Goal: Task Accomplishment & Management: Use online tool/utility

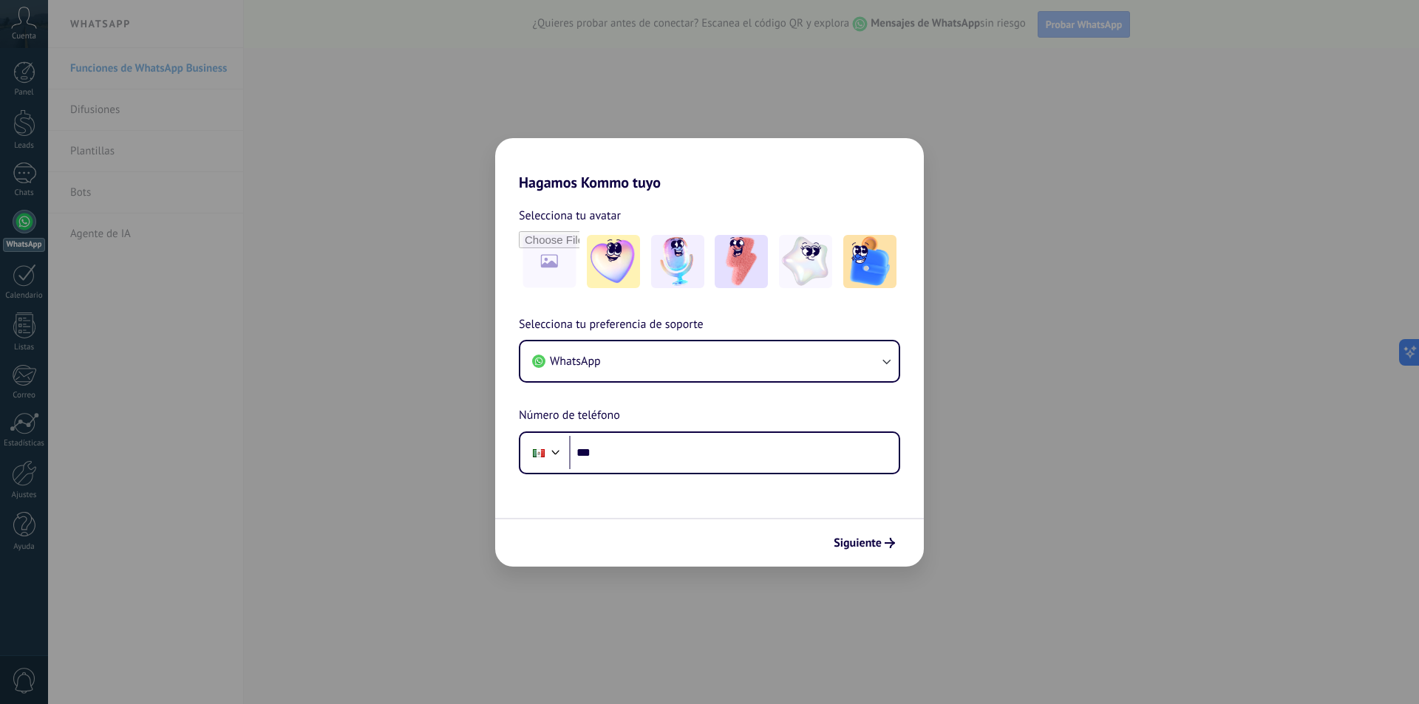
click at [873, 336] on div "Selecciona tu preferencia de soporte WhatsApp Número de teléfono Phone ***" at bounding box center [709, 394] width 429 height 159
click at [874, 357] on button "WhatsApp" at bounding box center [709, 361] width 378 height 40
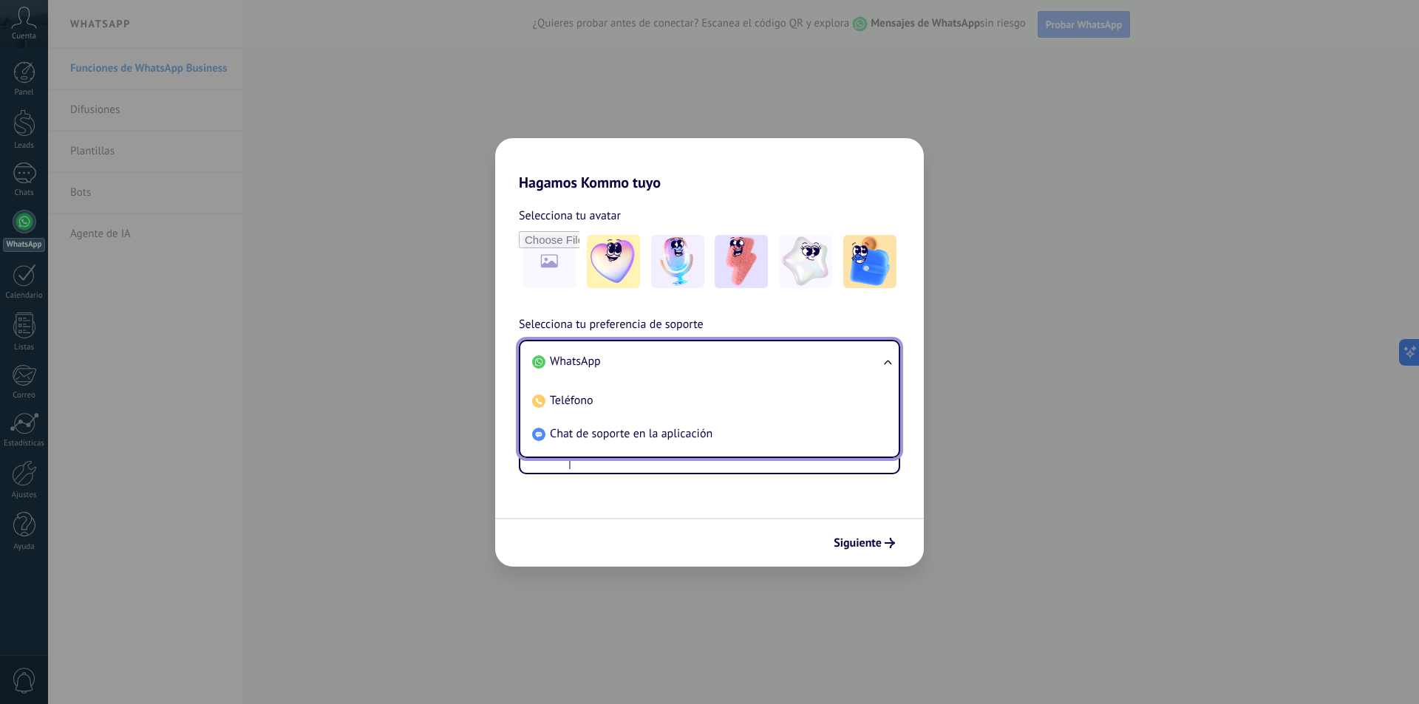
click at [796, 429] on li "Chat de soporte en la aplicación" at bounding box center [706, 433] width 361 height 33
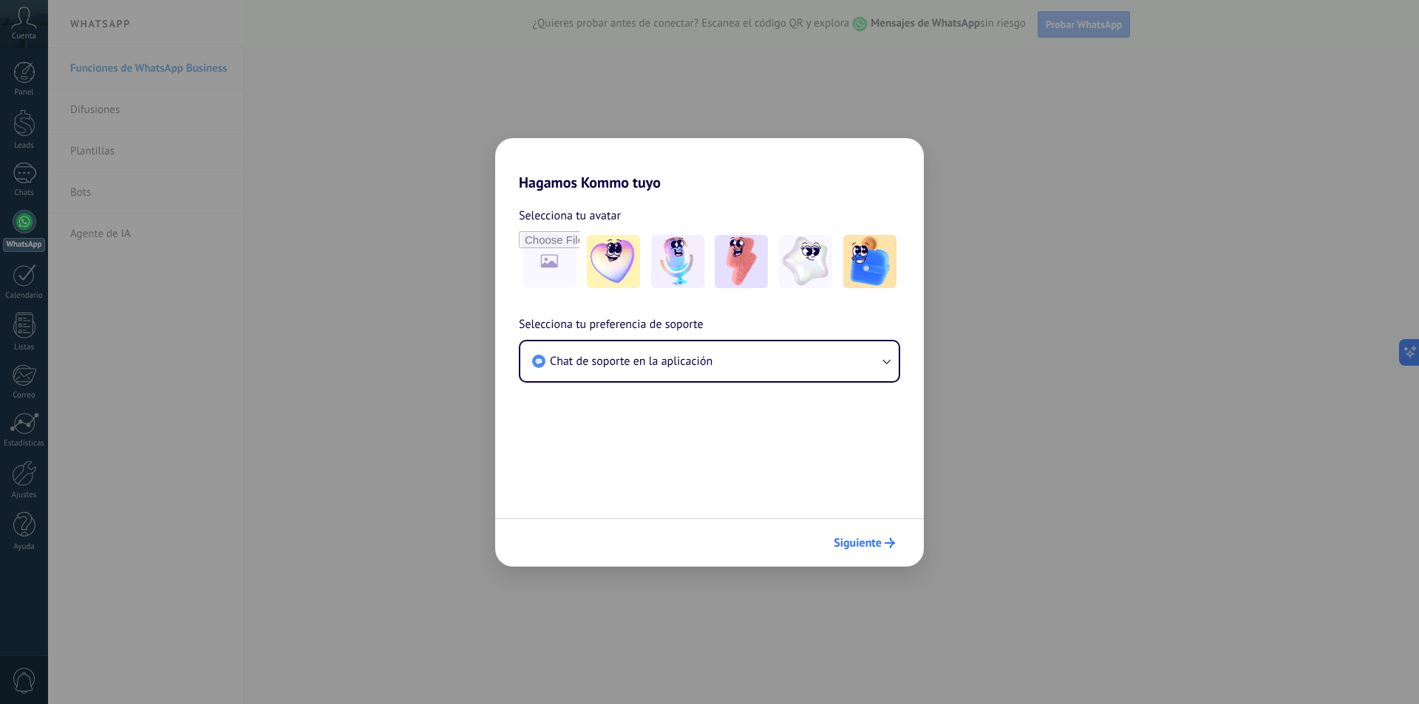
click at [874, 538] on span "Siguiente" at bounding box center [857, 543] width 48 height 10
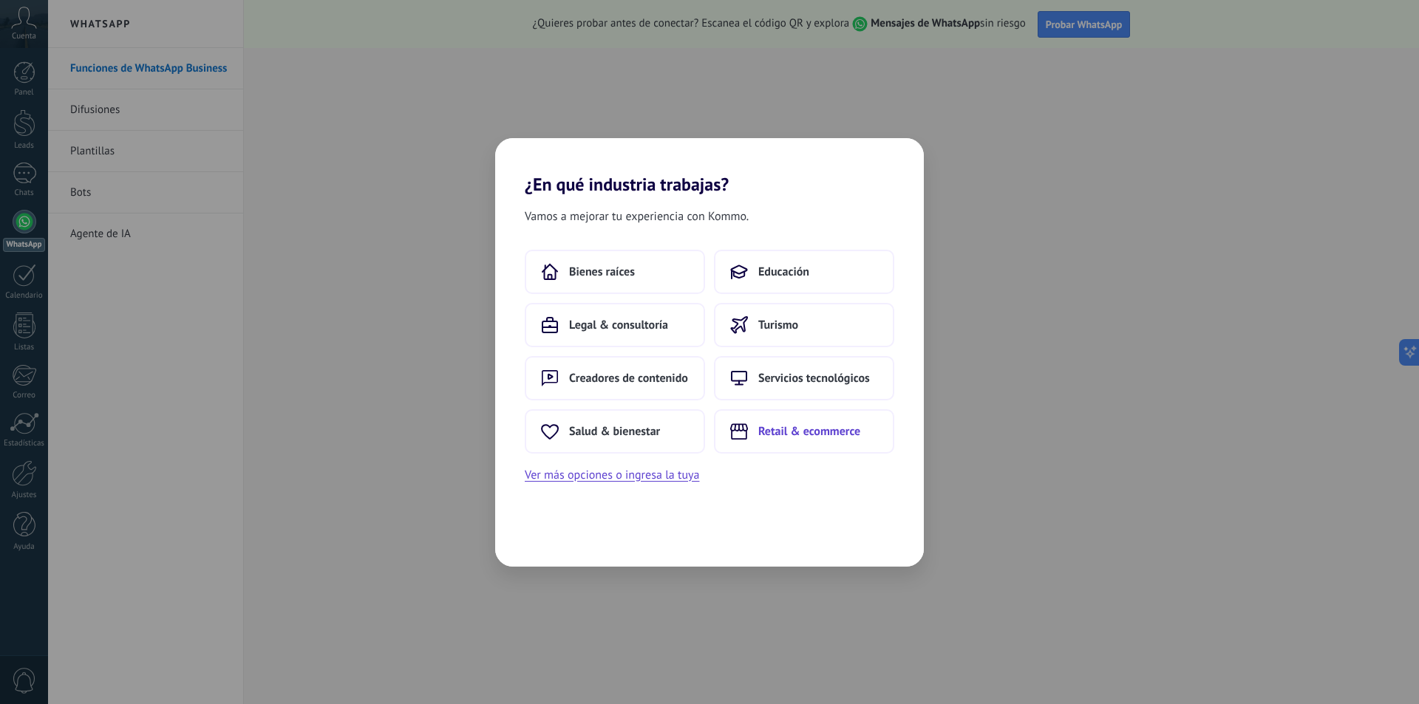
click at [759, 428] on span "Retail & ecommerce" at bounding box center [809, 431] width 102 height 15
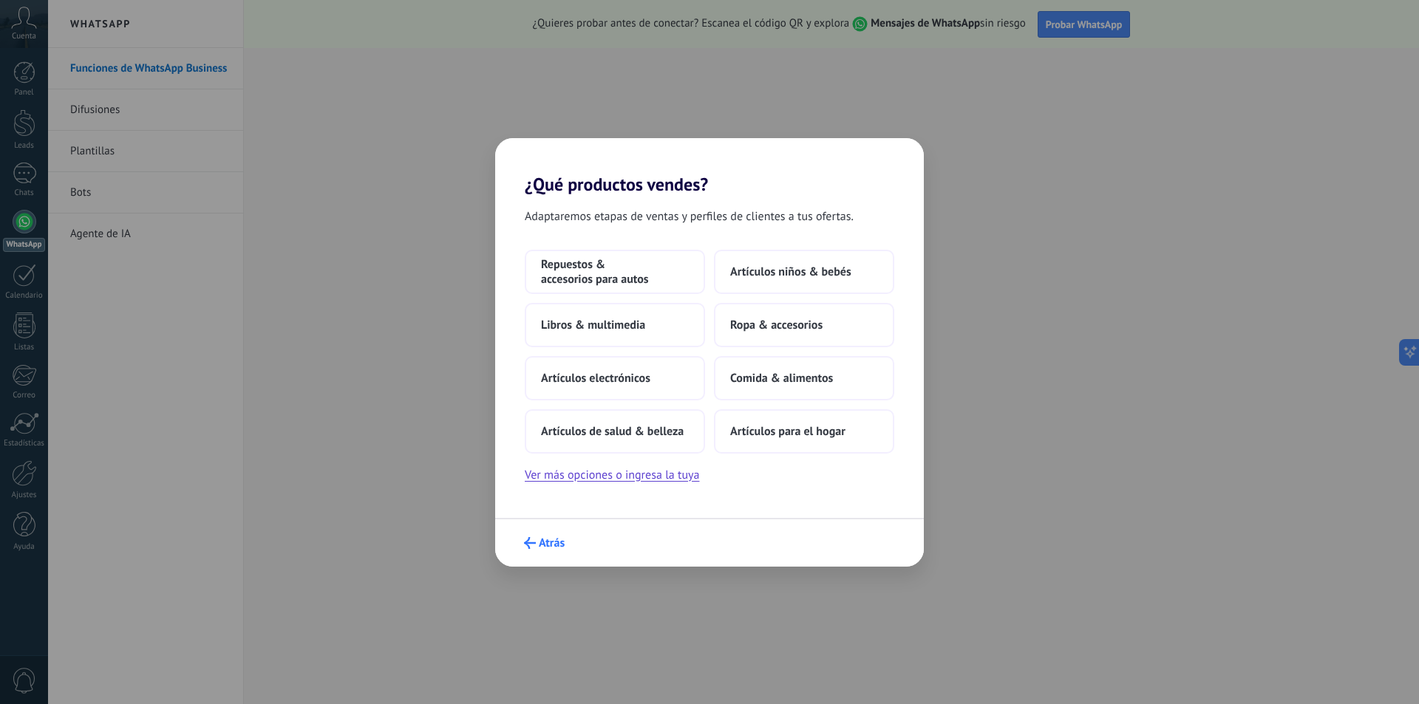
click at [533, 539] on icon "submit" at bounding box center [530, 543] width 12 height 12
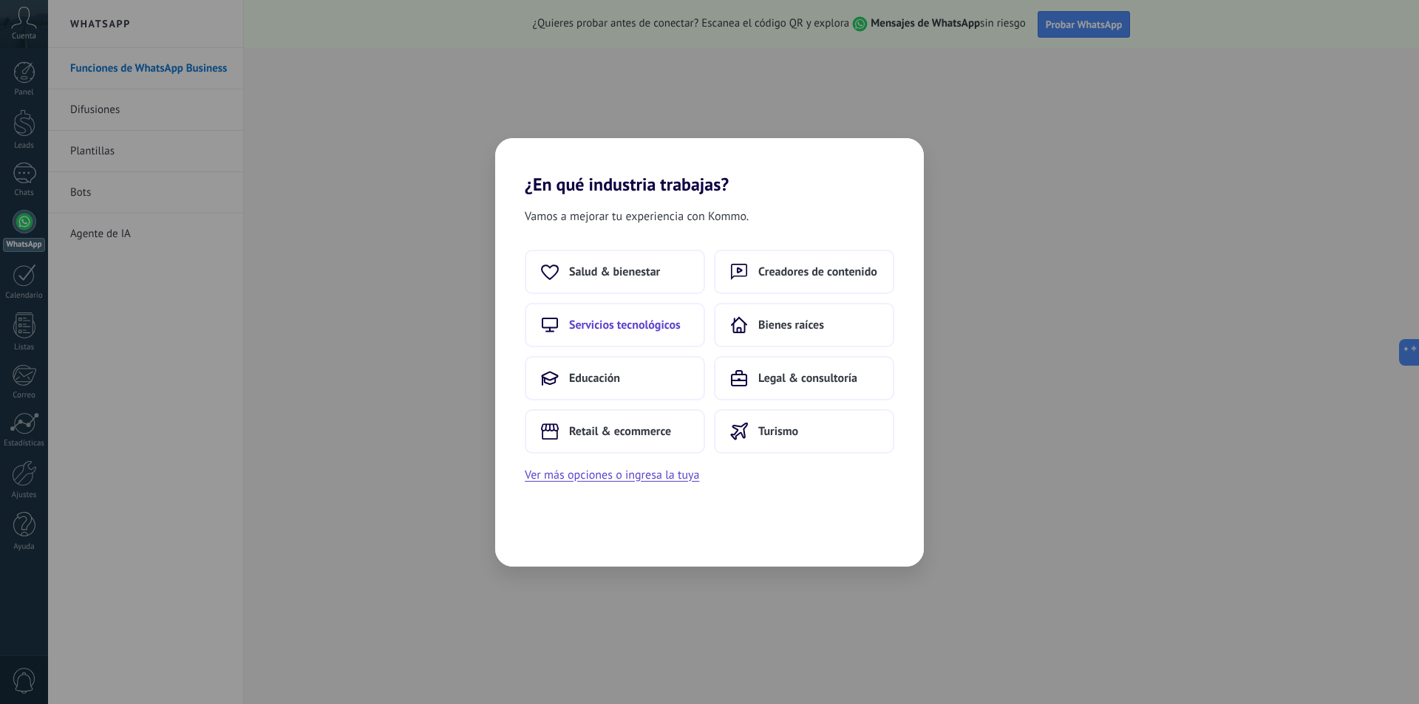
click at [642, 327] on span "Servicios tecnológicos" at bounding box center [625, 325] width 112 height 15
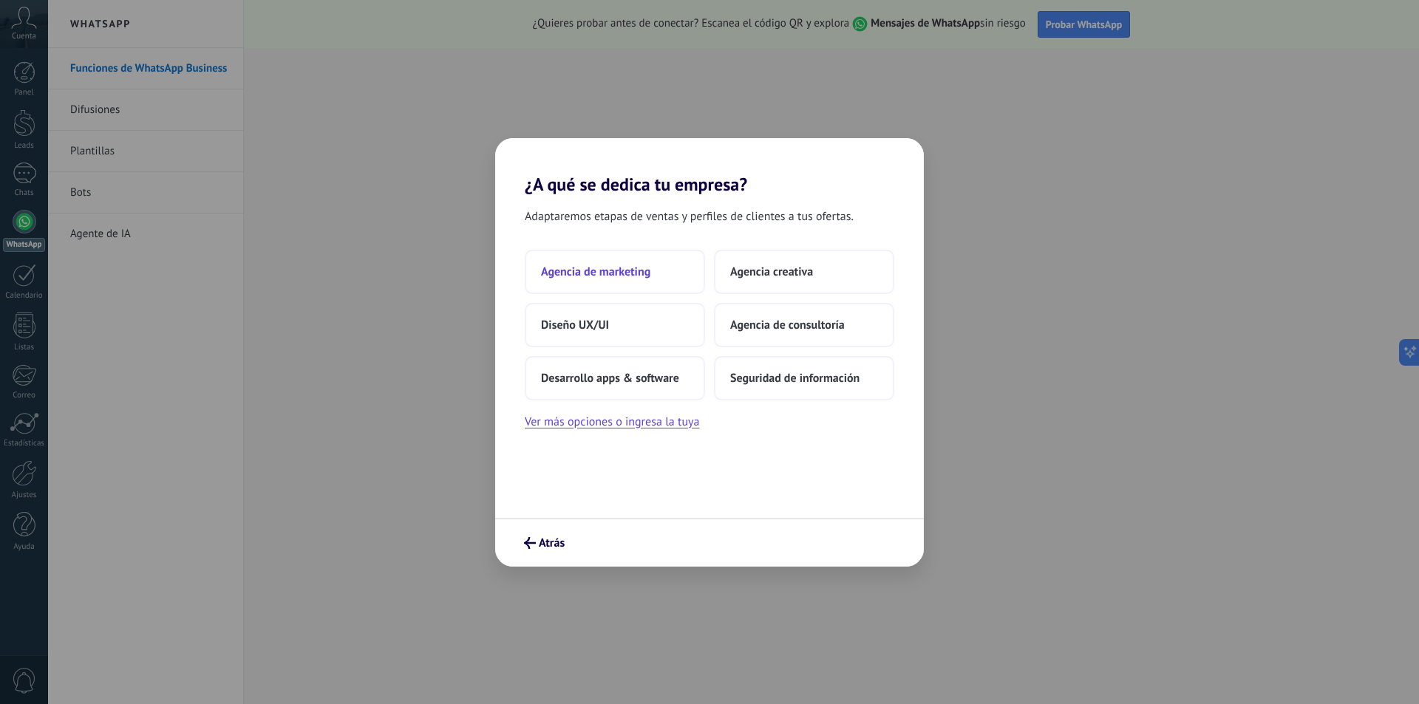
click at [634, 267] on span "Agencia de marketing" at bounding box center [595, 271] width 109 height 15
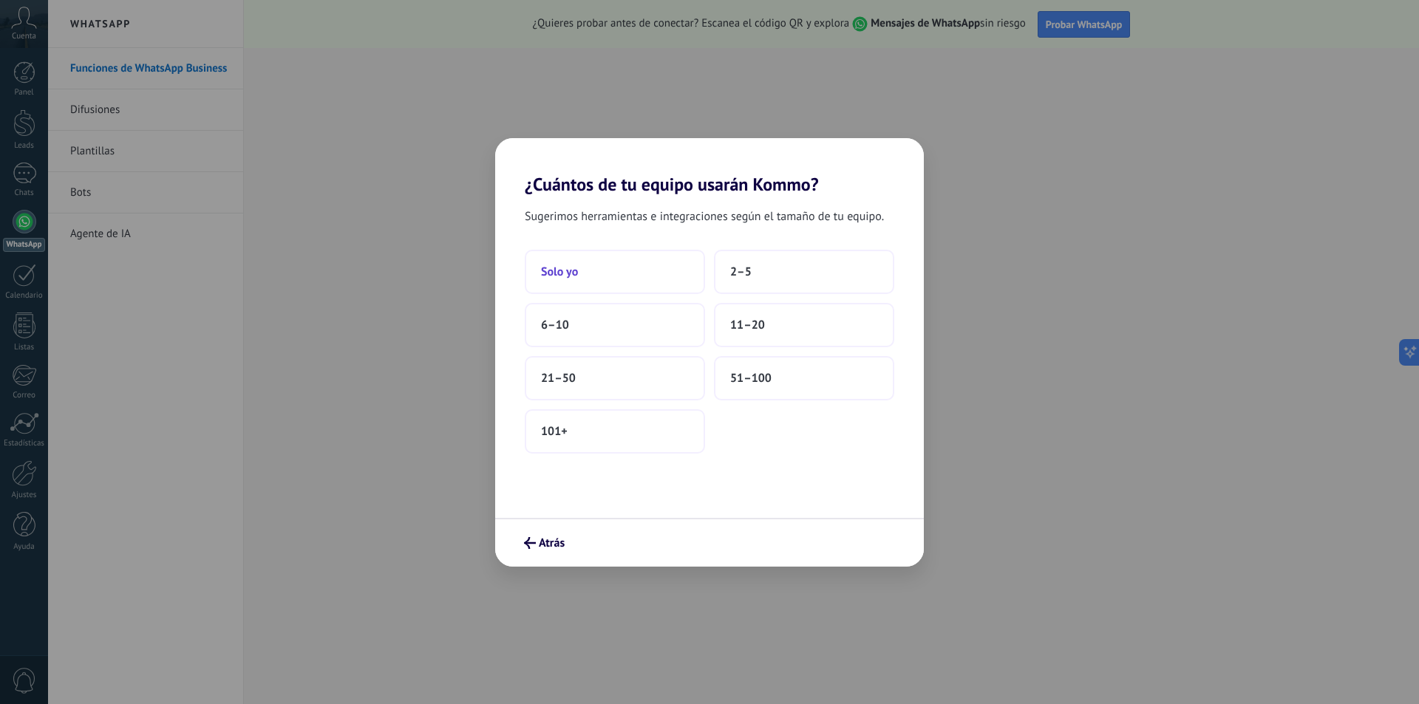
click at [585, 264] on button "Solo yo" at bounding box center [615, 272] width 180 height 44
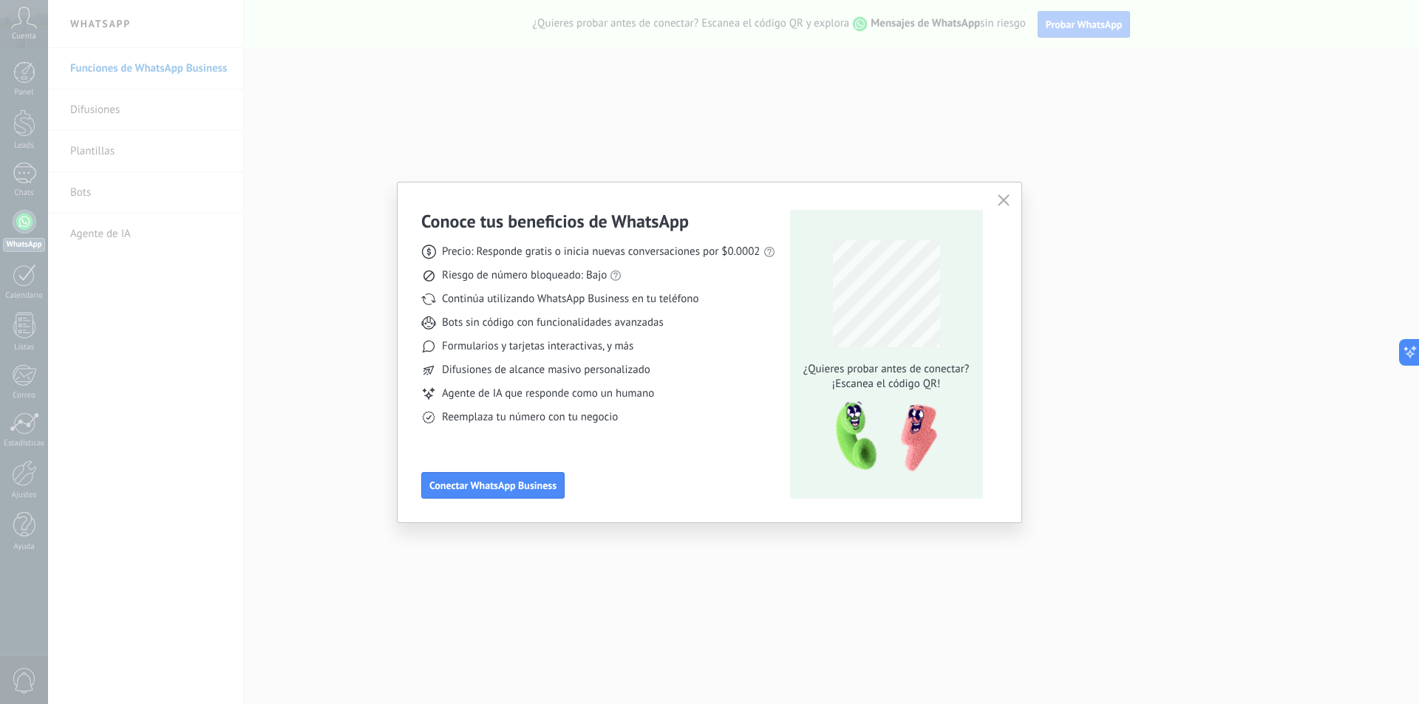
click at [1003, 195] on icon "button" at bounding box center [1003, 200] width 12 height 12
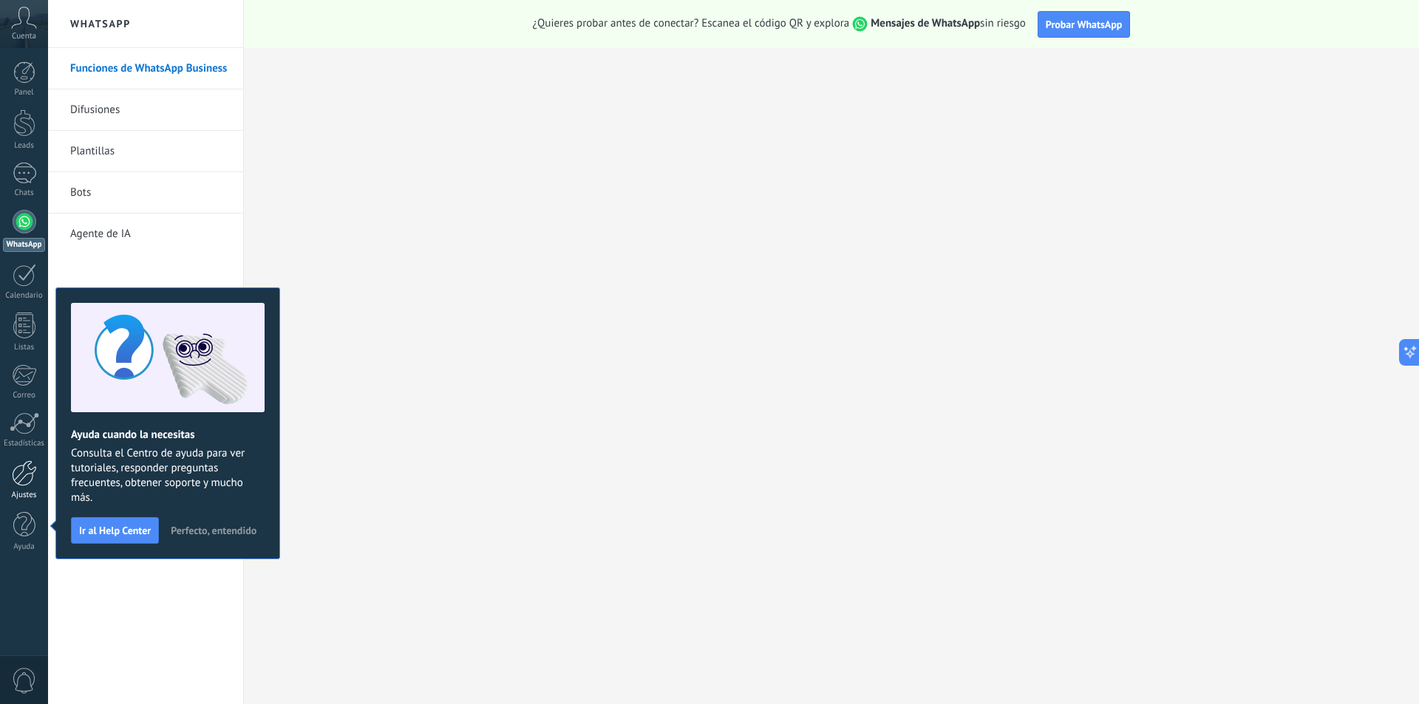
click at [21, 474] on div at bounding box center [24, 473] width 25 height 26
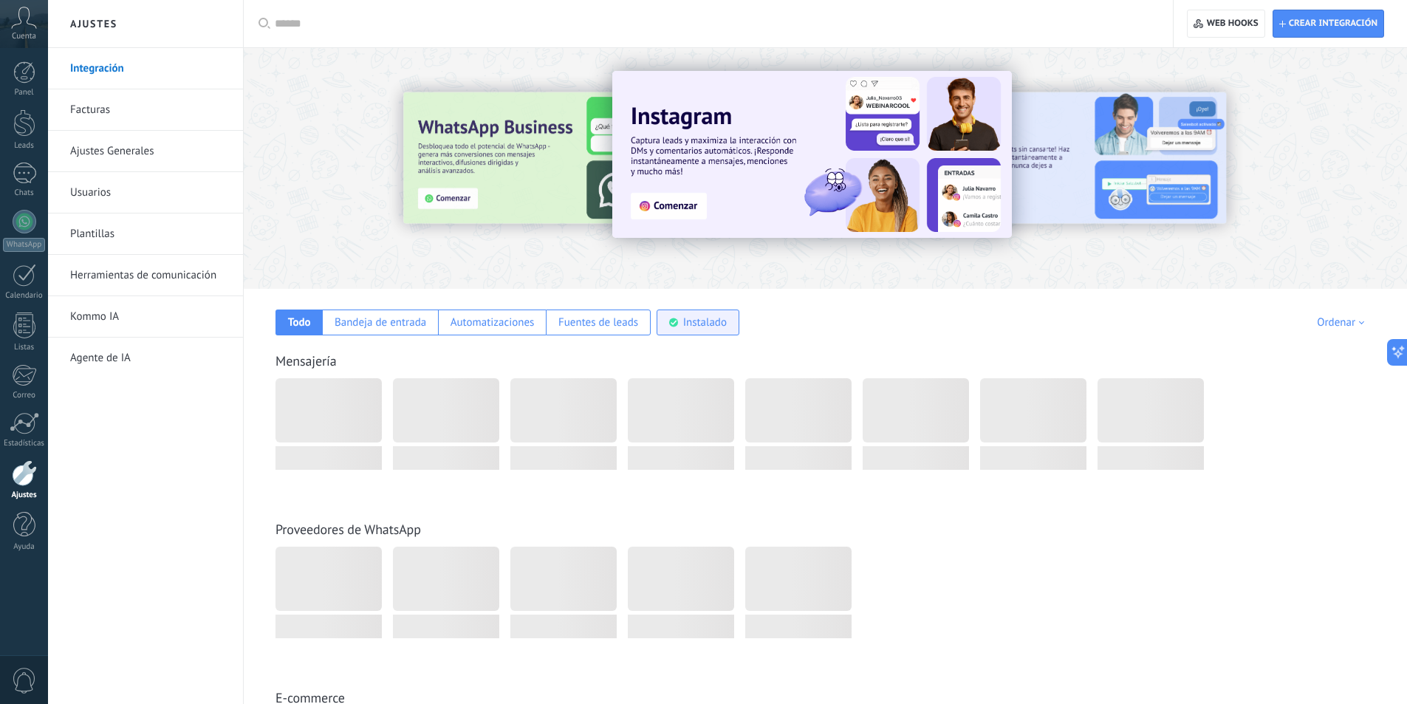
click at [700, 321] on div "Instalado" at bounding box center [705, 322] width 44 height 14
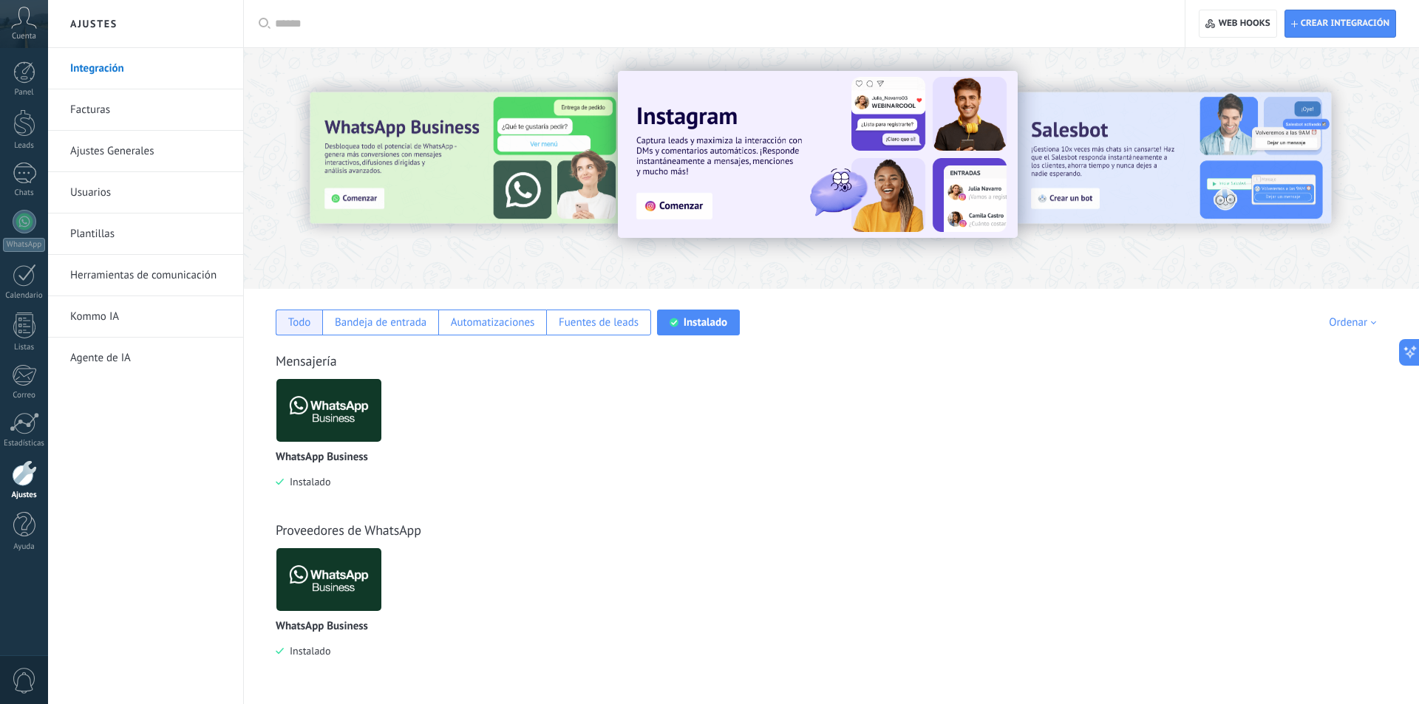
click at [310, 323] on div "Todo" at bounding box center [299, 322] width 23 height 14
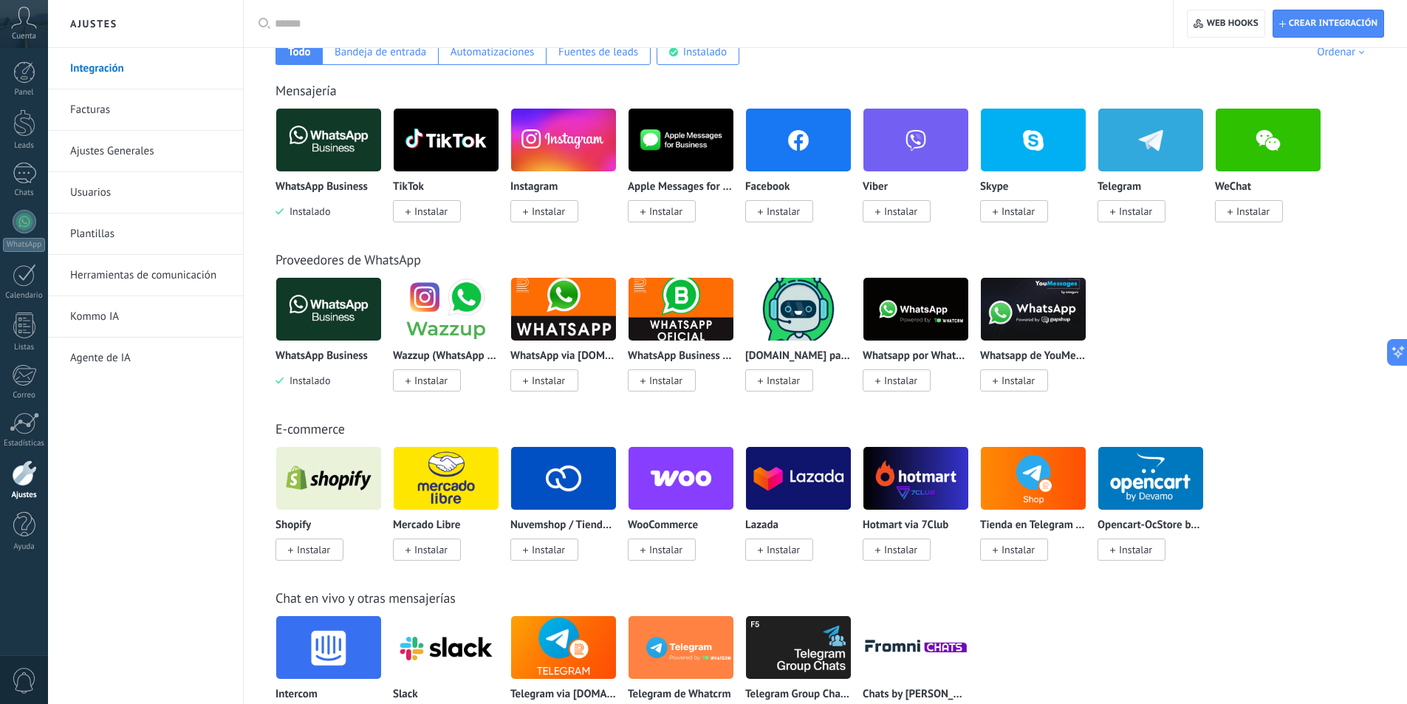
scroll to position [369, 0]
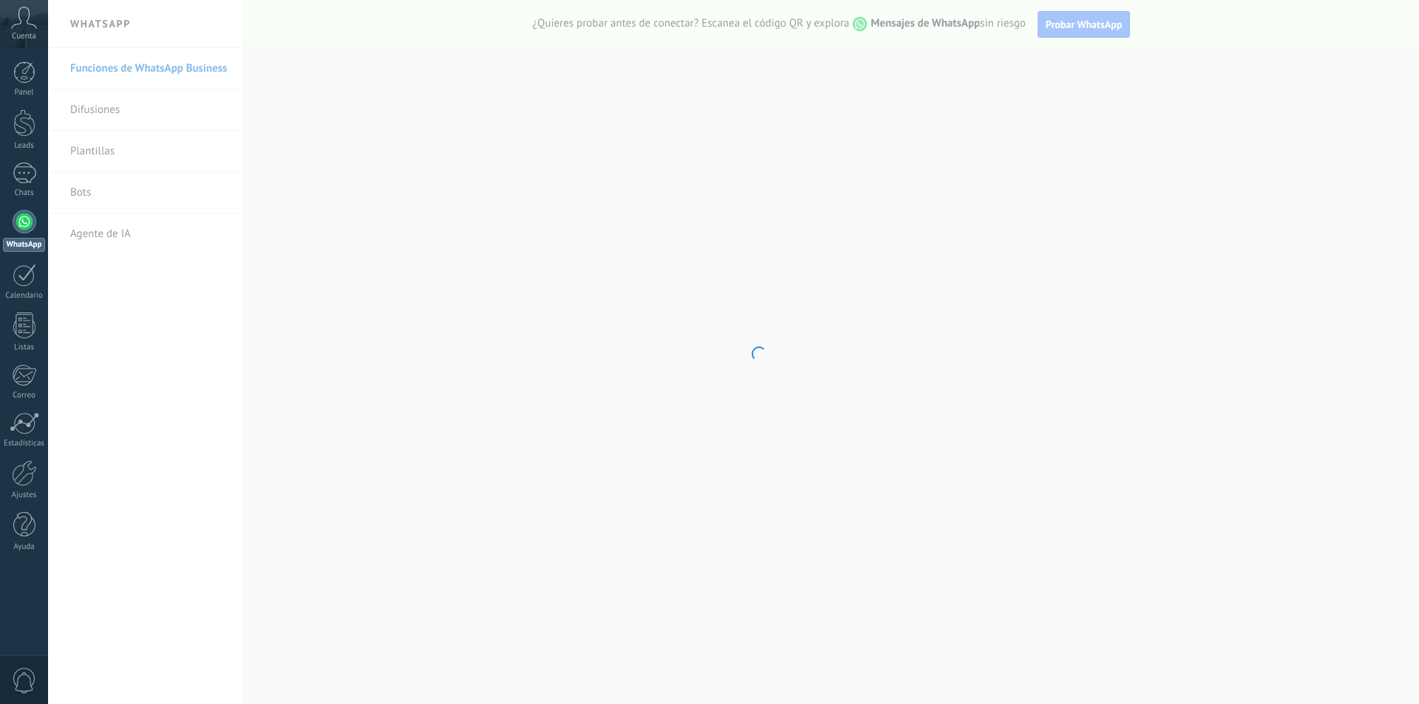
click at [23, 468] on div at bounding box center [24, 473] width 25 height 26
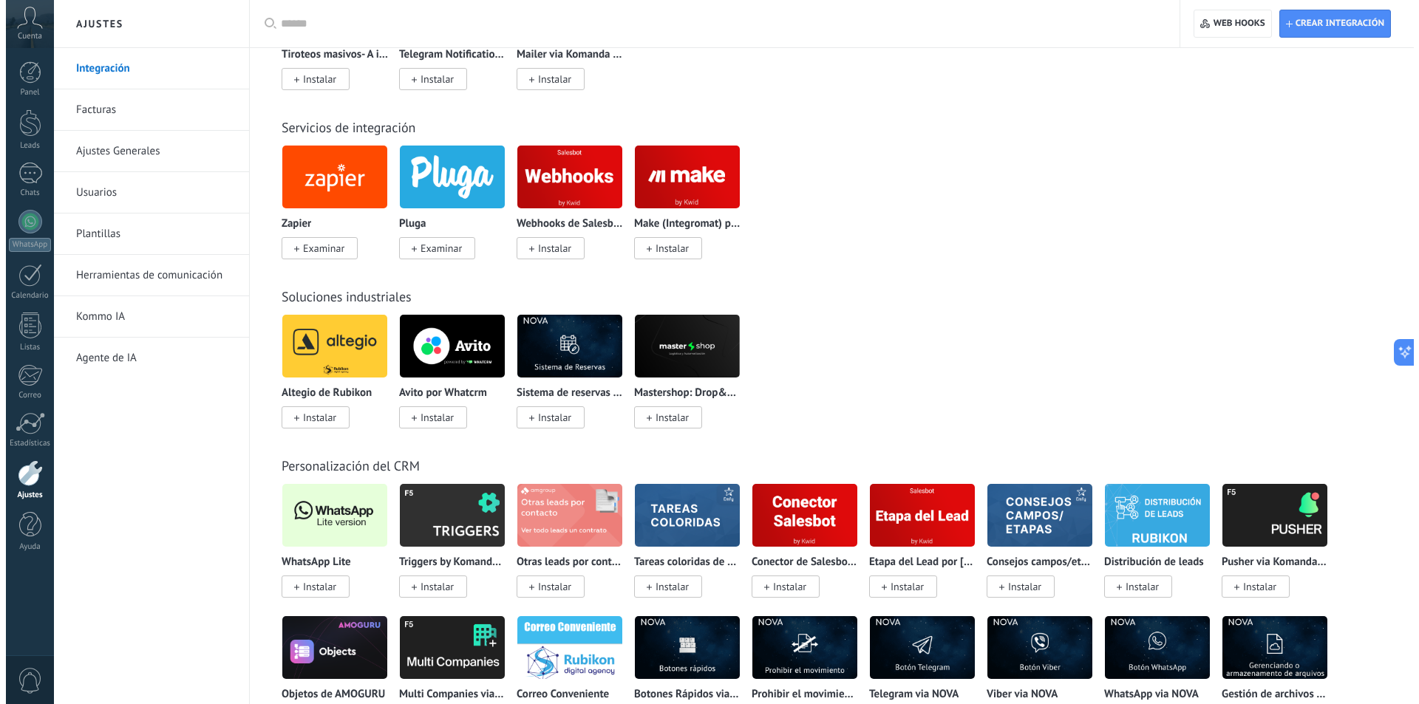
scroll to position [2290, 0]
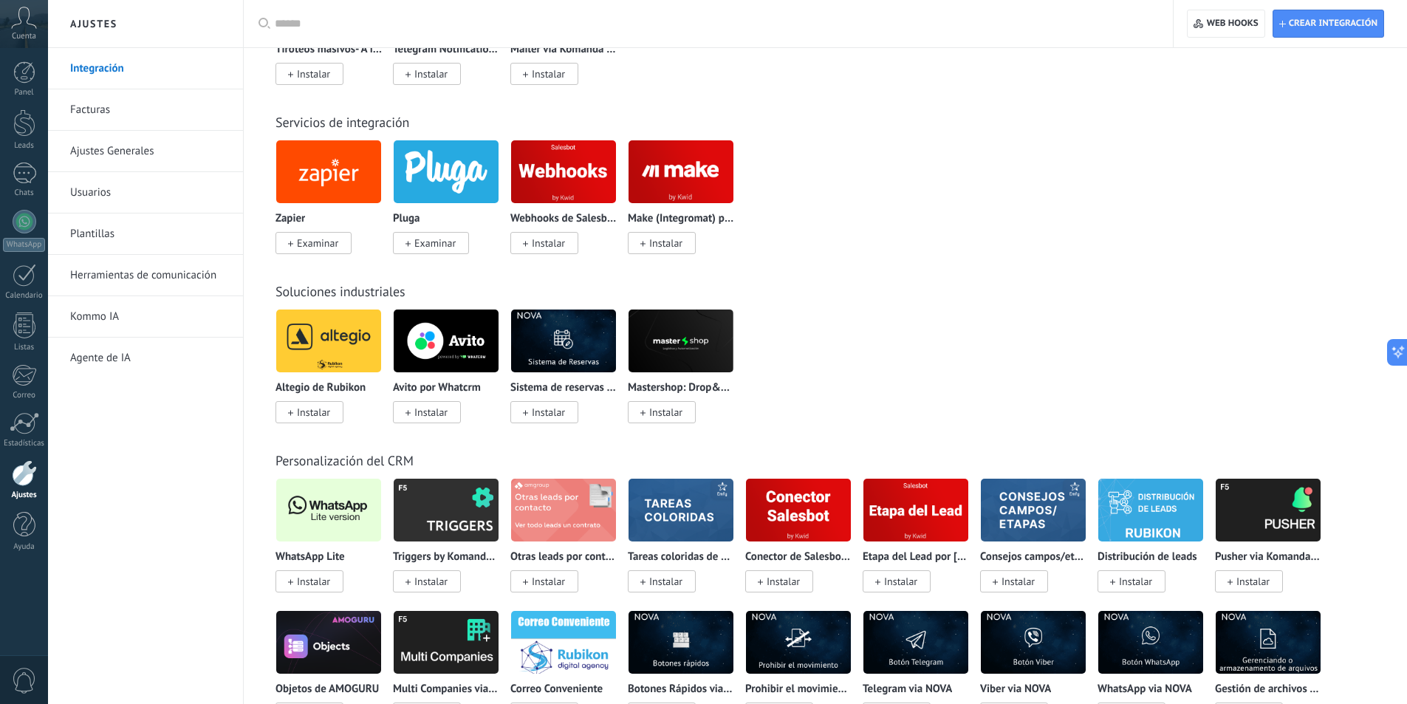
click at [318, 581] on span "Instalar" at bounding box center [313, 581] width 33 height 13
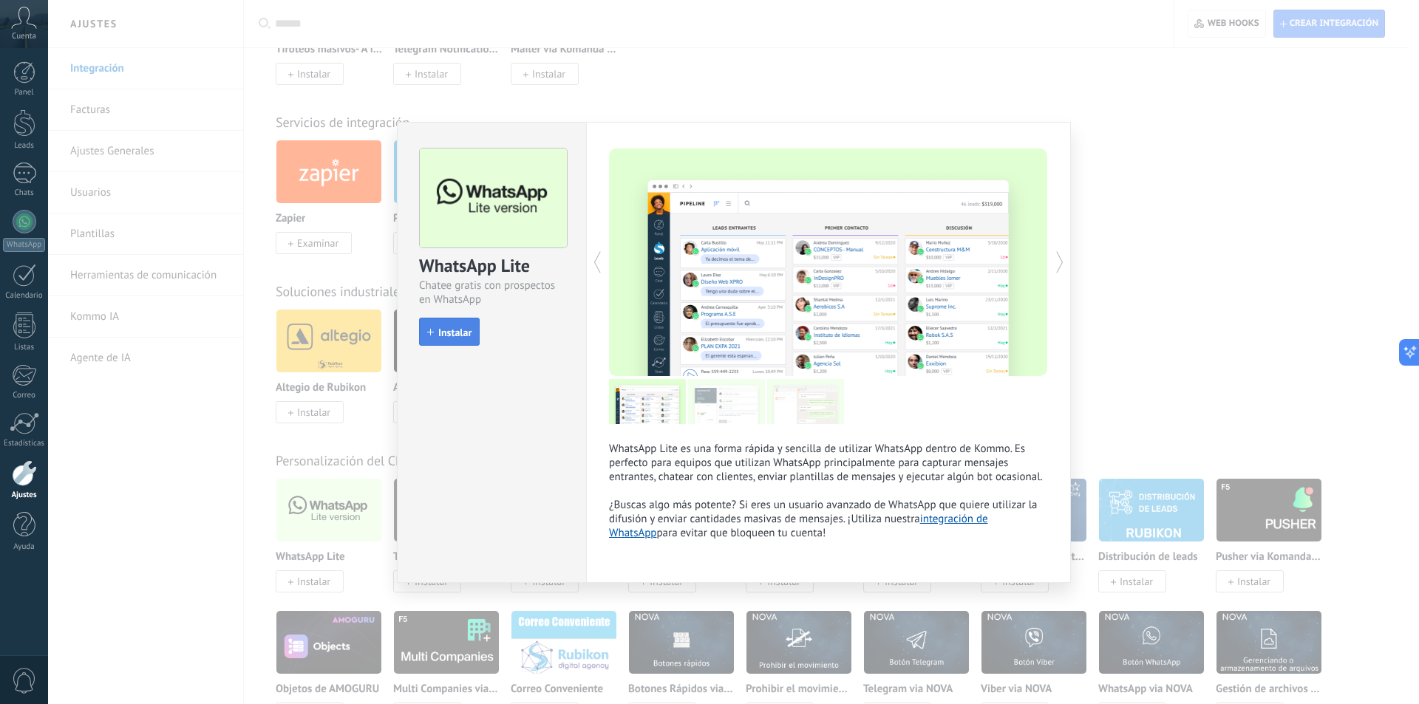
click at [453, 341] on button "Instalar" at bounding box center [449, 332] width 61 height 28
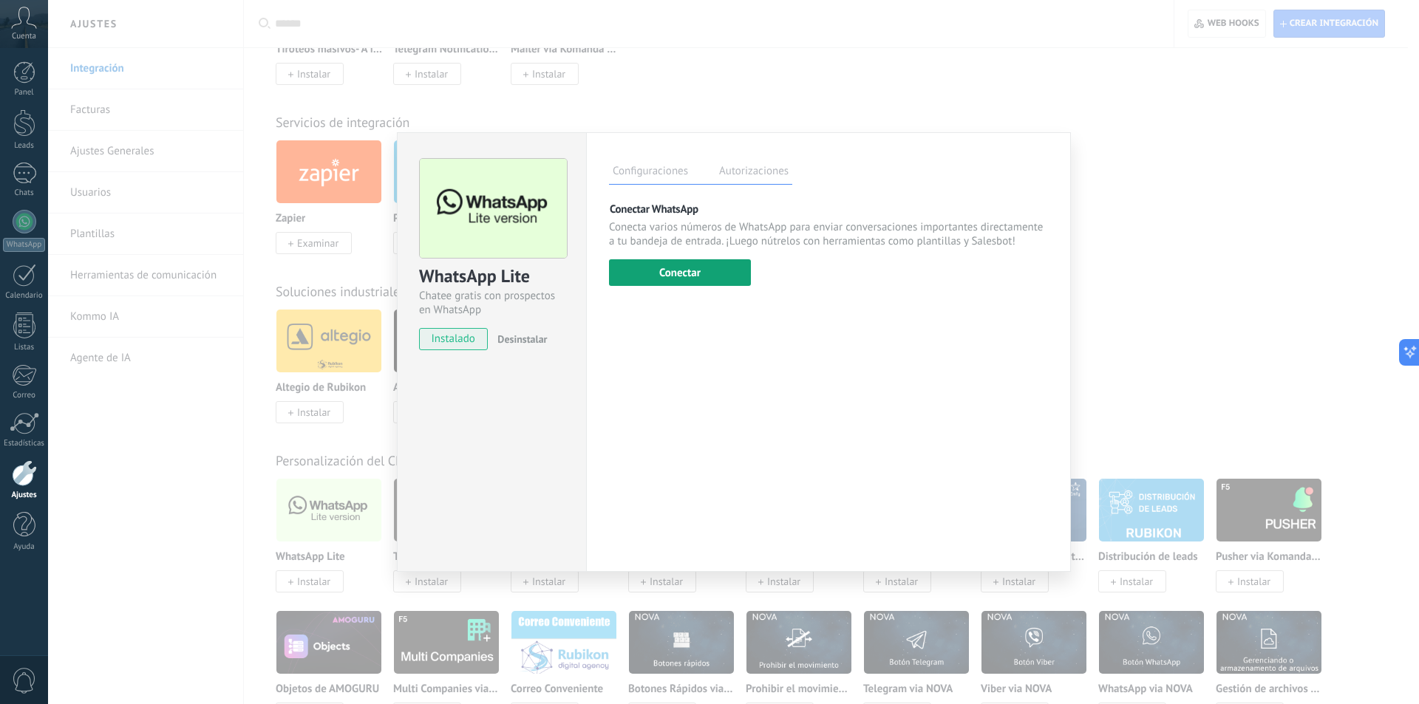
click at [715, 275] on button "Conectar" at bounding box center [680, 272] width 142 height 27
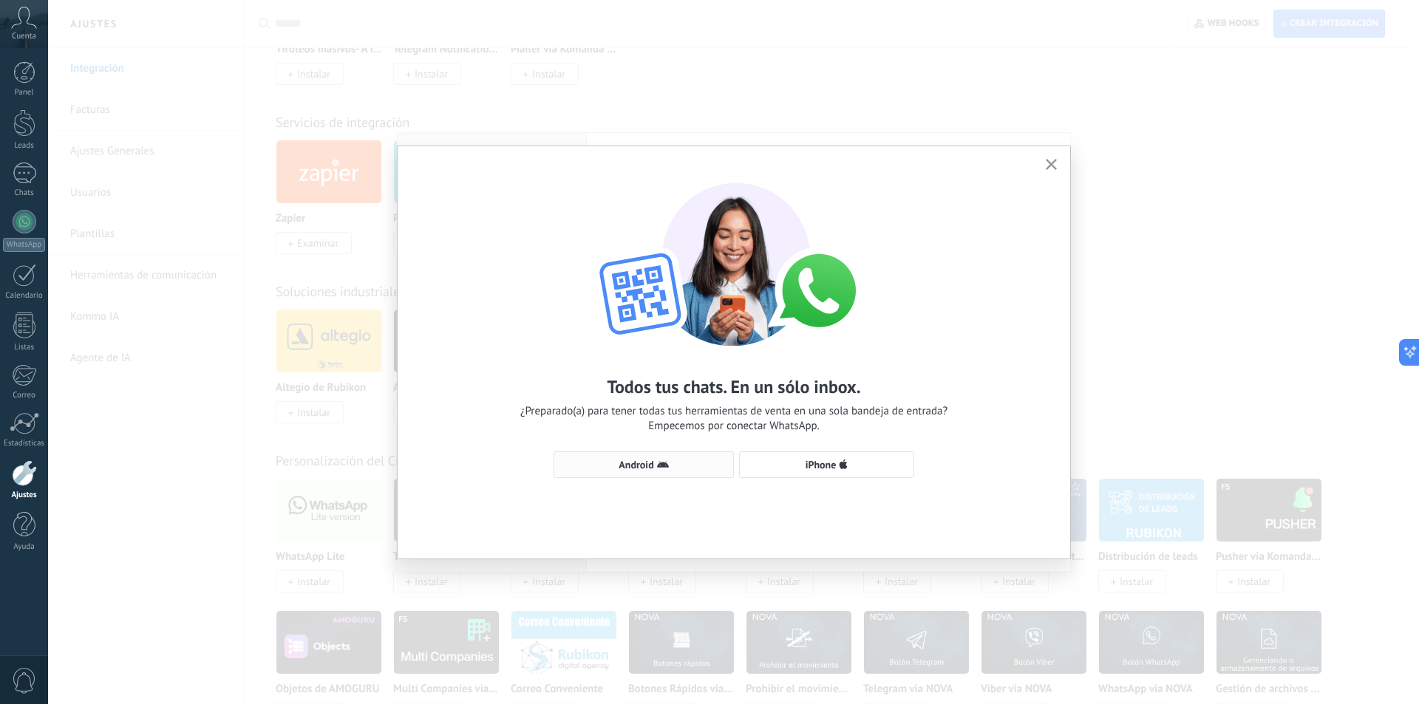
click at [650, 464] on span "Android" at bounding box center [635, 465] width 35 height 10
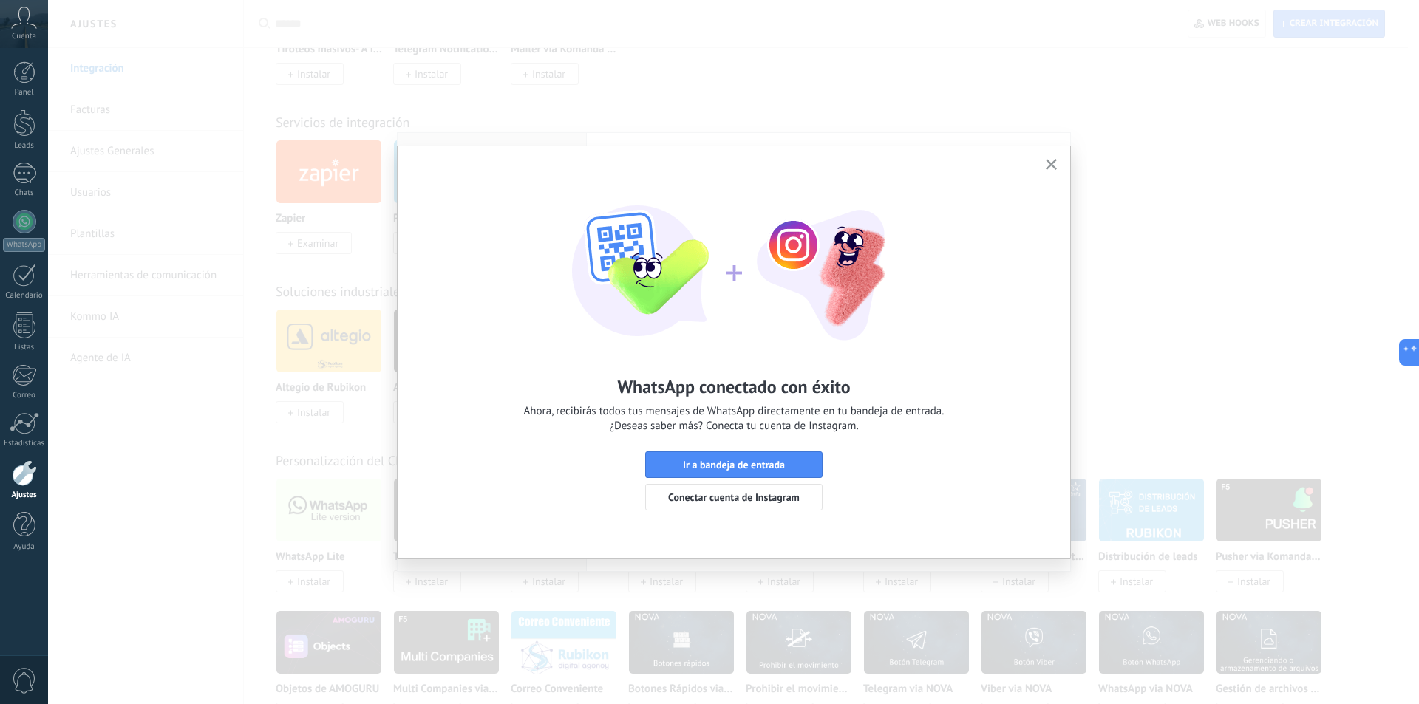
click at [1051, 161] on icon "button" at bounding box center [1050, 164] width 11 height 11
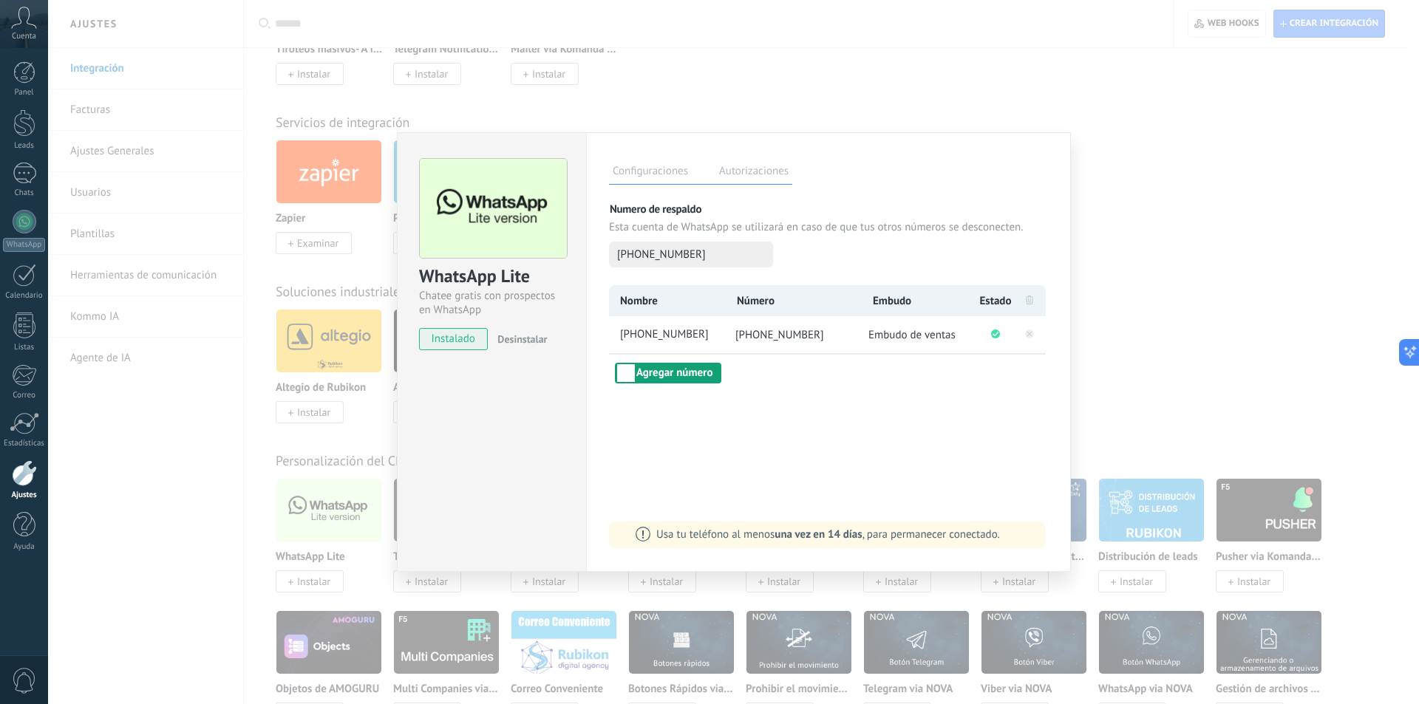
click at [674, 374] on button "Agregar número" at bounding box center [668, 373] width 106 height 21
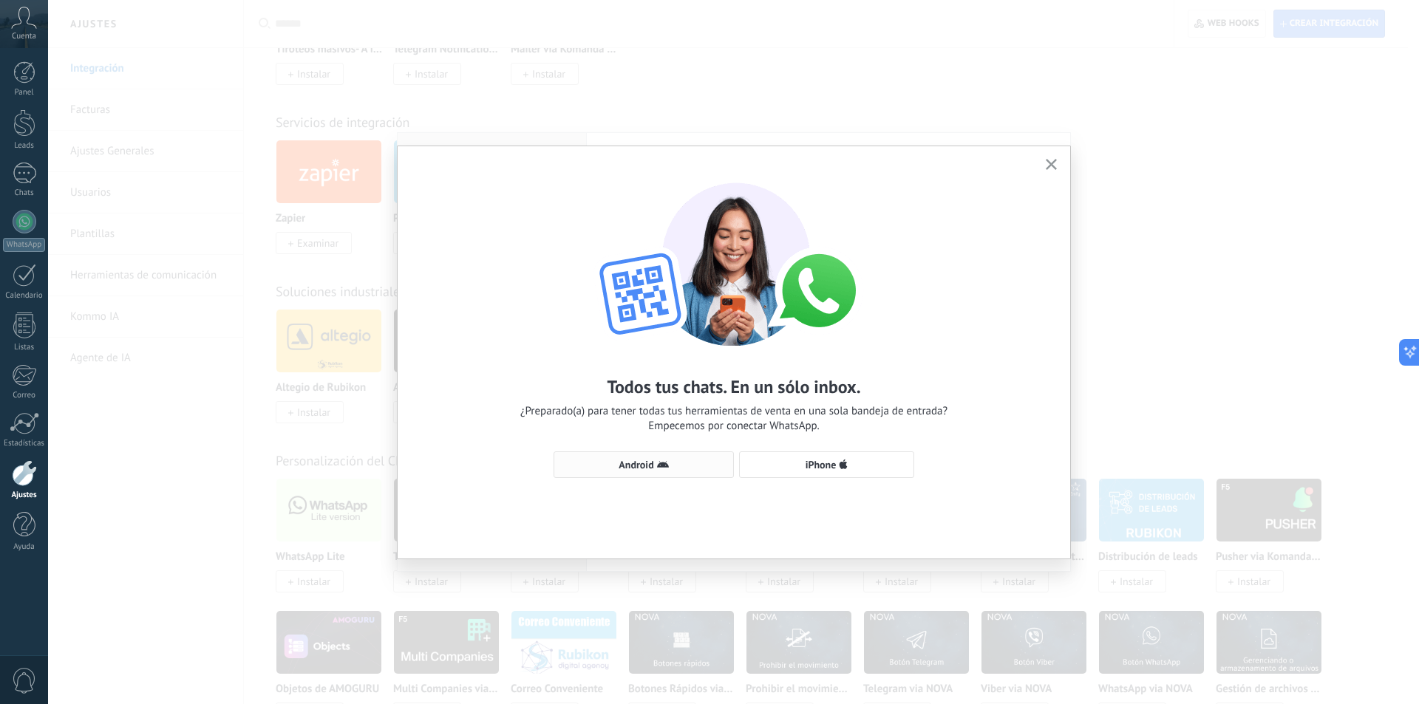
click at [647, 460] on span "Android" at bounding box center [635, 465] width 35 height 10
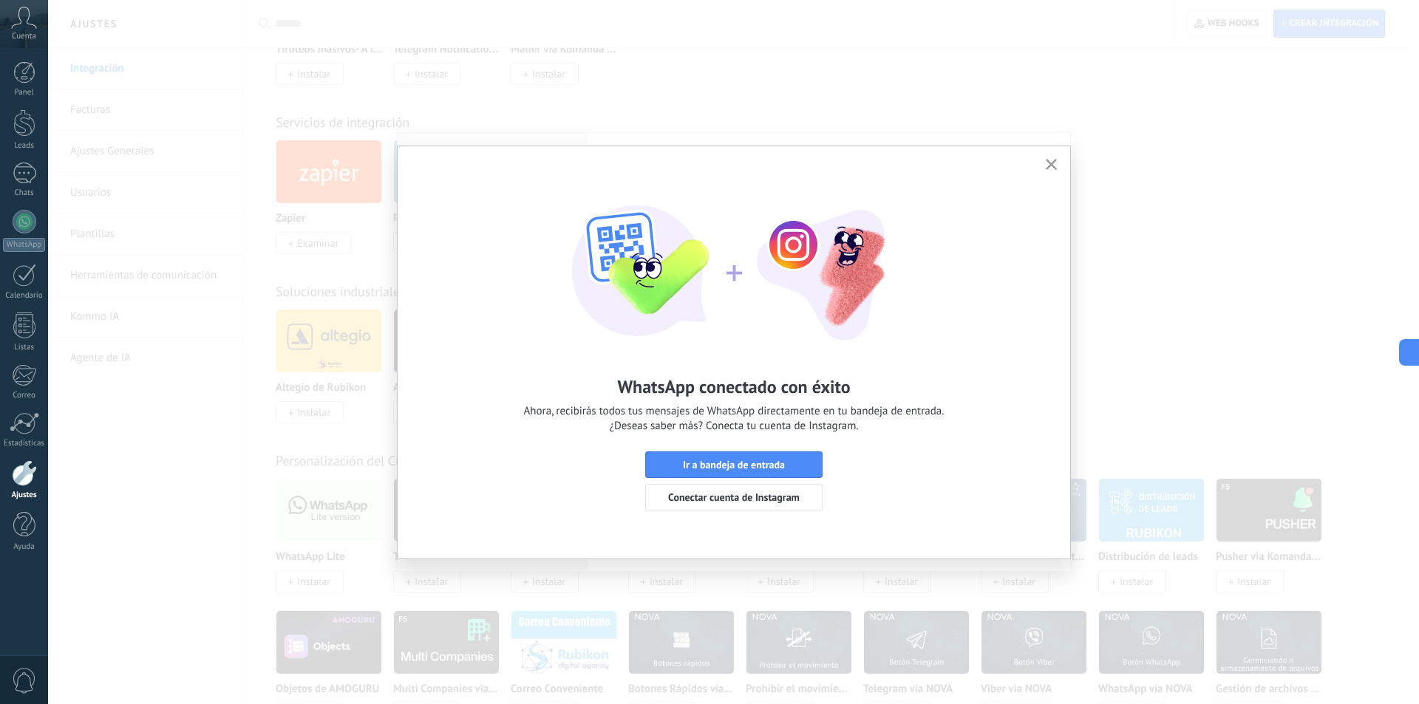
click at [1051, 161] on icon "button" at bounding box center [1050, 164] width 11 height 11
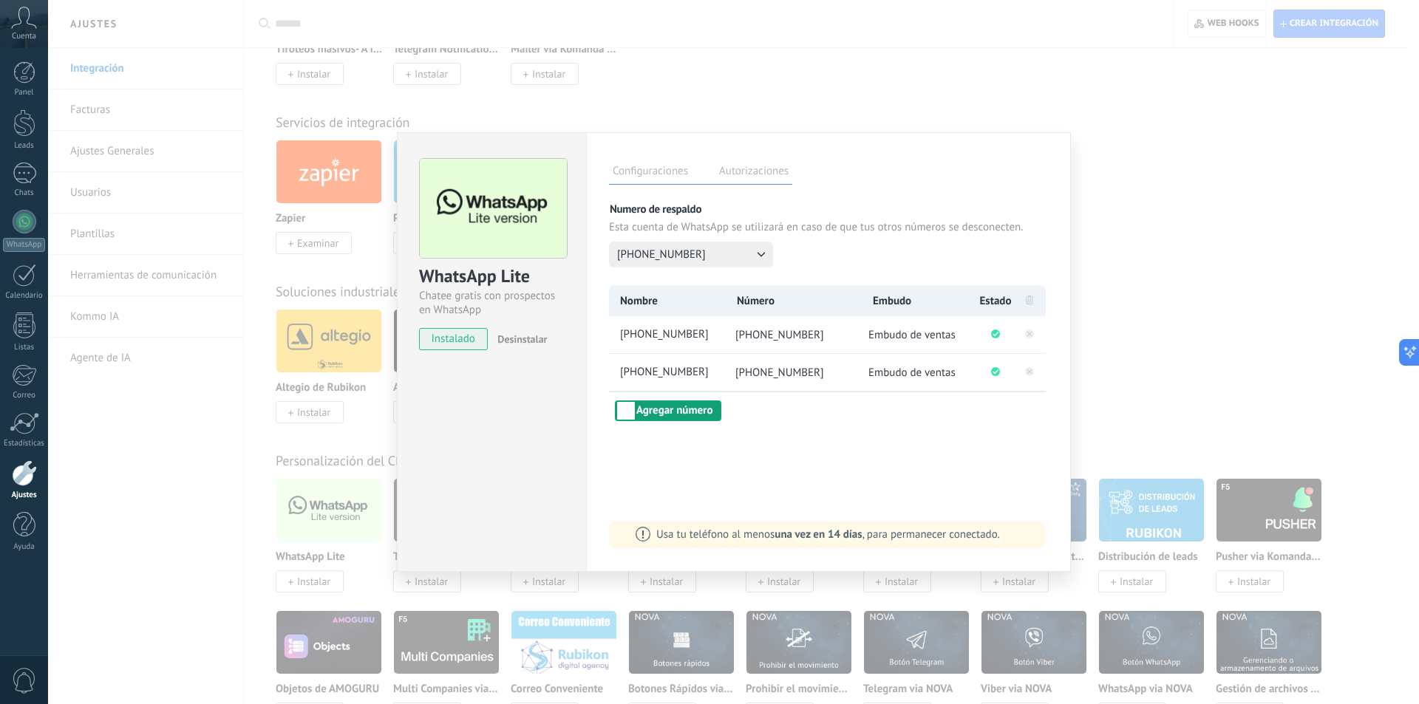
click at [655, 406] on button "Agregar número" at bounding box center [668, 410] width 106 height 21
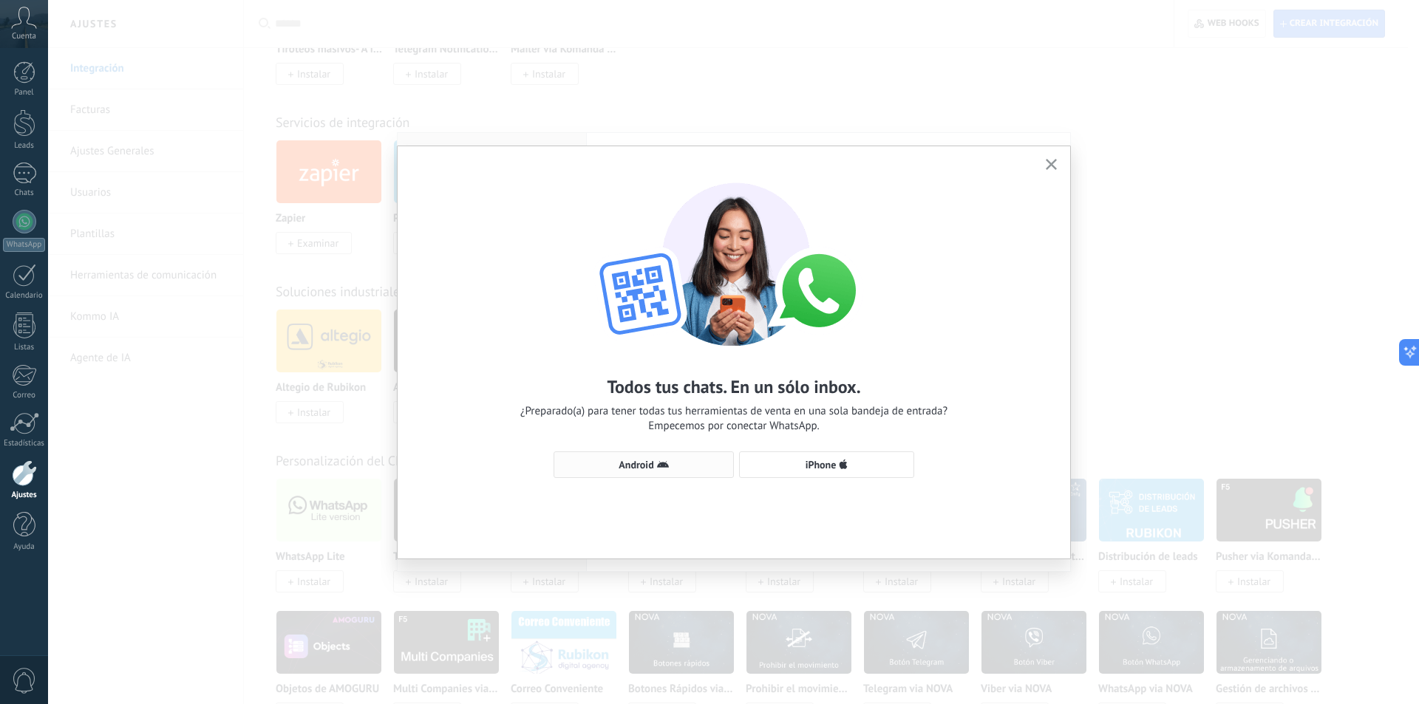
click at [647, 467] on span "Android" at bounding box center [635, 465] width 35 height 10
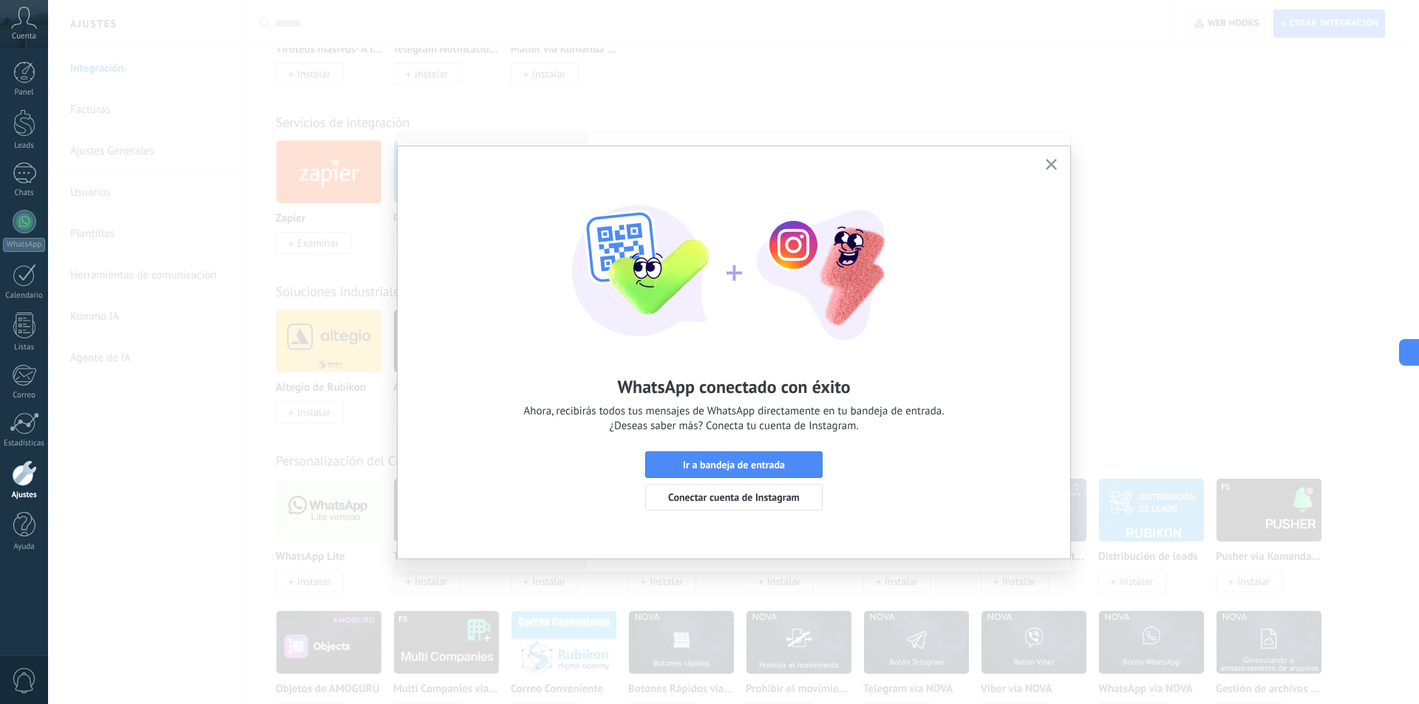
click at [1054, 159] on button "button" at bounding box center [1051, 165] width 18 height 20
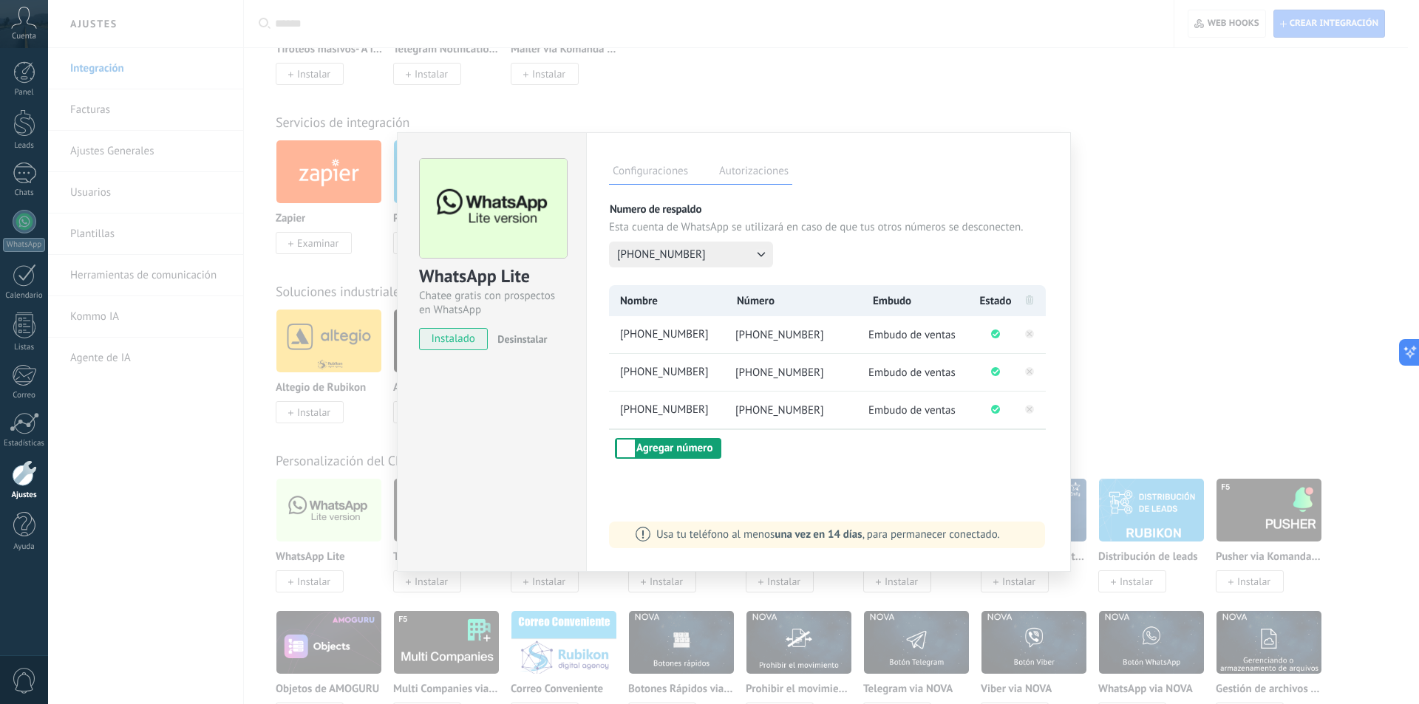
click at [694, 451] on button "Agregar número" at bounding box center [668, 448] width 106 height 21
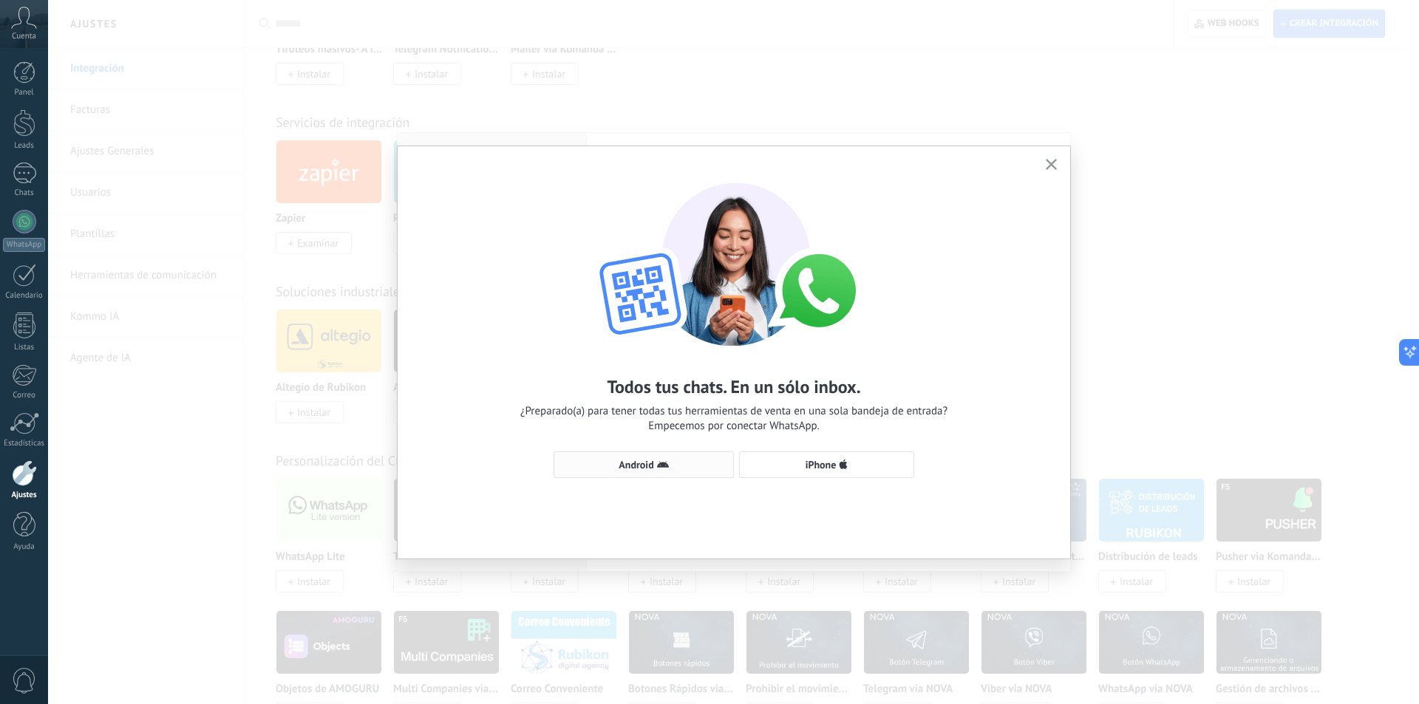
click at [644, 463] on span "Android" at bounding box center [635, 465] width 35 height 10
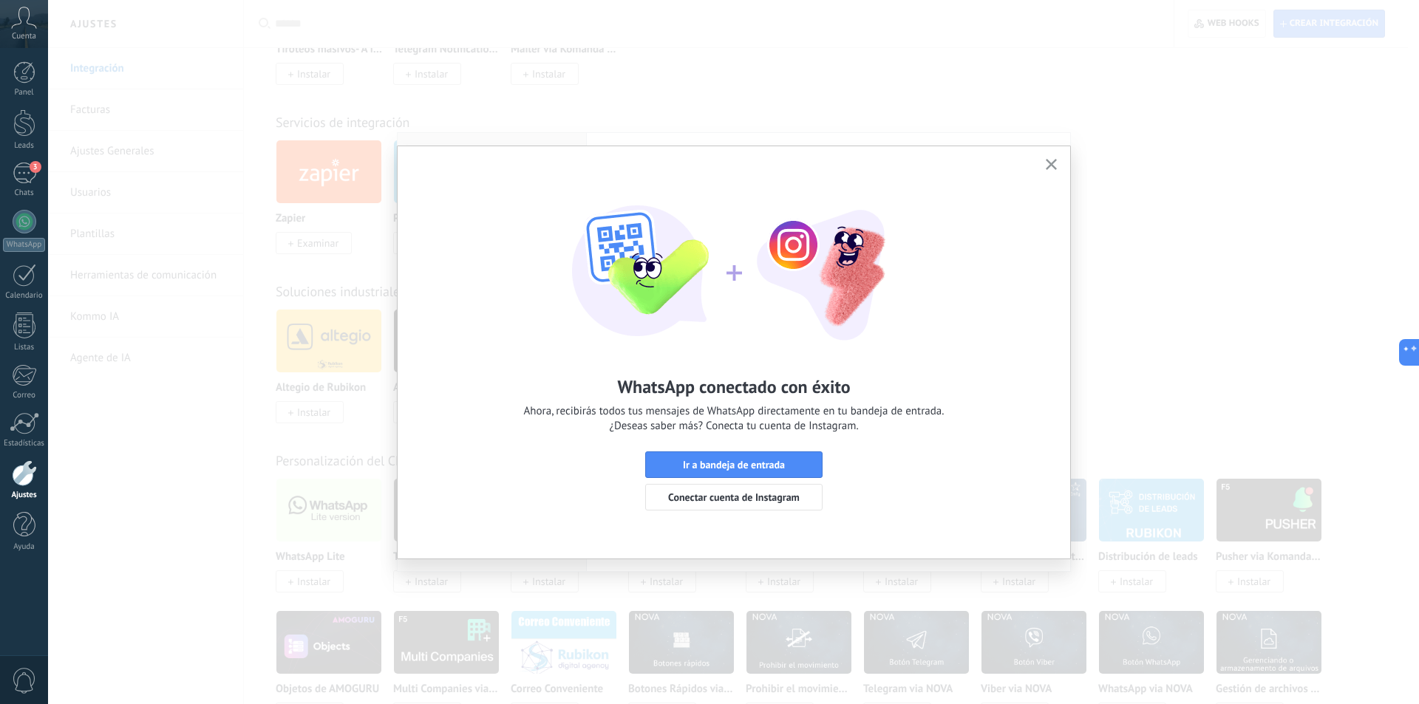
click at [1057, 157] on button "button" at bounding box center [1051, 165] width 18 height 20
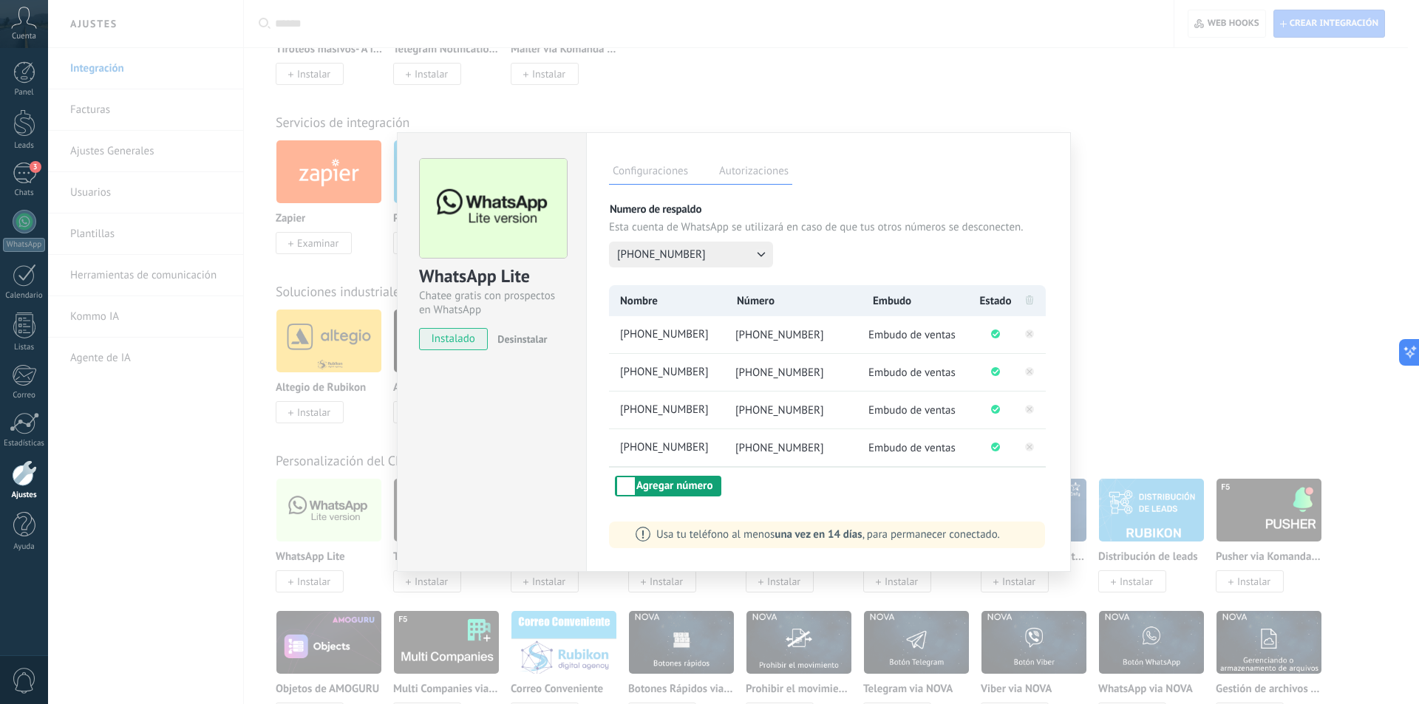
click at [644, 491] on button "Agregar número" at bounding box center [668, 486] width 106 height 21
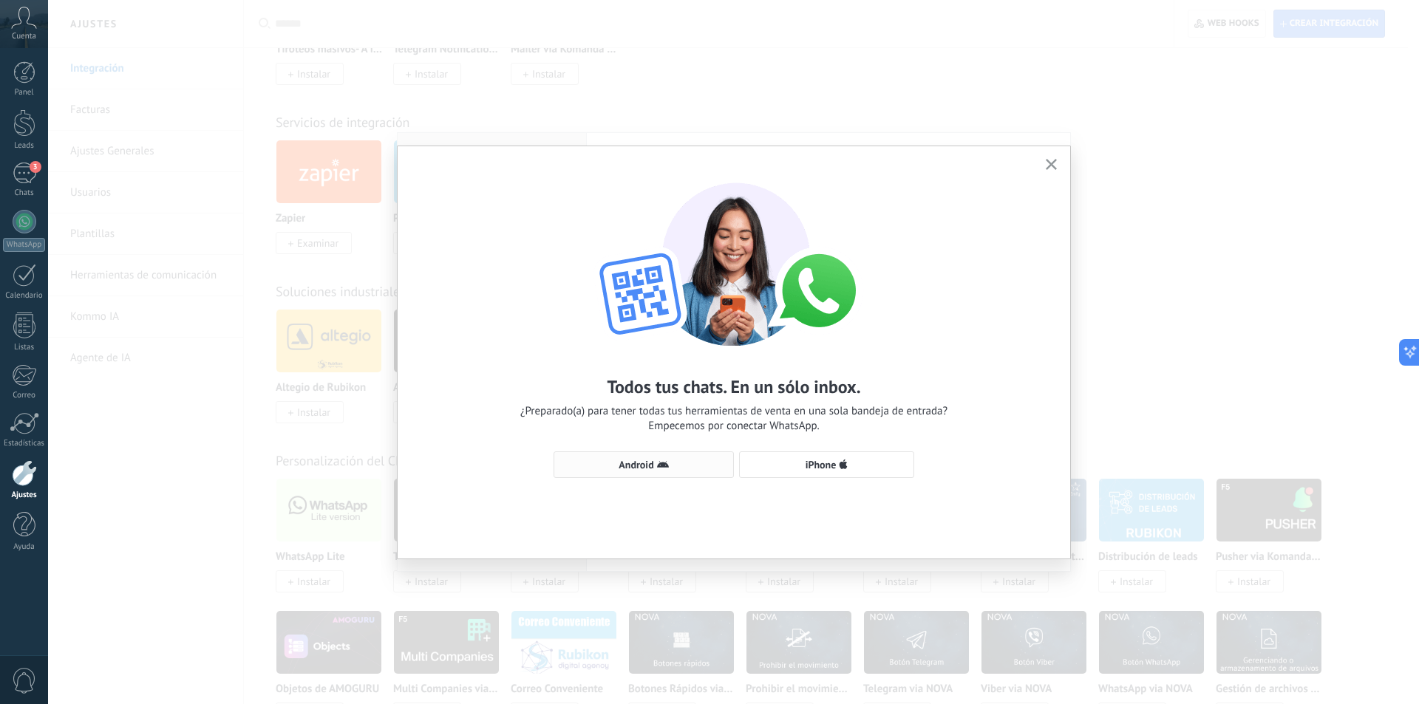
click at [649, 458] on button "Android" at bounding box center [643, 464] width 180 height 27
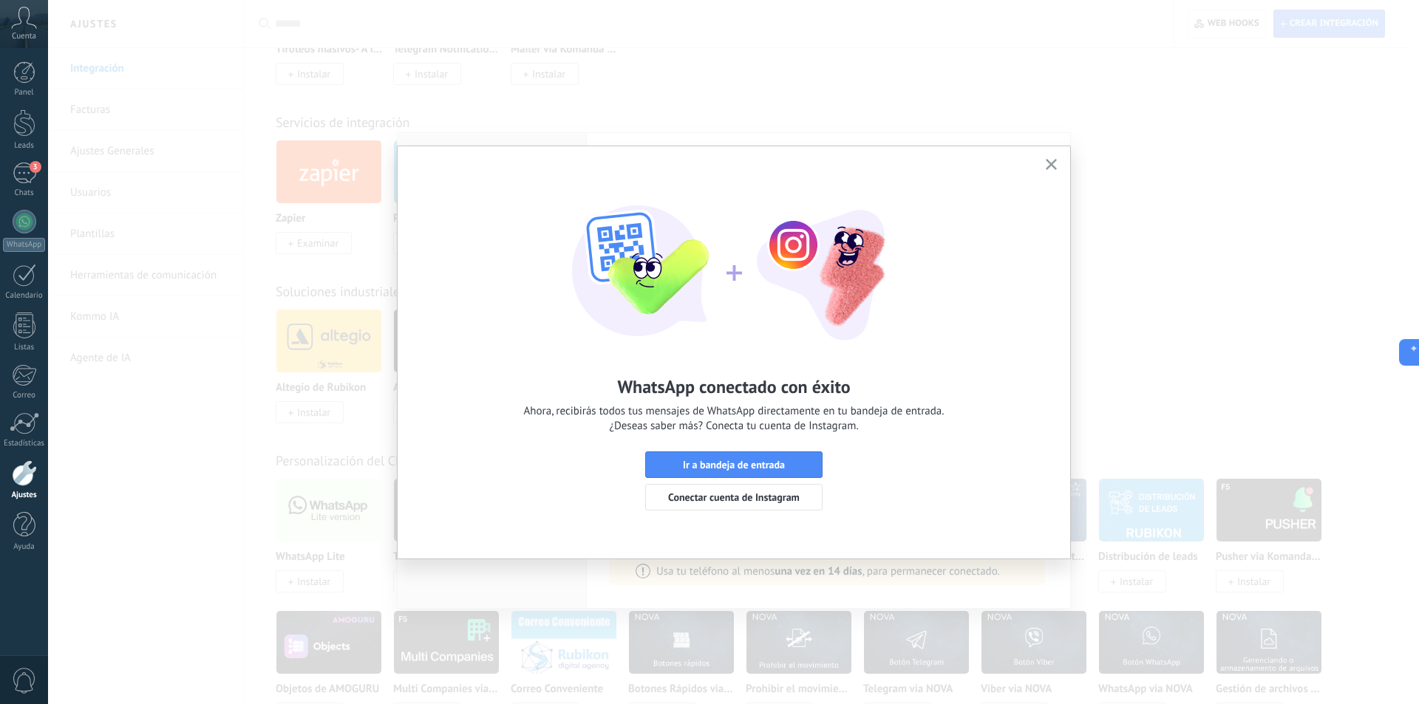
click at [1050, 160] on icon "button" at bounding box center [1050, 164] width 11 height 11
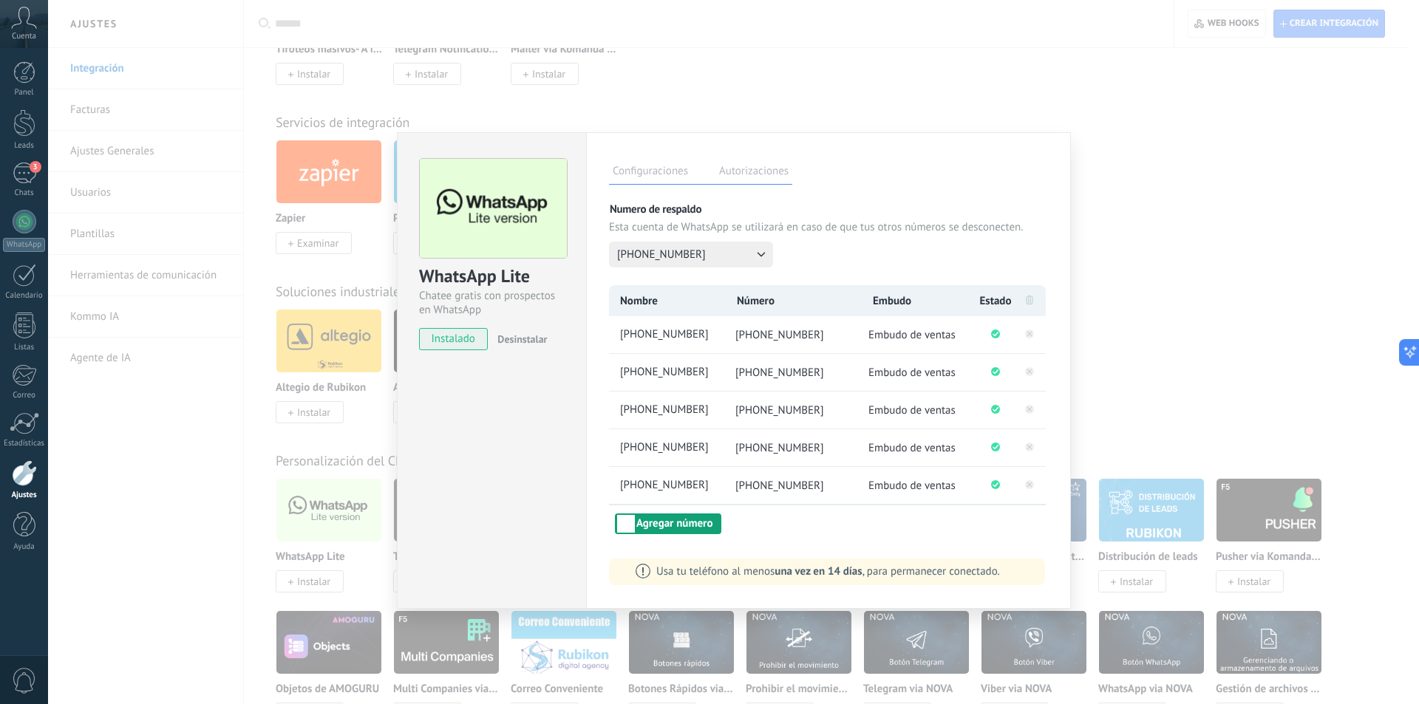
click at [677, 530] on button "Agregar número" at bounding box center [668, 523] width 106 height 21
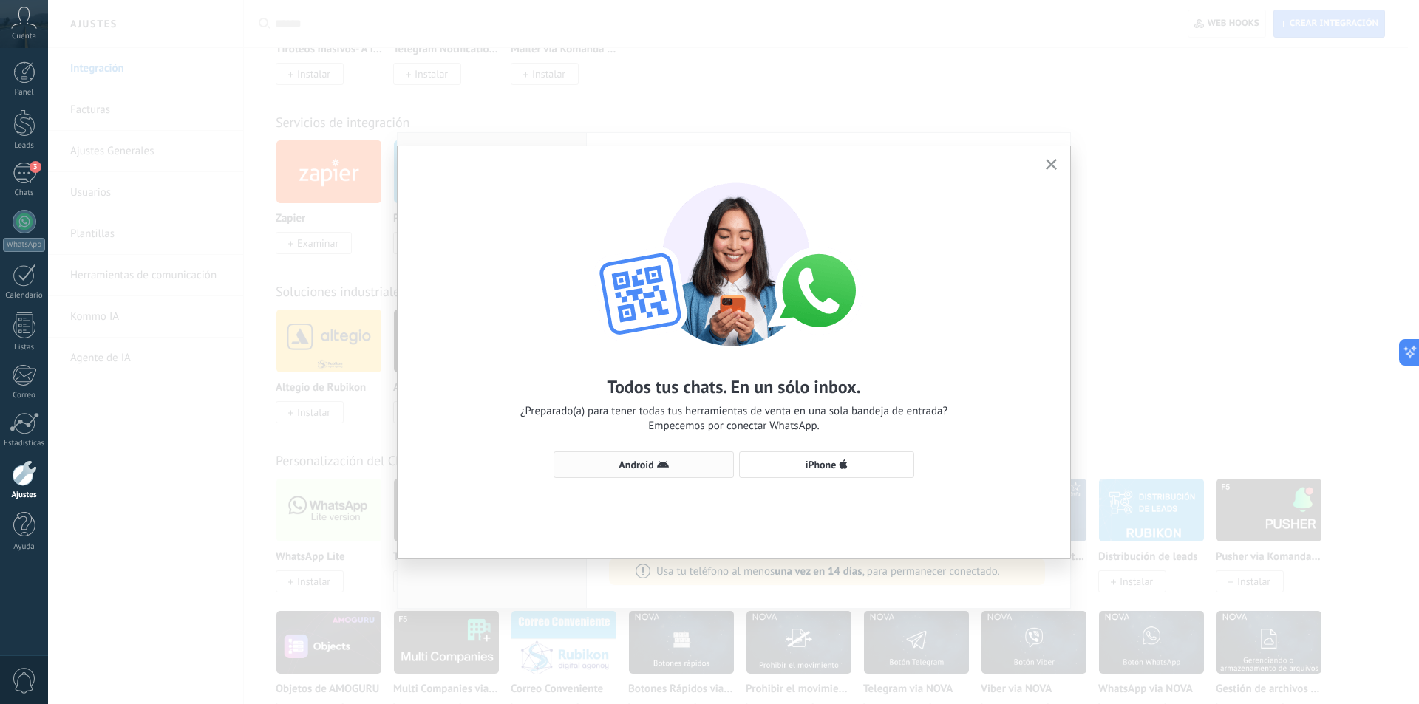
click at [644, 466] on span "Android" at bounding box center [635, 465] width 35 height 10
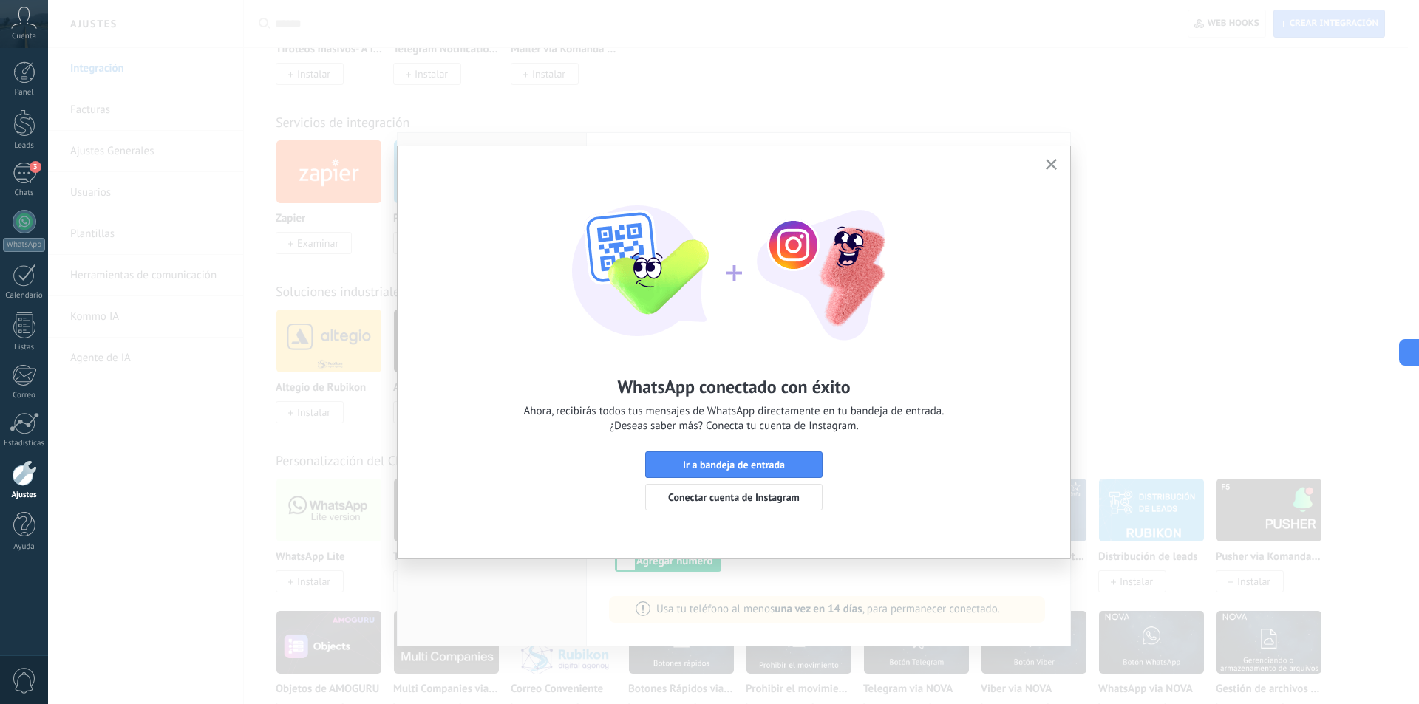
click at [1054, 167] on use "button" at bounding box center [1050, 164] width 11 height 11
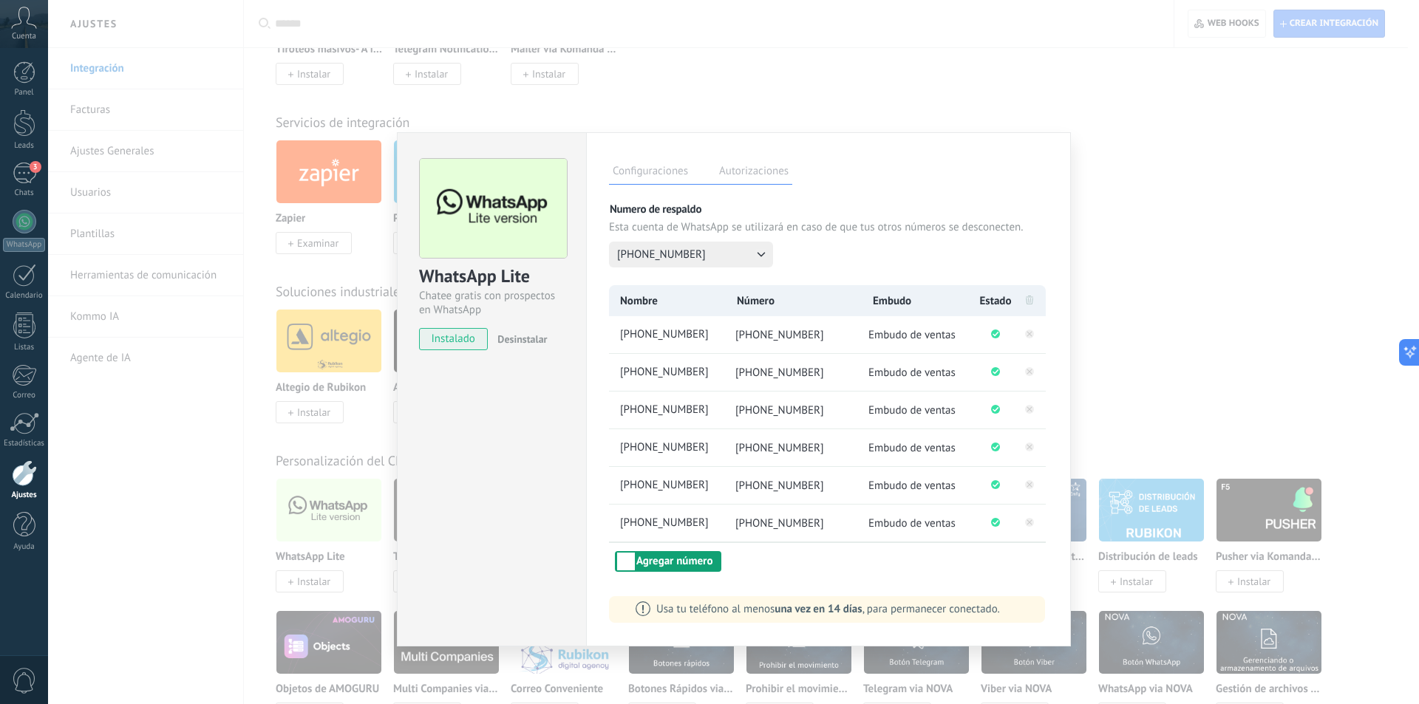
click at [641, 560] on button "Agregar número" at bounding box center [668, 561] width 106 height 21
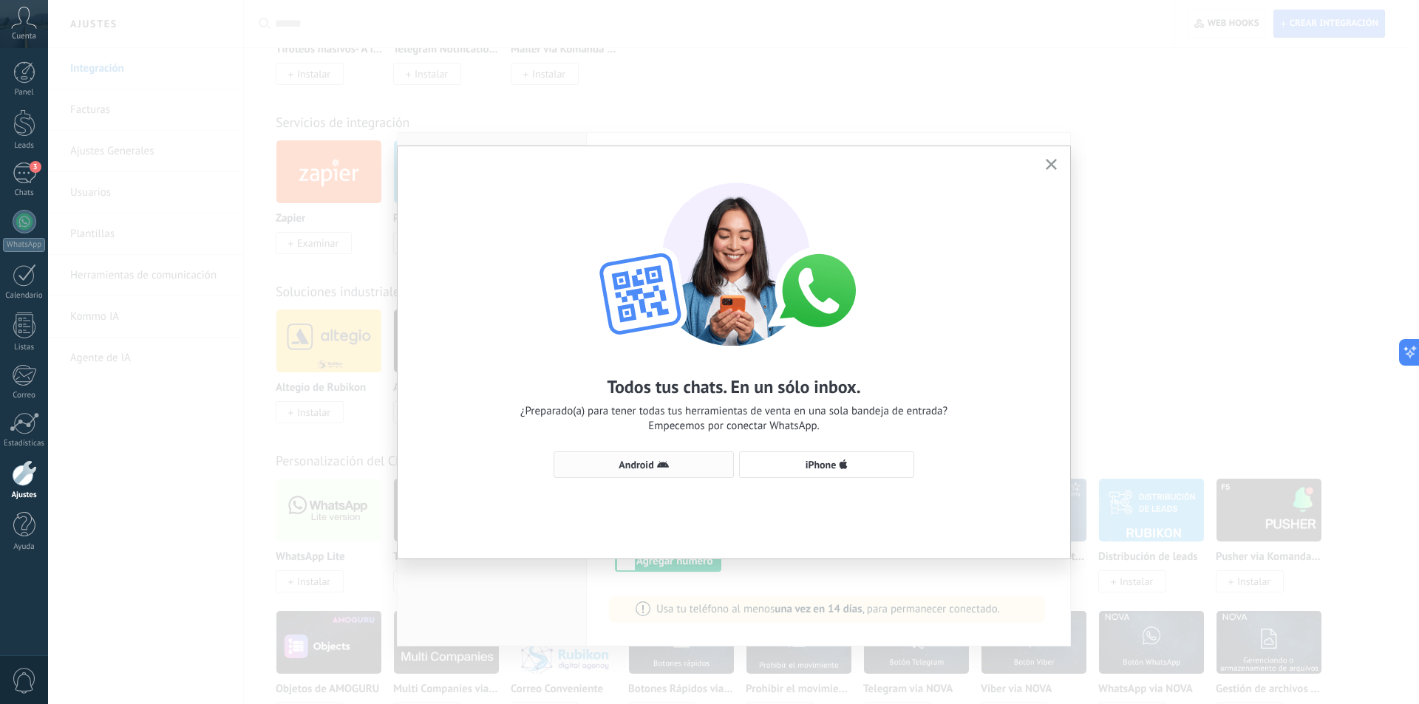
click at [641, 461] on span "Android" at bounding box center [635, 465] width 35 height 10
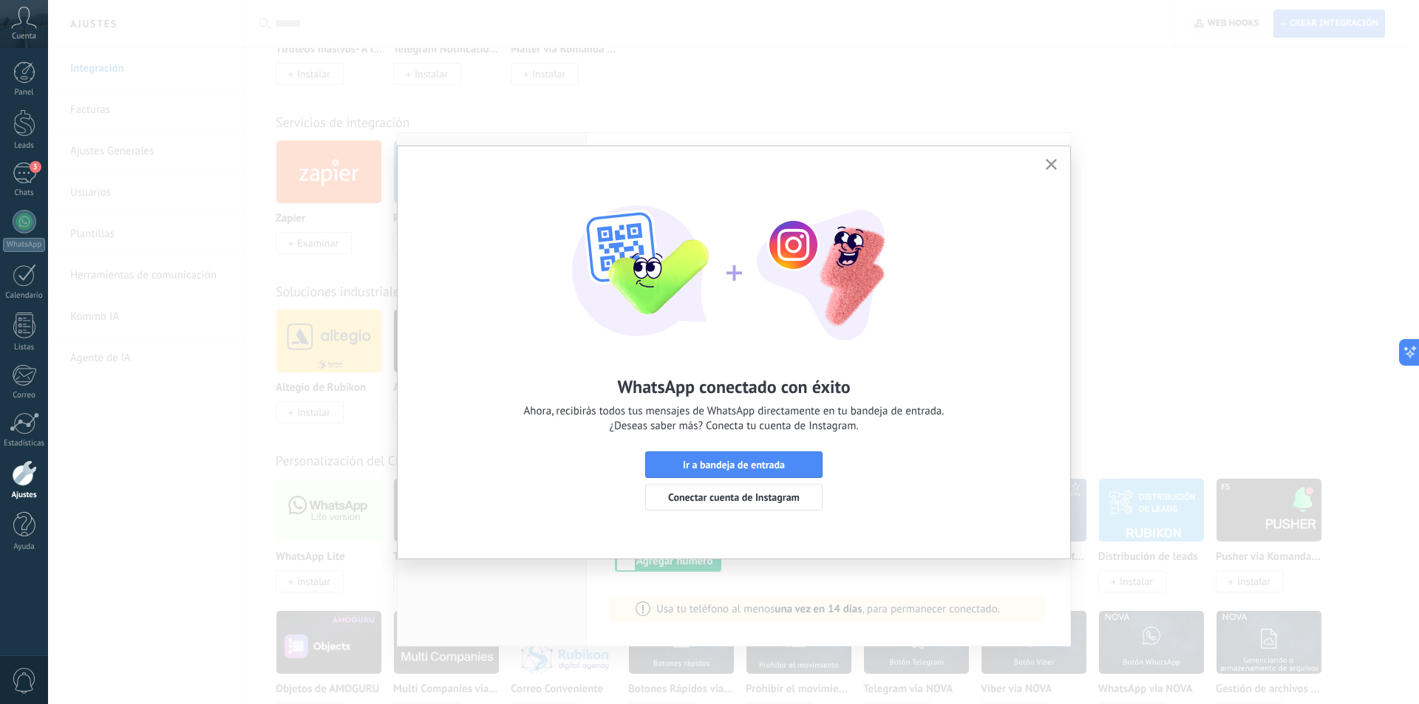
click at [1049, 164] on icon "button" at bounding box center [1050, 164] width 11 height 11
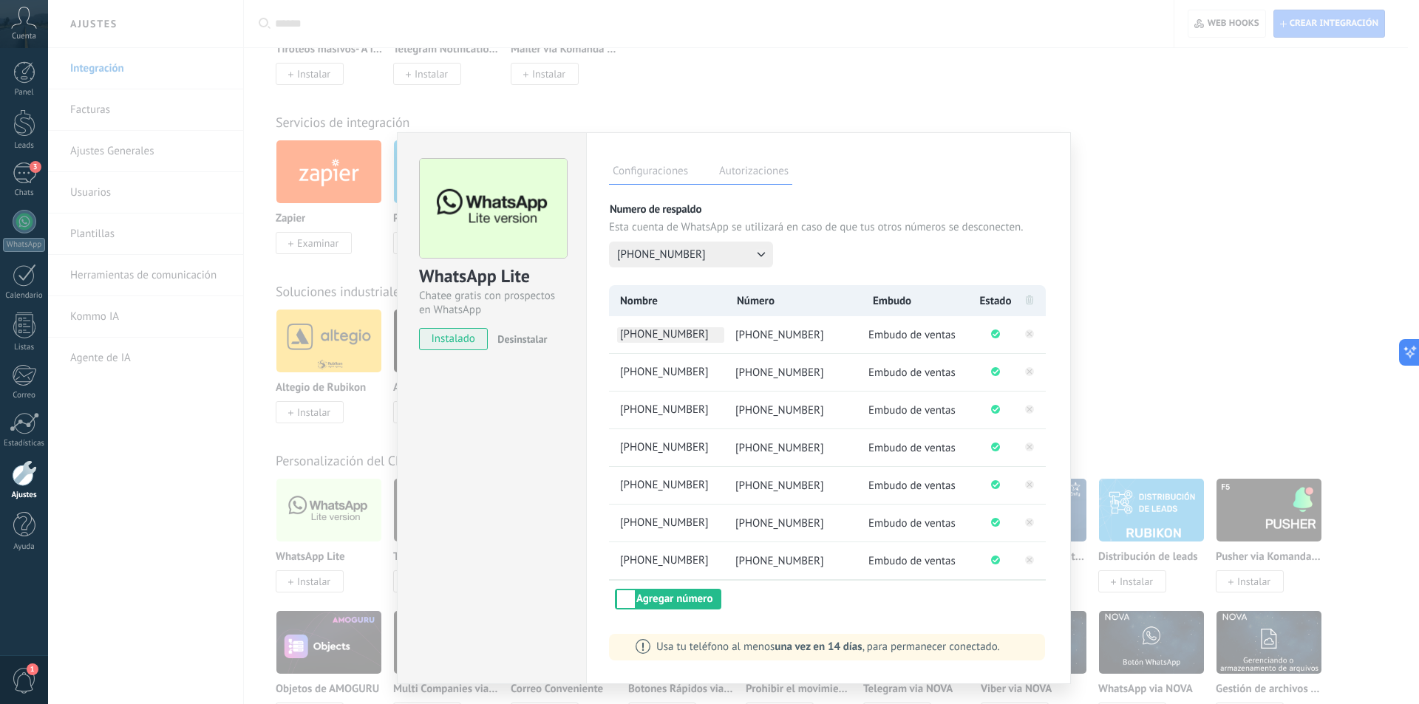
click at [695, 328] on span "[PHONE_NUMBER]" at bounding box center [670, 335] width 107 height 16
click at [688, 600] on button "Agregar número" at bounding box center [668, 599] width 106 height 21
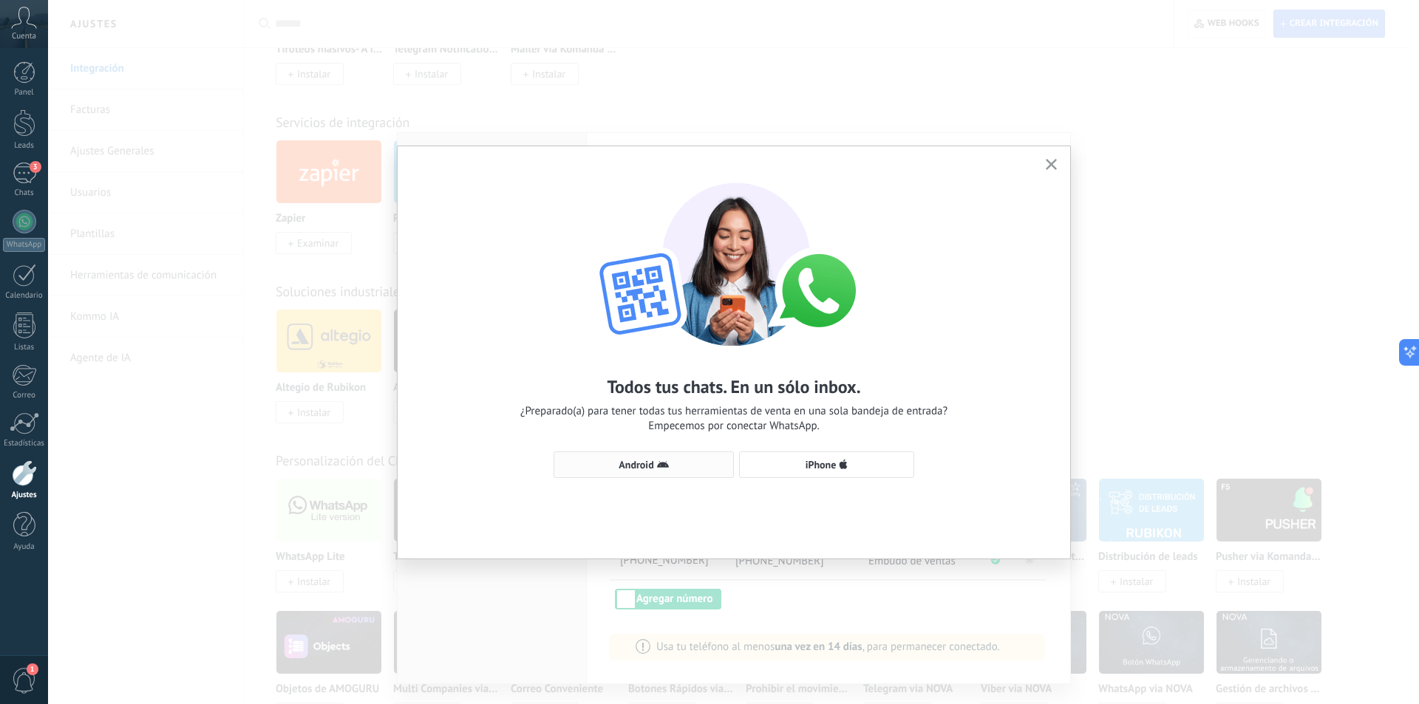
click at [649, 462] on span "Android" at bounding box center [635, 465] width 35 height 10
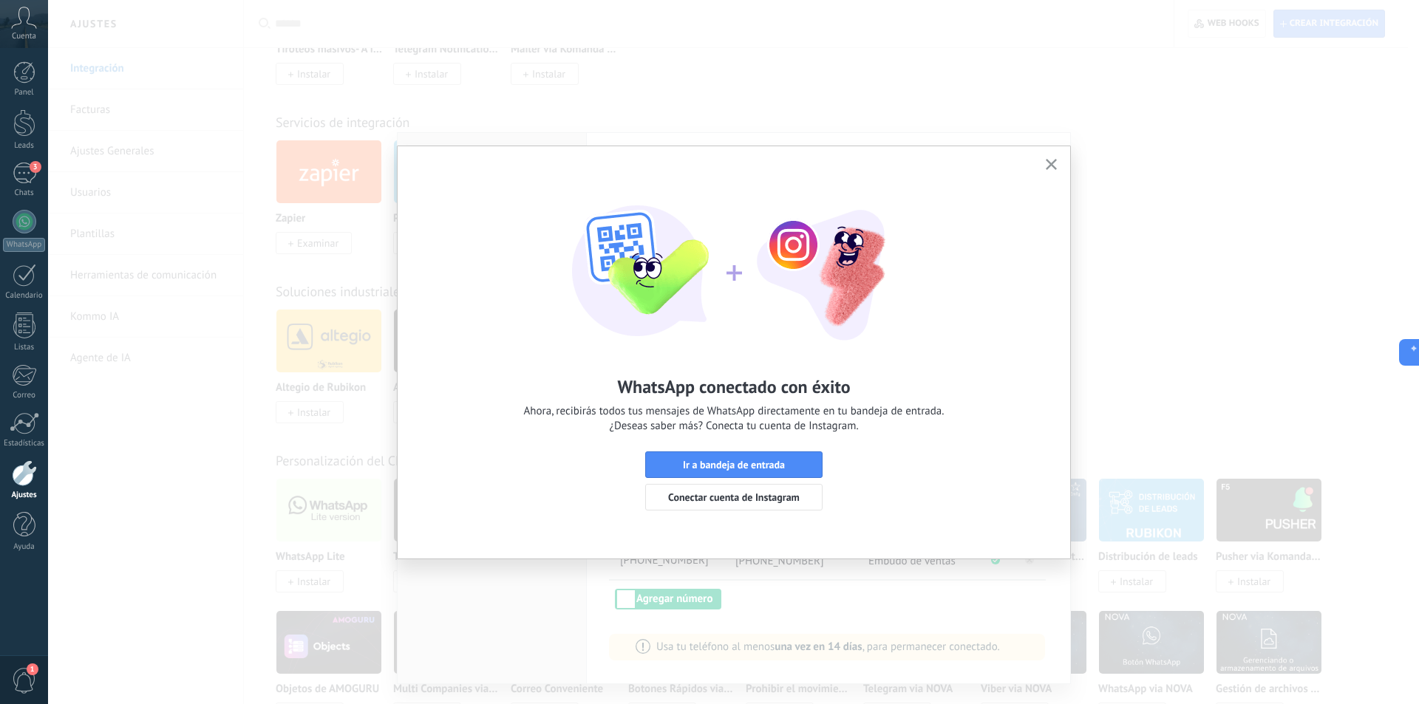
click at [1048, 164] on icon "button" at bounding box center [1050, 164] width 11 height 11
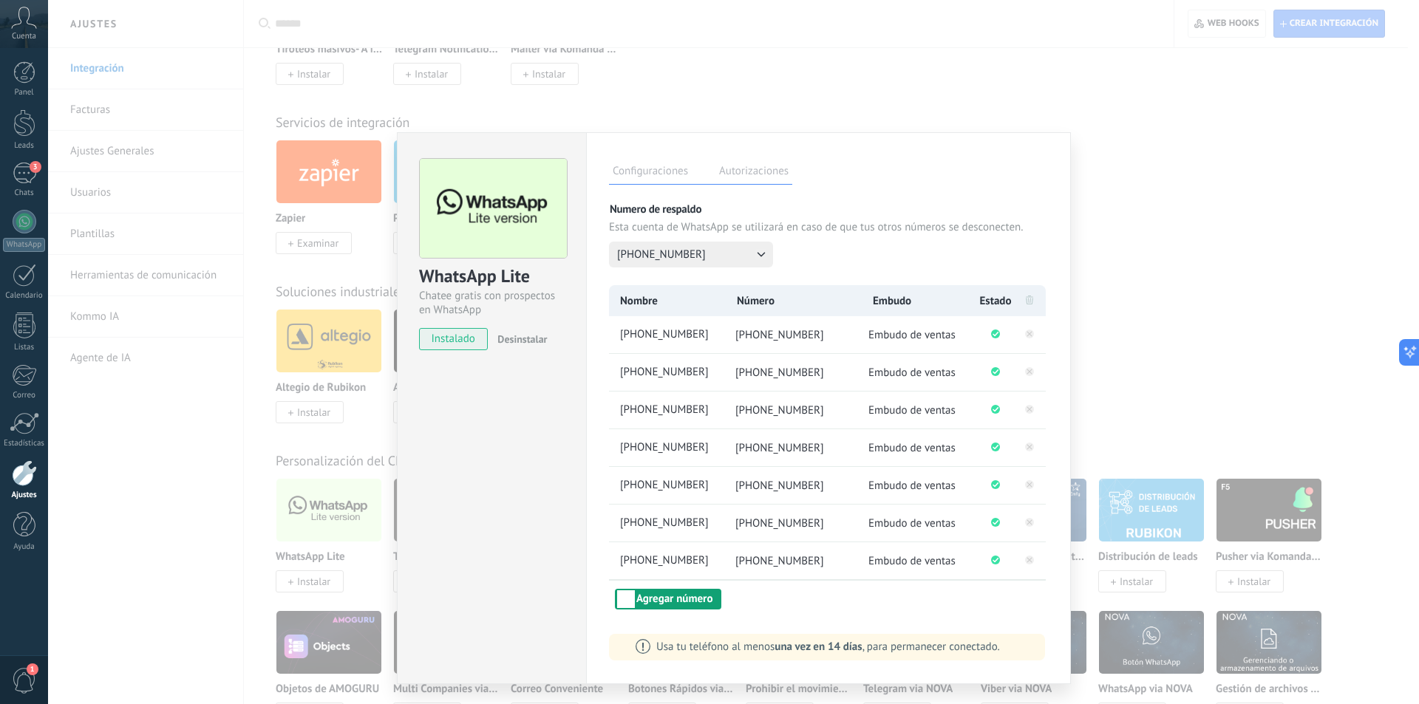
click at [655, 598] on button "Agregar número" at bounding box center [668, 599] width 106 height 21
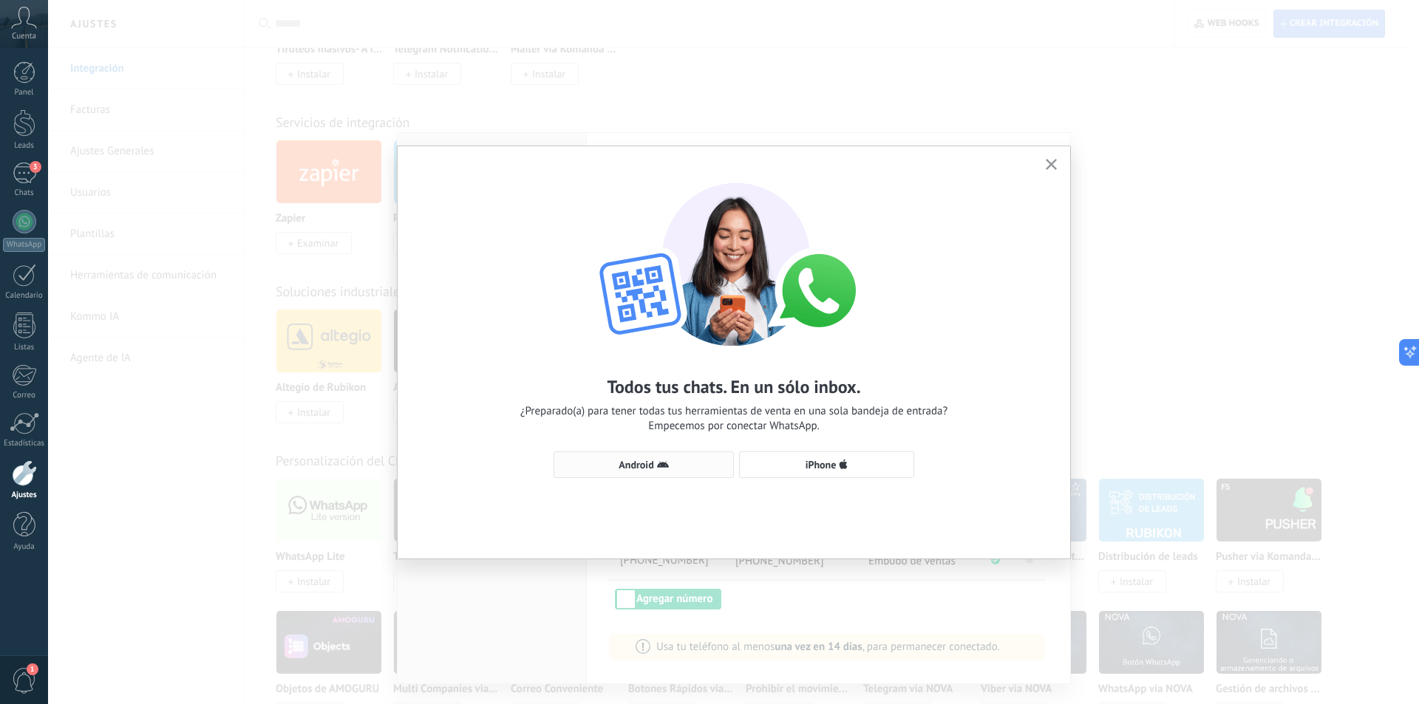
click at [641, 466] on span "Android" at bounding box center [635, 465] width 35 height 10
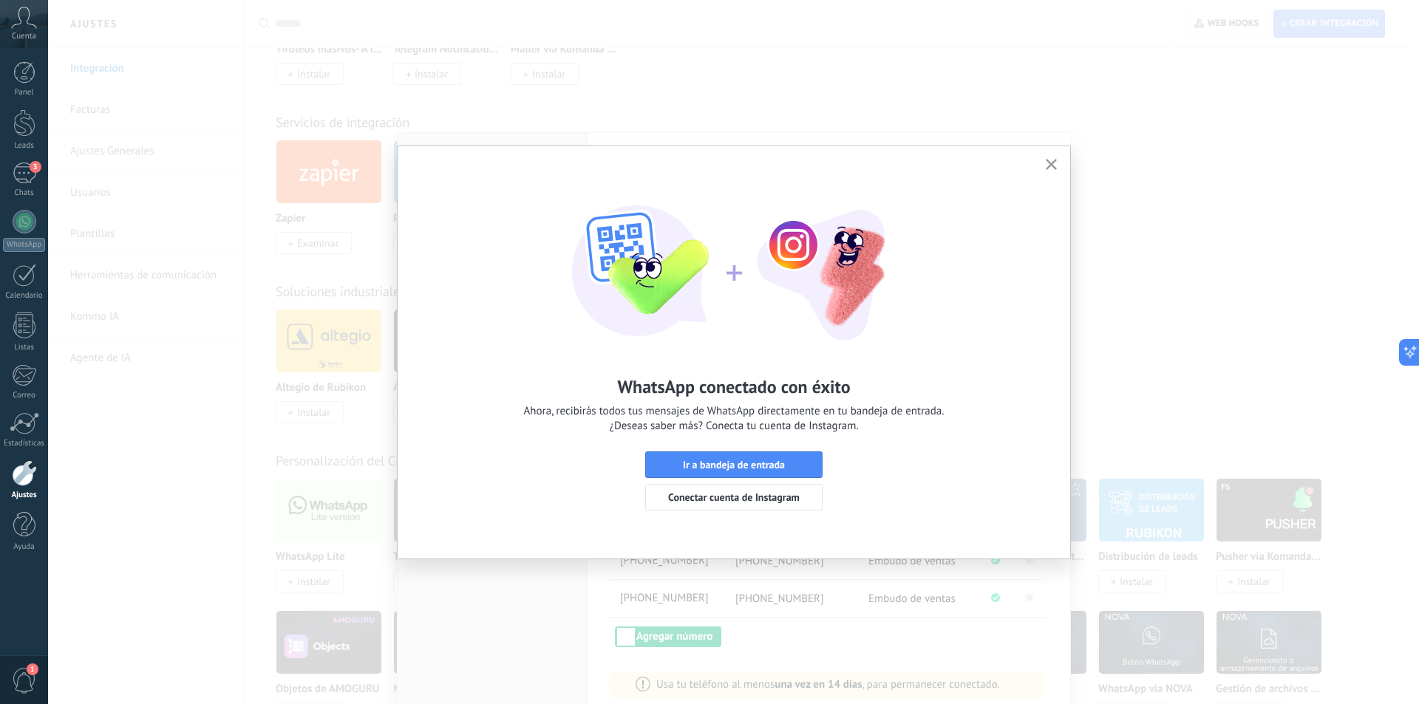
click at [1051, 156] on button "button" at bounding box center [1051, 165] width 18 height 20
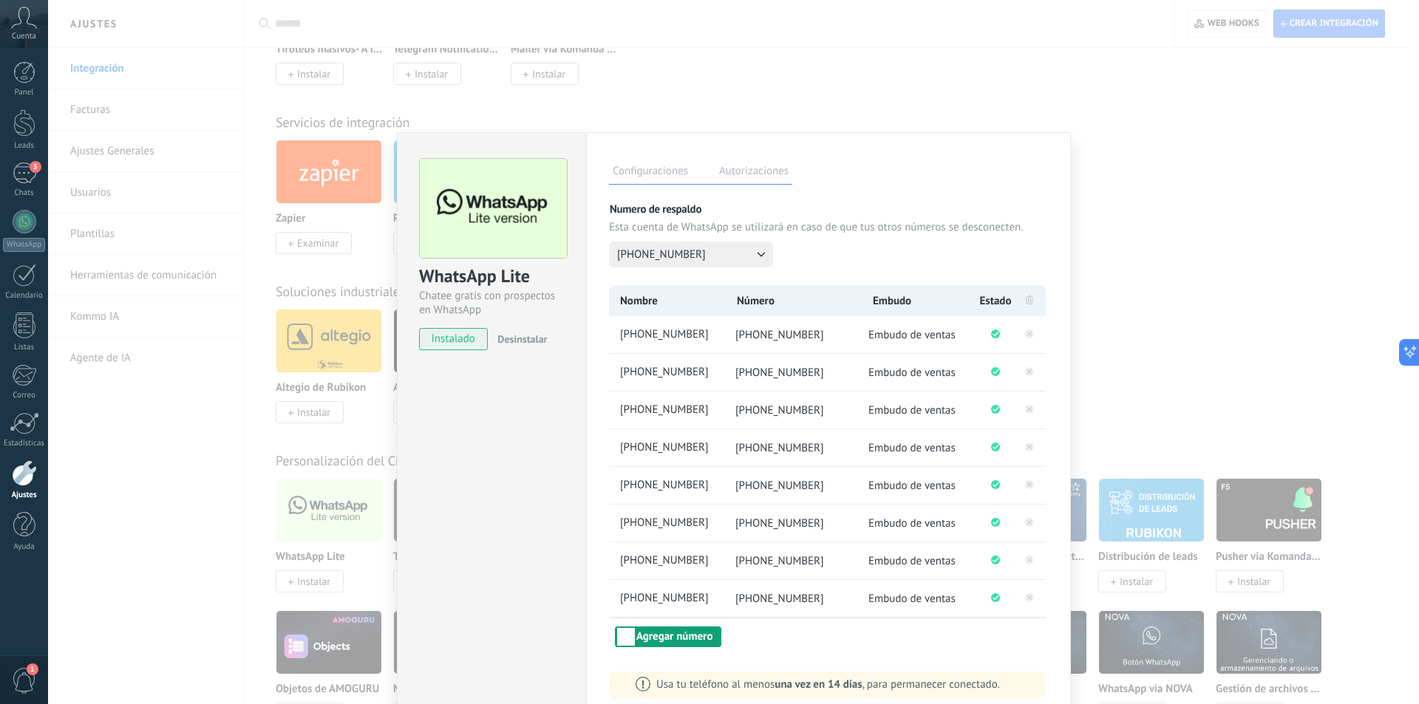
click at [655, 638] on button "Agregar número" at bounding box center [668, 637] width 106 height 21
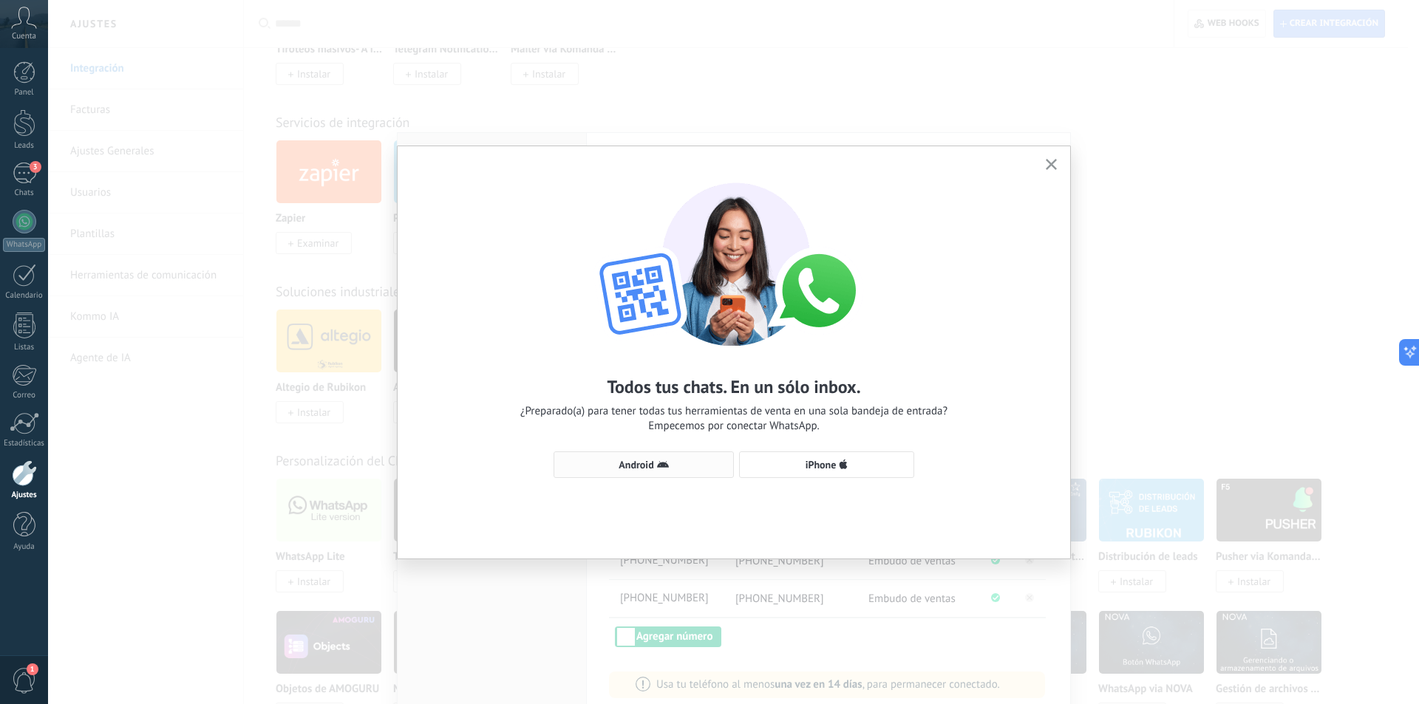
click at [666, 460] on icon "button" at bounding box center [663, 465] width 12 height 12
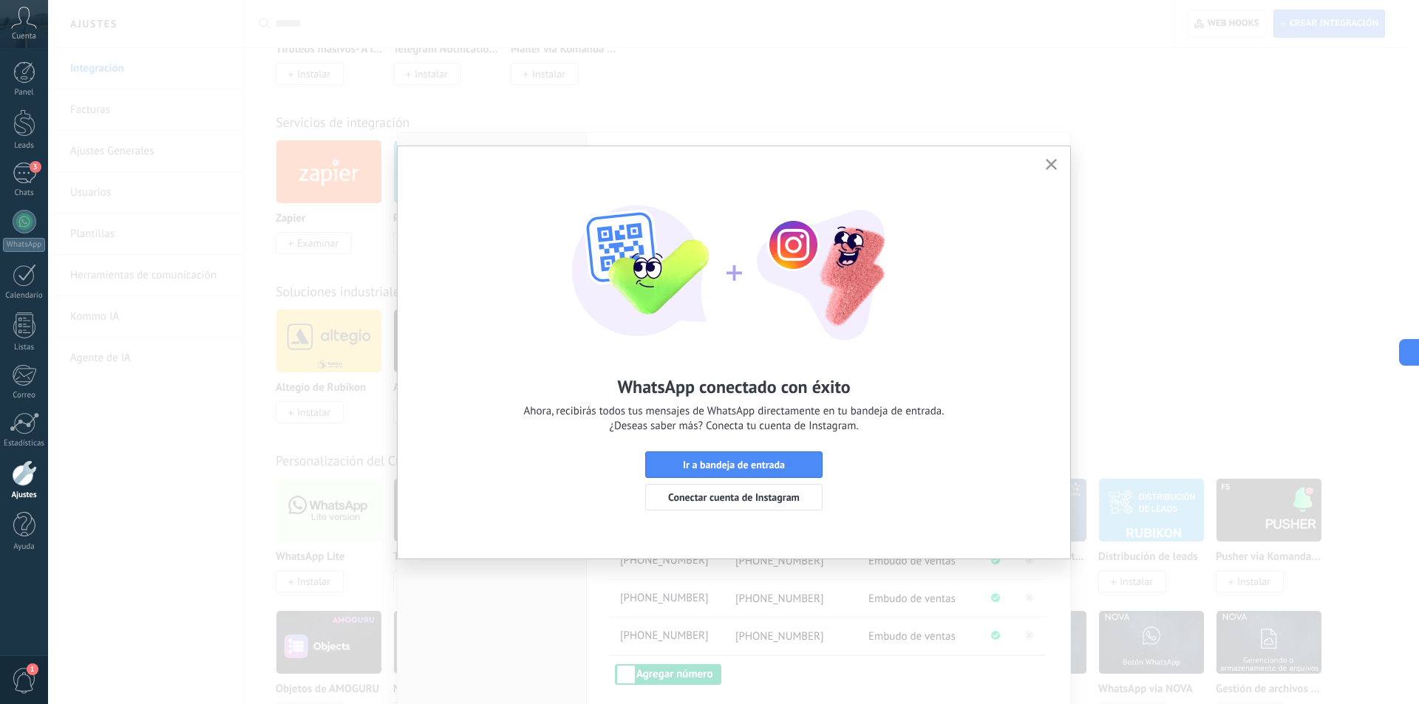
click at [1055, 157] on button "button" at bounding box center [1051, 165] width 18 height 20
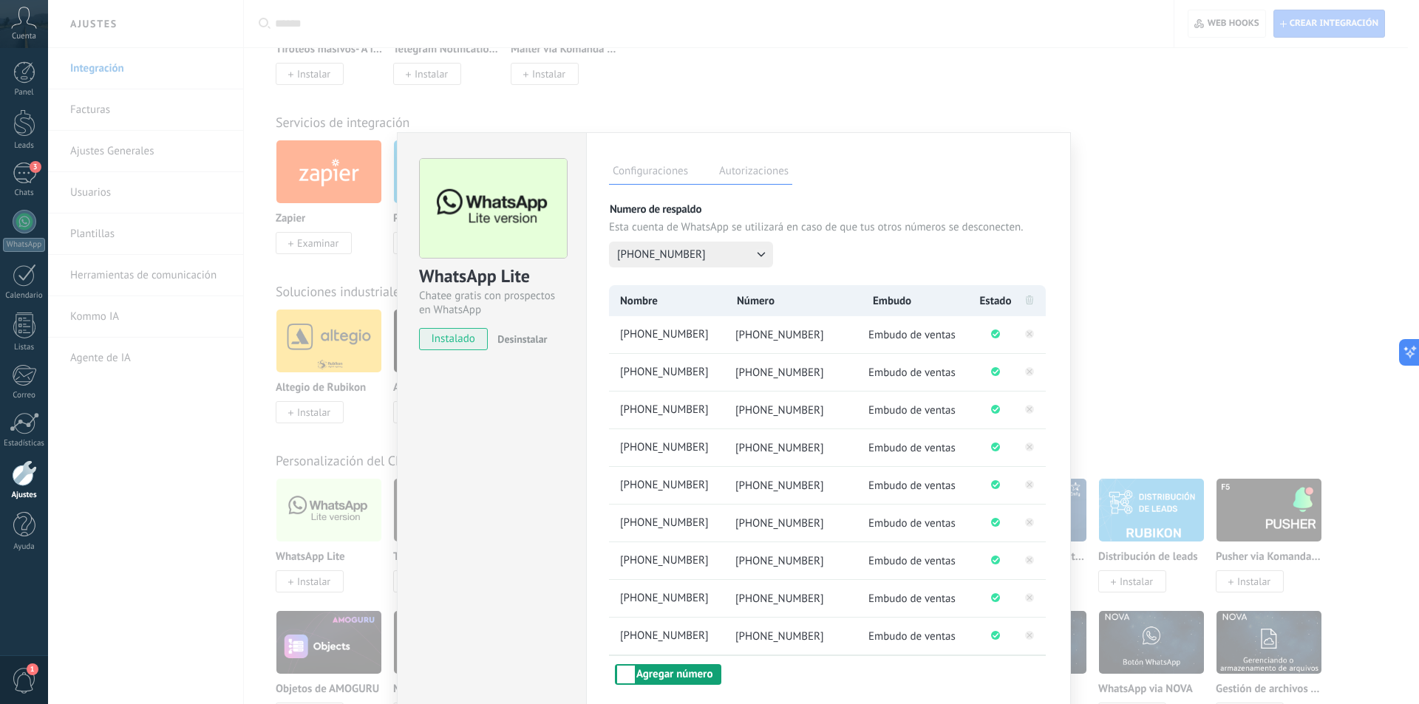
click at [672, 667] on button "Agregar número" at bounding box center [668, 674] width 106 height 21
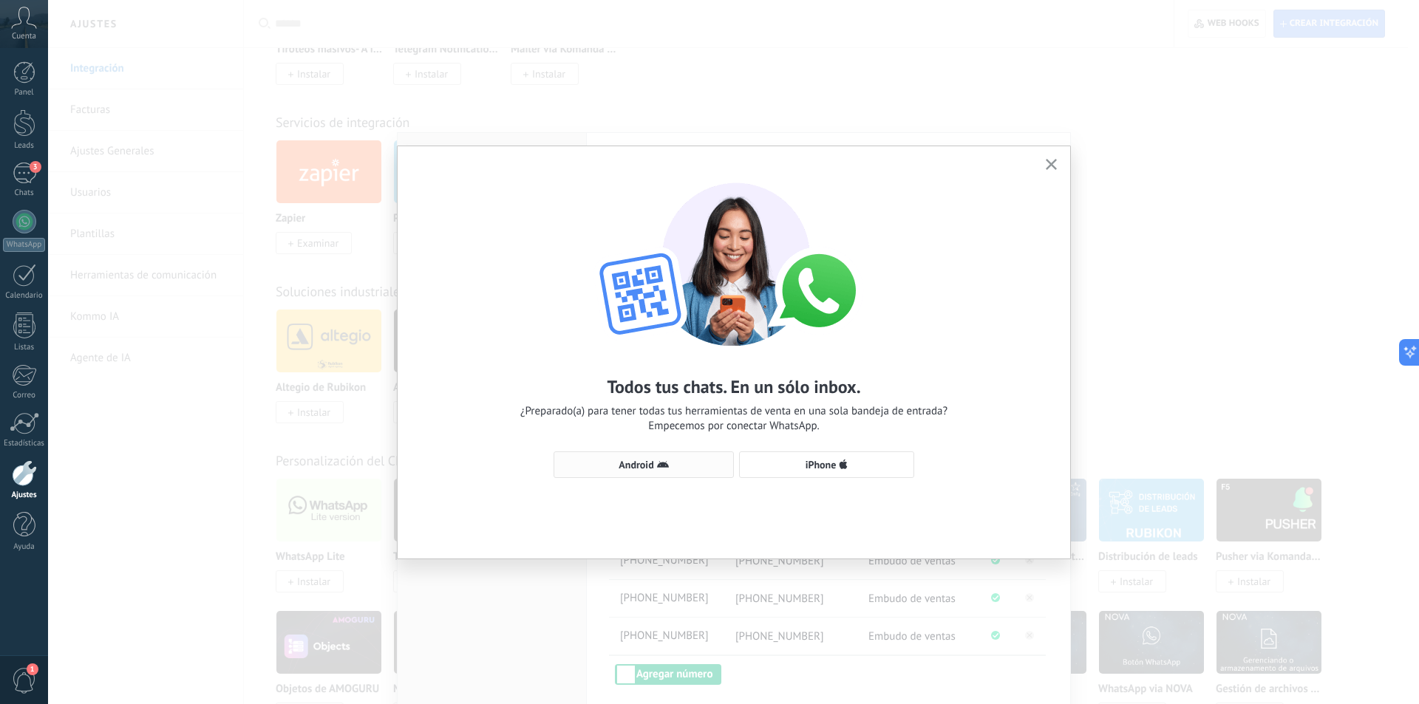
click at [630, 457] on button "Android" at bounding box center [643, 464] width 180 height 27
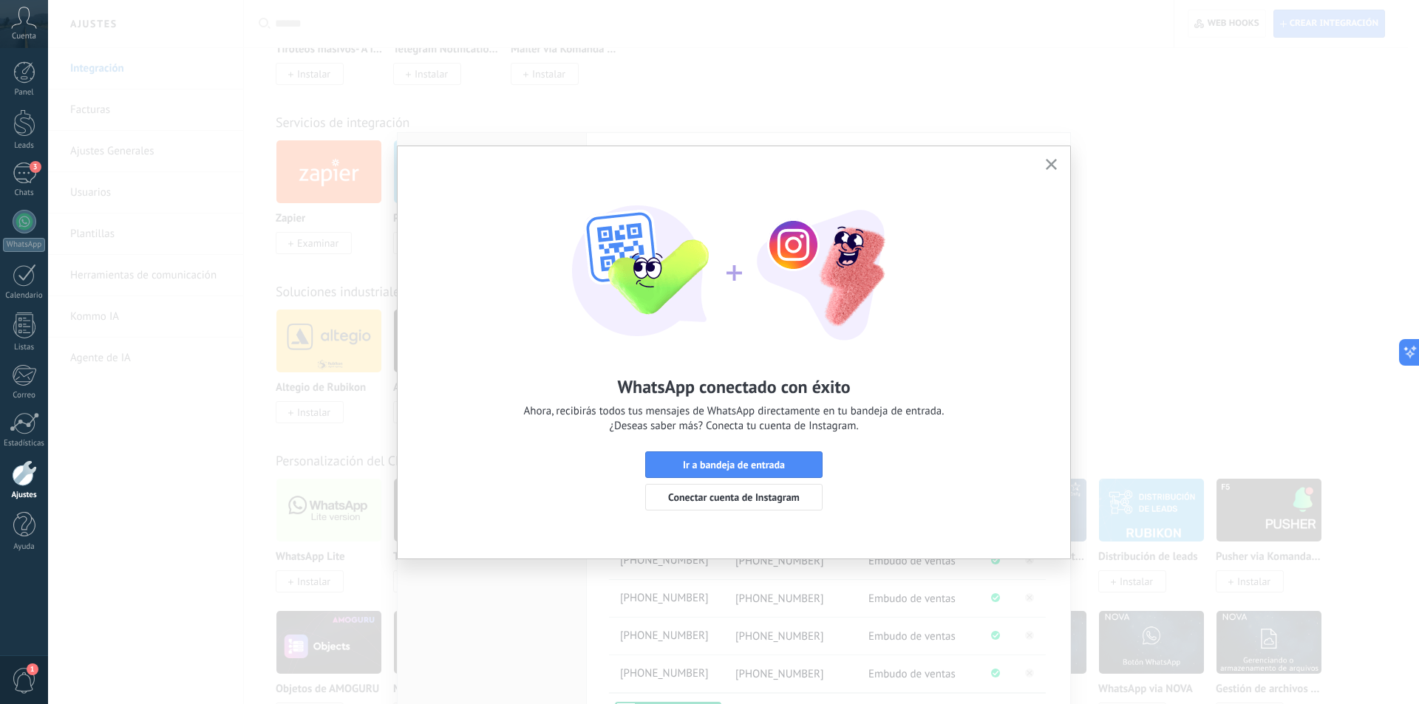
click at [1057, 160] on button "button" at bounding box center [1051, 165] width 18 height 20
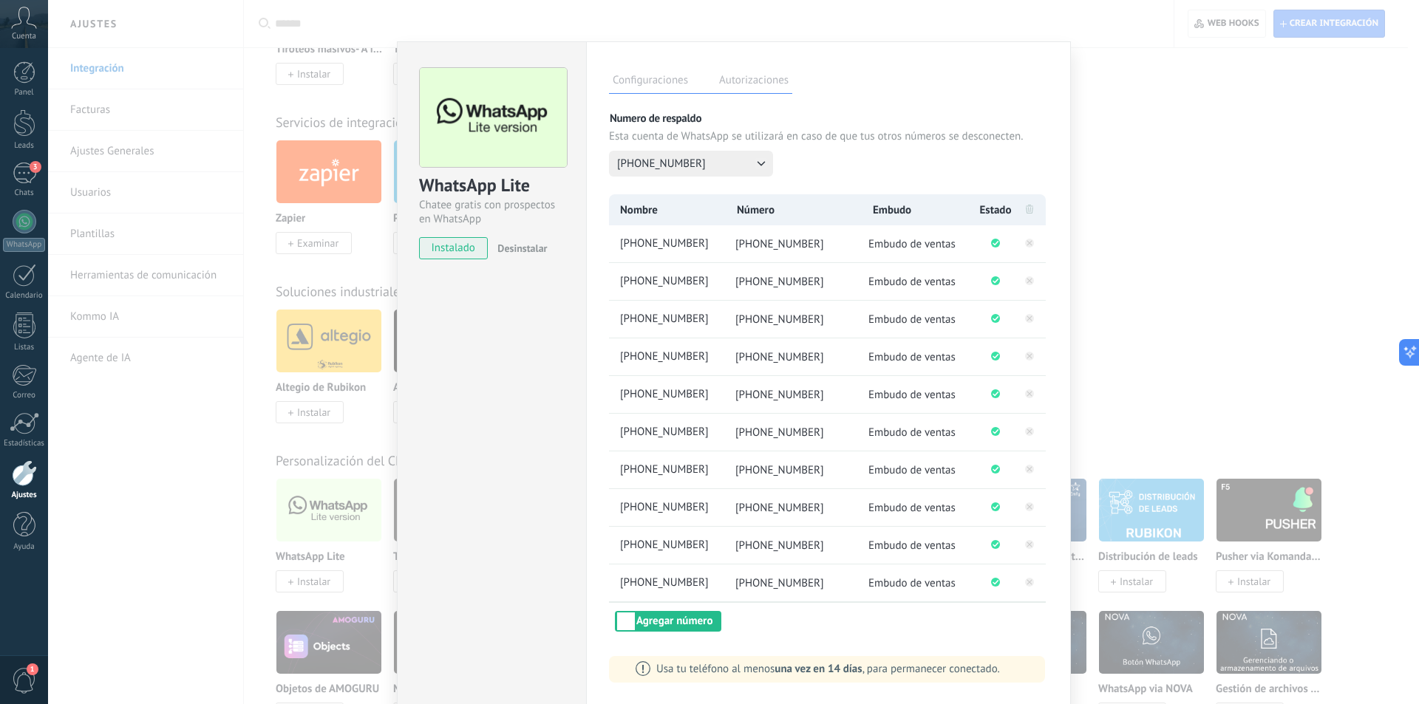
scroll to position [93, 0]
click at [670, 620] on button "Agregar número" at bounding box center [668, 619] width 106 height 21
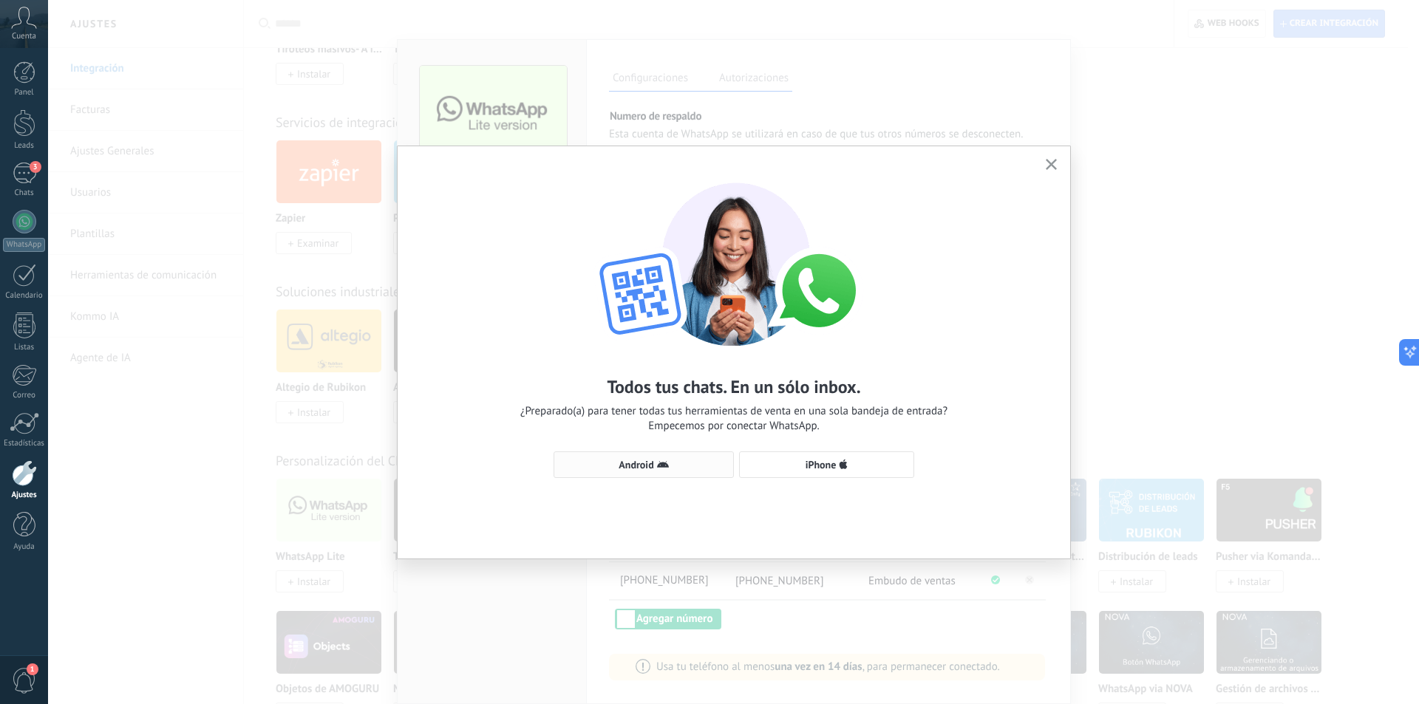
click at [659, 454] on button "Android" at bounding box center [643, 464] width 180 height 27
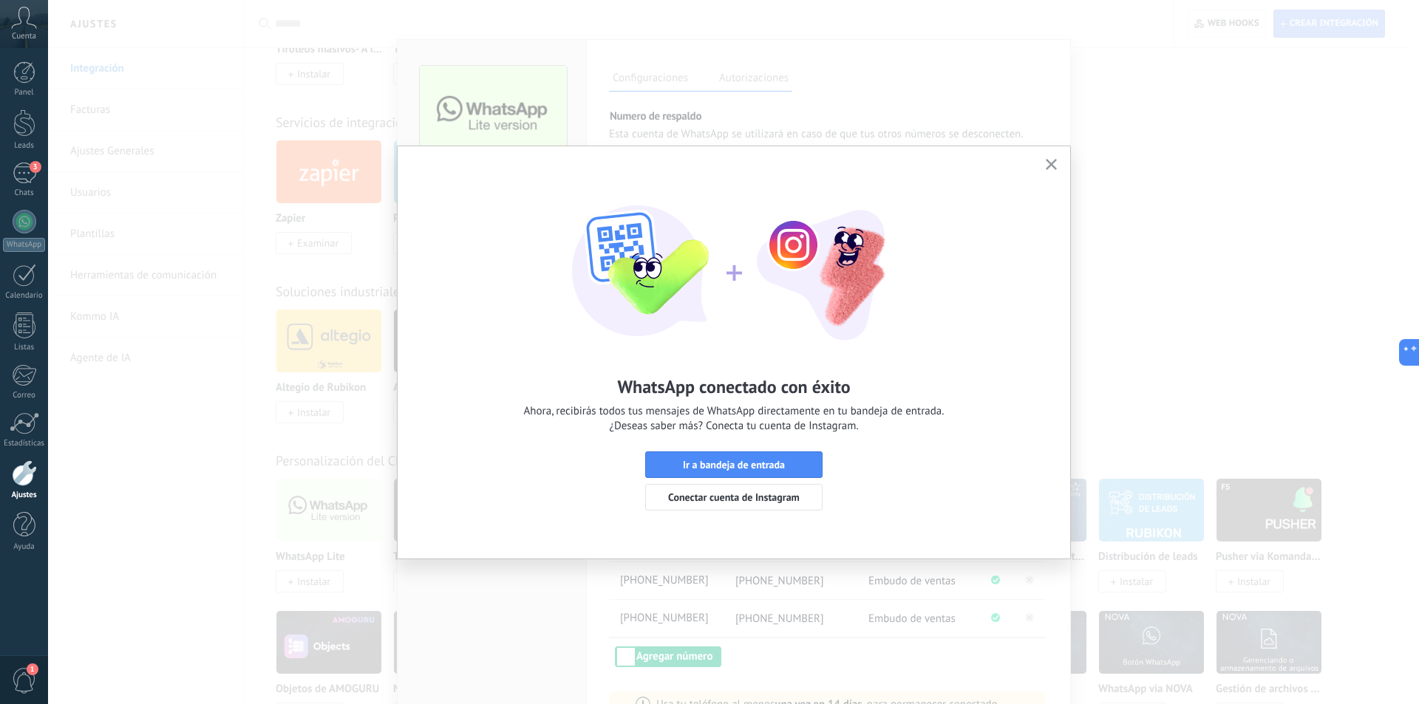
click at [1047, 163] on icon "button" at bounding box center [1050, 164] width 11 height 11
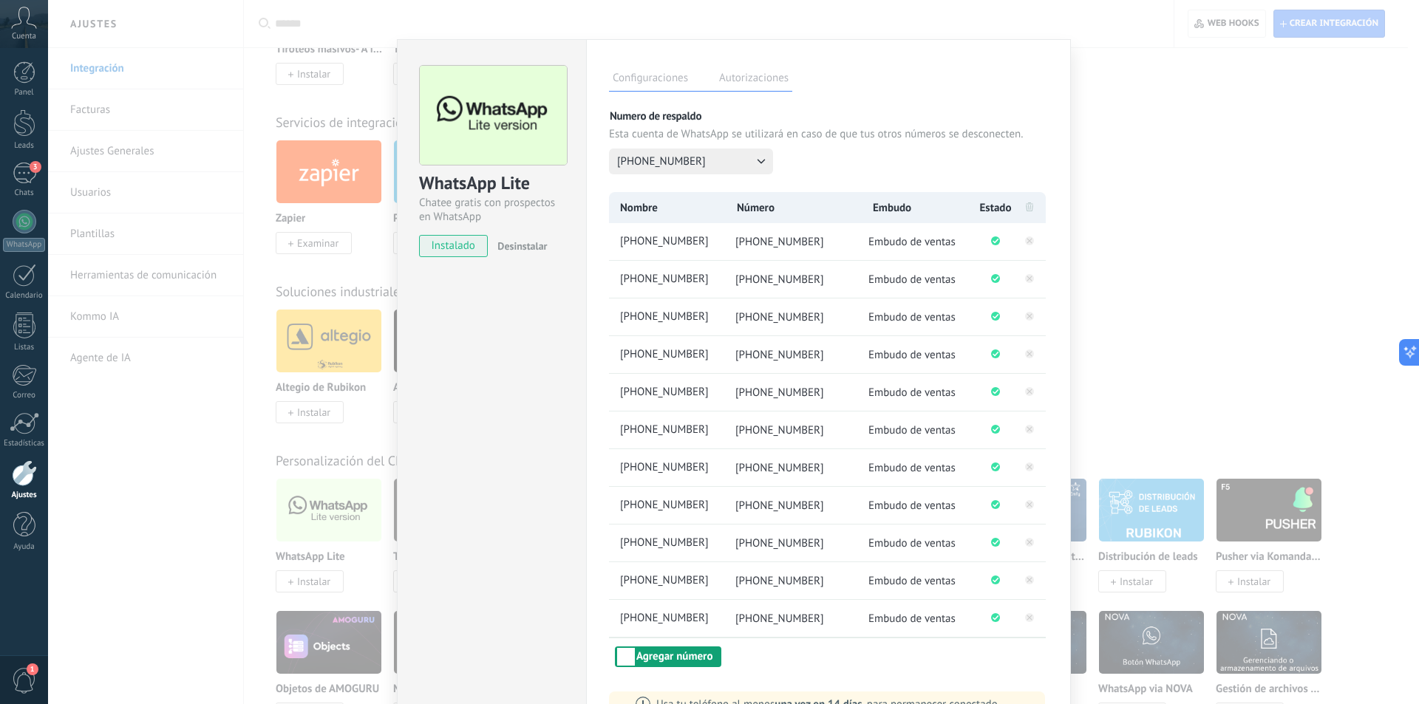
click at [690, 658] on button "Agregar número" at bounding box center [668, 656] width 106 height 21
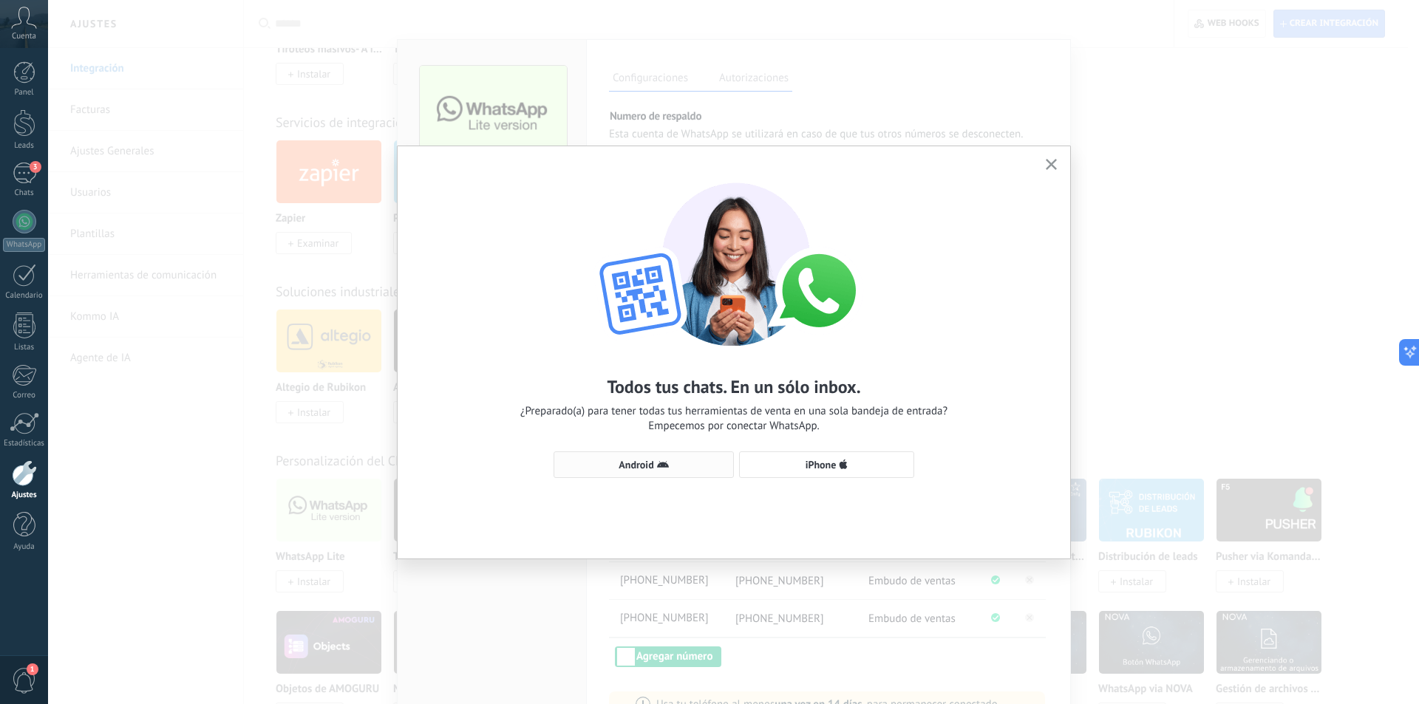
click at [628, 463] on span "Android" at bounding box center [635, 465] width 35 height 10
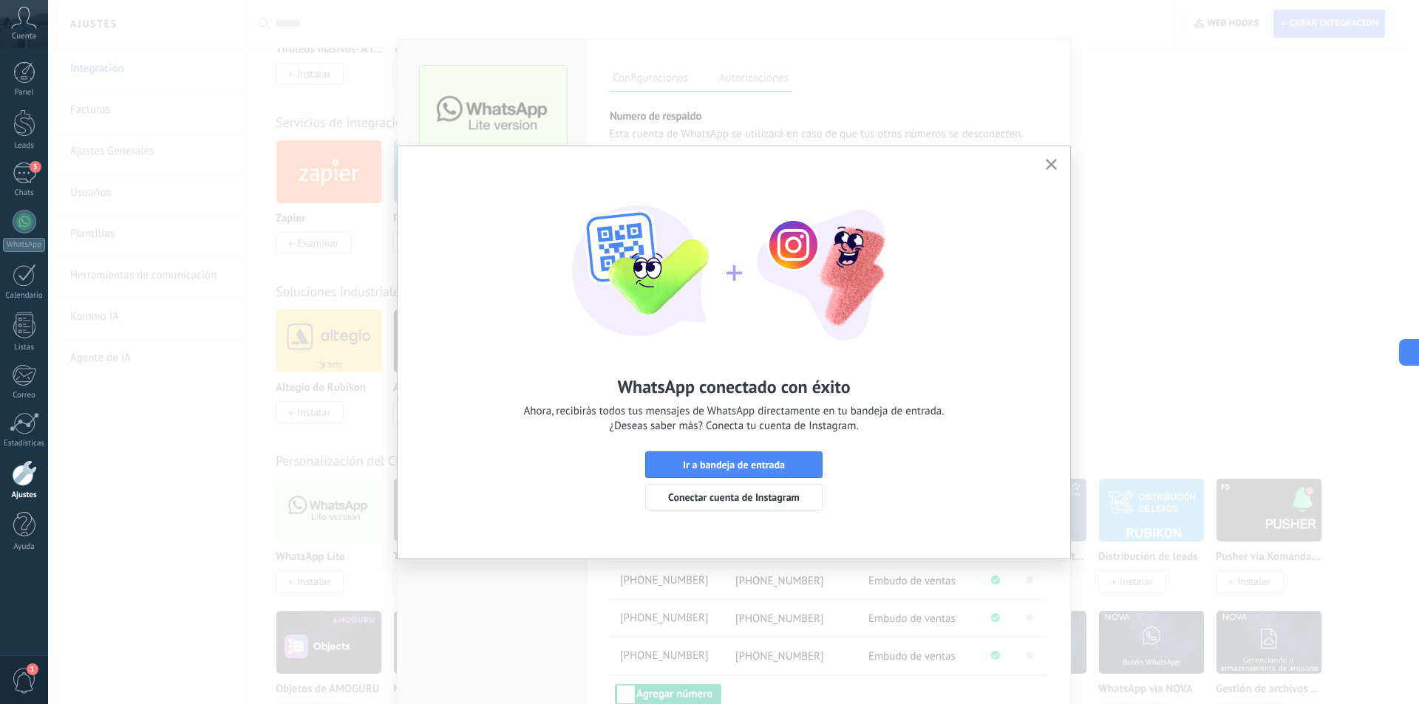
click at [1050, 161] on icon "button" at bounding box center [1050, 164] width 11 height 11
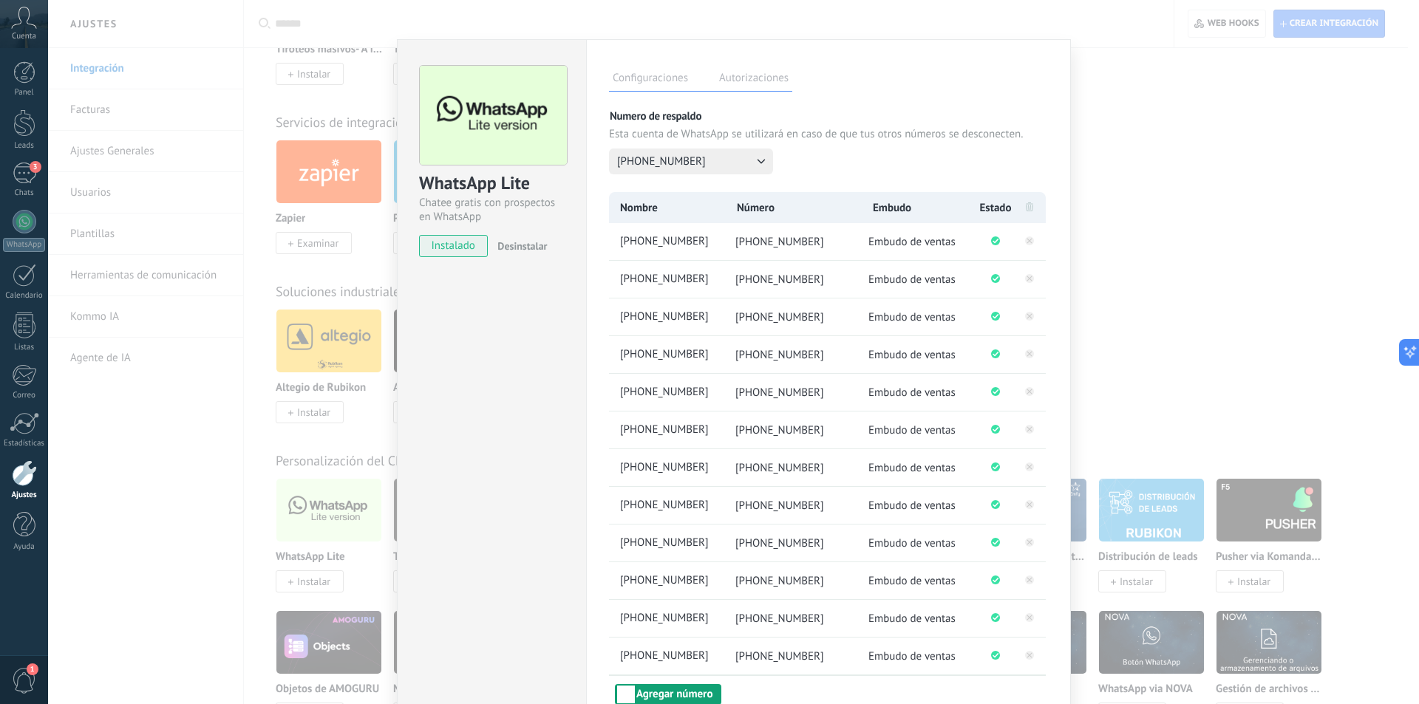
click at [657, 693] on button "Agregar número" at bounding box center [668, 694] width 106 height 21
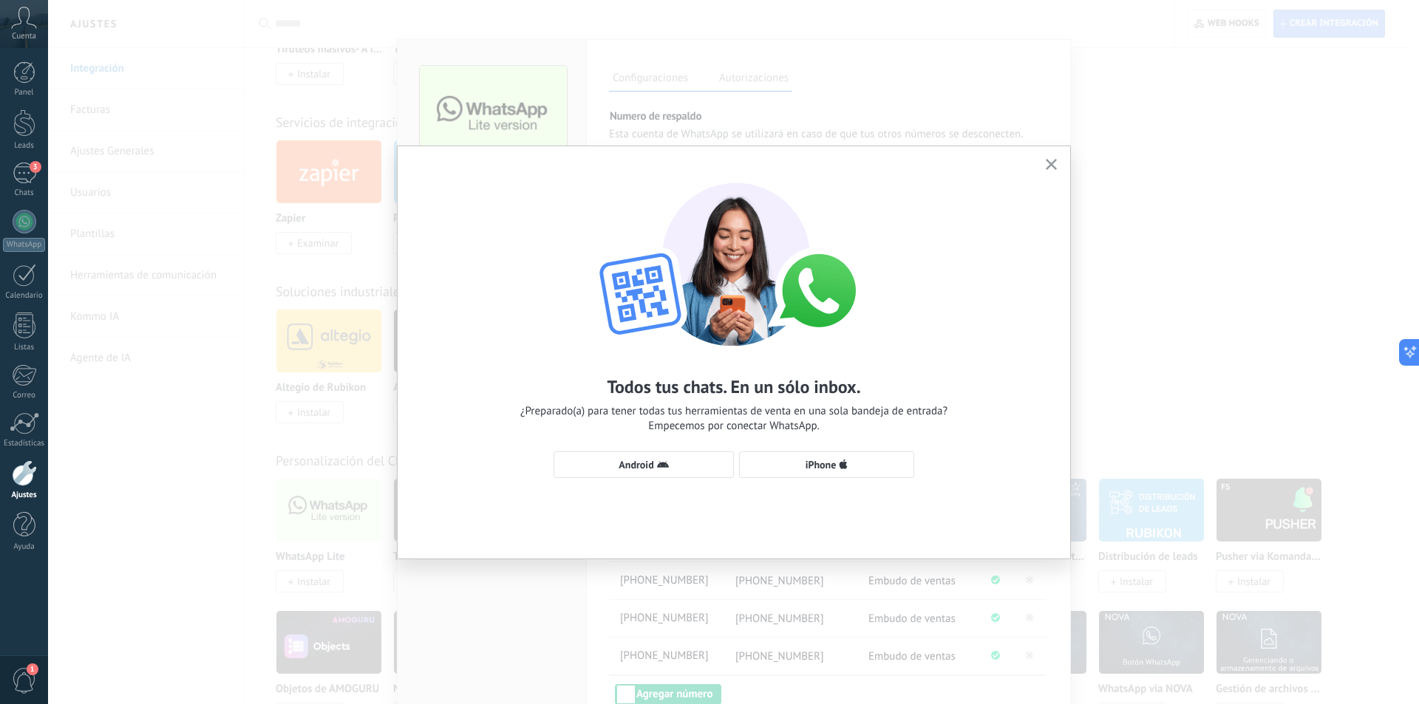
click at [652, 448] on div "Todos tus chats. En un sólo inbox. ¿Preparado(a) para tener todas tus herramien…" at bounding box center [733, 323] width 672 height 354
click at [651, 460] on span "Android" at bounding box center [635, 465] width 35 height 10
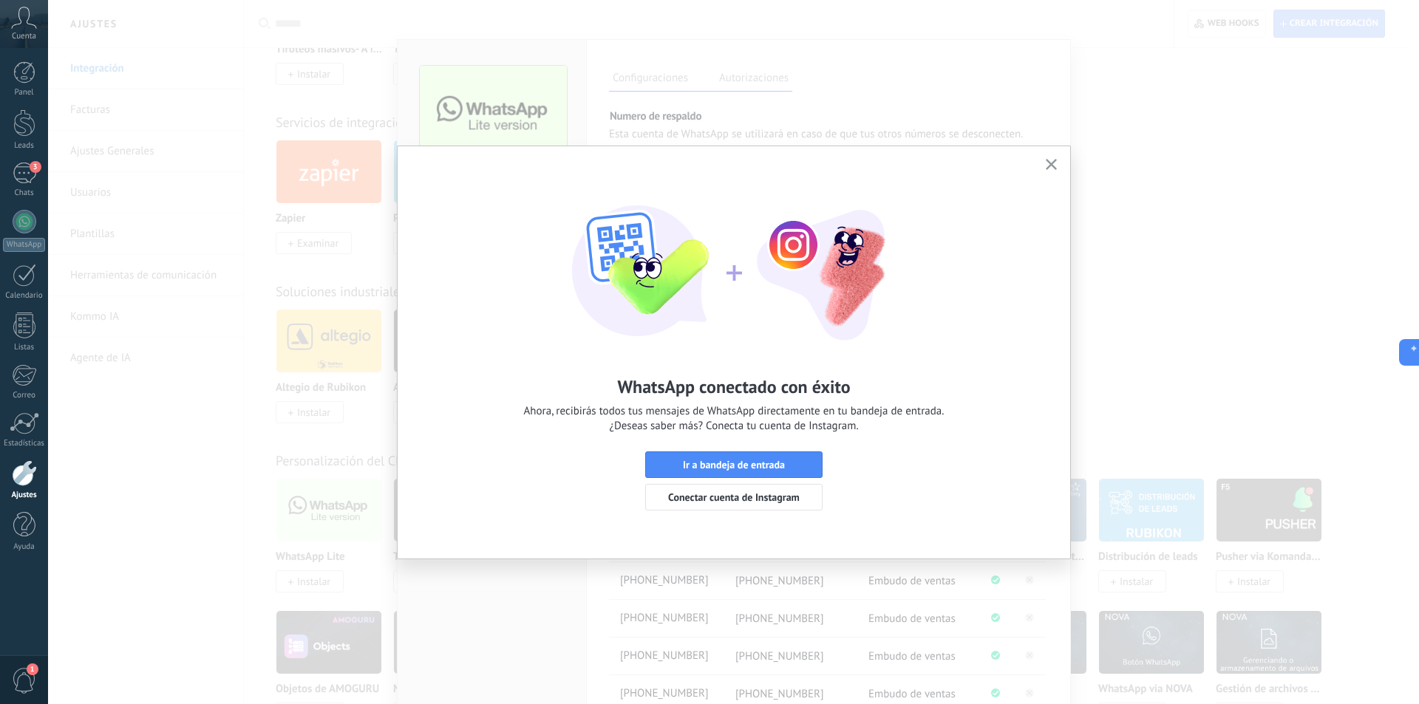
click at [1058, 167] on button "button" at bounding box center [1051, 165] width 18 height 20
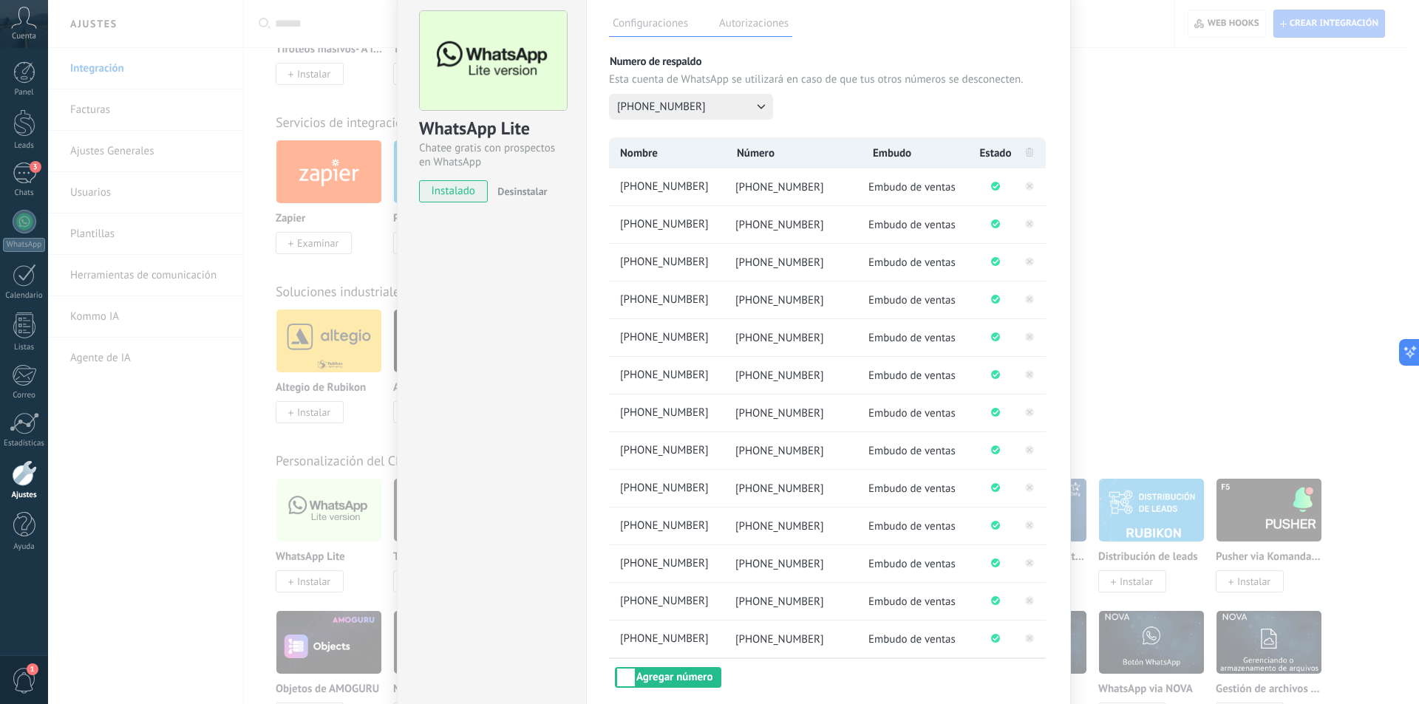
scroll to position [206, 0]
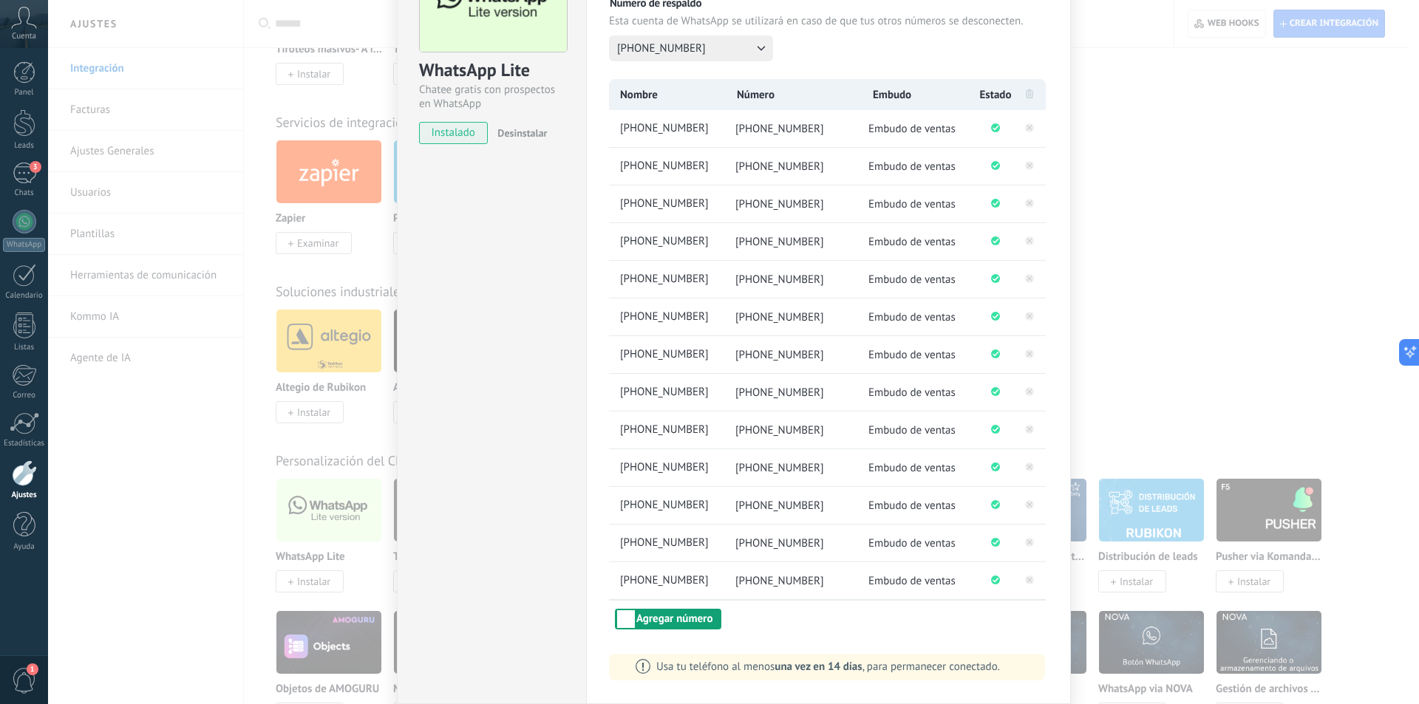
click at [662, 619] on button "Agregar número" at bounding box center [668, 619] width 106 height 21
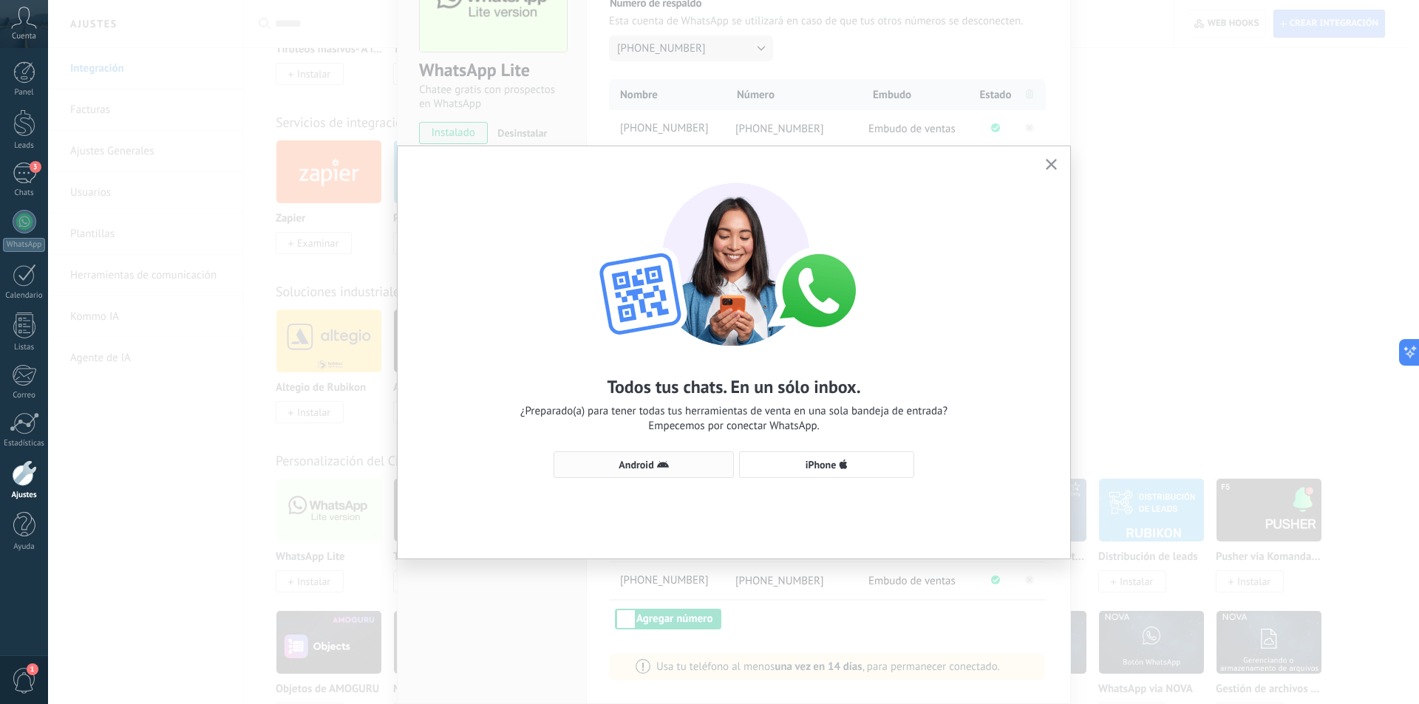
click at [646, 470] on span "Android" at bounding box center [635, 465] width 35 height 10
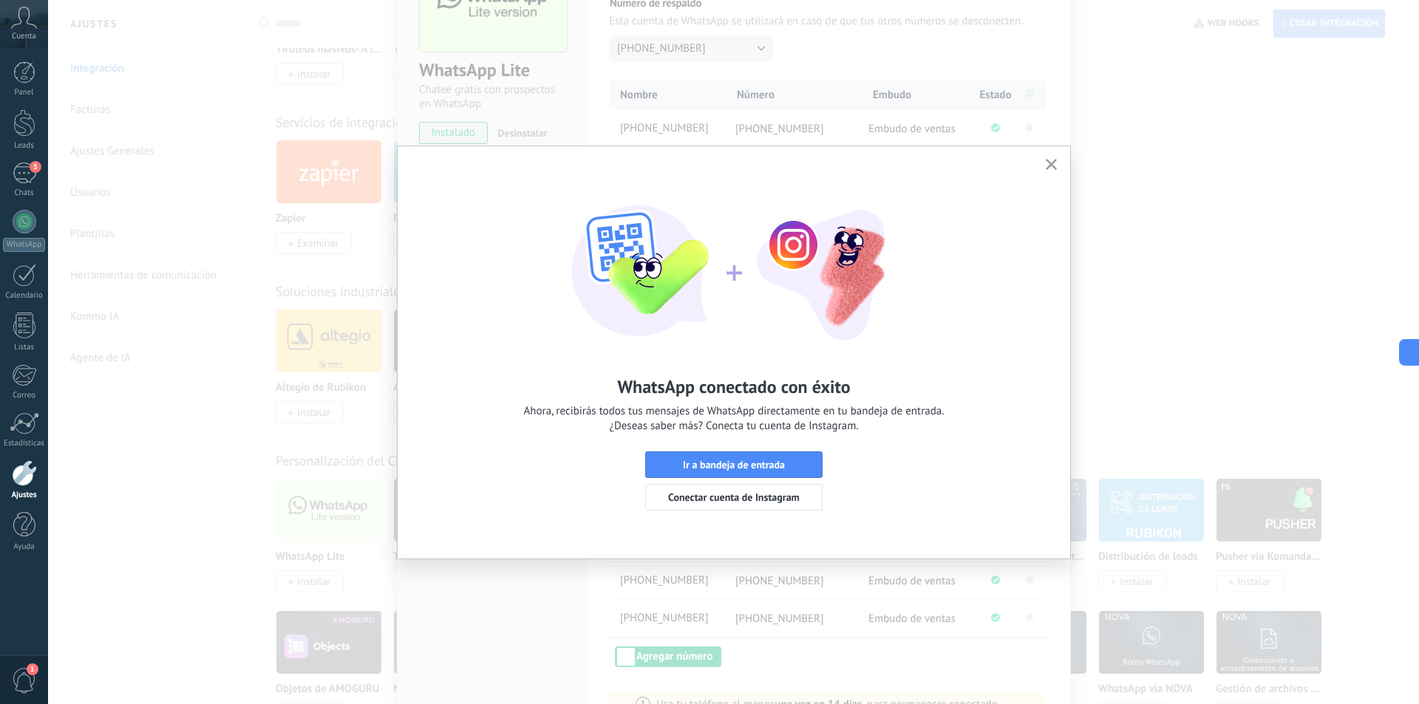
click at [1053, 162] on icon "button" at bounding box center [1050, 164] width 11 height 11
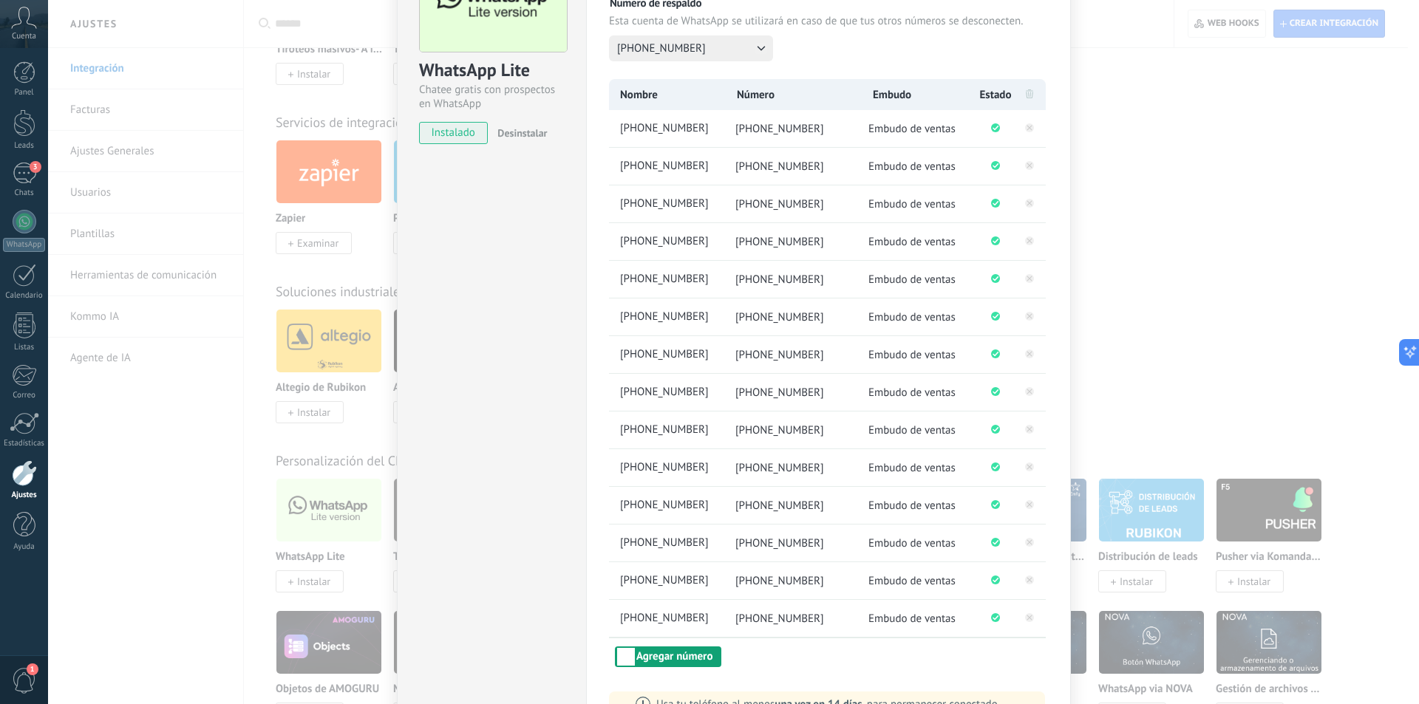
click at [641, 653] on button "Agregar número" at bounding box center [668, 656] width 106 height 21
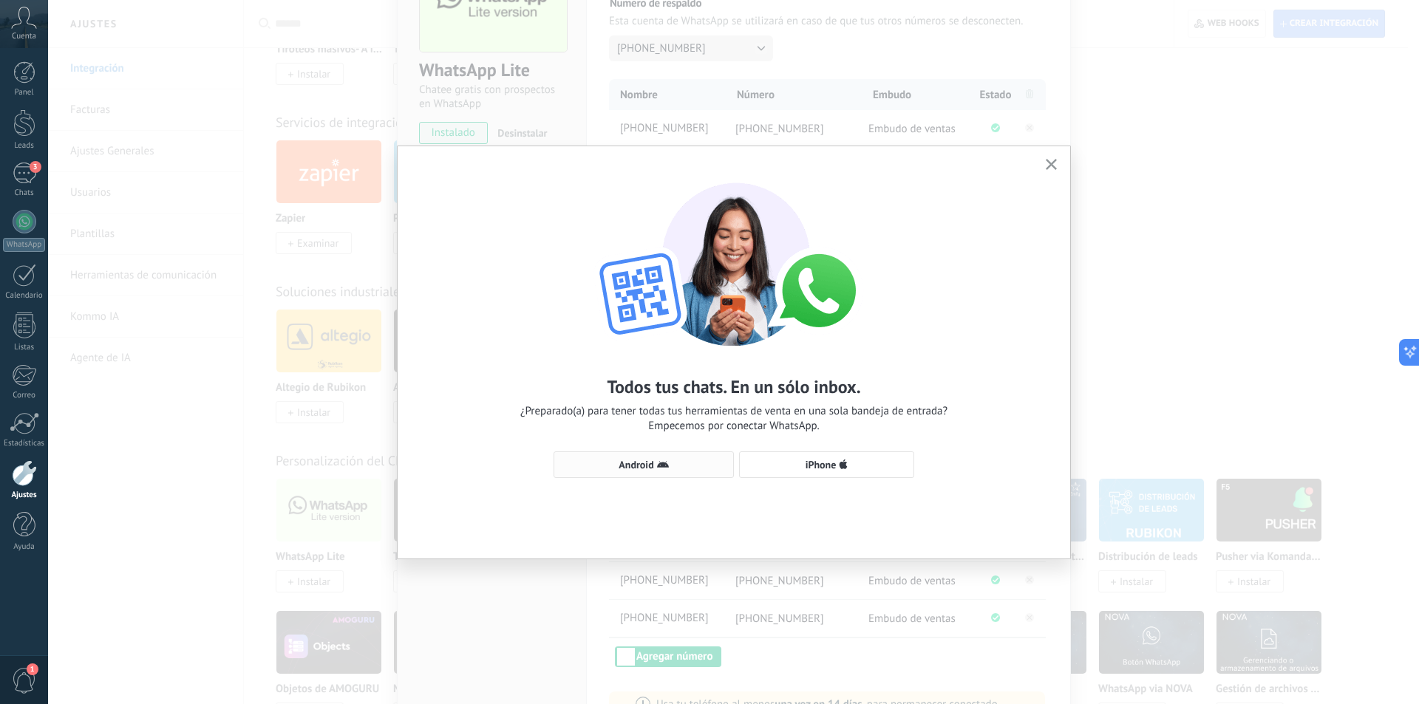
click at [638, 466] on span "Android" at bounding box center [635, 465] width 35 height 10
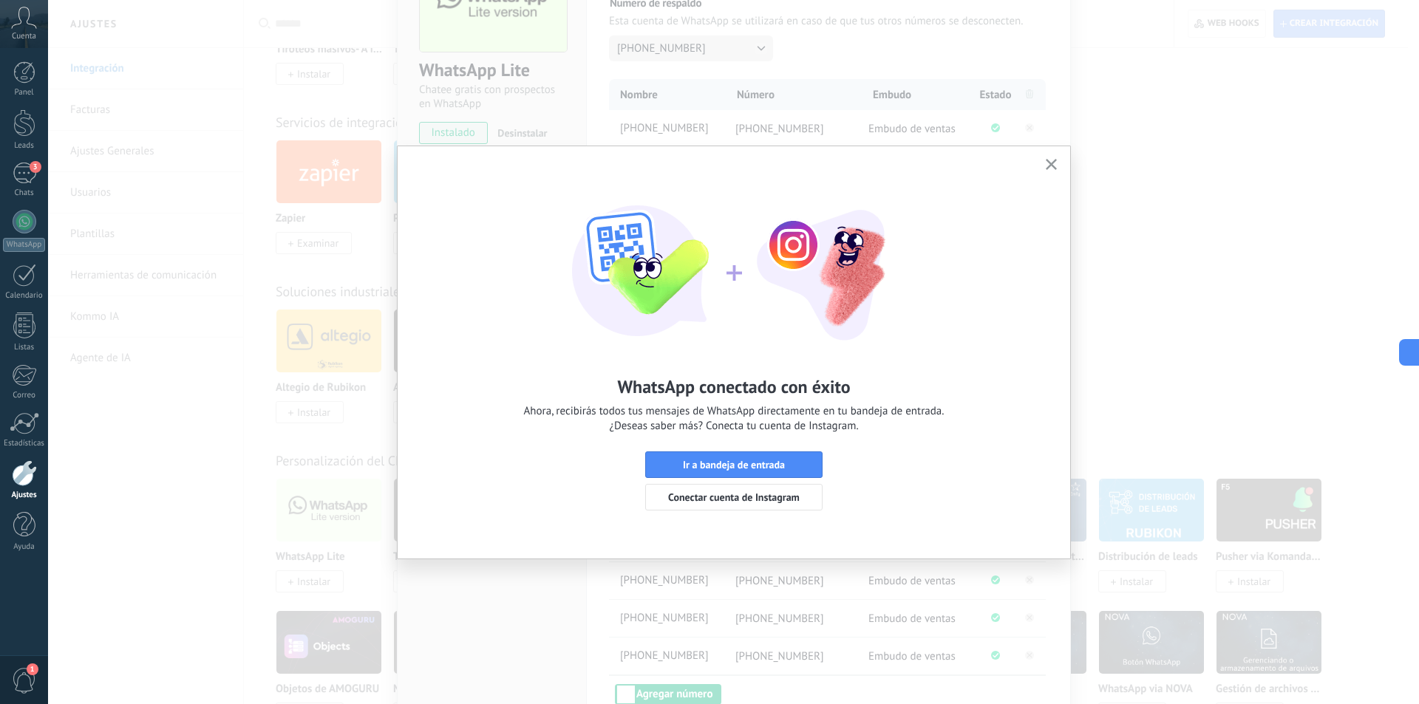
click at [1046, 162] on icon "button" at bounding box center [1050, 164] width 11 height 11
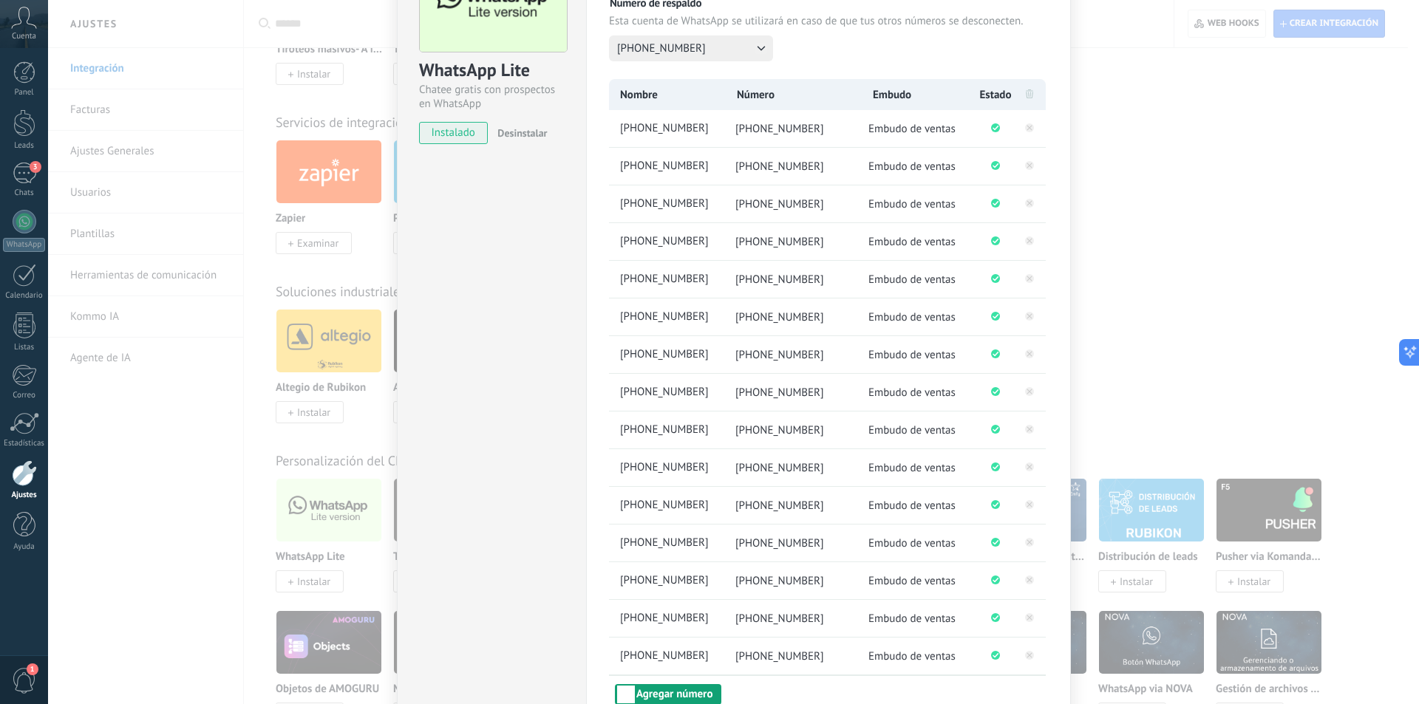
click at [686, 689] on button "Agregar número" at bounding box center [668, 694] width 106 height 21
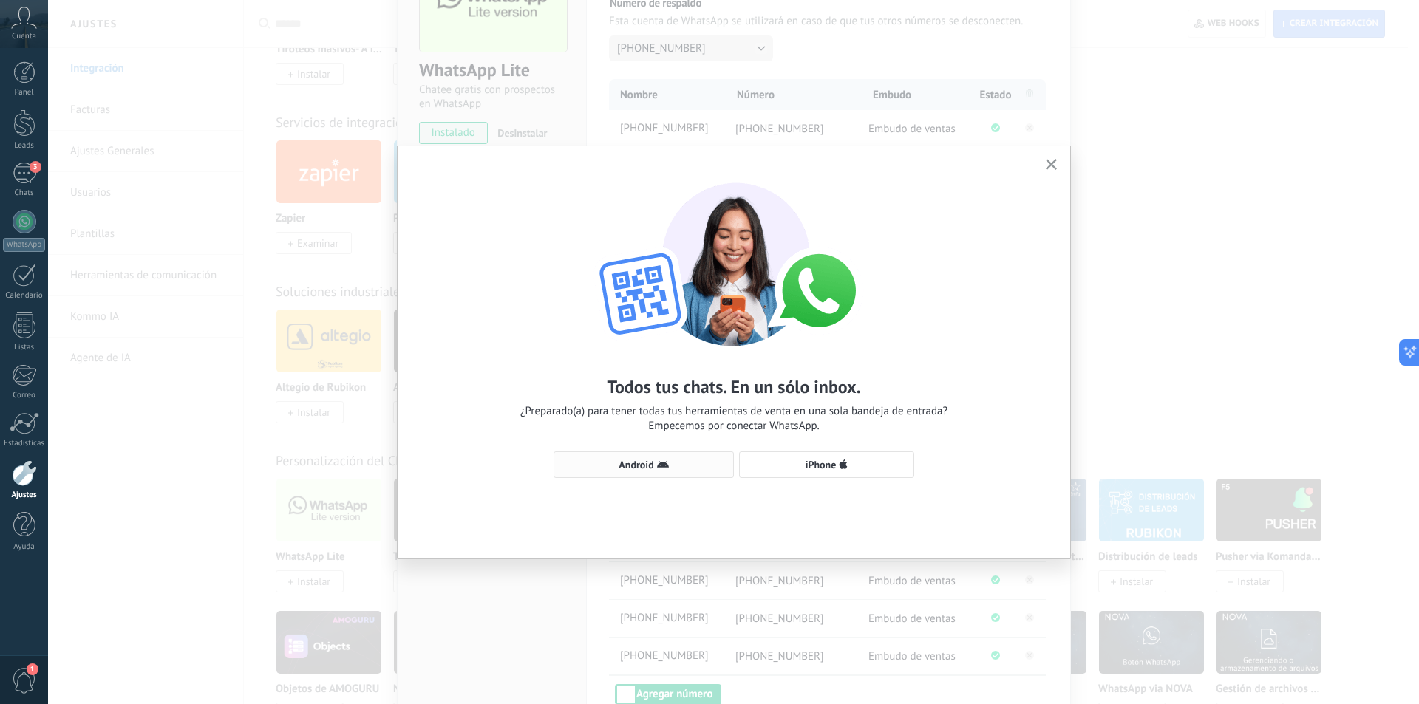
click at [643, 465] on span "Android" at bounding box center [635, 465] width 35 height 10
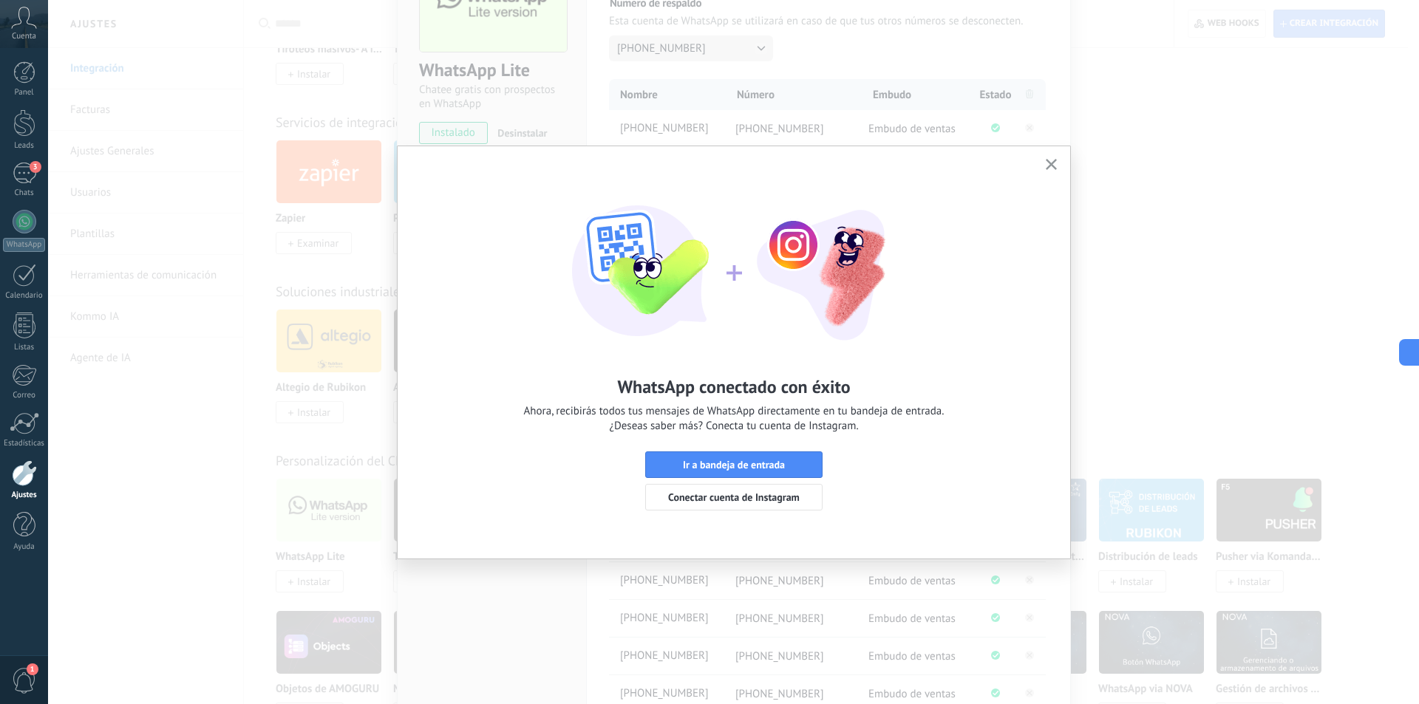
click at [1057, 160] on button "button" at bounding box center [1051, 165] width 18 height 20
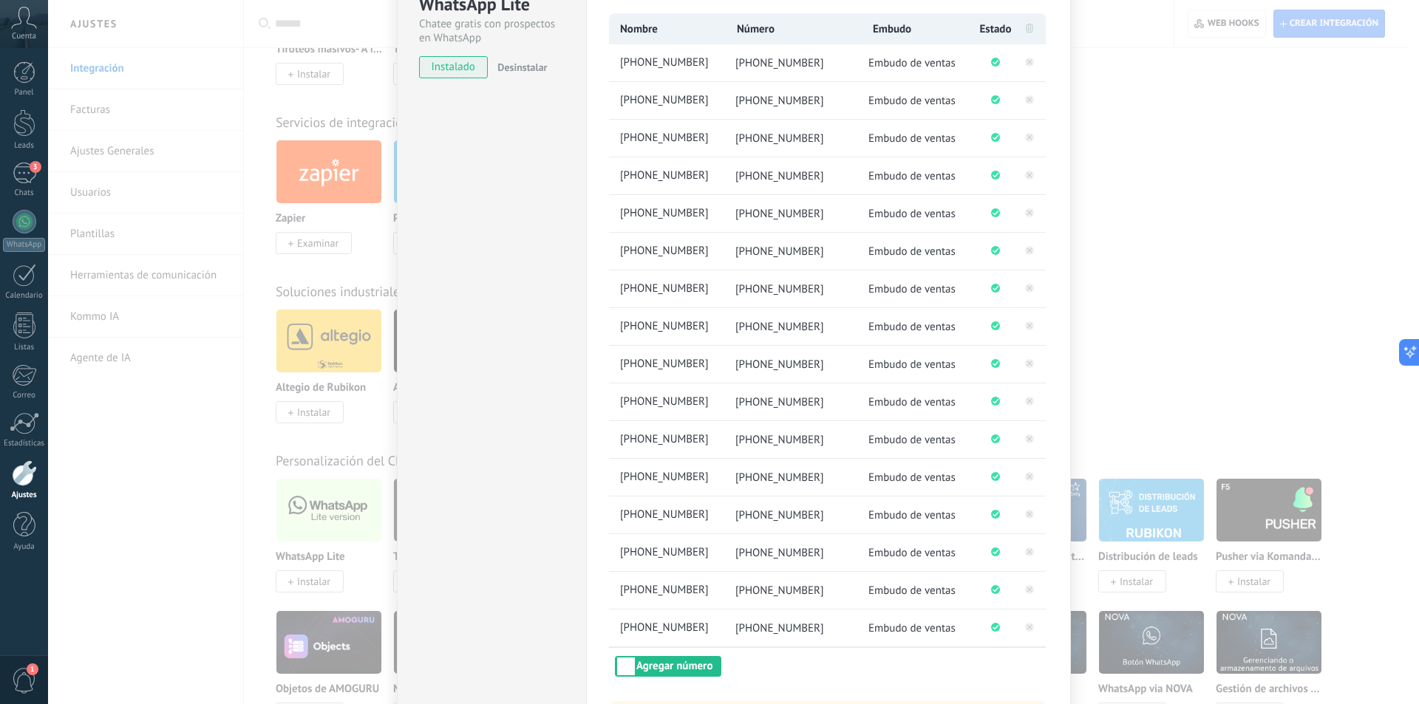
scroll to position [319, 0]
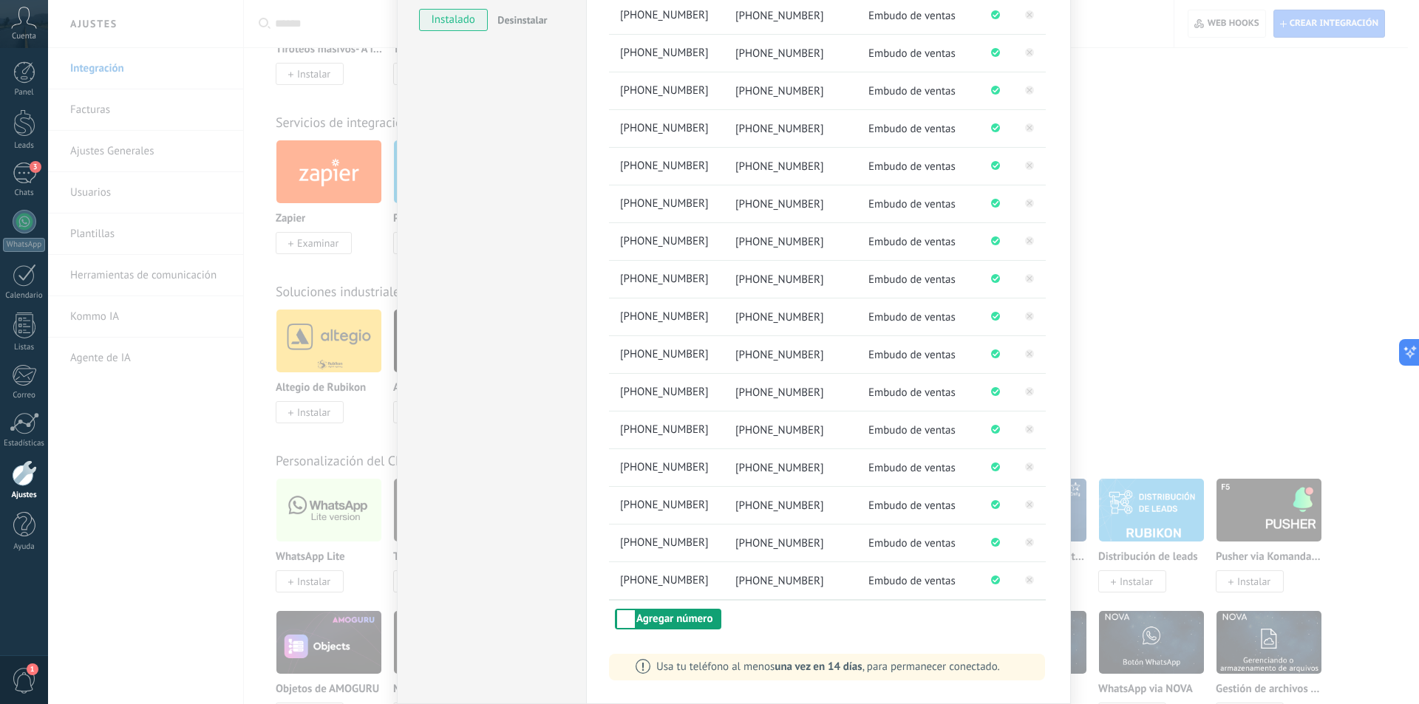
click at [666, 618] on button "Agregar número" at bounding box center [668, 619] width 106 height 21
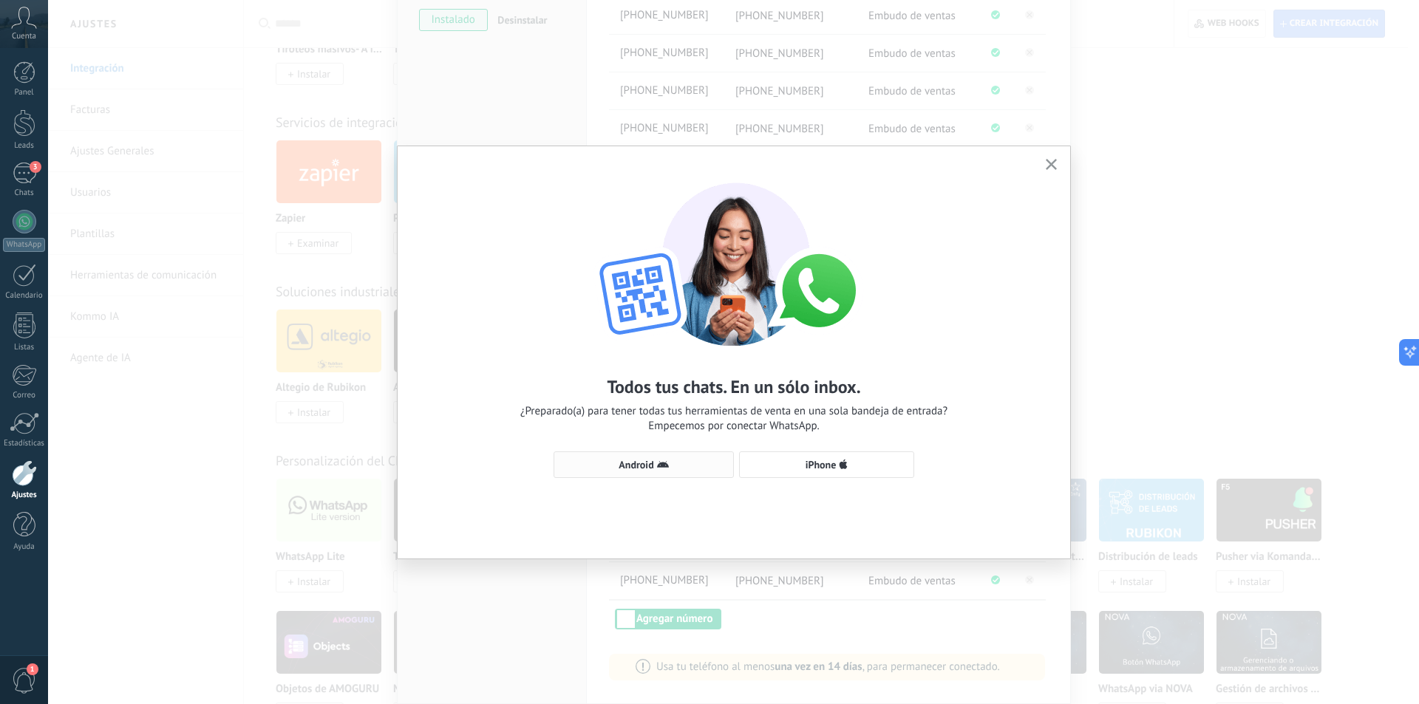
click at [648, 462] on span "Android" at bounding box center [635, 465] width 35 height 10
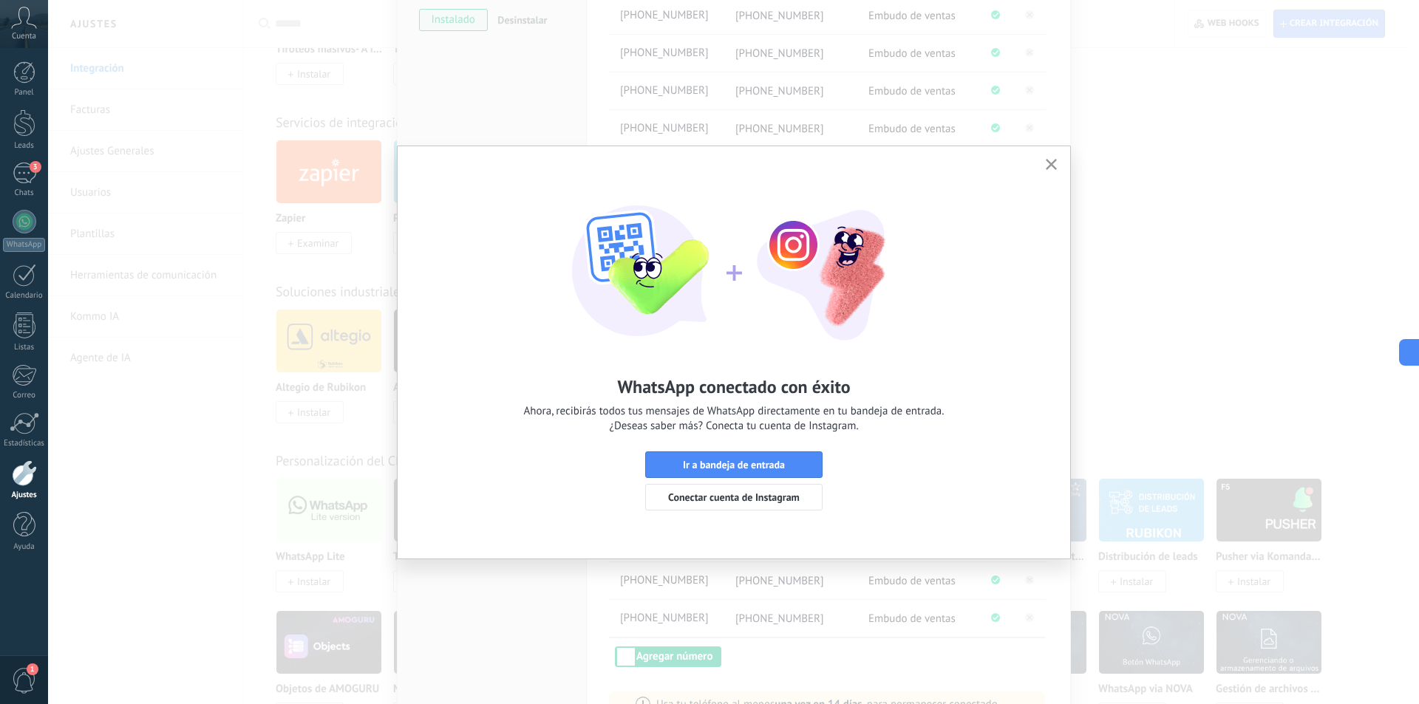
click at [1048, 168] on use "button" at bounding box center [1050, 164] width 11 height 11
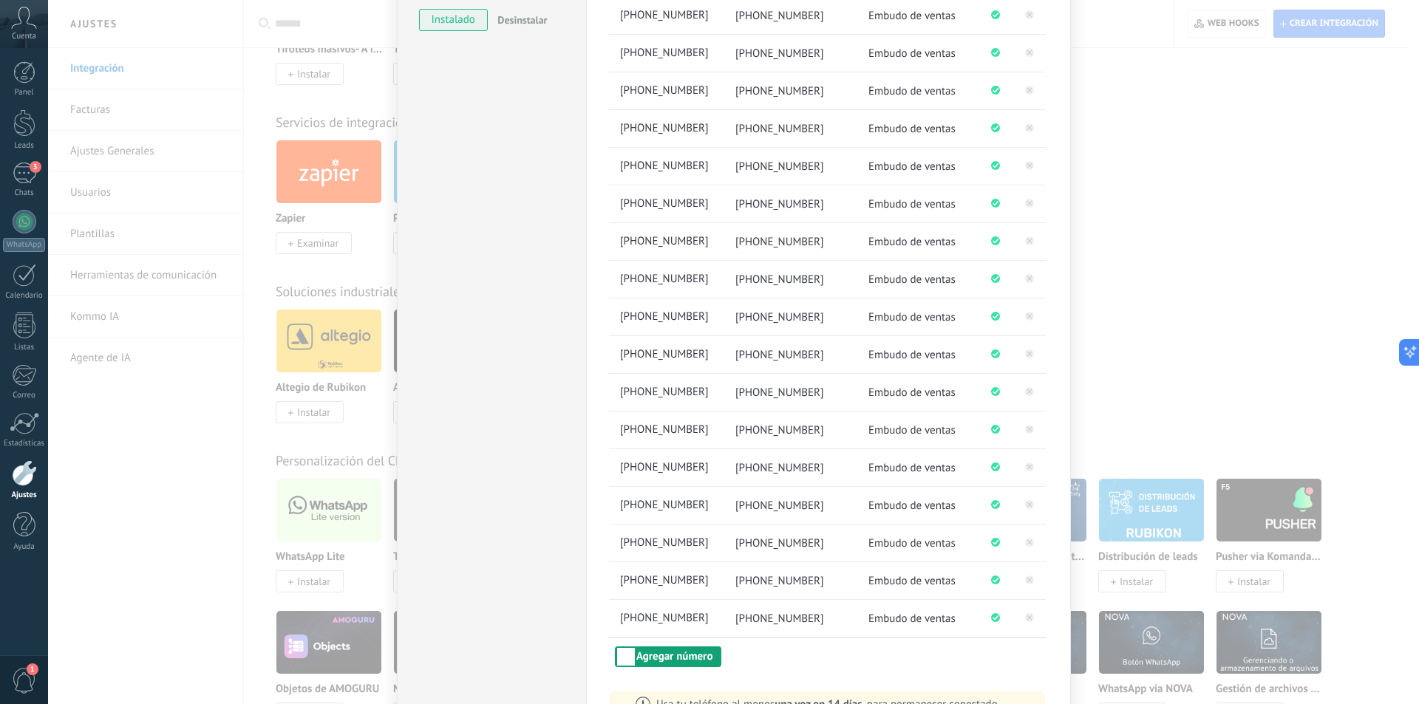
click at [659, 655] on button "Agregar número" at bounding box center [668, 656] width 106 height 21
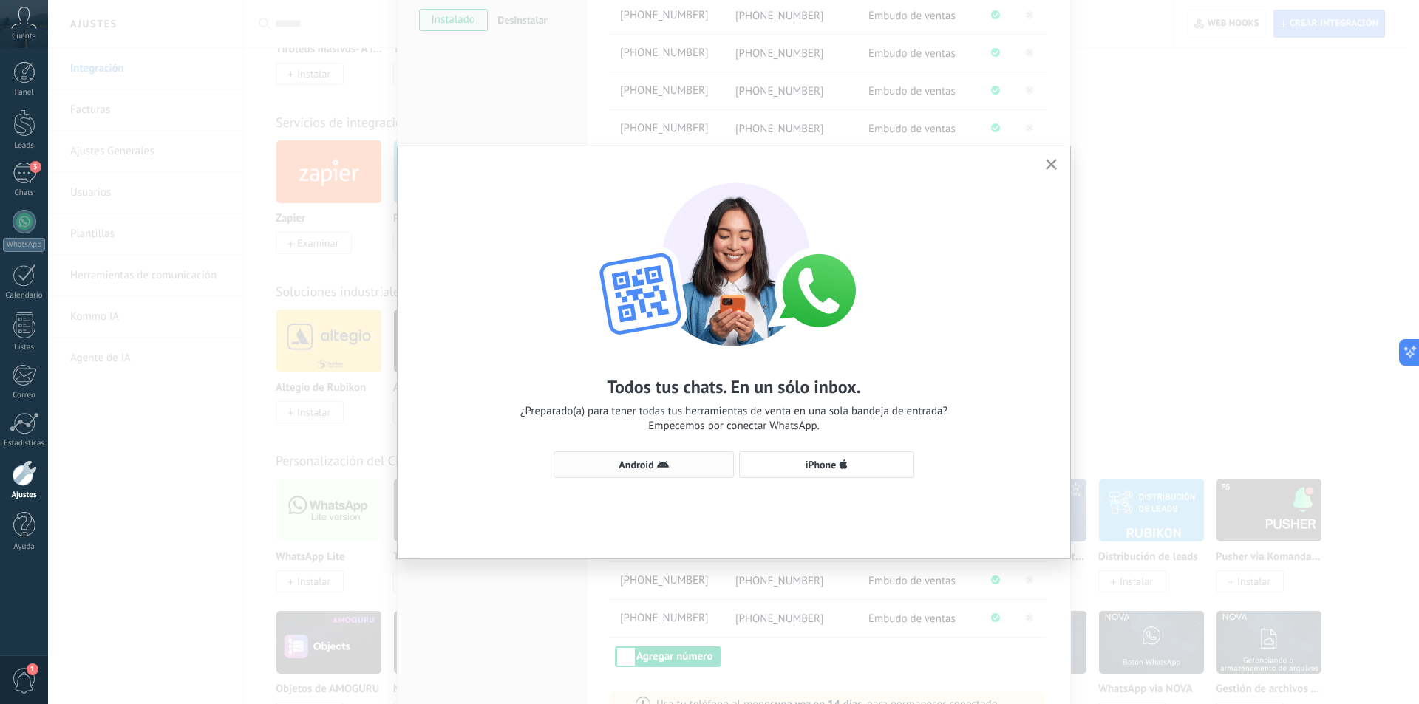
click at [649, 464] on span "Android" at bounding box center [635, 465] width 35 height 10
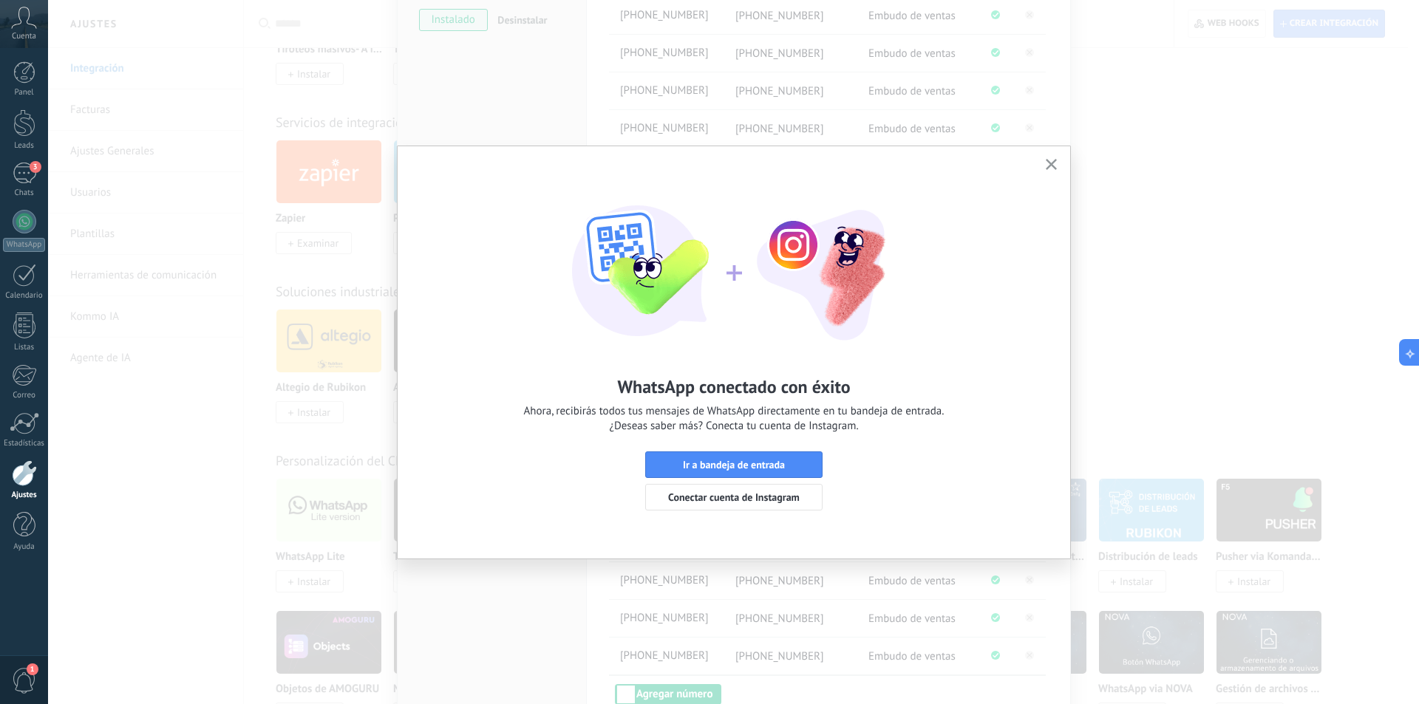
click at [1058, 158] on button "button" at bounding box center [1051, 165] width 18 height 20
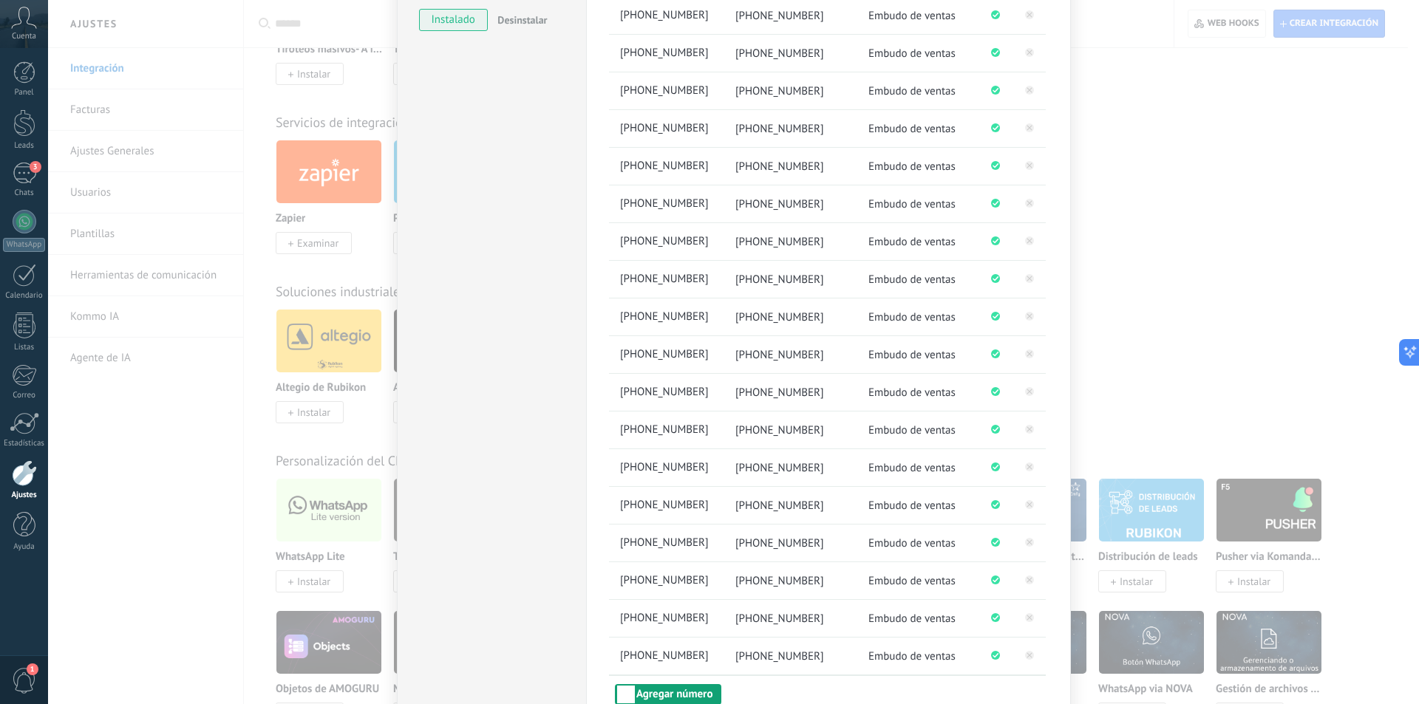
click at [635, 692] on button "Agregar número" at bounding box center [668, 694] width 106 height 21
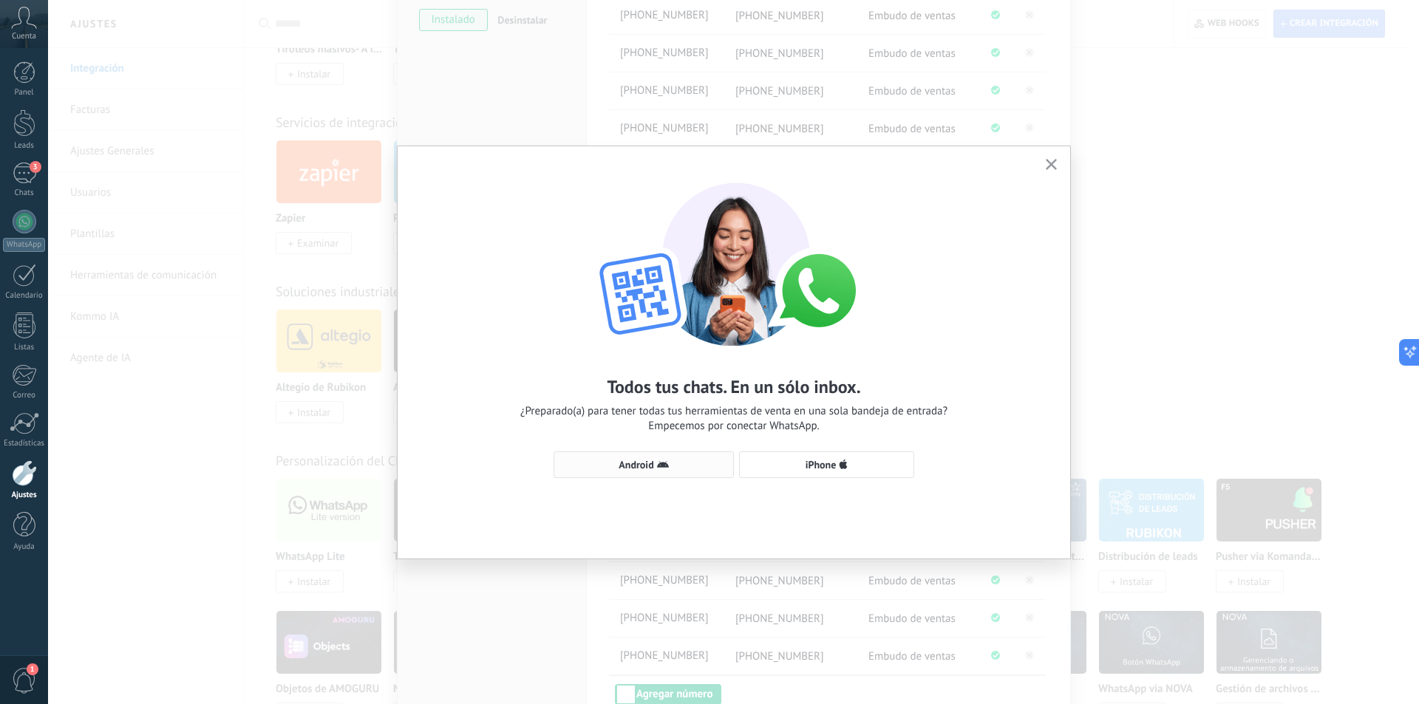
click at [663, 458] on button "Android" at bounding box center [643, 464] width 180 height 27
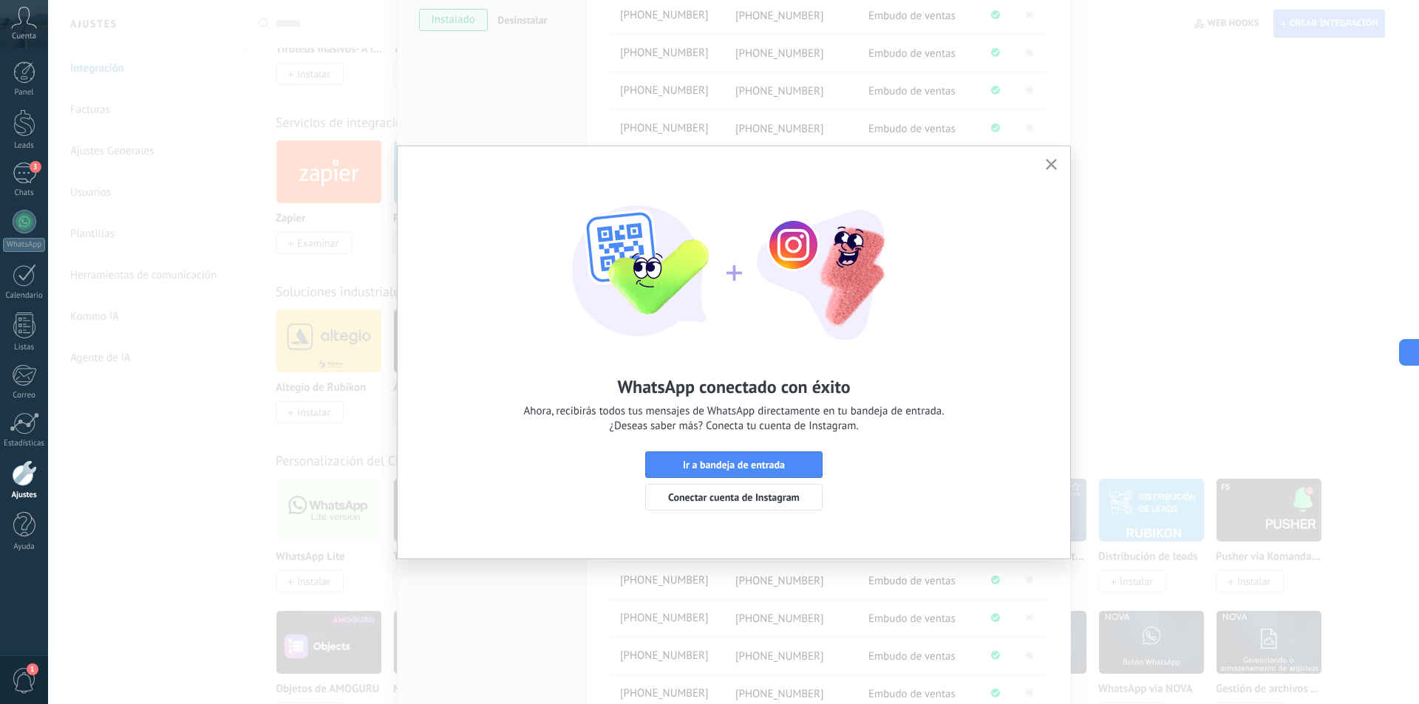
click at [1051, 165] on use "button" at bounding box center [1050, 164] width 11 height 11
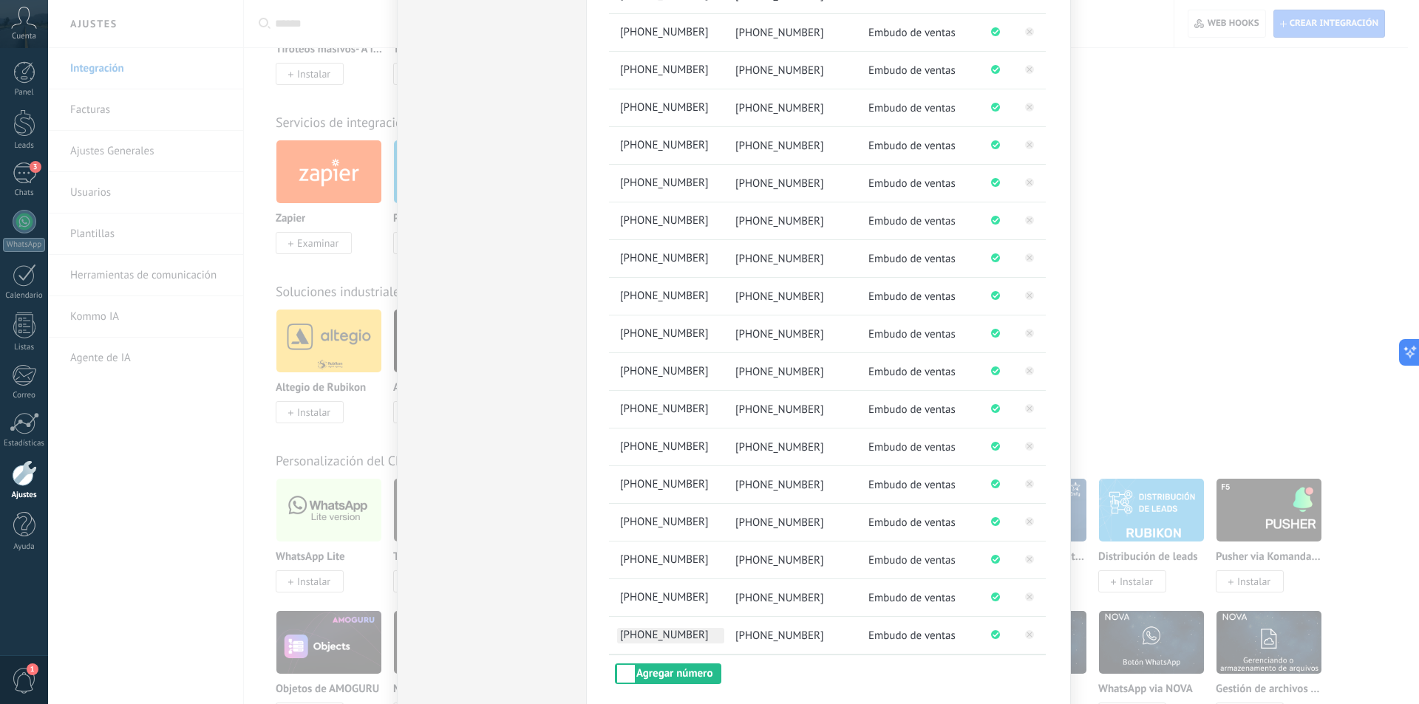
scroll to position [432, 0]
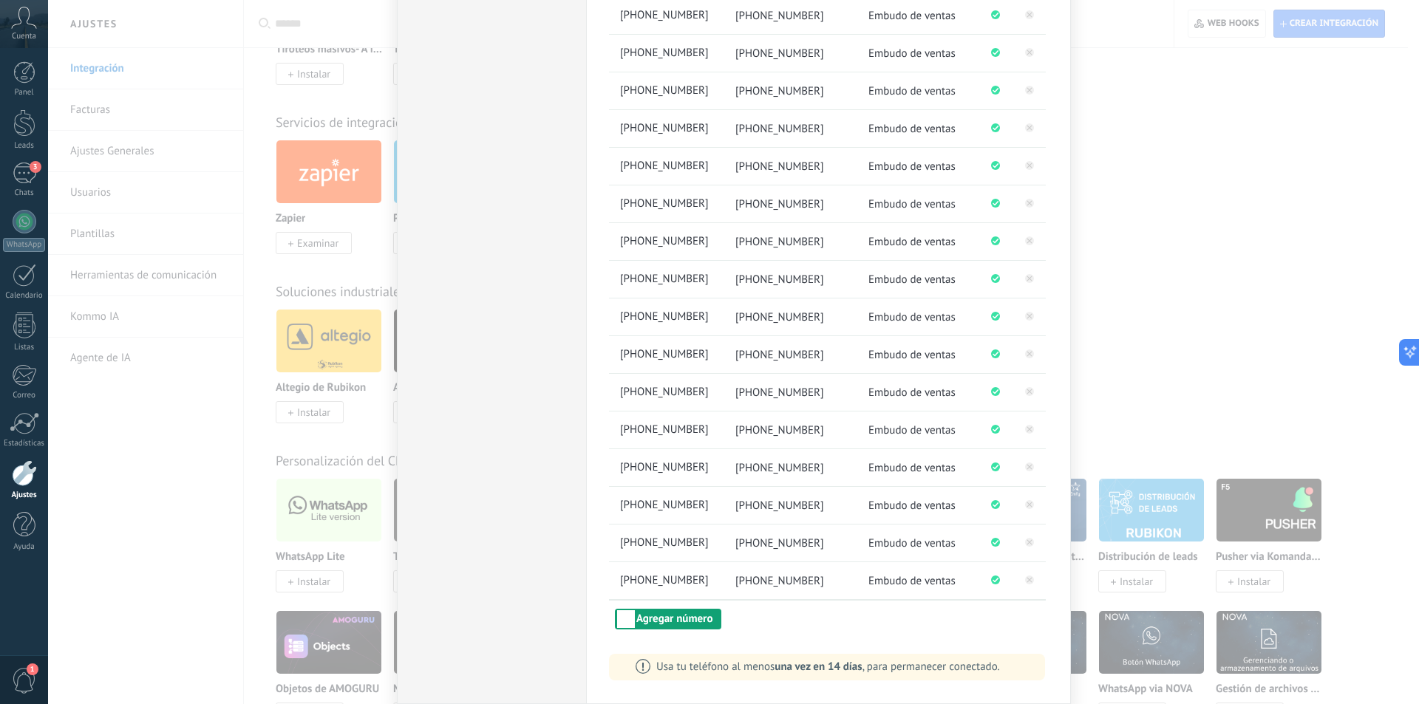
click at [683, 620] on button "Agregar número" at bounding box center [668, 619] width 106 height 21
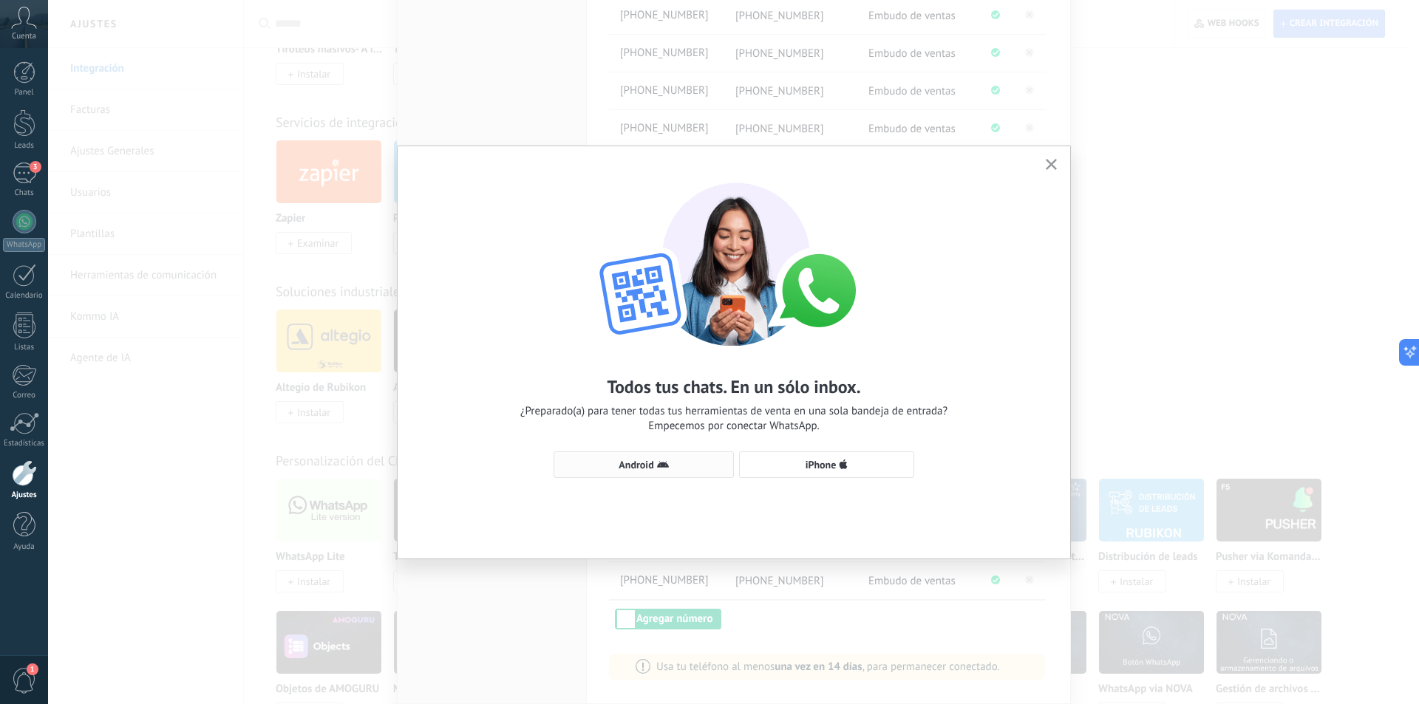
click at [649, 460] on span "Android" at bounding box center [635, 465] width 35 height 10
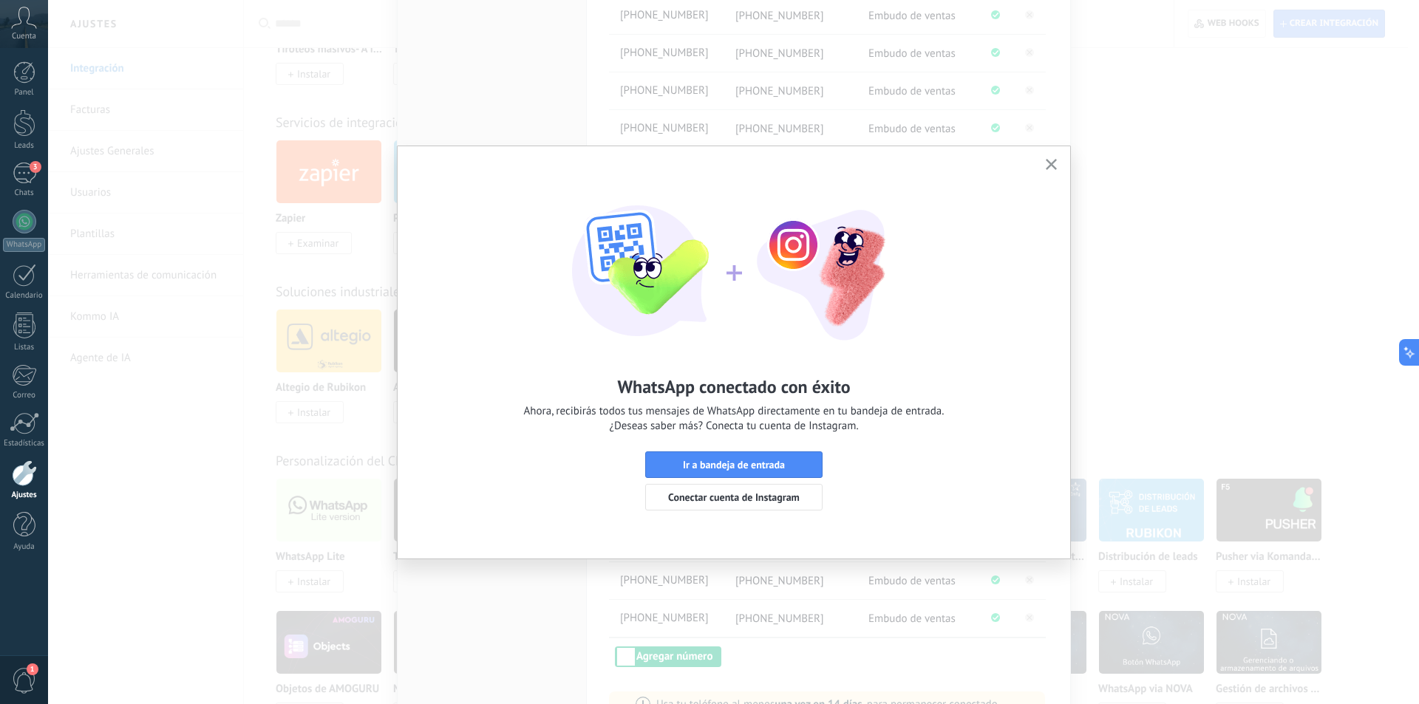
click at [1048, 160] on icon "button" at bounding box center [1050, 164] width 11 height 11
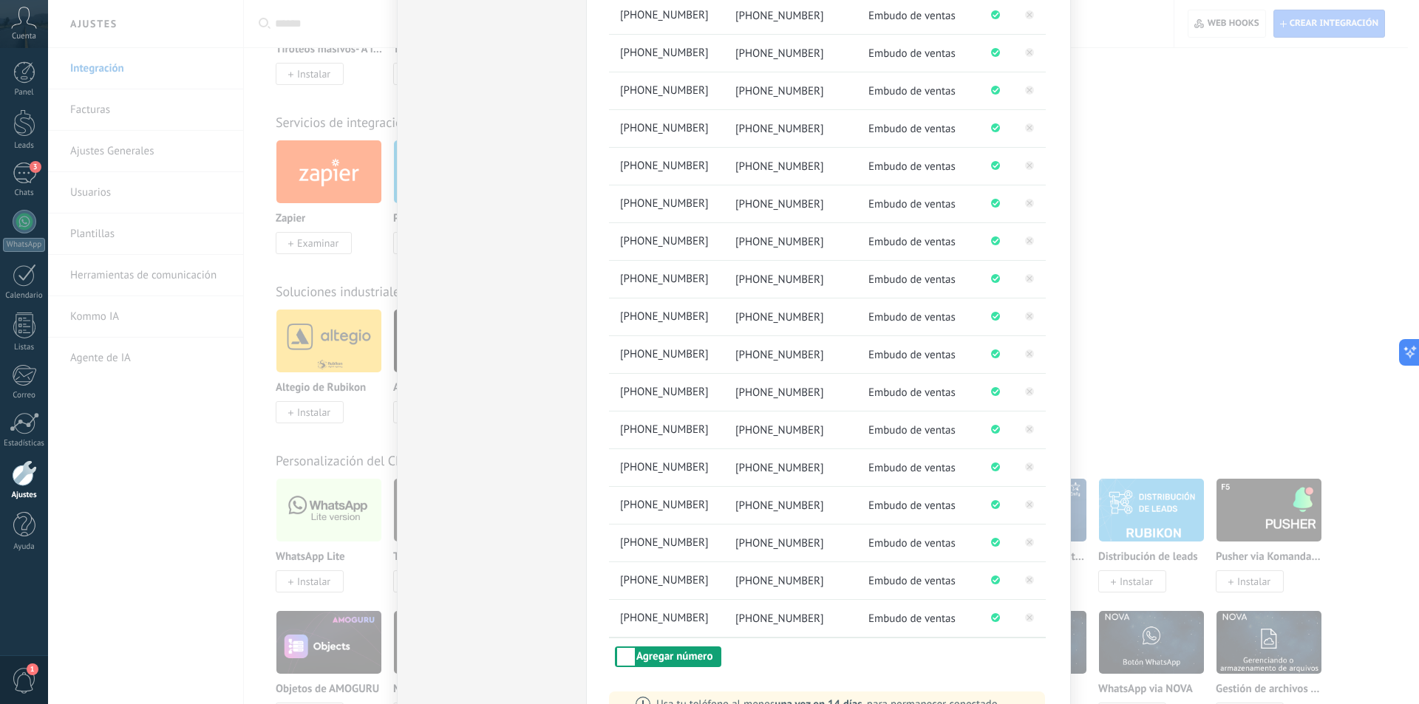
click at [664, 655] on button "Agregar número" at bounding box center [668, 656] width 106 height 21
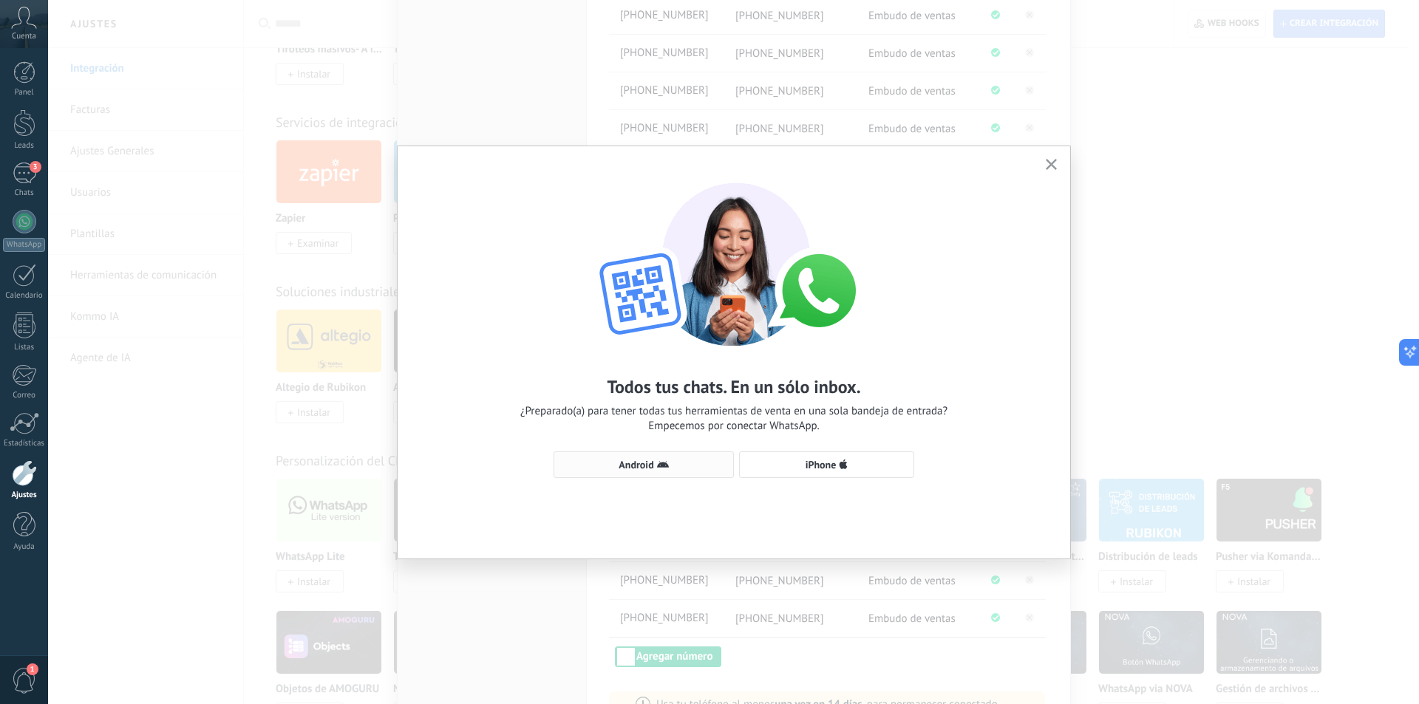
click at [638, 461] on span "Android" at bounding box center [635, 465] width 35 height 10
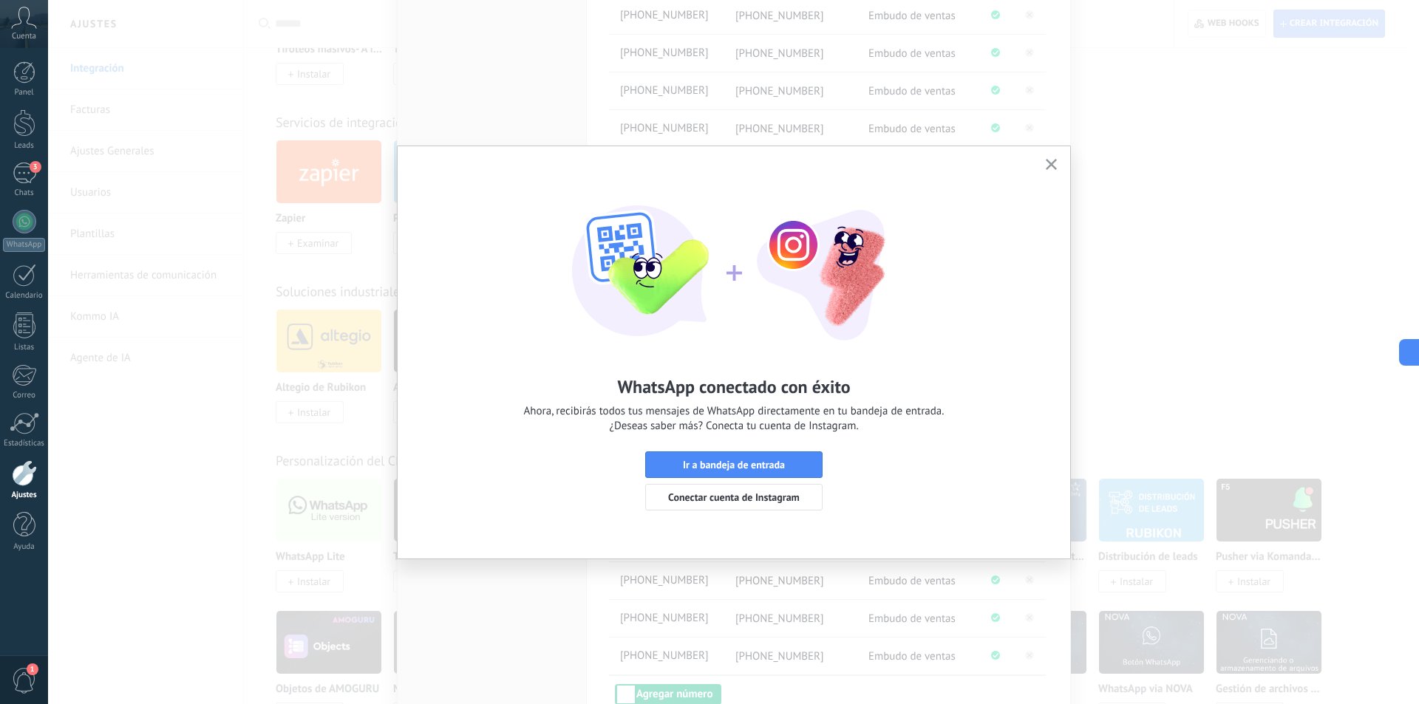
click at [1048, 159] on button "button" at bounding box center [1051, 165] width 18 height 20
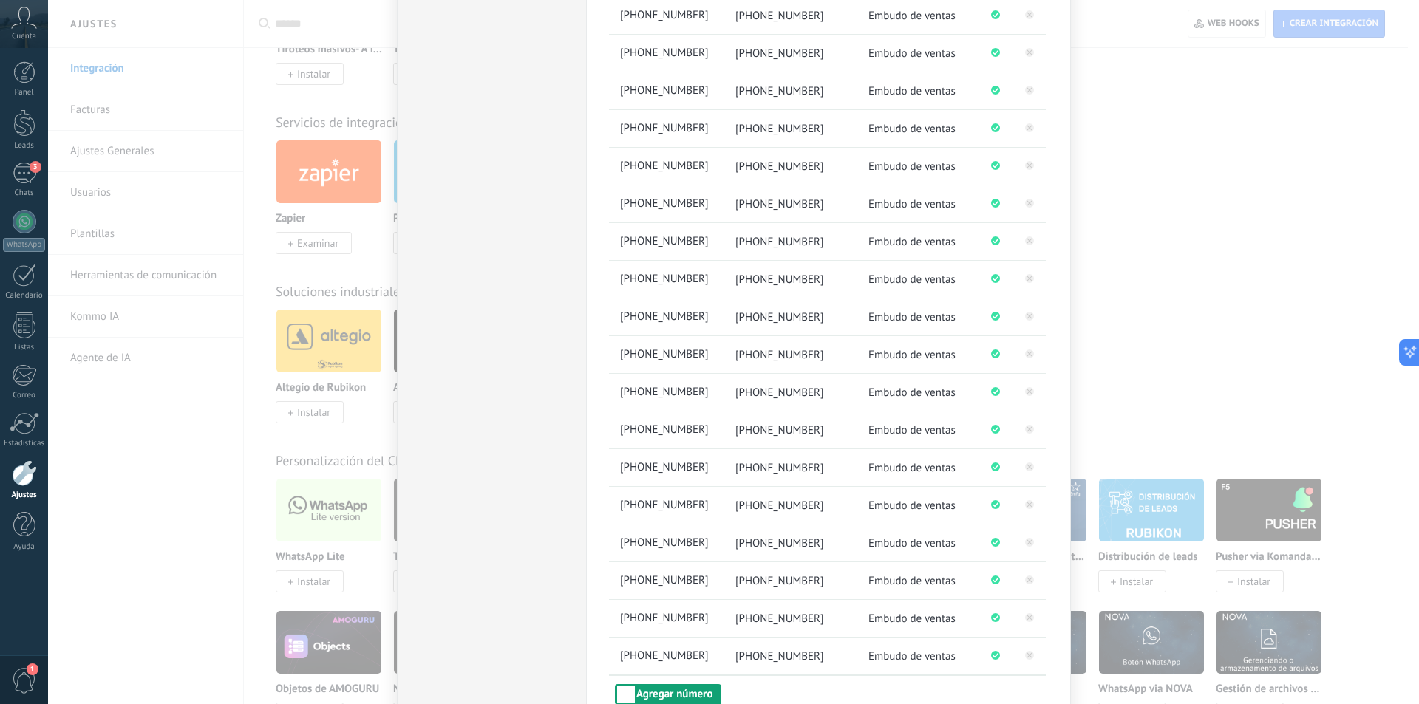
click at [683, 697] on button "Agregar número" at bounding box center [668, 694] width 106 height 21
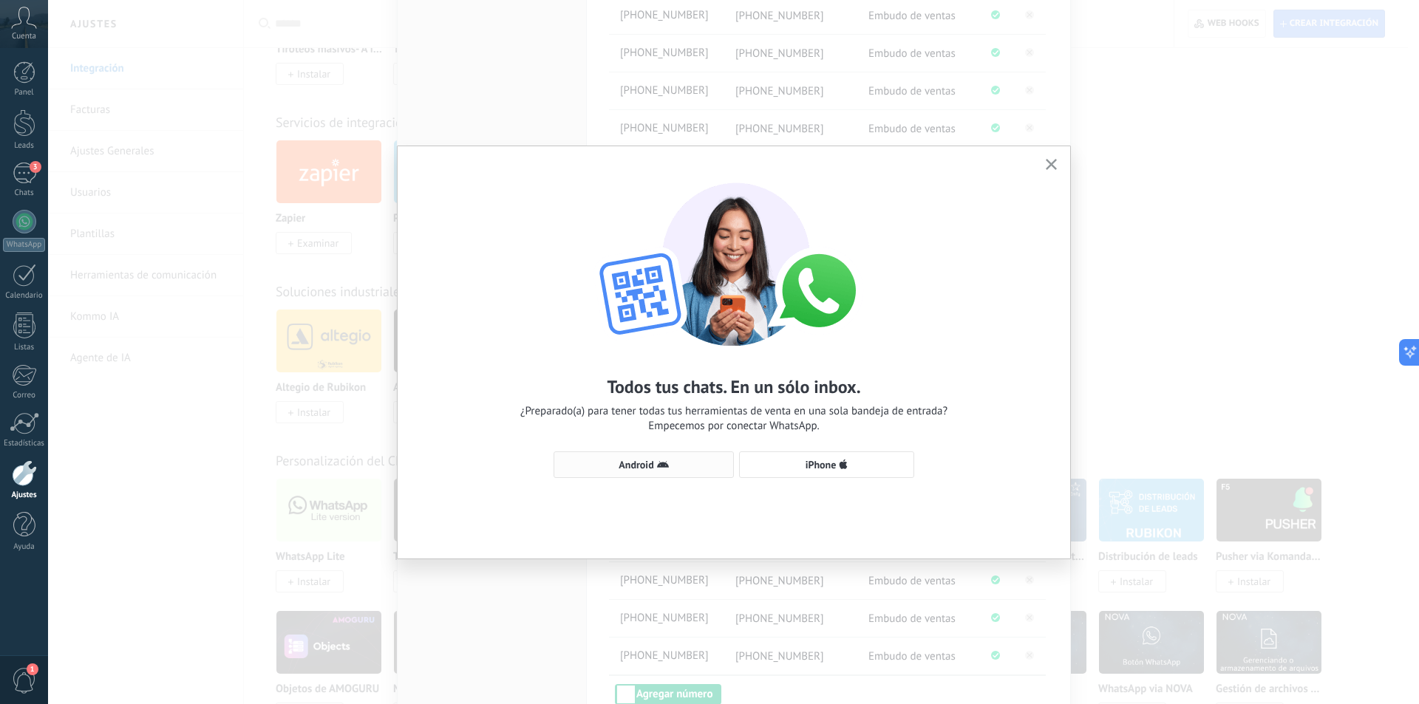
click at [658, 460] on icon "button" at bounding box center [663, 465] width 12 height 12
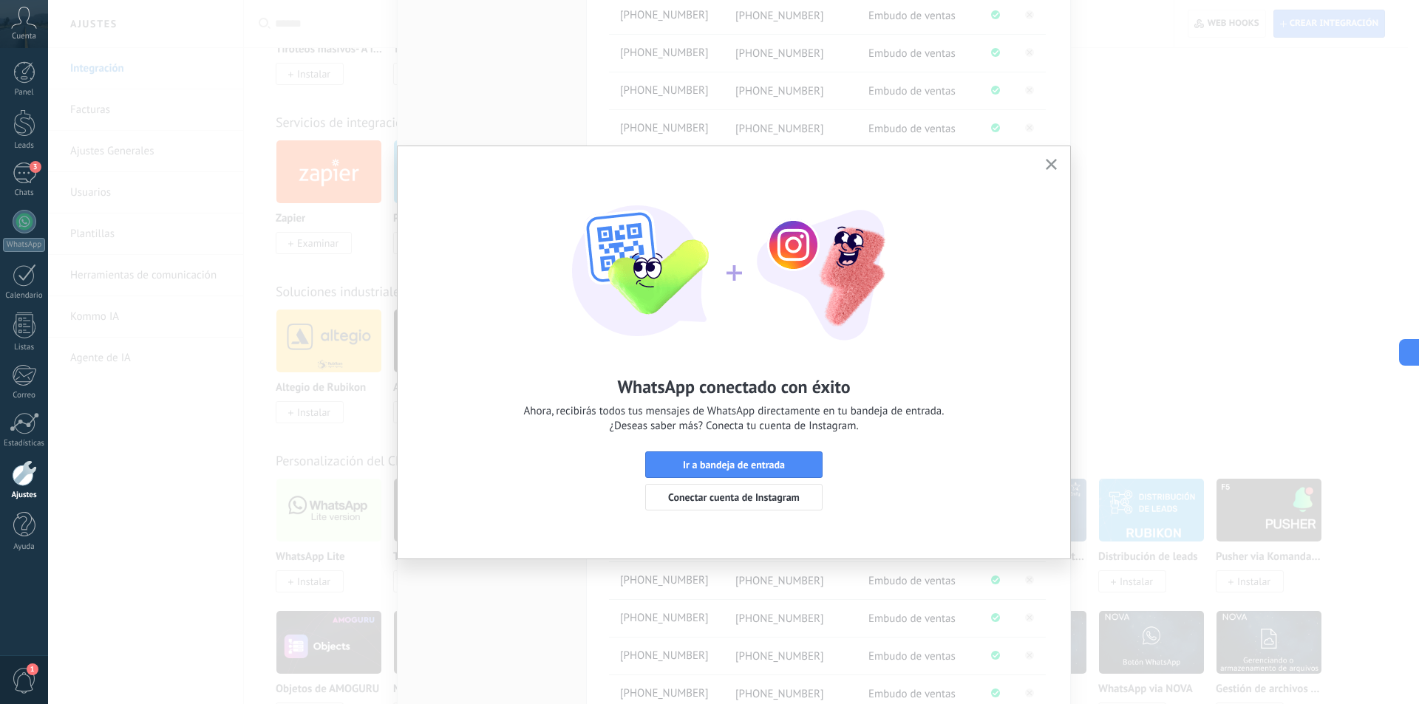
click at [1052, 158] on button "button" at bounding box center [1051, 165] width 18 height 20
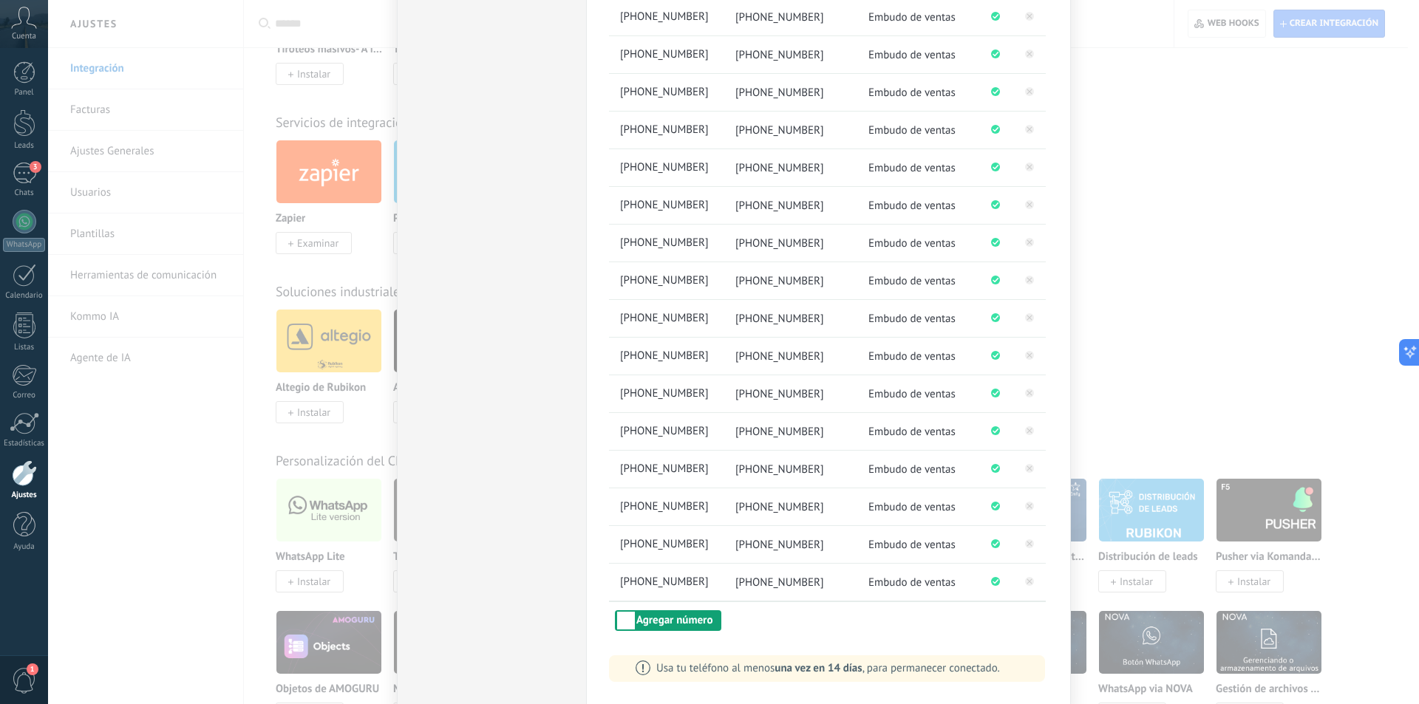
scroll to position [545, 0]
click at [678, 622] on button "Agregar número" at bounding box center [668, 619] width 106 height 21
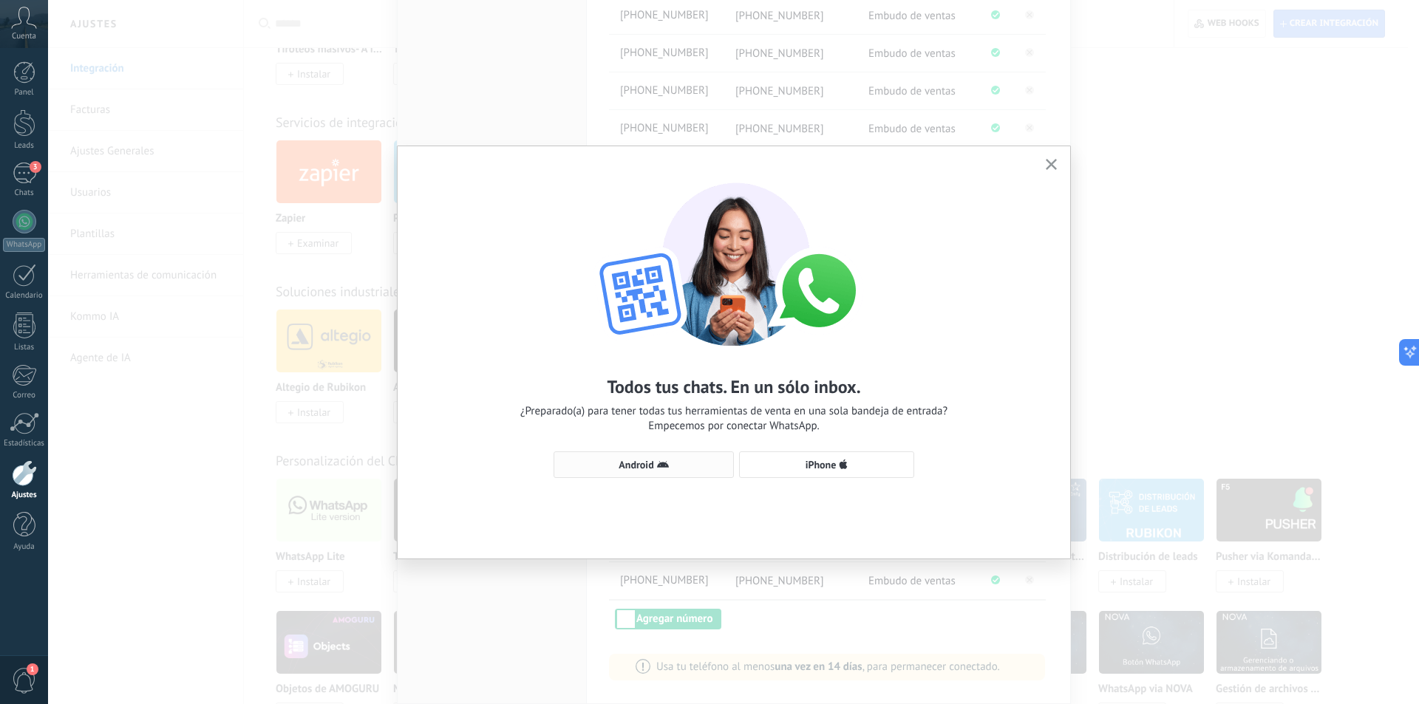
click at [648, 457] on button "Android" at bounding box center [643, 464] width 180 height 27
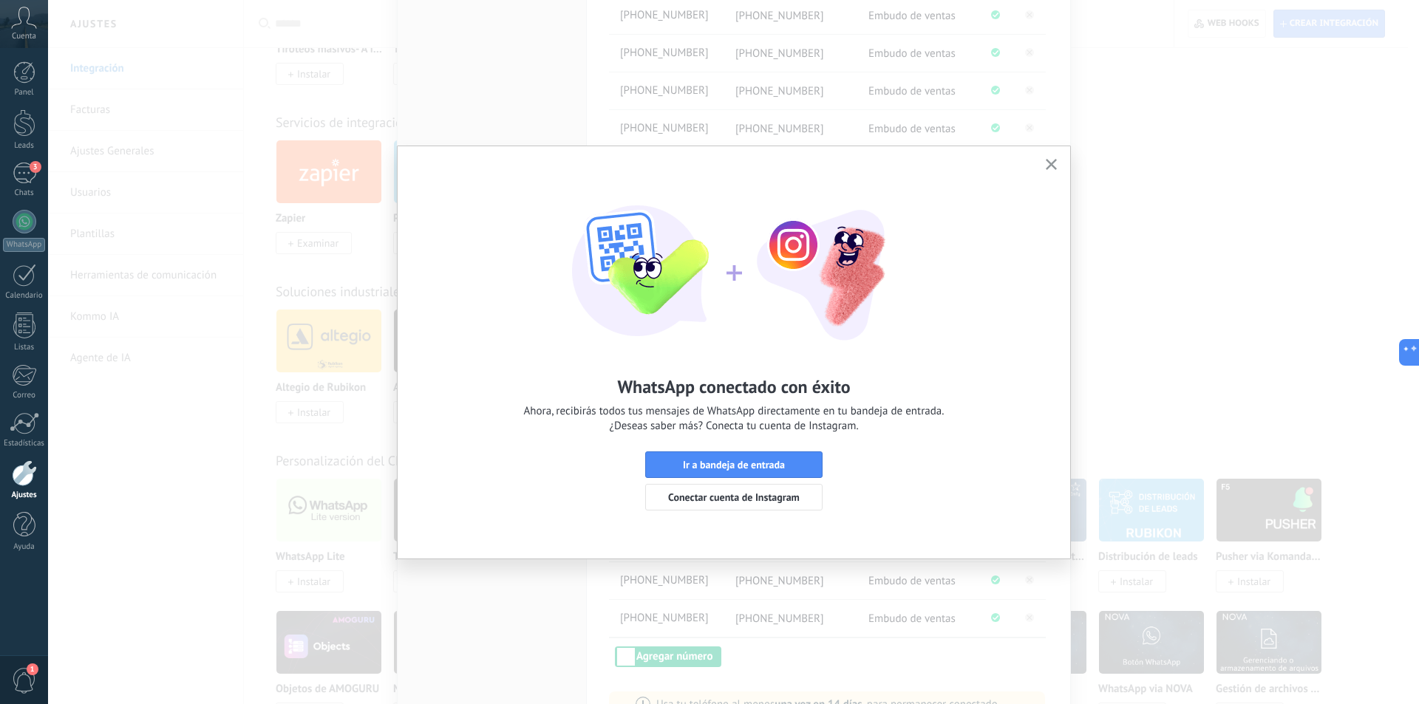
click at [1050, 161] on icon "button" at bounding box center [1050, 164] width 11 height 11
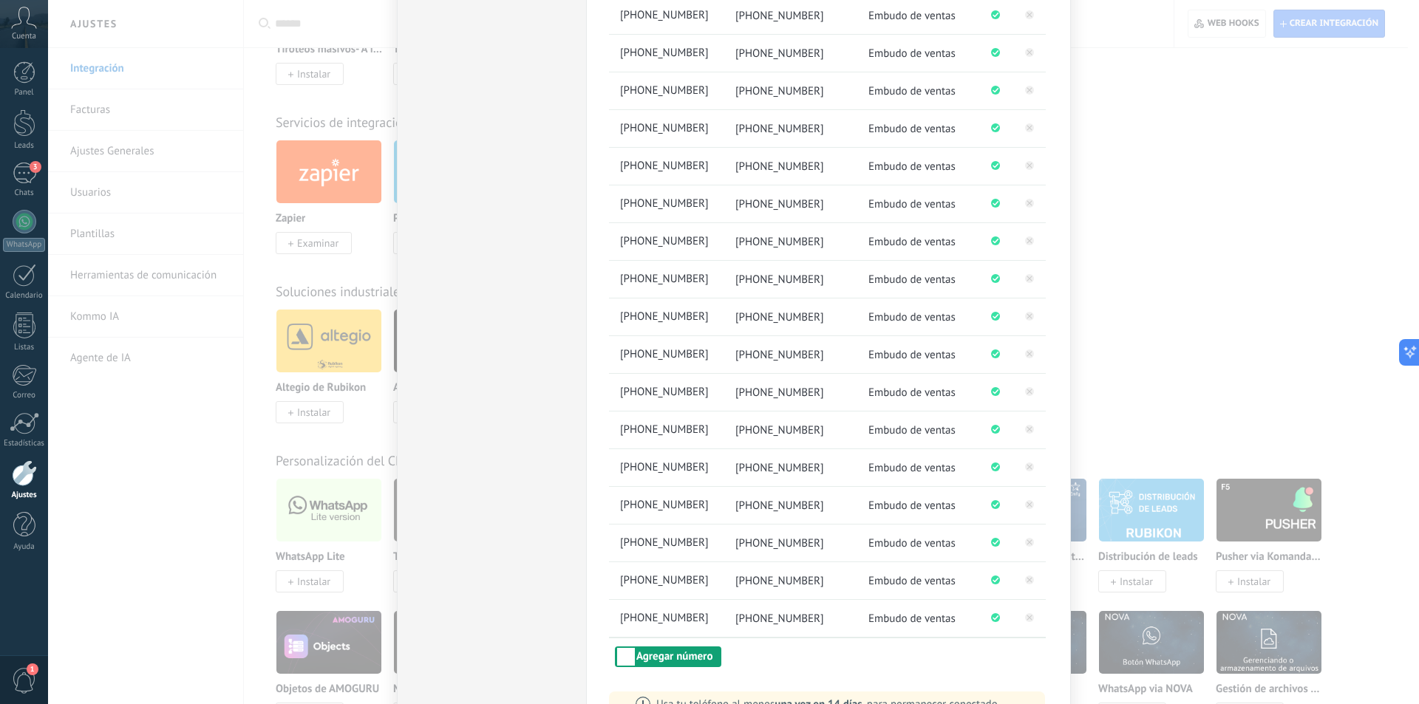
click at [697, 651] on button "Agregar número" at bounding box center [668, 656] width 106 height 21
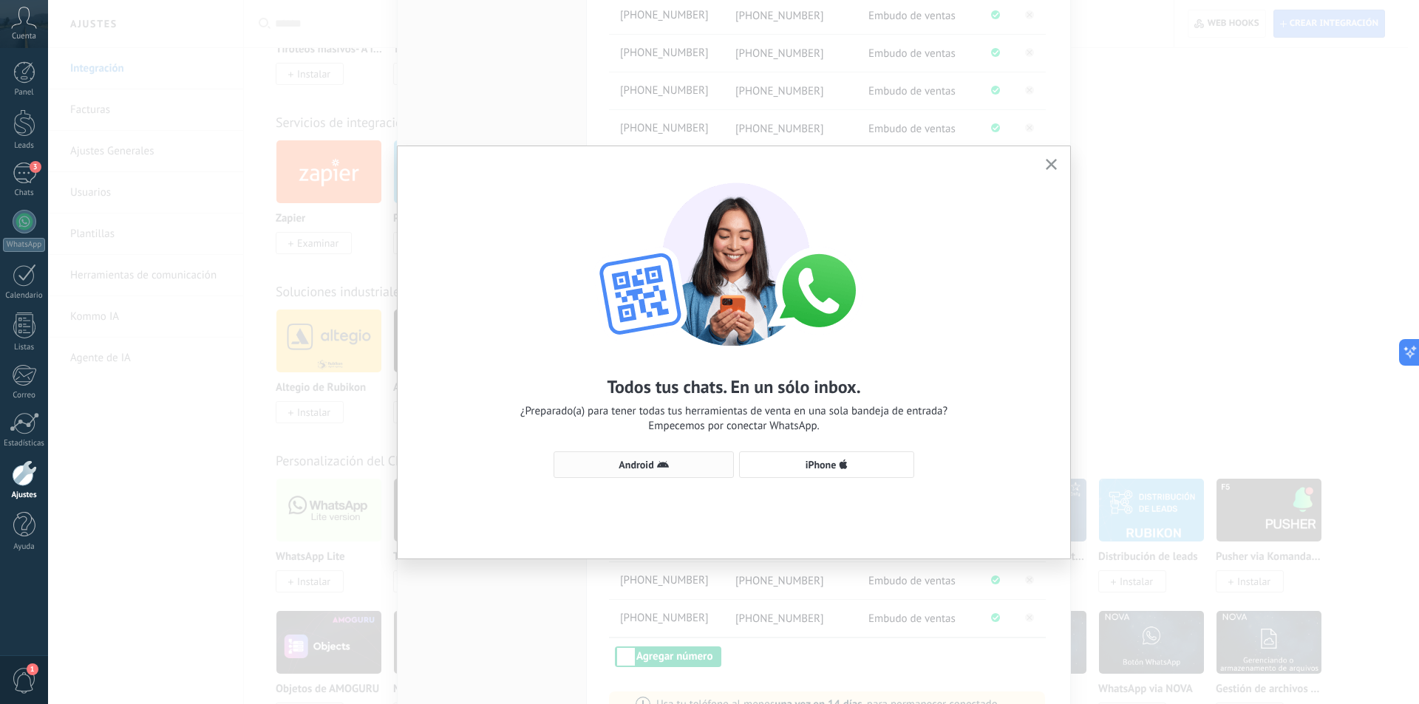
click at [627, 469] on span "Android" at bounding box center [635, 465] width 35 height 10
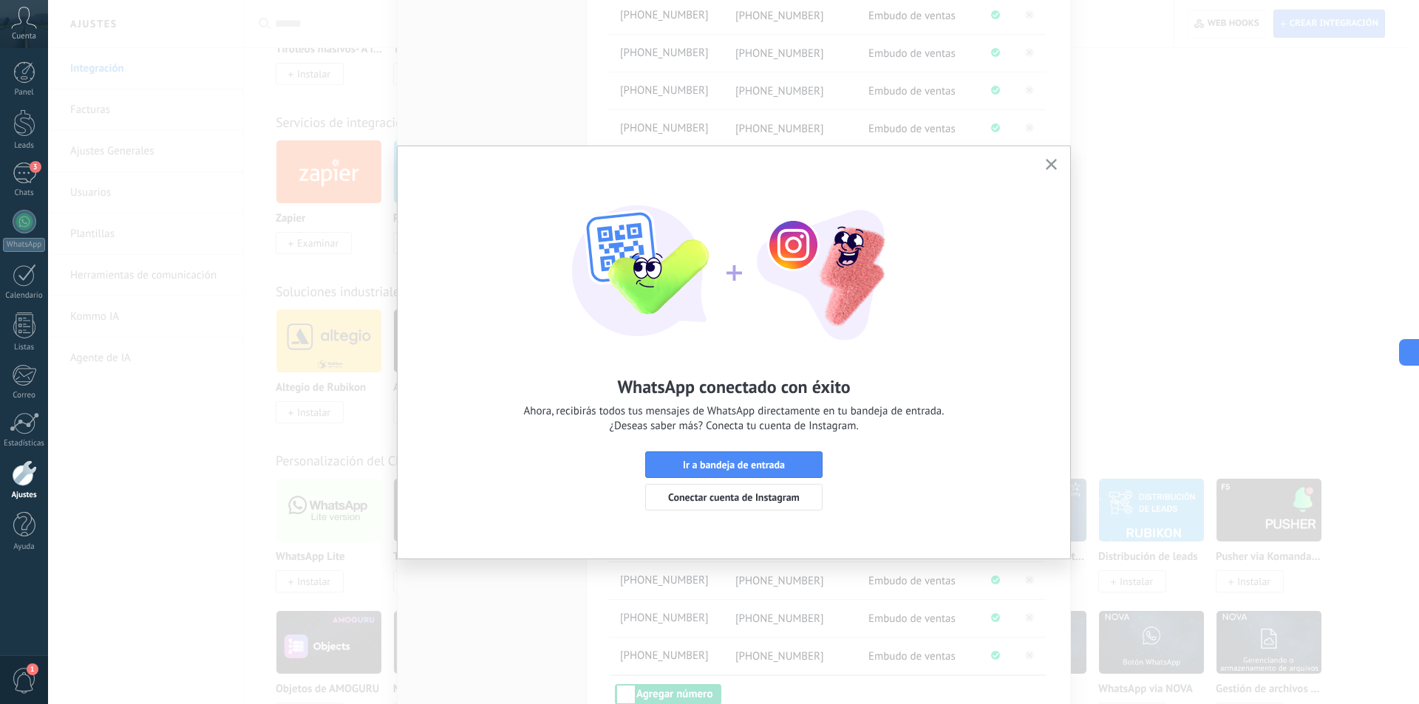
click at [1056, 163] on icon "button" at bounding box center [1050, 164] width 11 height 11
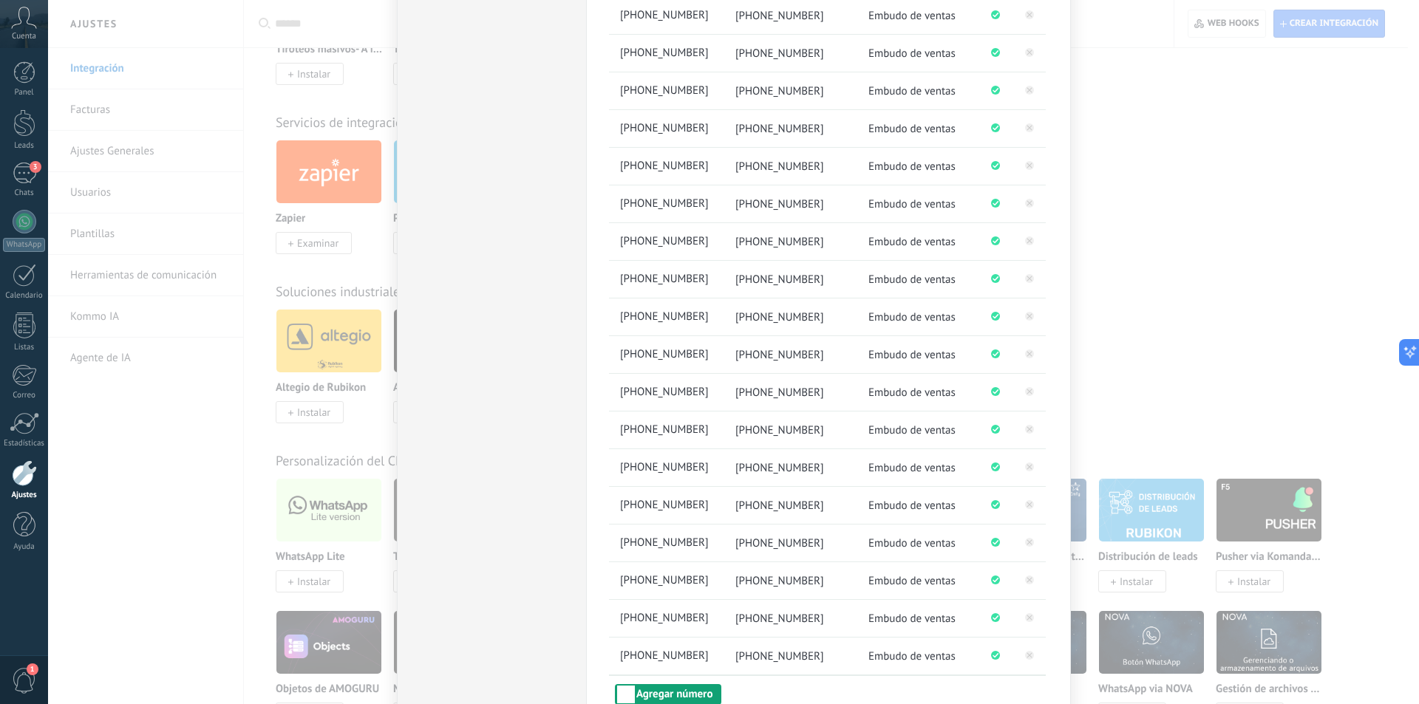
click at [663, 700] on button "Agregar número" at bounding box center [668, 694] width 106 height 21
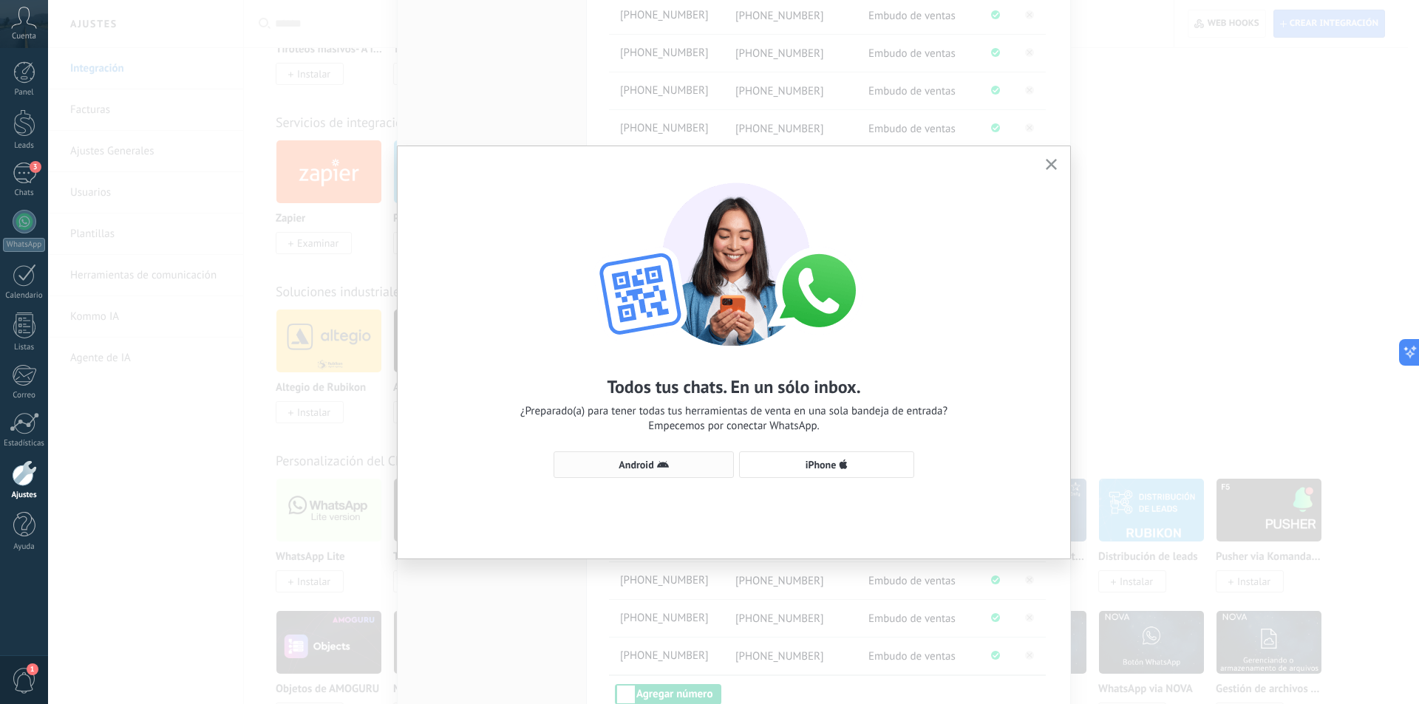
click at [652, 460] on span "Android" at bounding box center [635, 465] width 35 height 10
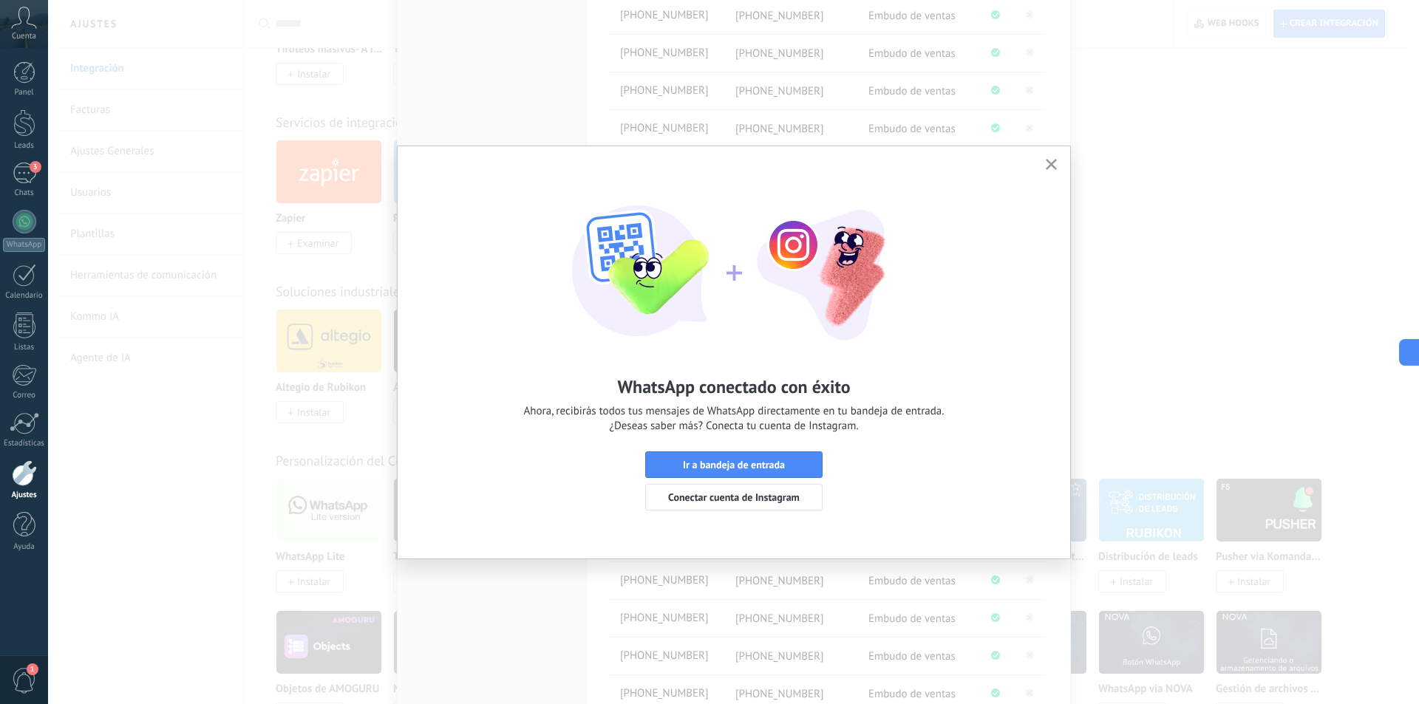
click at [1048, 154] on div "WhatsApp conectado con éxito Ahora, recibirás todos tus mensajes de WhatsApp di…" at bounding box center [733, 339] width 672 height 386
click at [1057, 157] on button "button" at bounding box center [1051, 165] width 18 height 20
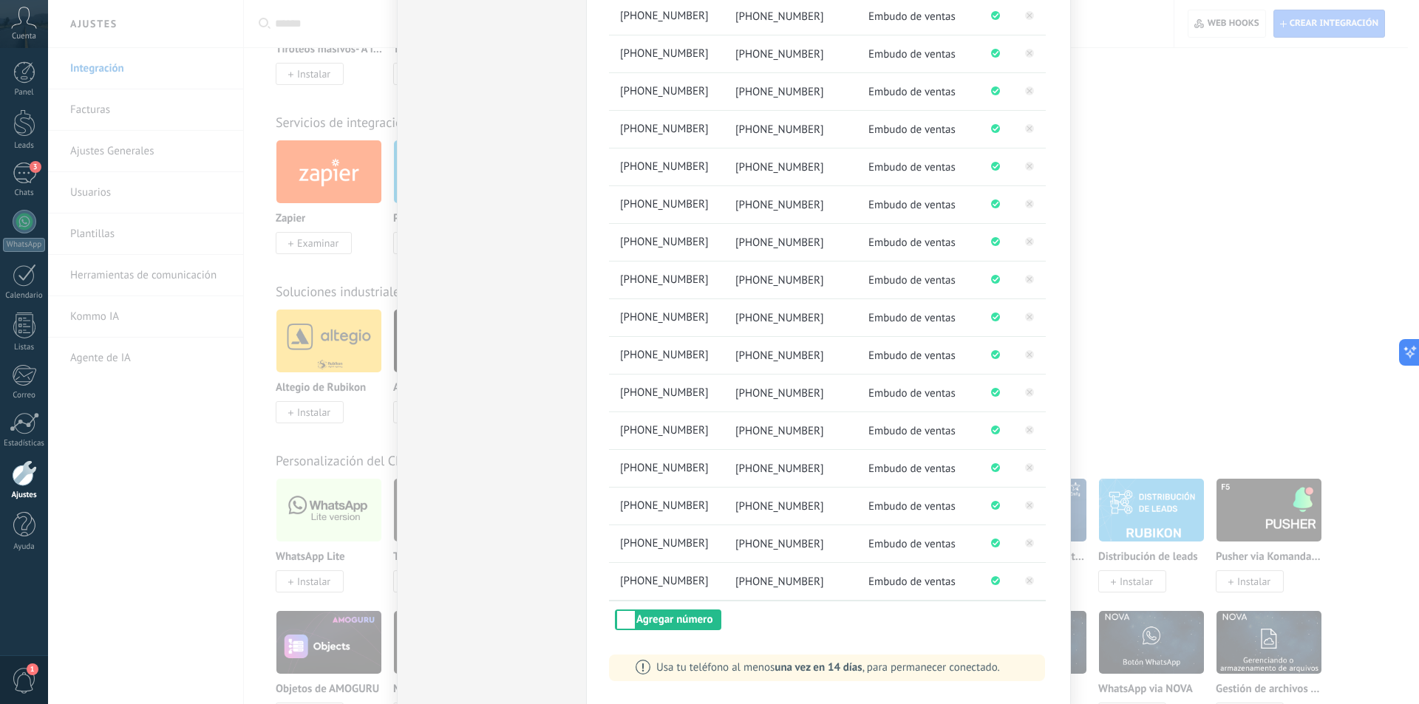
scroll to position [658, 0]
click at [680, 613] on button "Agregar número" at bounding box center [668, 619] width 106 height 21
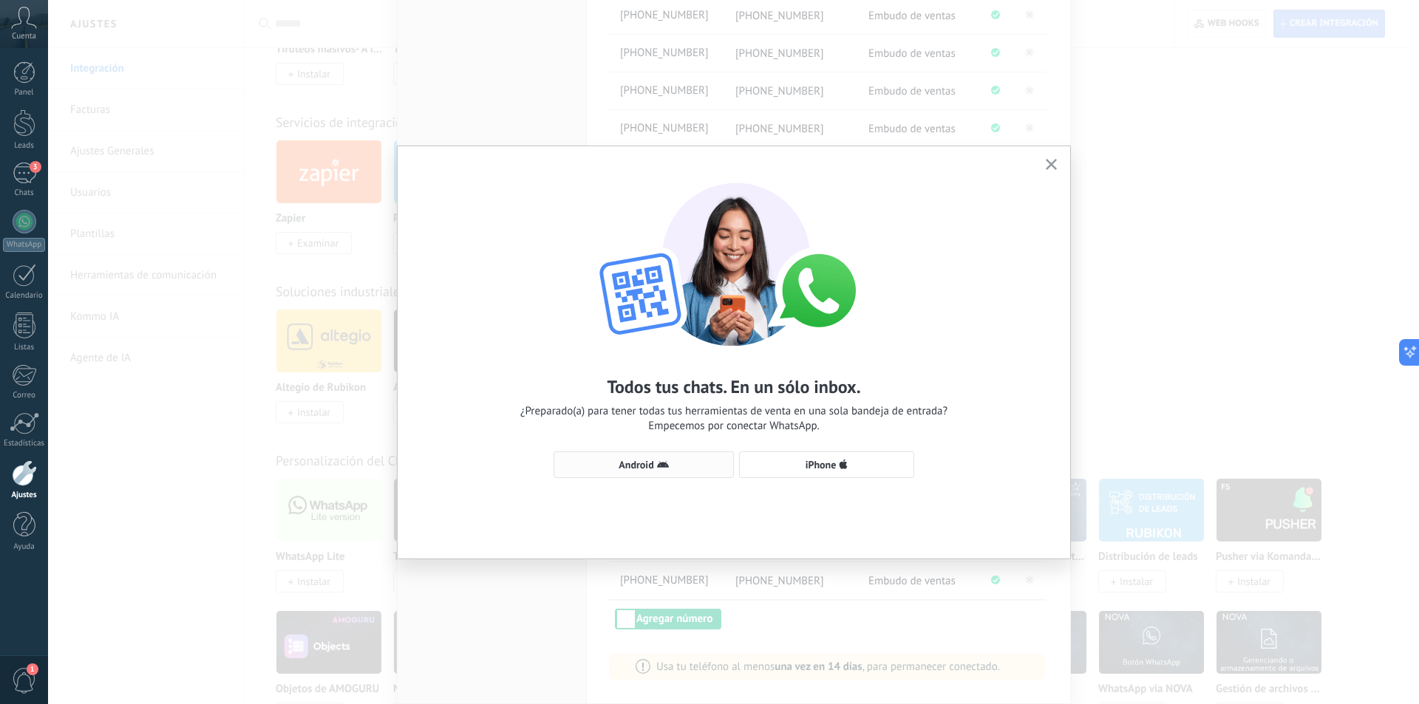
click at [646, 467] on span "Android" at bounding box center [635, 465] width 35 height 10
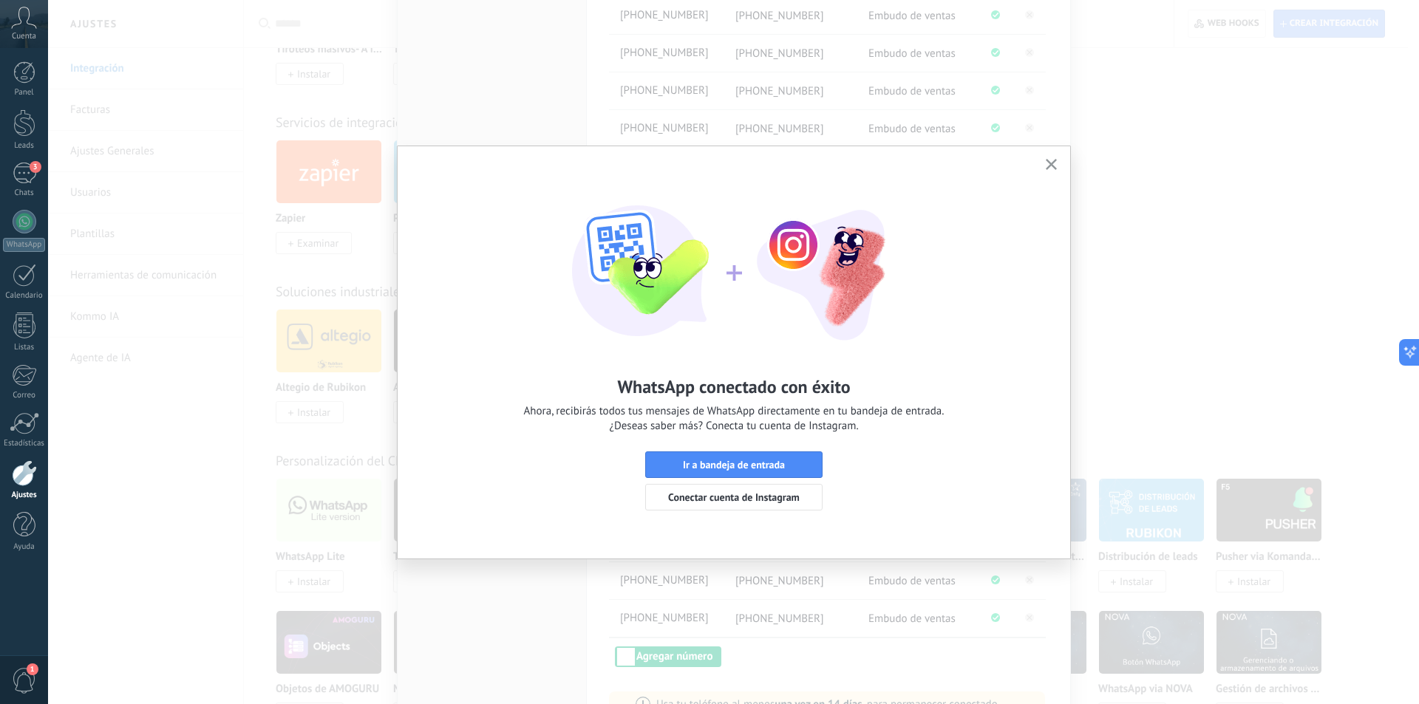
click at [1048, 159] on button "button" at bounding box center [1051, 165] width 18 height 20
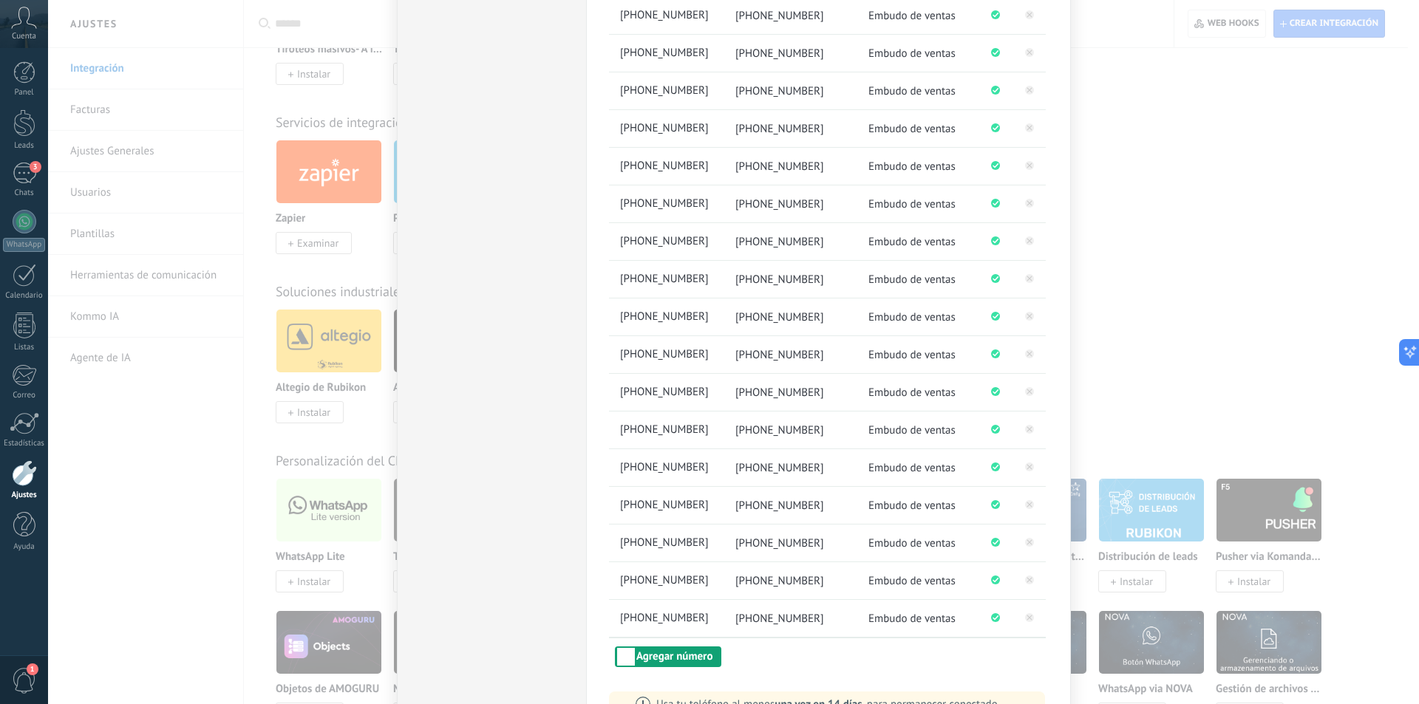
click at [677, 661] on button "Agregar número" at bounding box center [668, 656] width 106 height 21
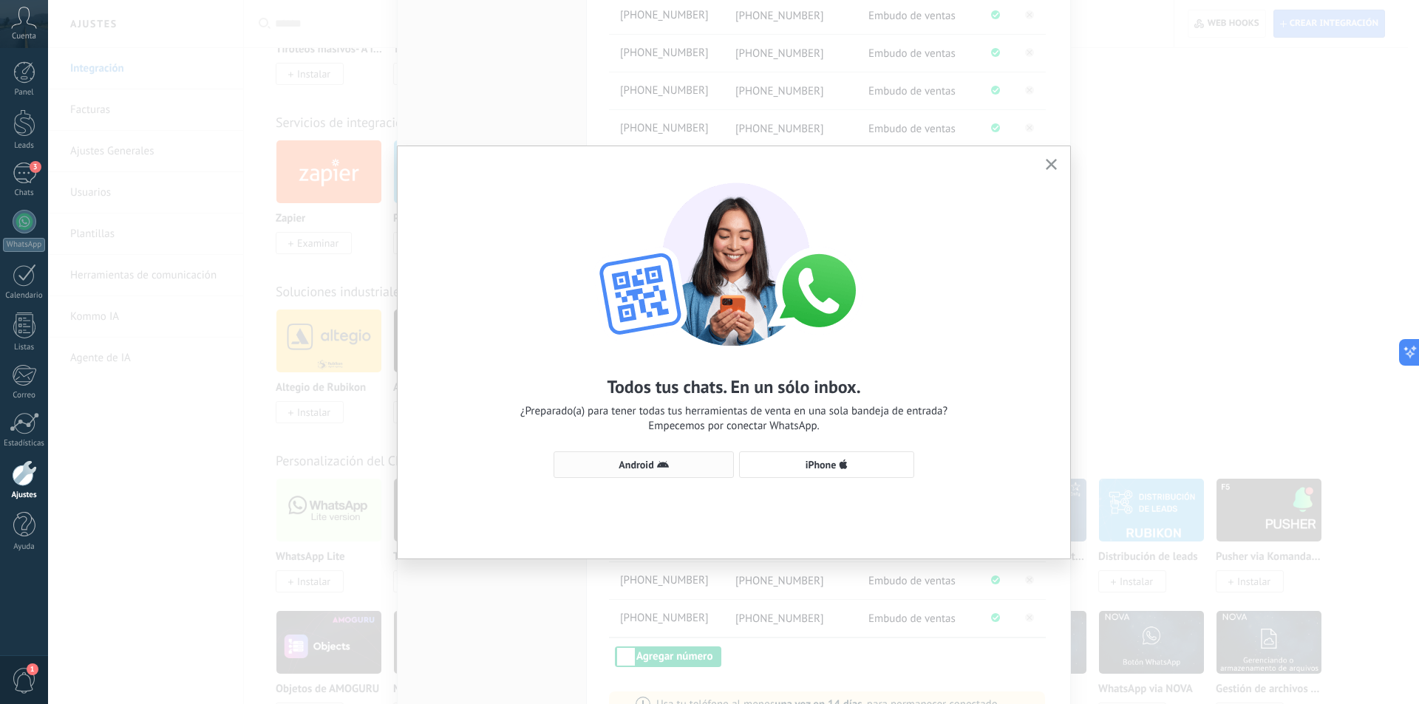
click at [636, 458] on button "Android" at bounding box center [643, 464] width 180 height 27
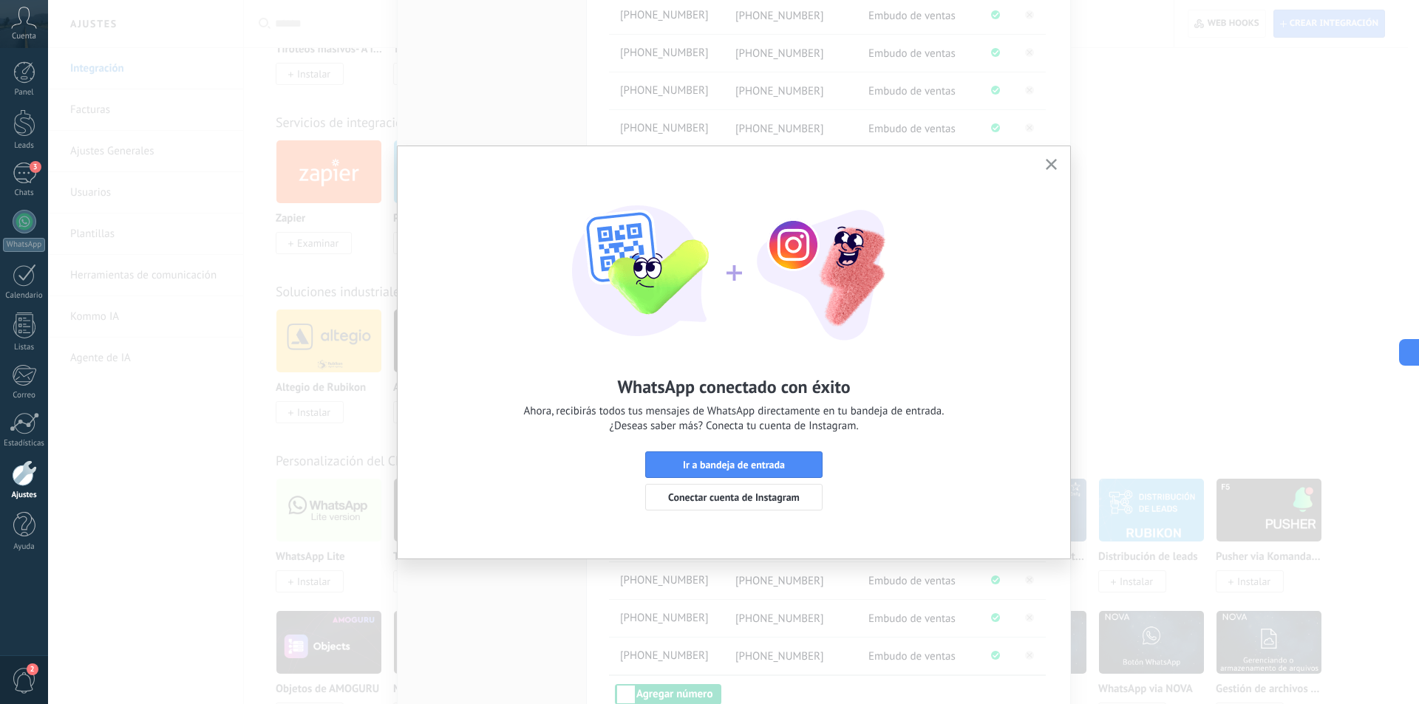
click at [1047, 164] on icon "button" at bounding box center [1050, 164] width 11 height 11
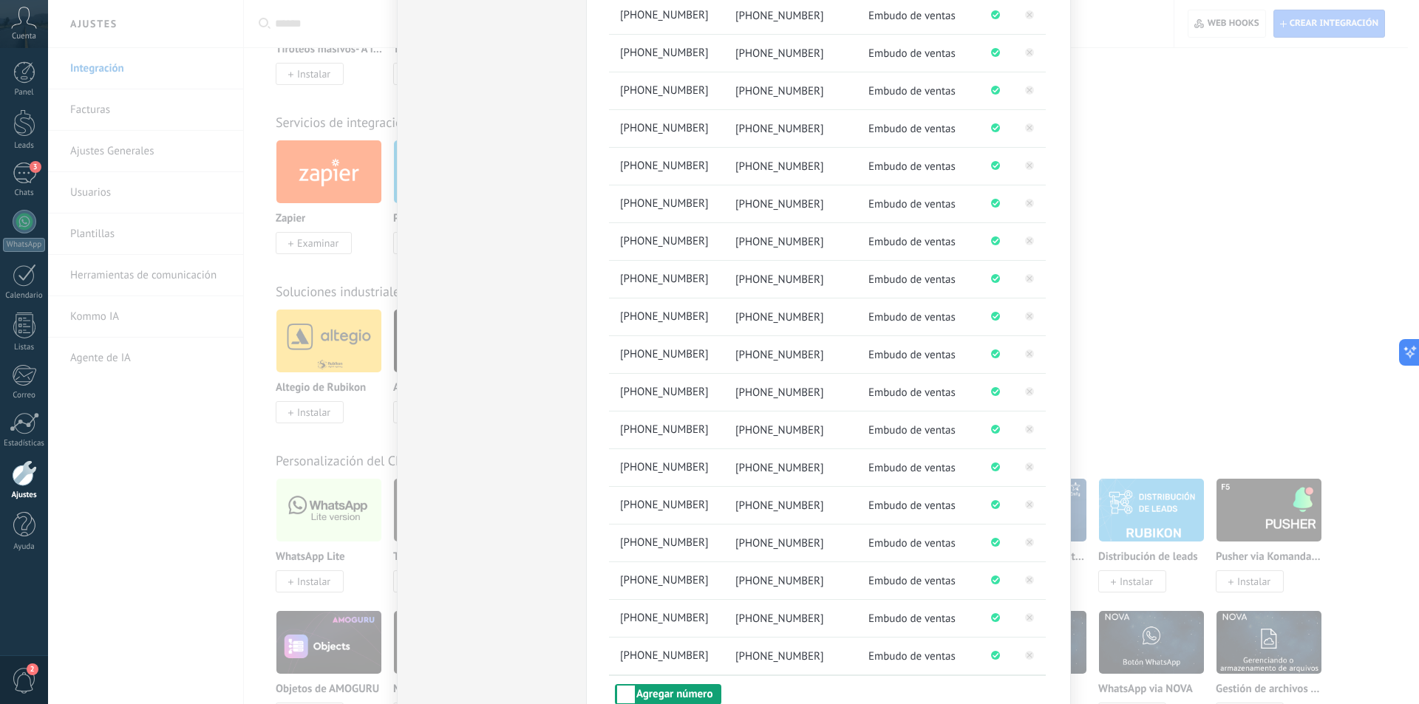
click at [704, 699] on button "Agregar número" at bounding box center [668, 694] width 106 height 21
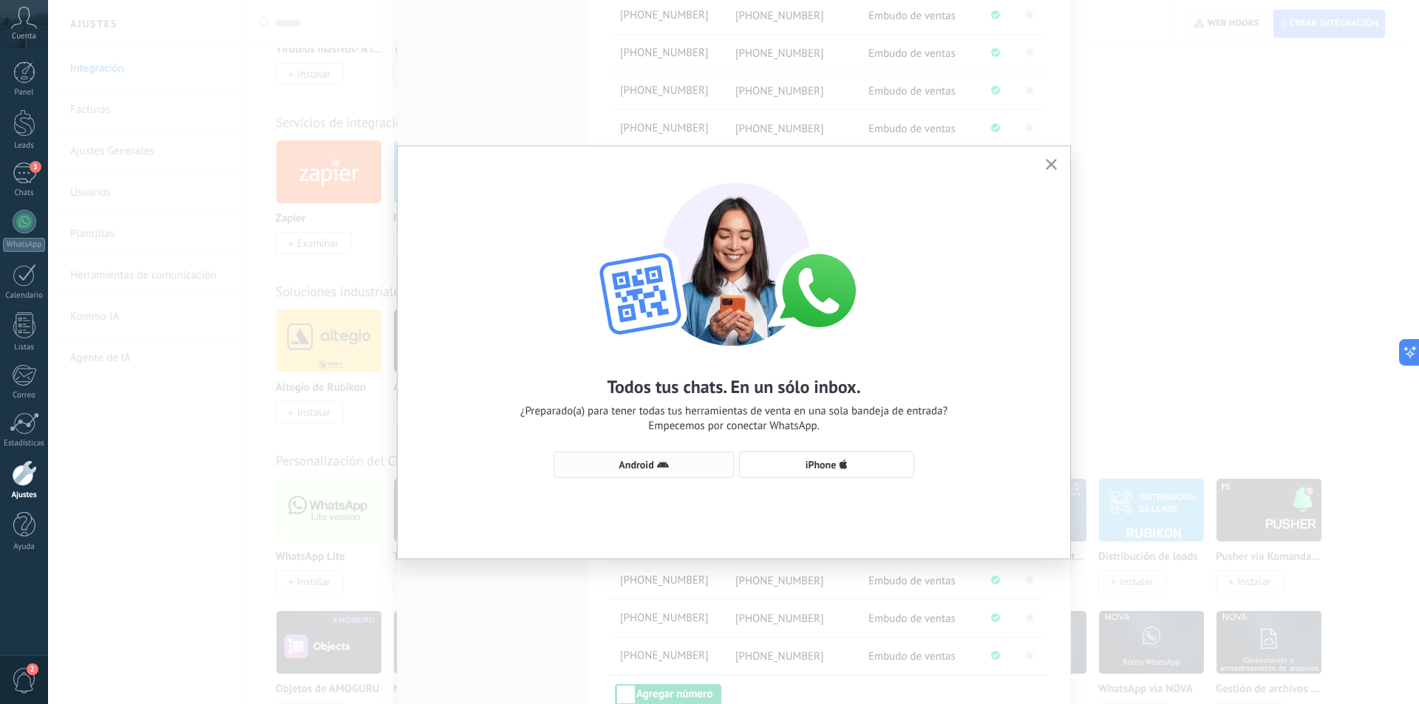
click at [647, 466] on span "Android" at bounding box center [635, 465] width 35 height 10
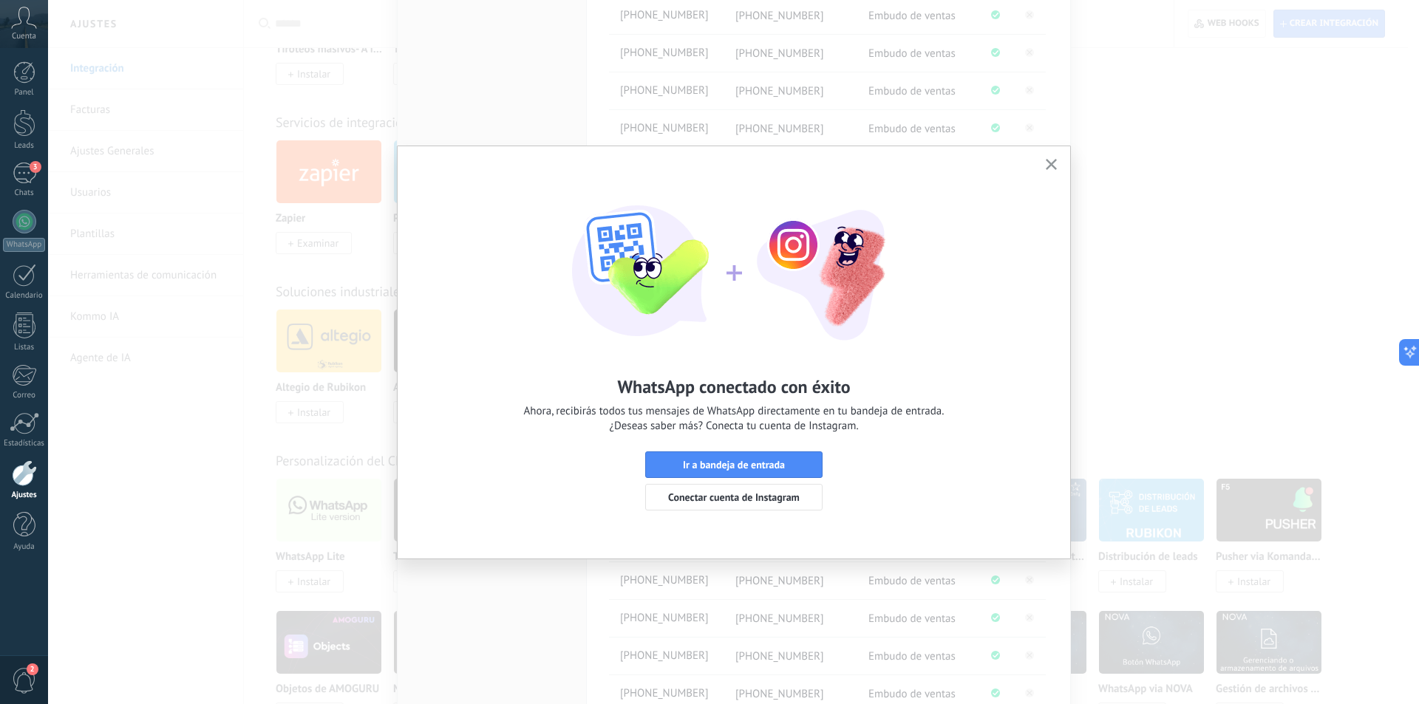
click at [1046, 166] on icon "button" at bounding box center [1050, 164] width 11 height 11
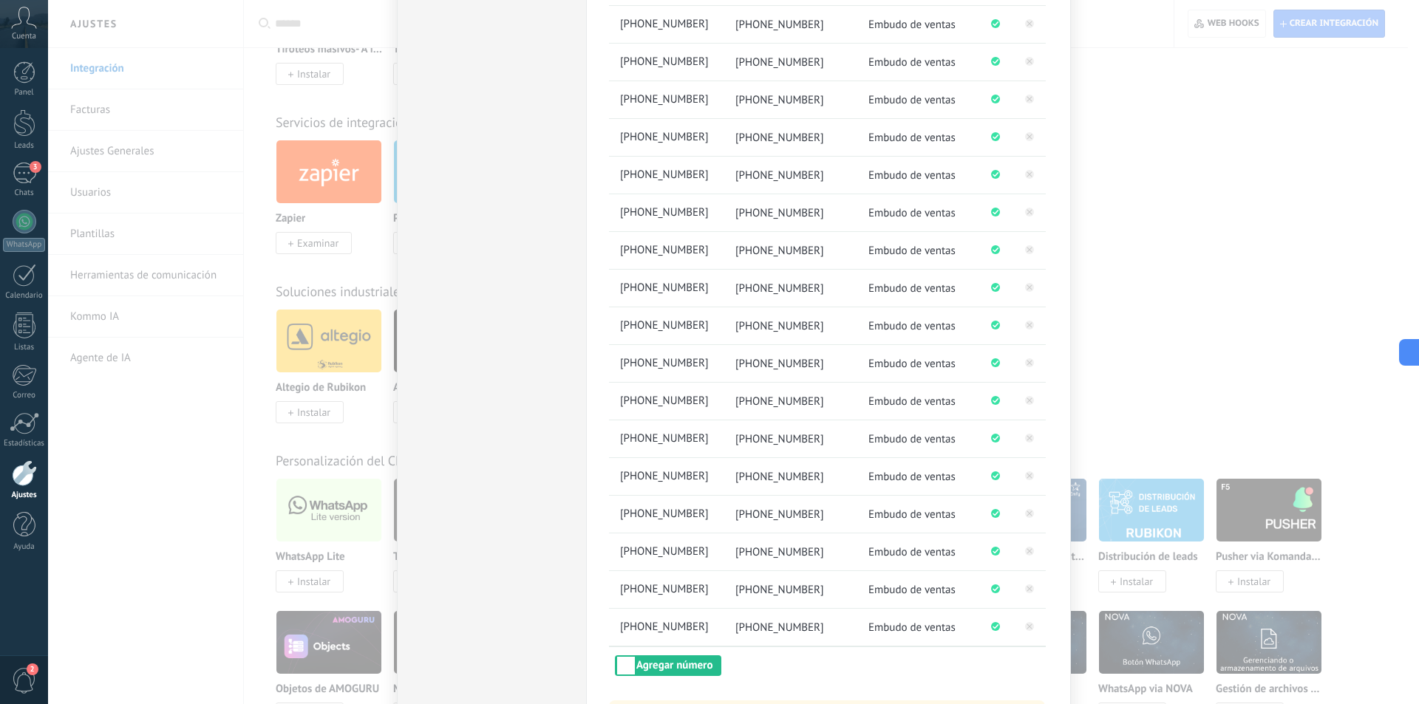
scroll to position [771, 0]
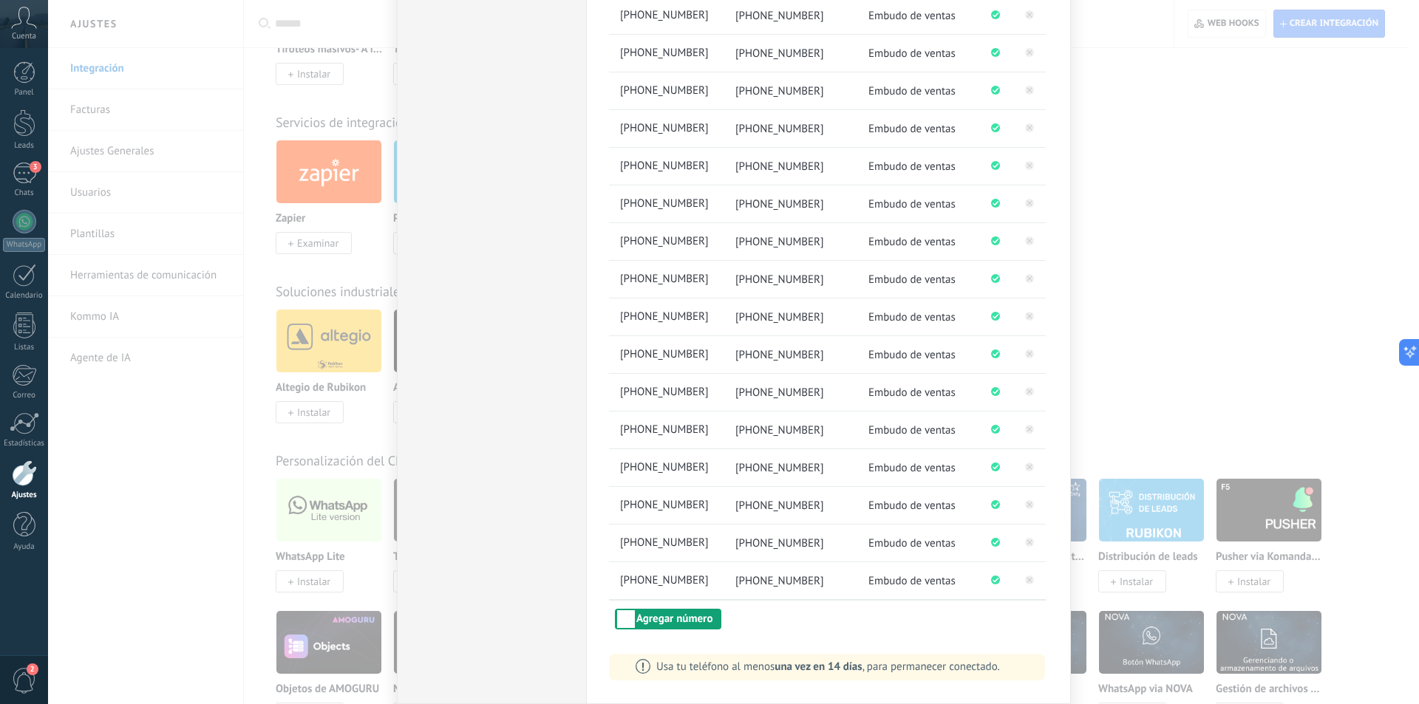
click at [679, 624] on button "Agregar número" at bounding box center [668, 619] width 106 height 21
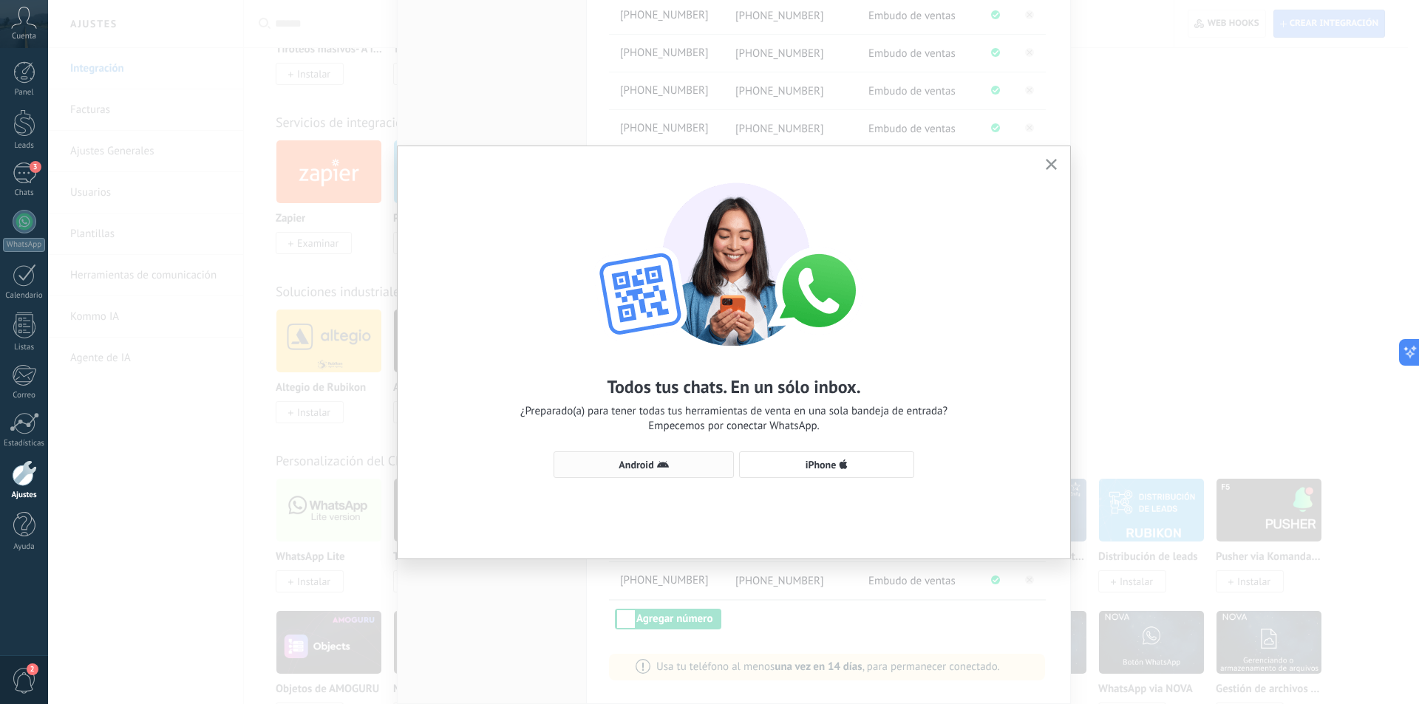
click at [644, 460] on span "Android" at bounding box center [635, 465] width 35 height 10
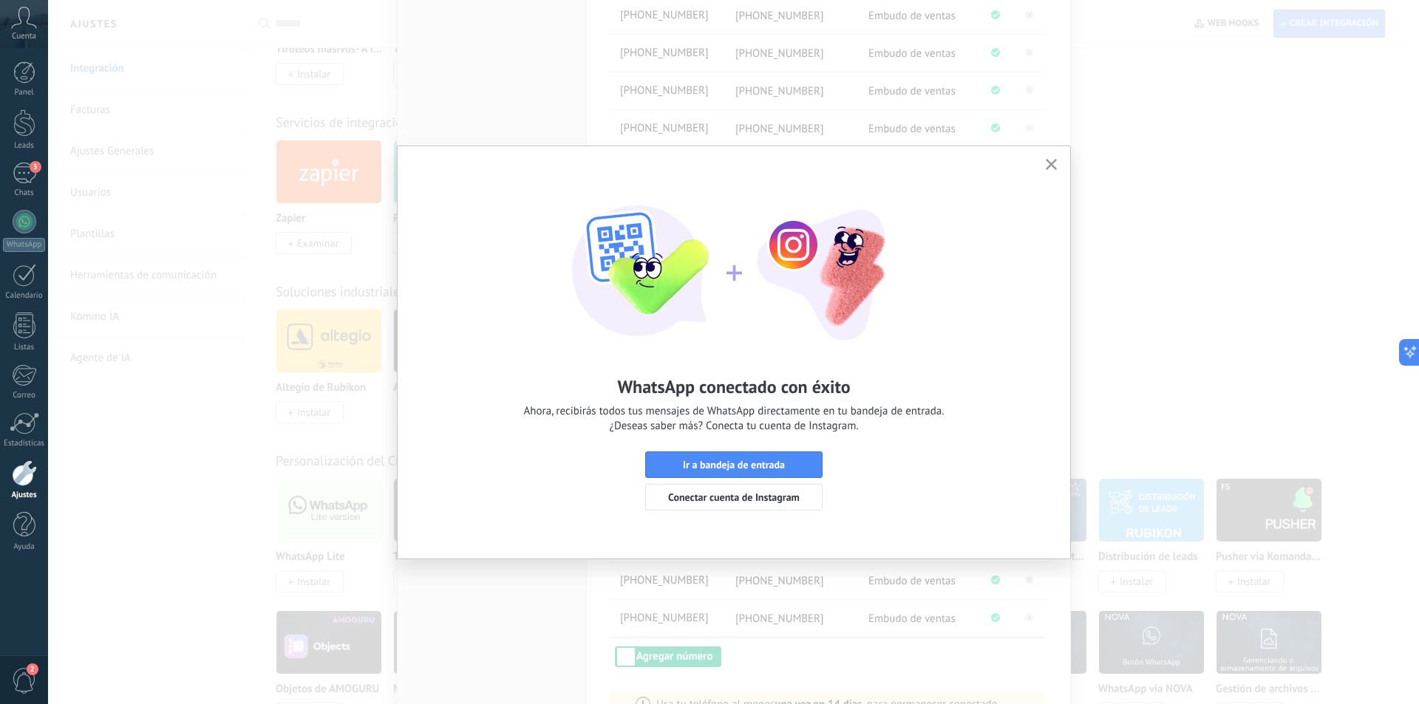
click at [1054, 161] on use "button" at bounding box center [1050, 164] width 11 height 11
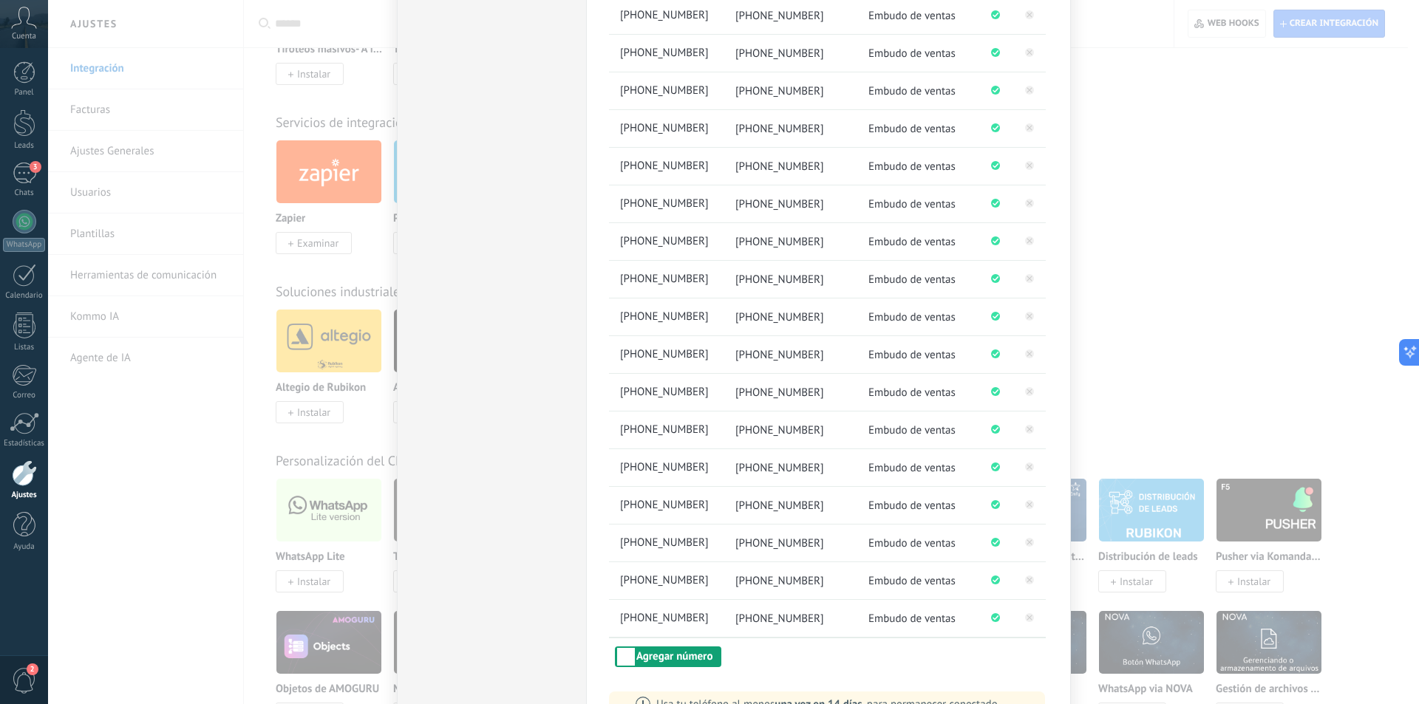
click at [680, 655] on button "Agregar número" at bounding box center [668, 656] width 106 height 21
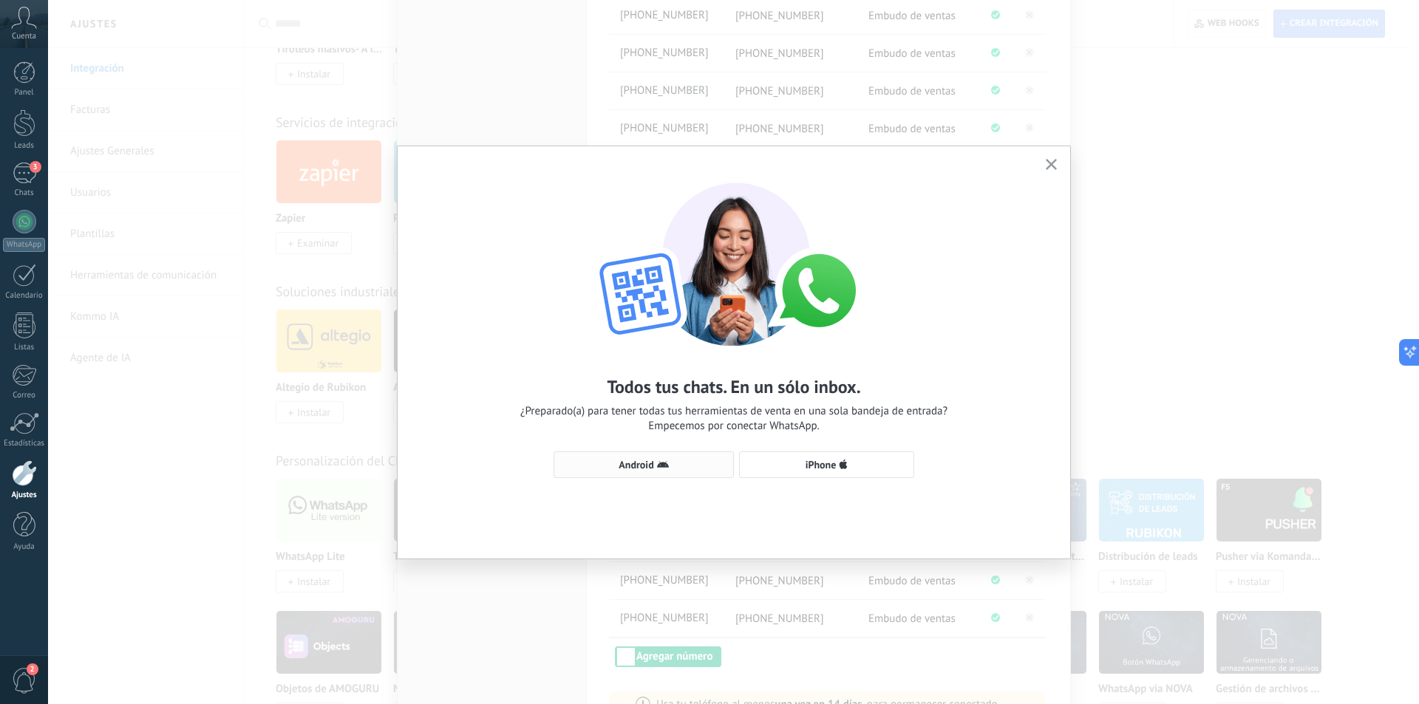
click at [663, 454] on button "Android" at bounding box center [643, 464] width 180 height 27
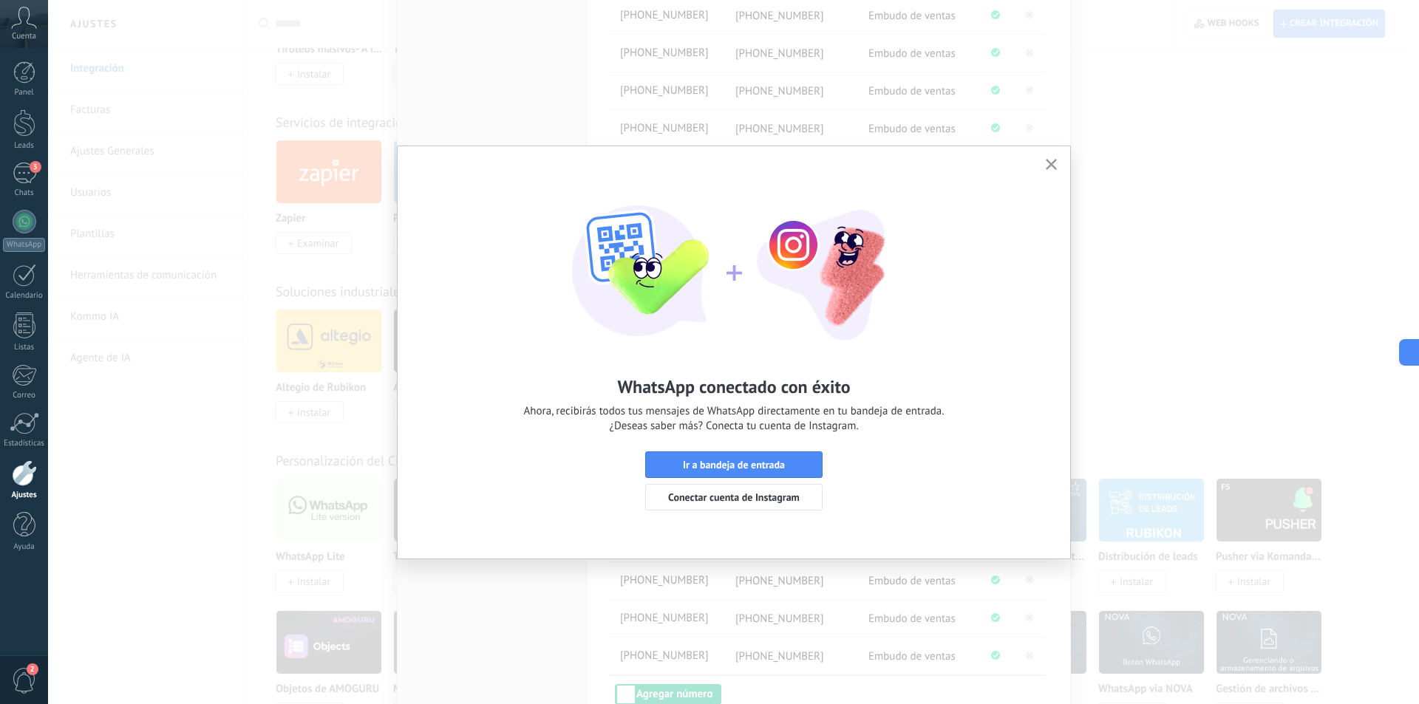
click at [1050, 160] on icon "button" at bounding box center [1050, 164] width 11 height 11
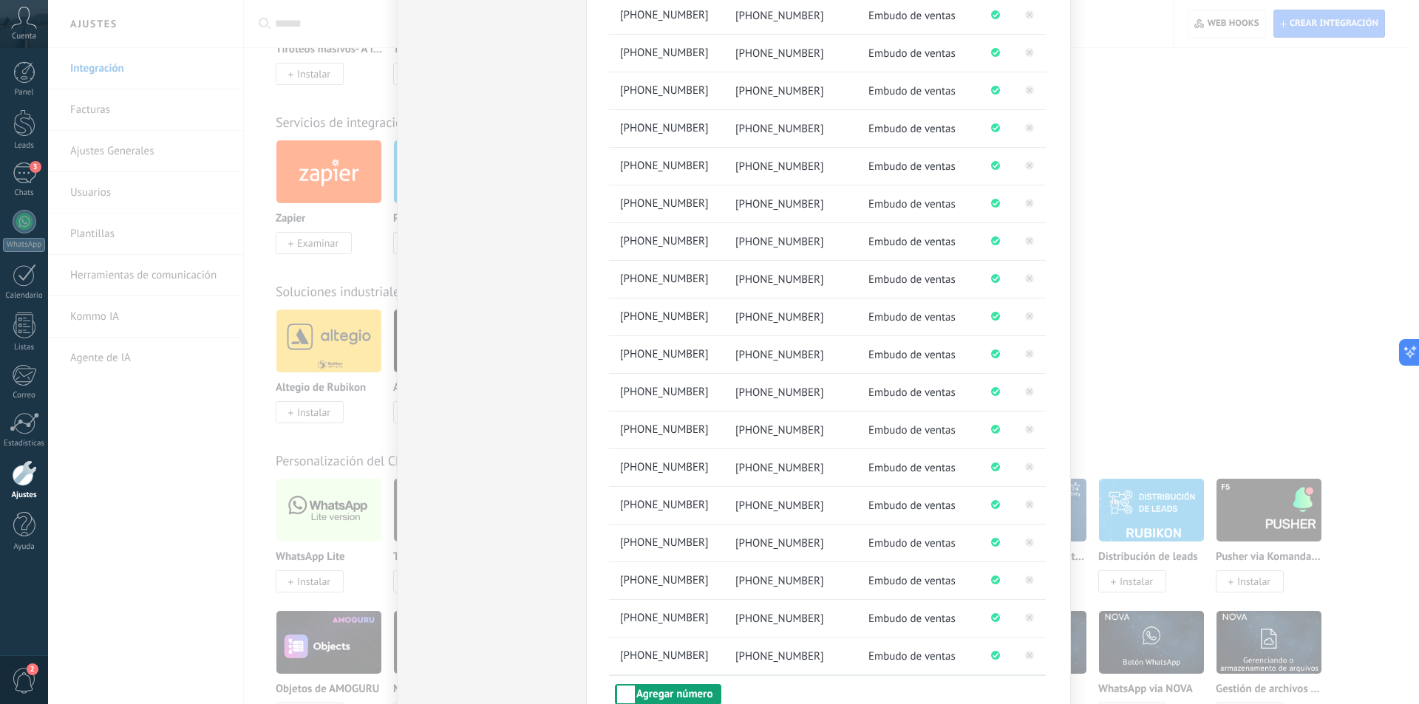
click at [668, 690] on button "Agregar número" at bounding box center [668, 694] width 106 height 21
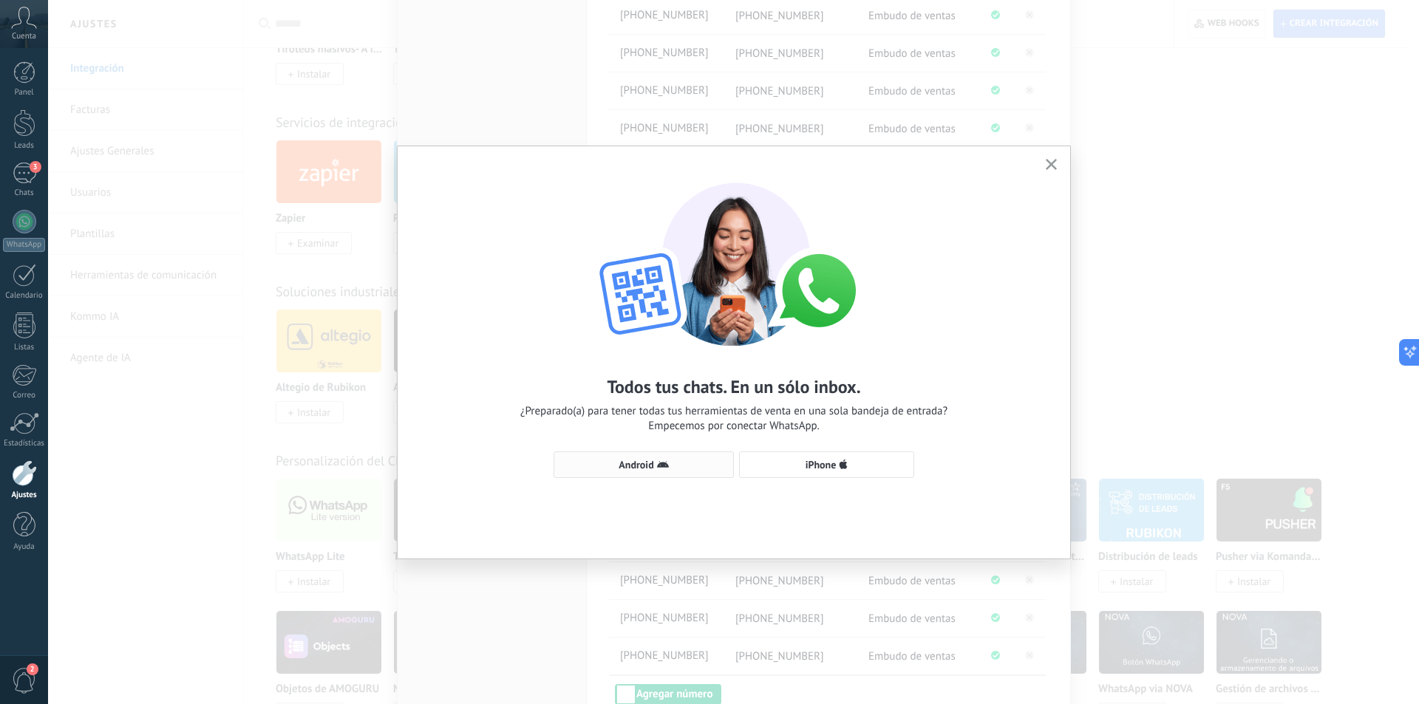
click at [642, 461] on span "Android" at bounding box center [635, 465] width 35 height 10
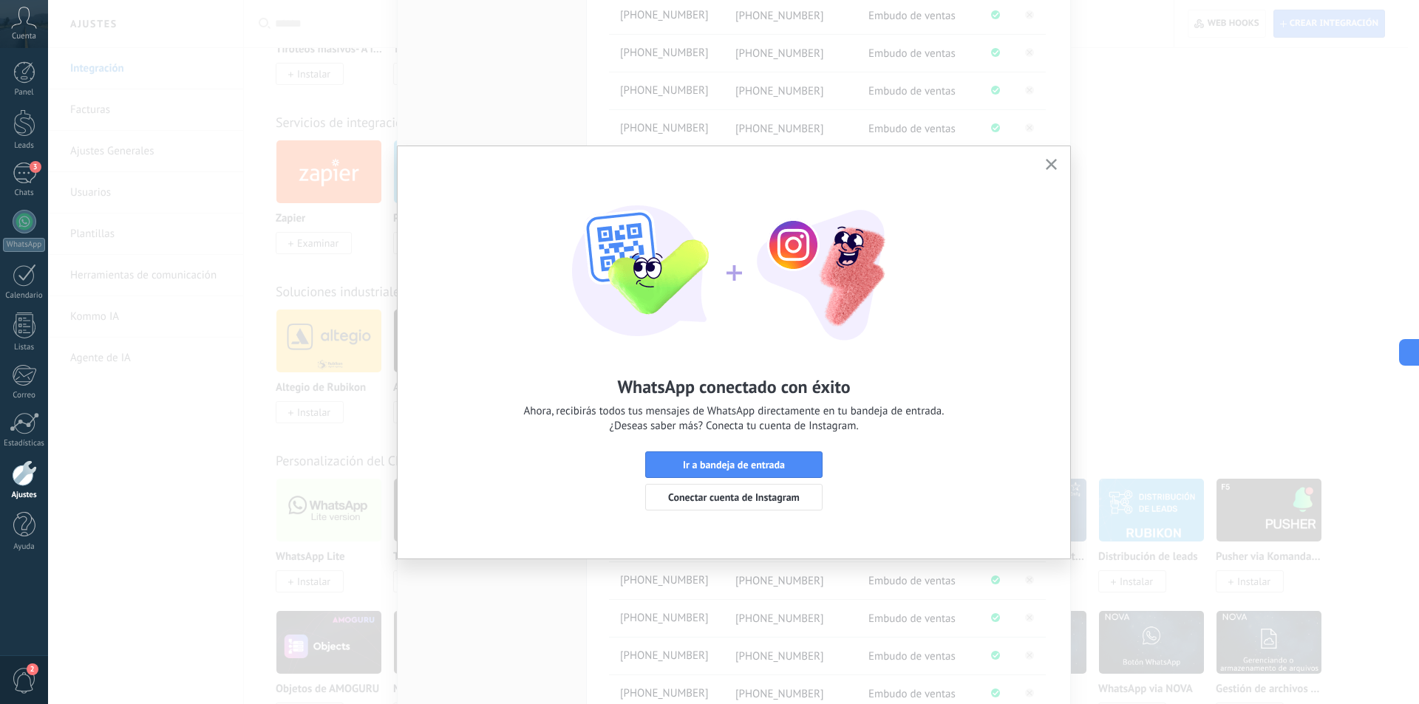
click at [1055, 159] on button "button" at bounding box center [1051, 165] width 18 height 20
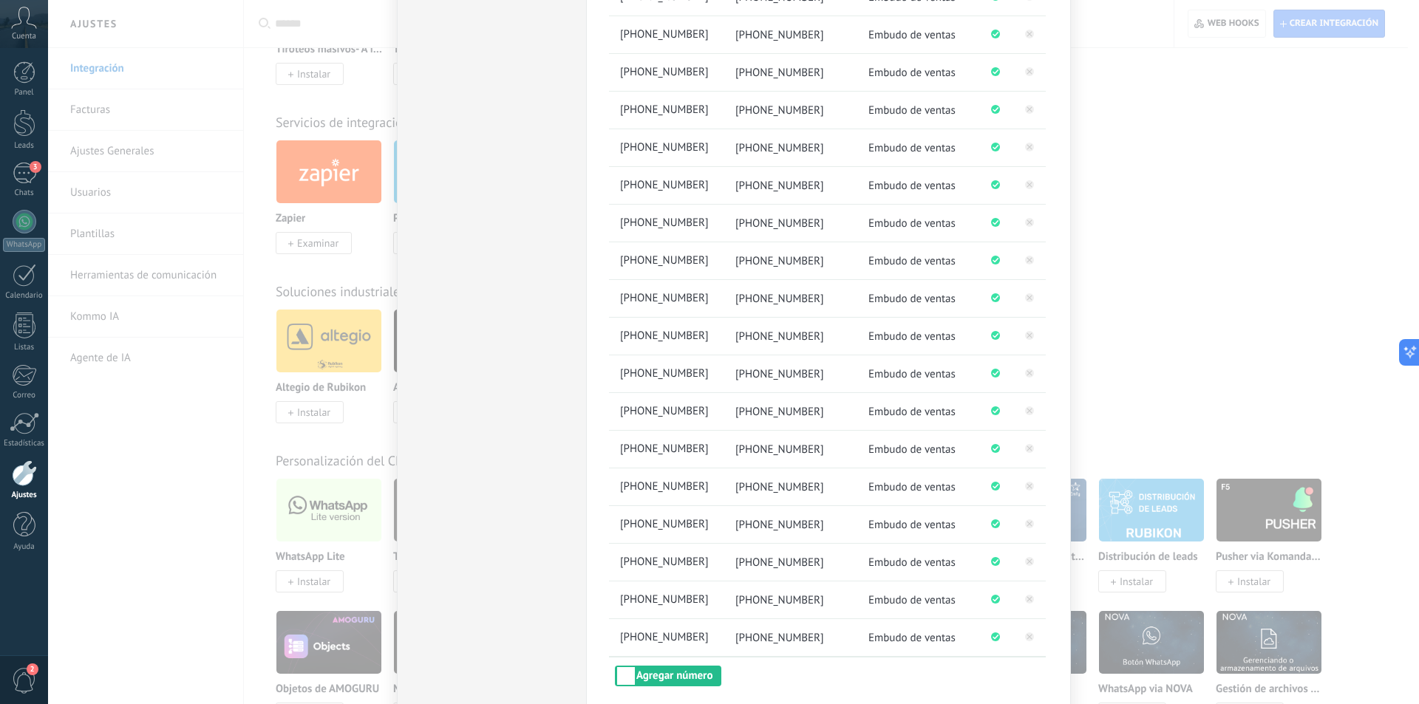
scroll to position [884, 0]
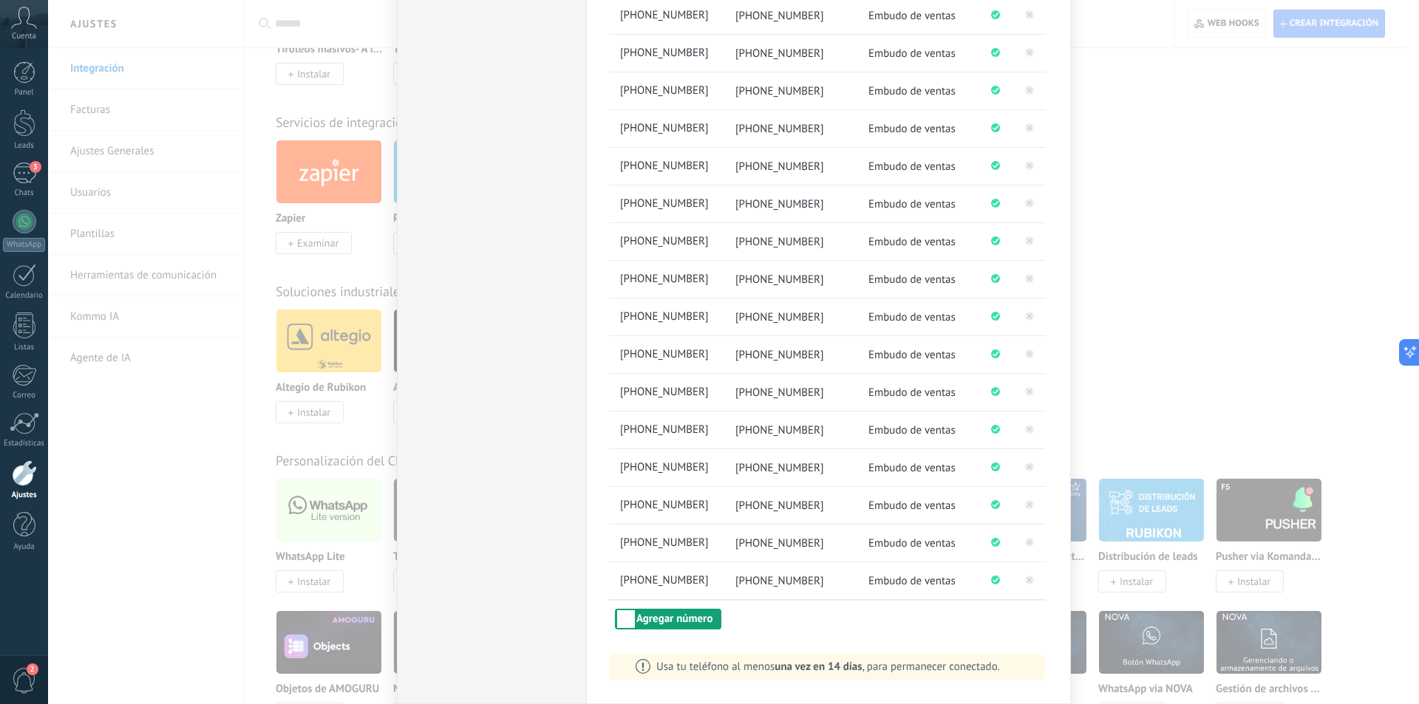
click at [691, 612] on button "Agregar número" at bounding box center [668, 619] width 106 height 21
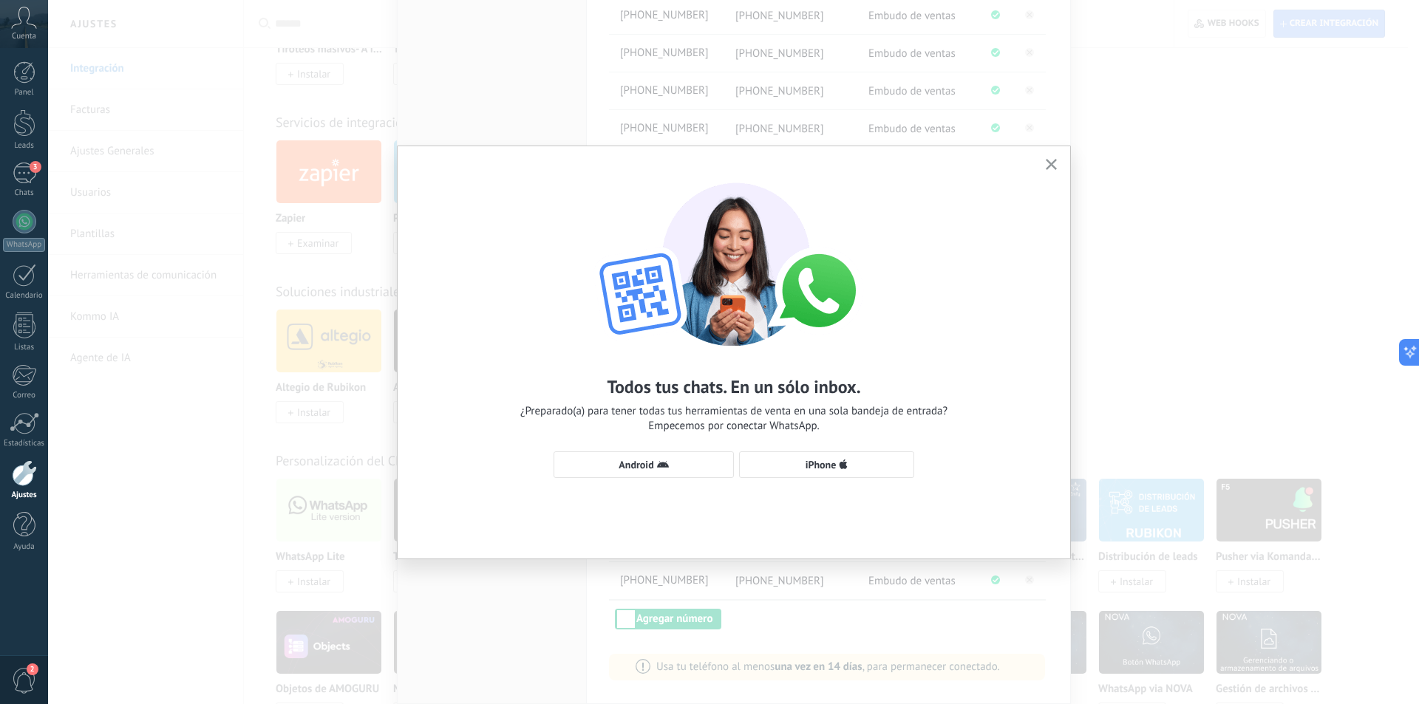
click at [638, 446] on div "Todos tus chats. En un sólo inbox. ¿Preparado(a) para tener todas tus herramien…" at bounding box center [733, 323] width 672 height 354
click at [635, 460] on span "Android" at bounding box center [635, 465] width 35 height 10
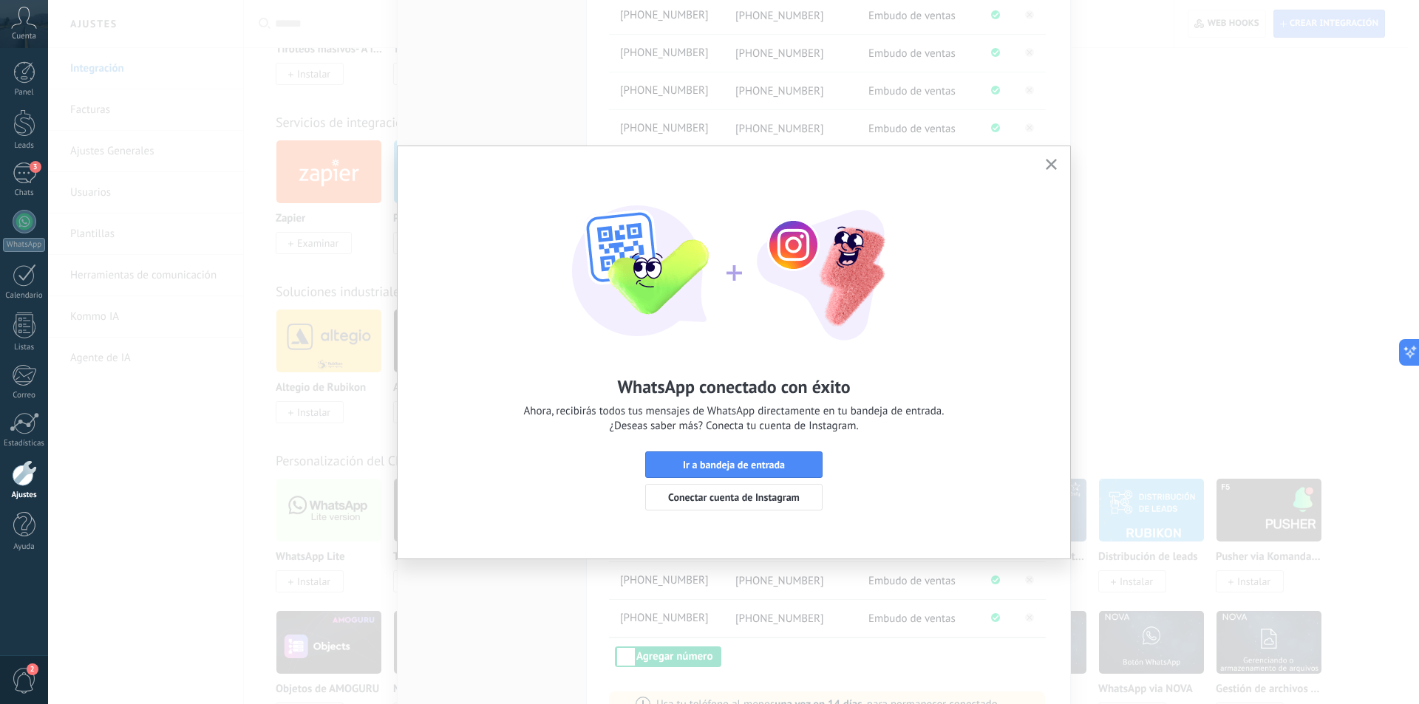
click at [1049, 157] on button "button" at bounding box center [1051, 165] width 18 height 20
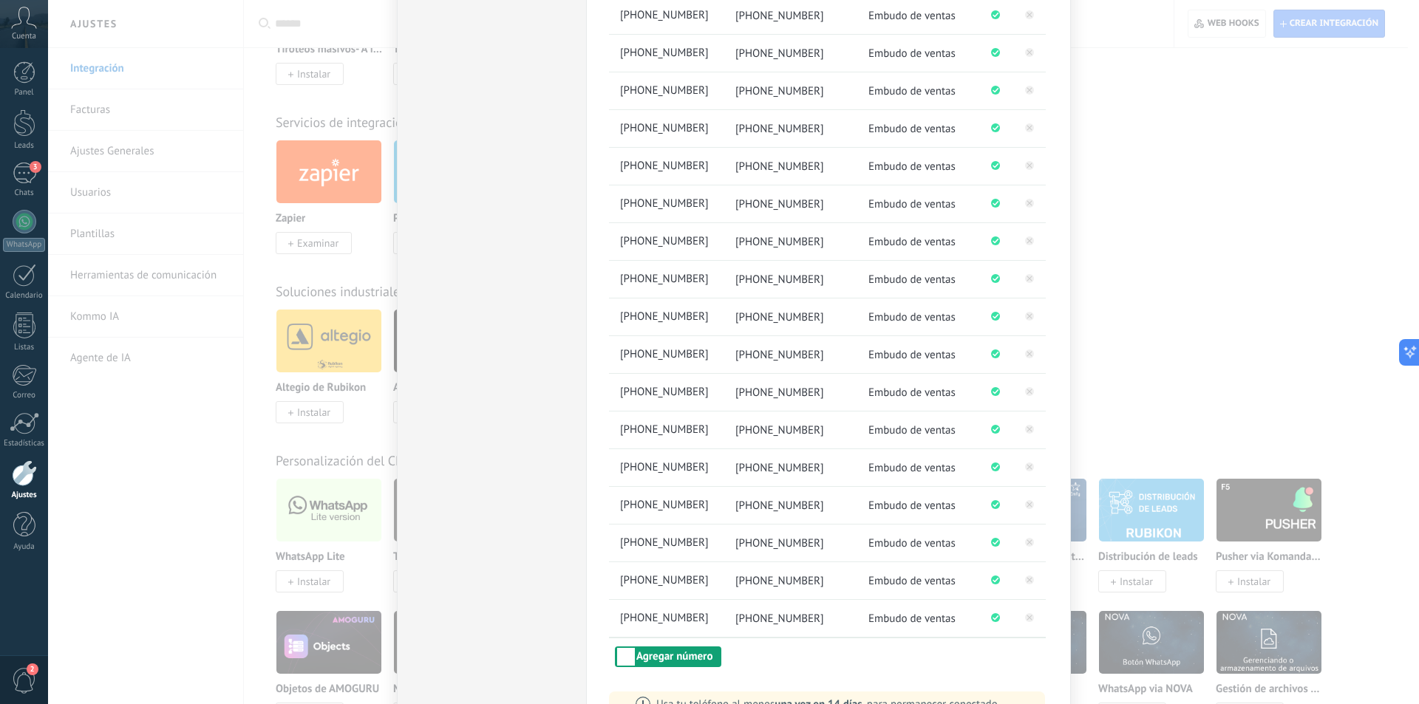
click at [643, 651] on button "Agregar número" at bounding box center [668, 656] width 106 height 21
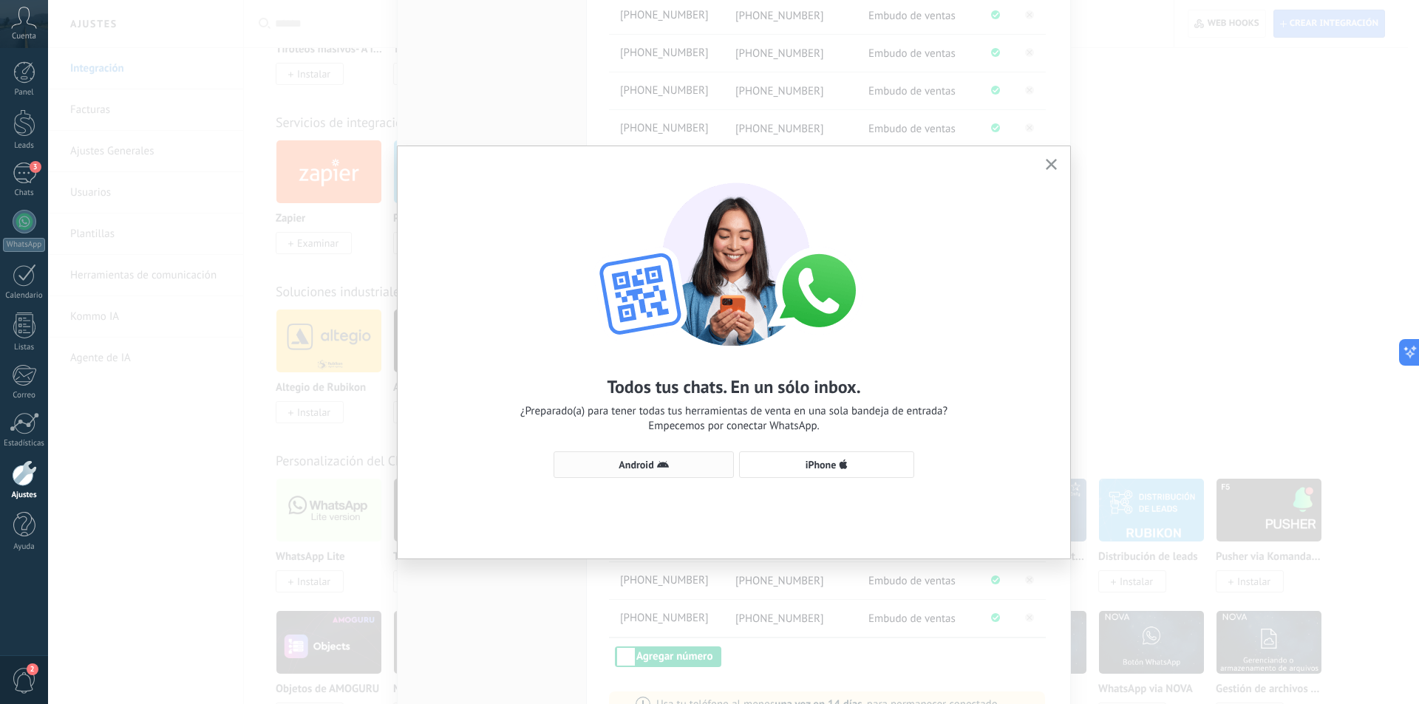
click at [659, 460] on icon "button" at bounding box center [663, 465] width 12 height 12
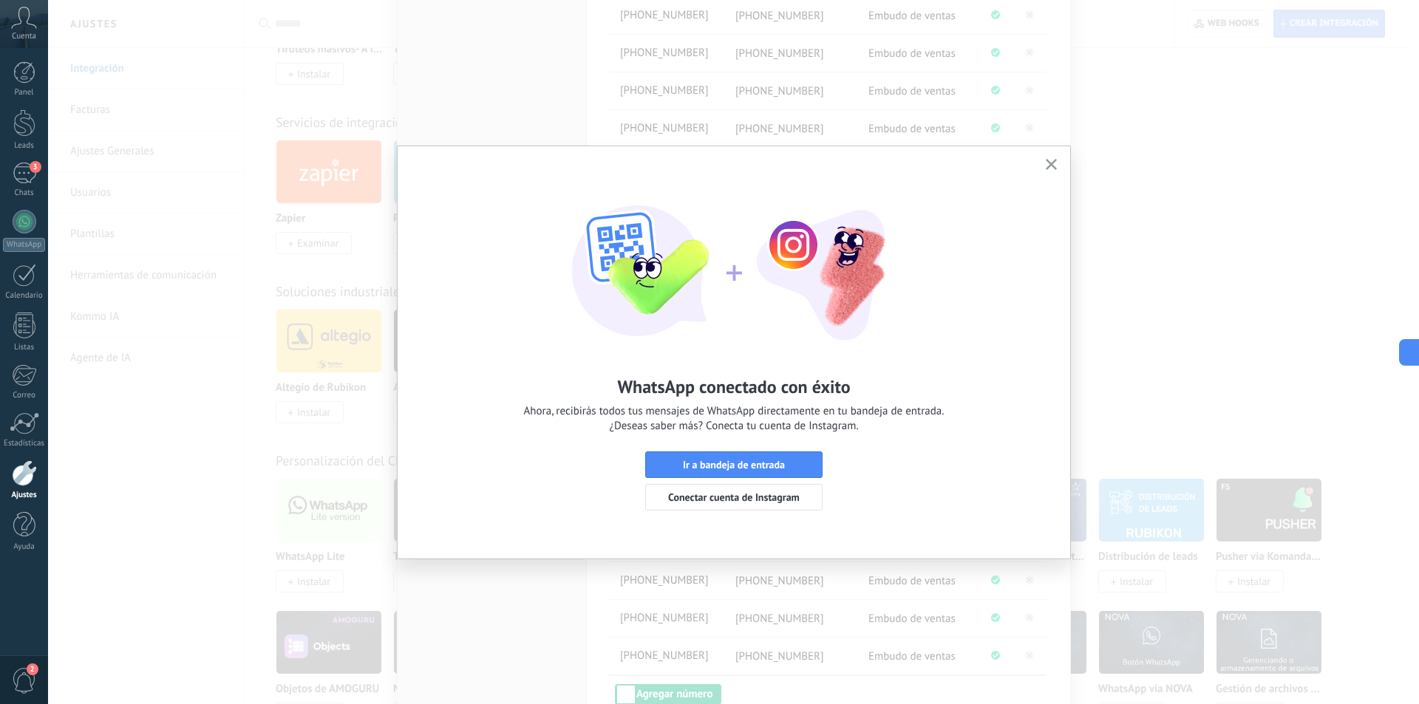
click at [1045, 156] on button "button" at bounding box center [1051, 165] width 18 height 20
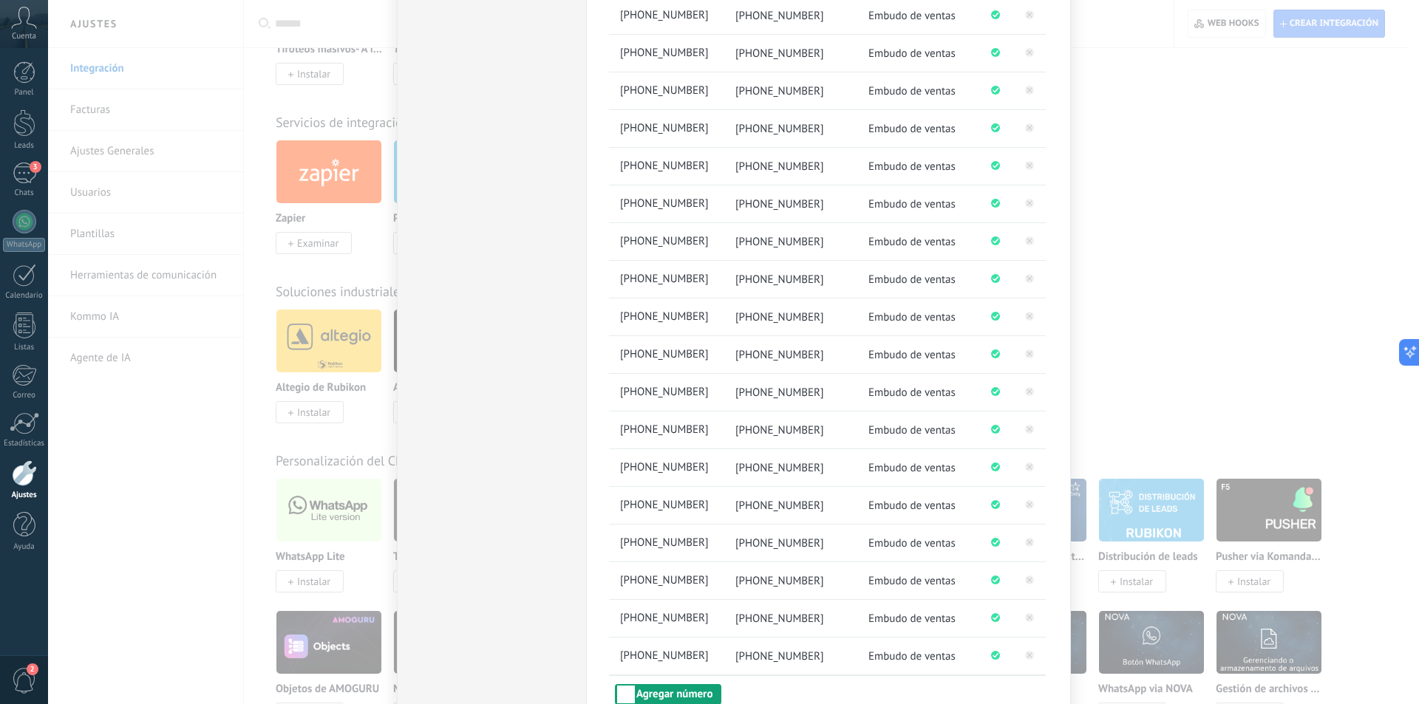
click at [693, 689] on button "Agregar número" at bounding box center [668, 694] width 106 height 21
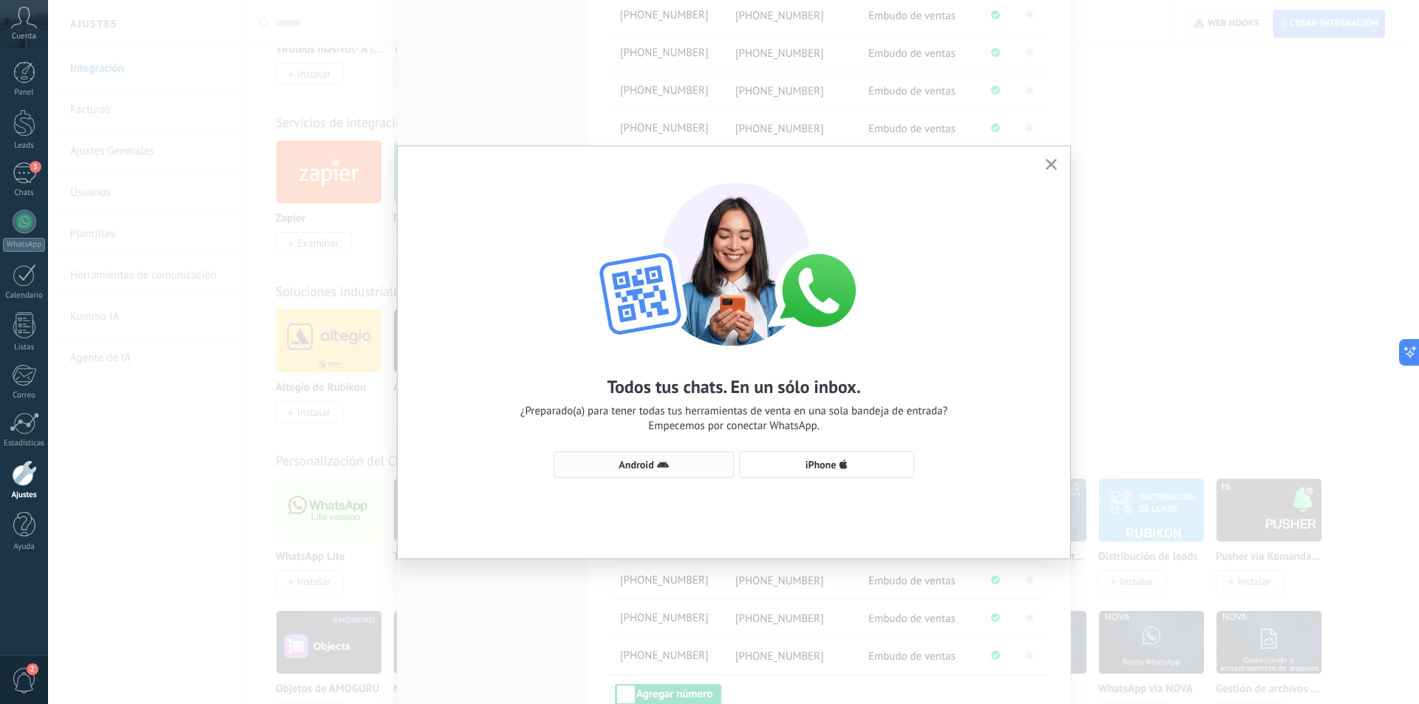
click at [633, 461] on span "Android" at bounding box center [635, 465] width 35 height 10
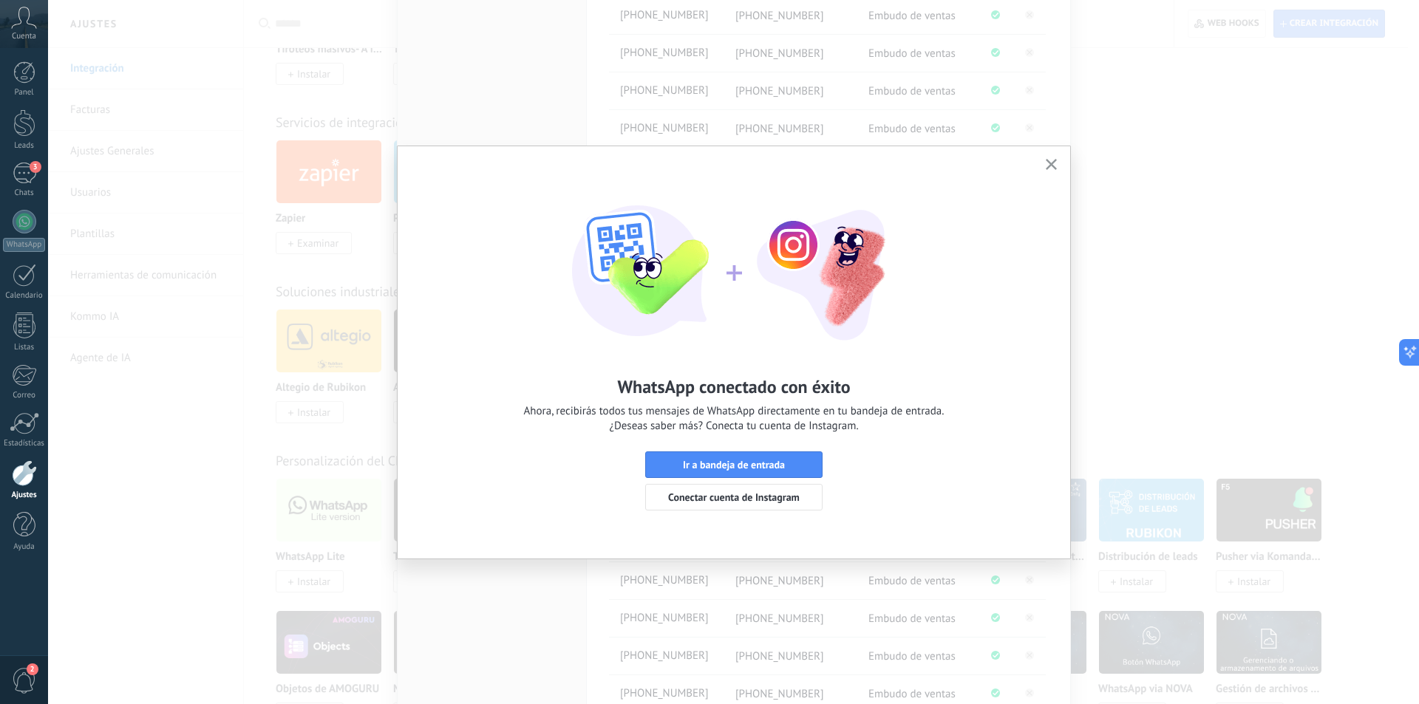
click at [1051, 157] on button "button" at bounding box center [1051, 165] width 18 height 20
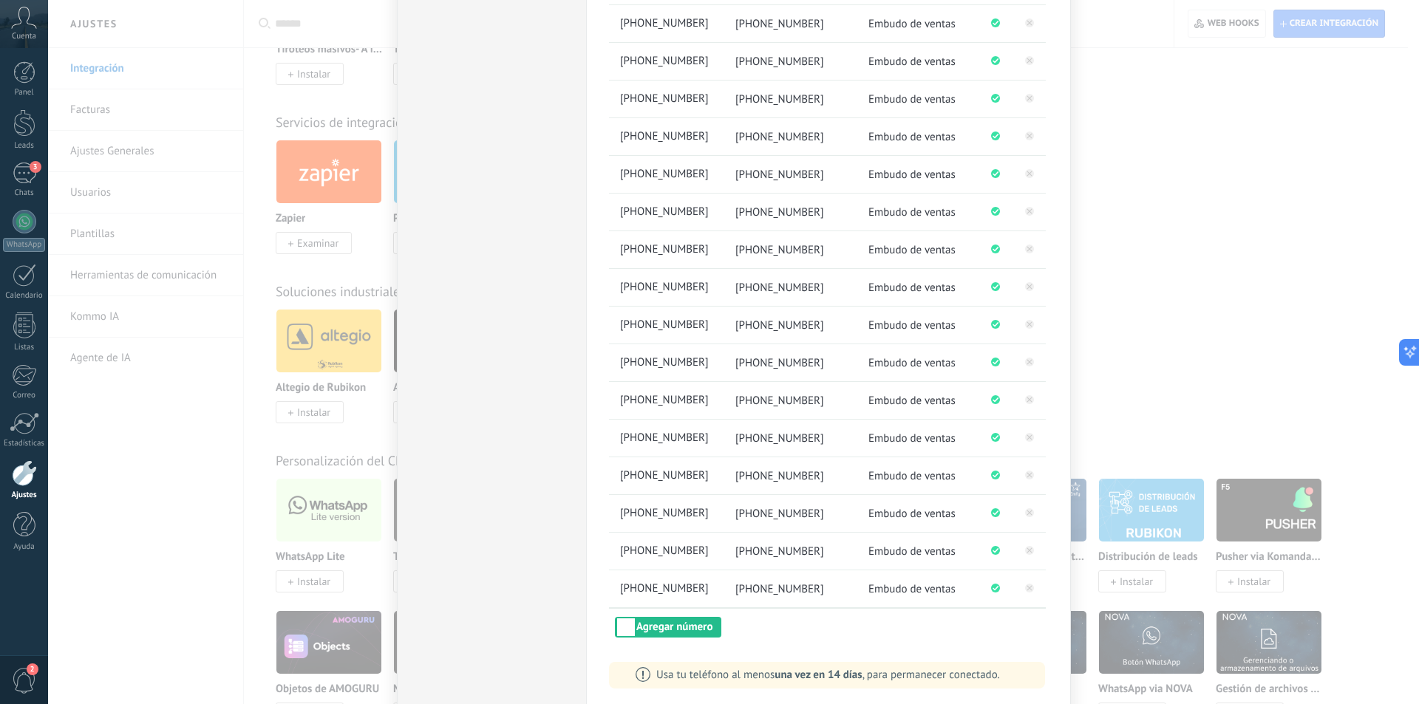
scroll to position [997, 0]
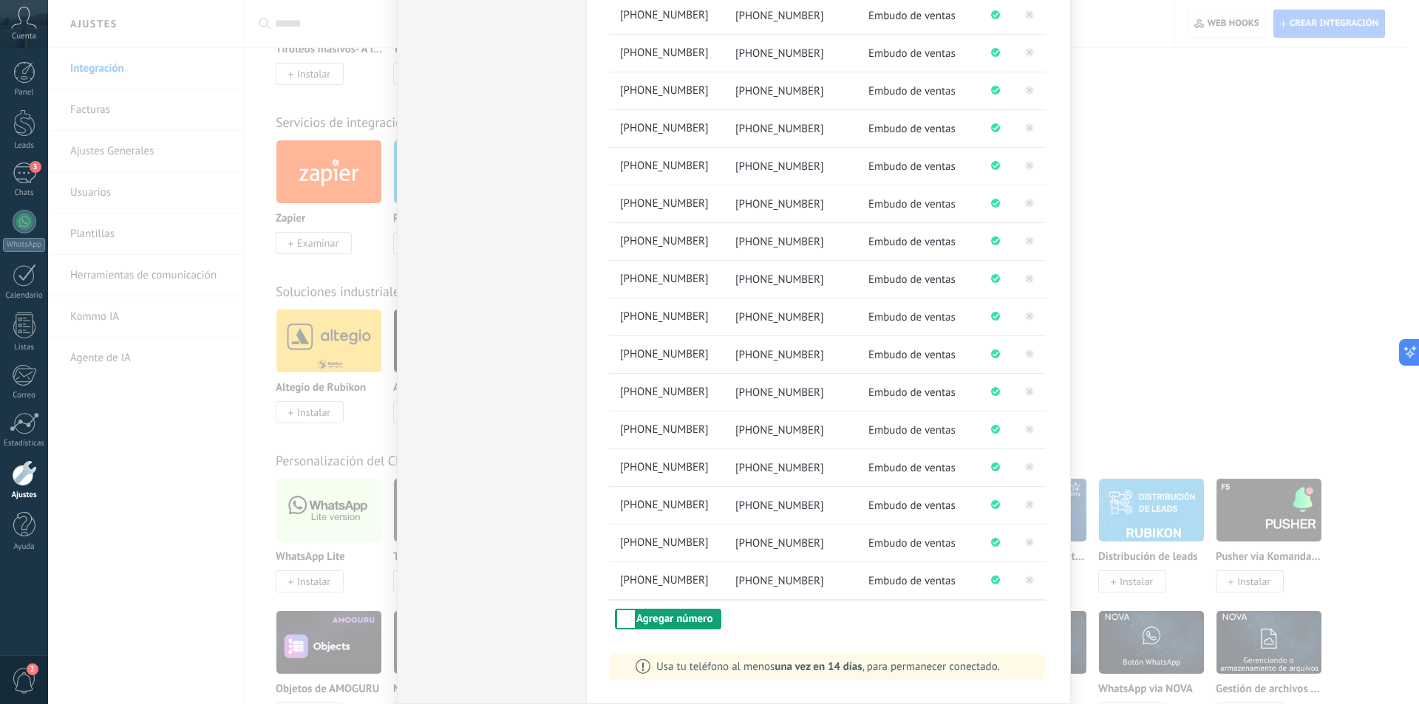
click at [672, 612] on button "Agregar número" at bounding box center [668, 619] width 106 height 21
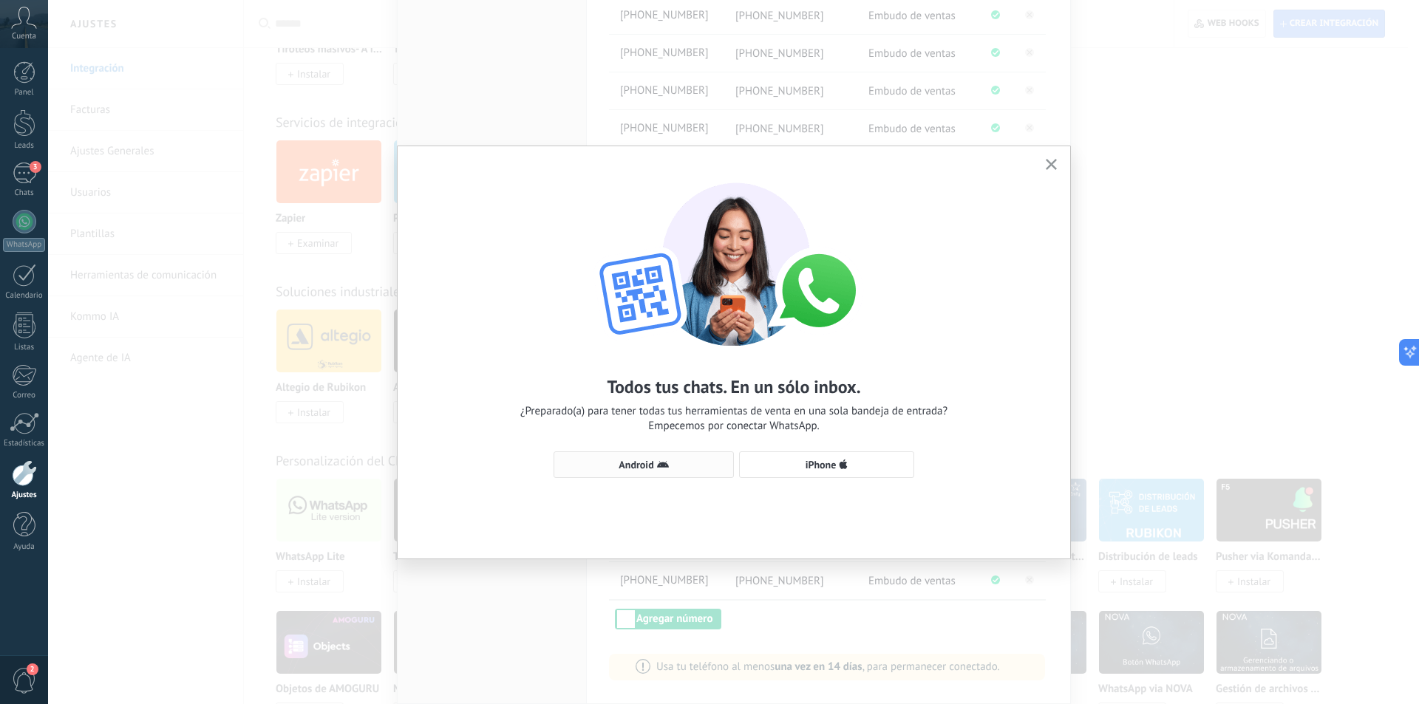
click at [632, 462] on span "Android" at bounding box center [635, 465] width 35 height 10
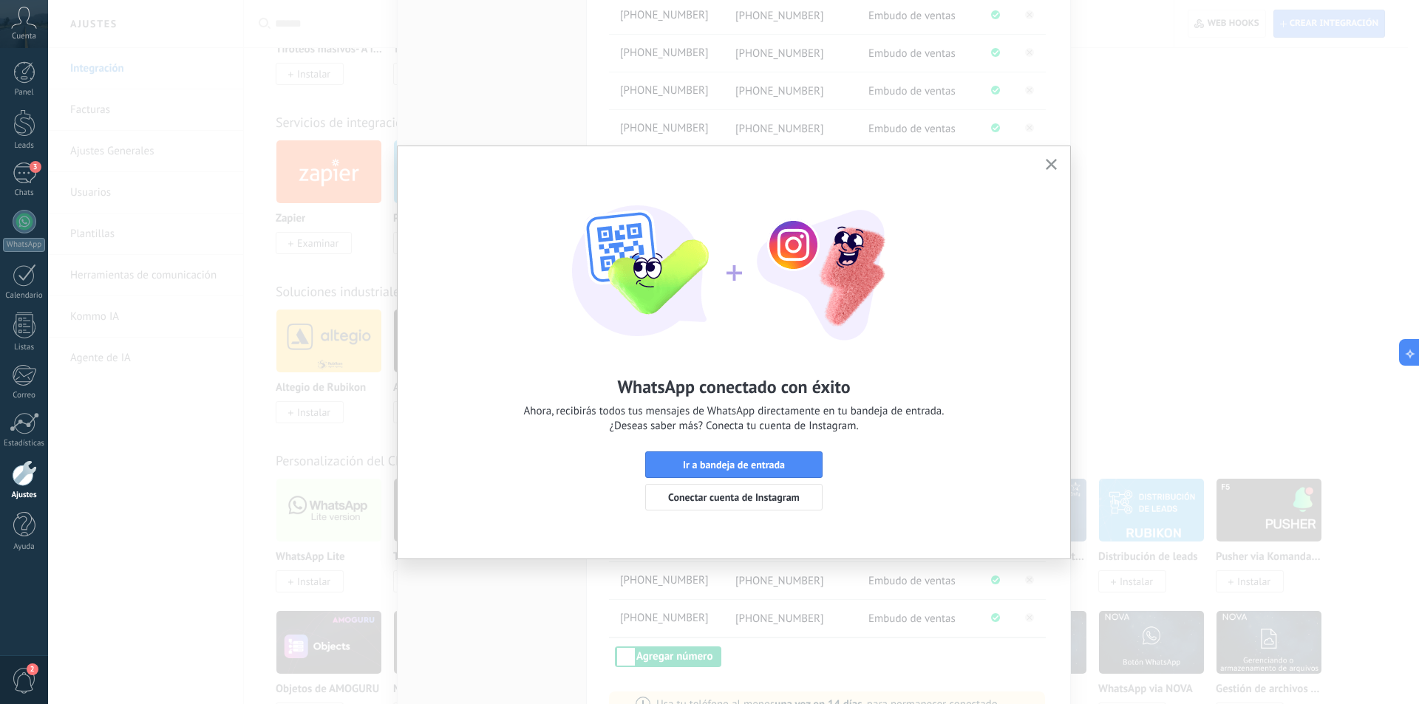
click at [1056, 160] on use "button" at bounding box center [1050, 164] width 11 height 11
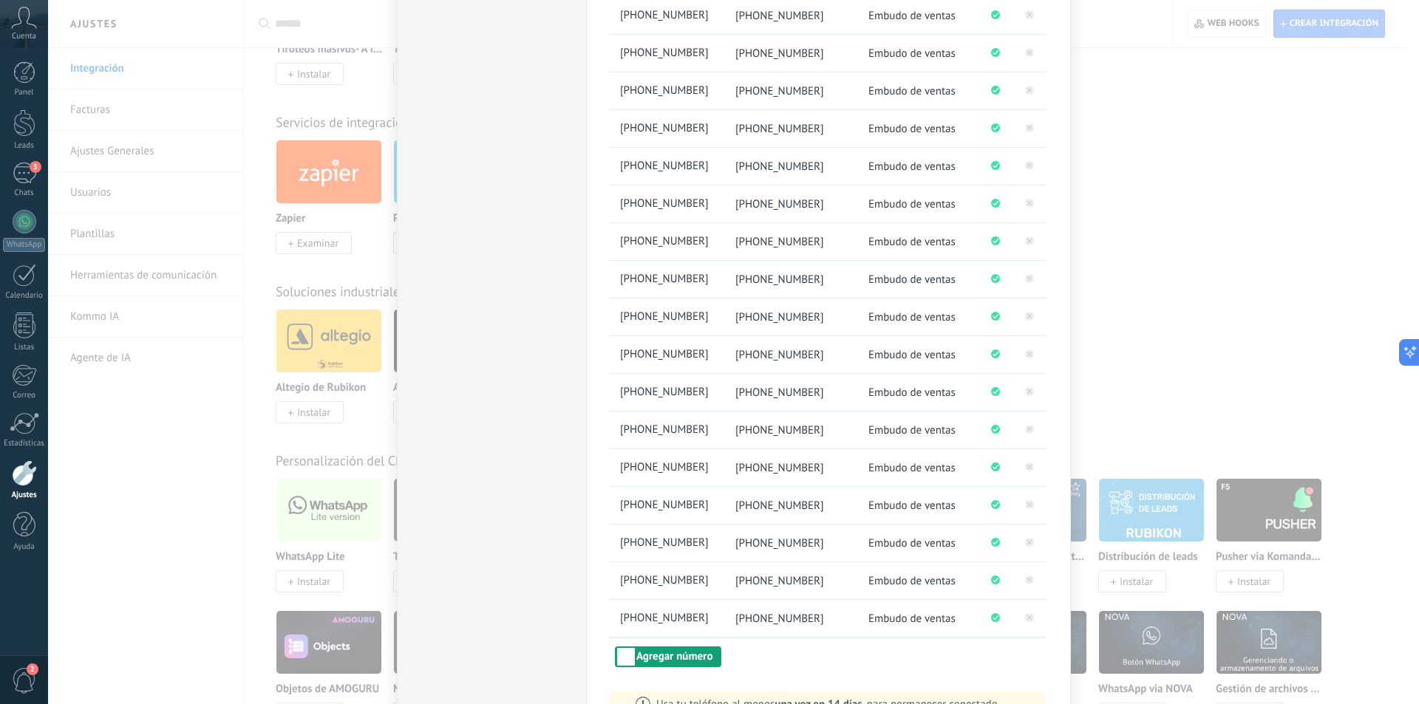
click at [669, 654] on button "Agregar número" at bounding box center [668, 656] width 106 height 21
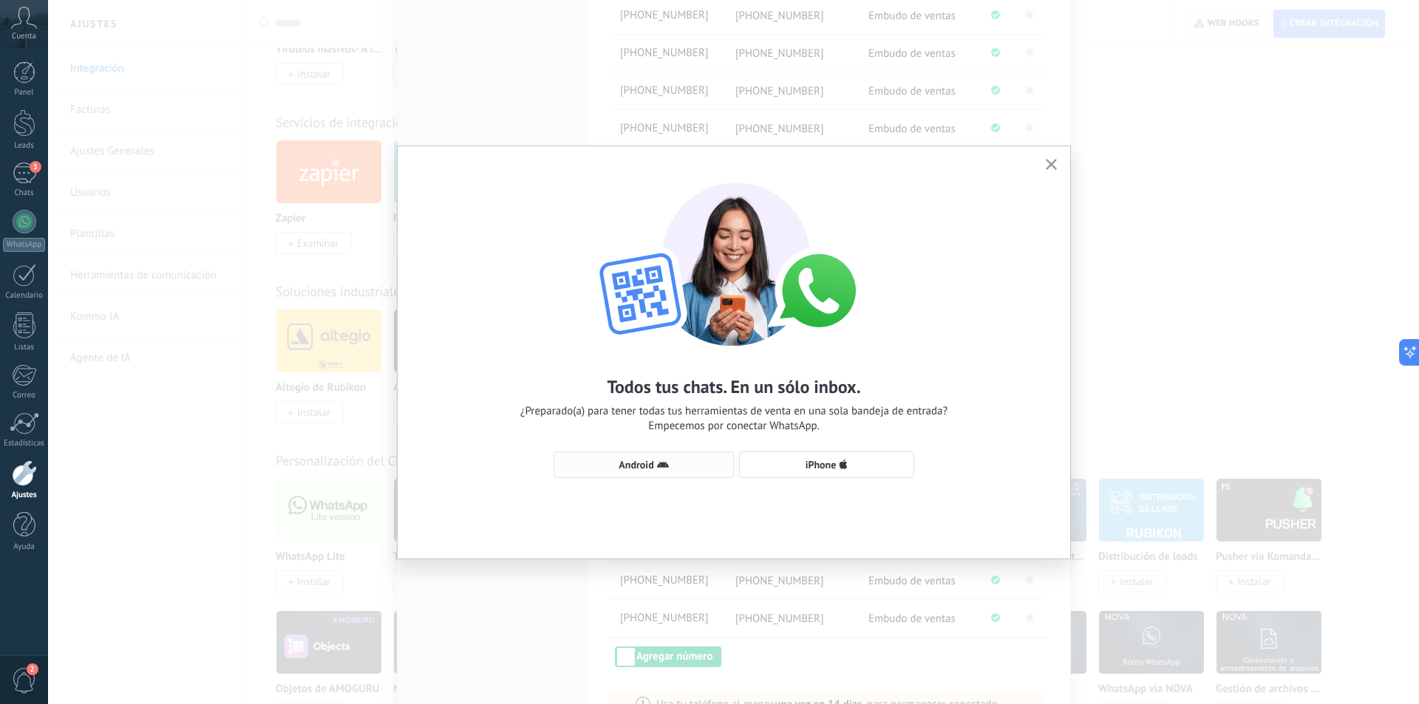
click at [635, 465] on span "Android" at bounding box center [635, 465] width 35 height 10
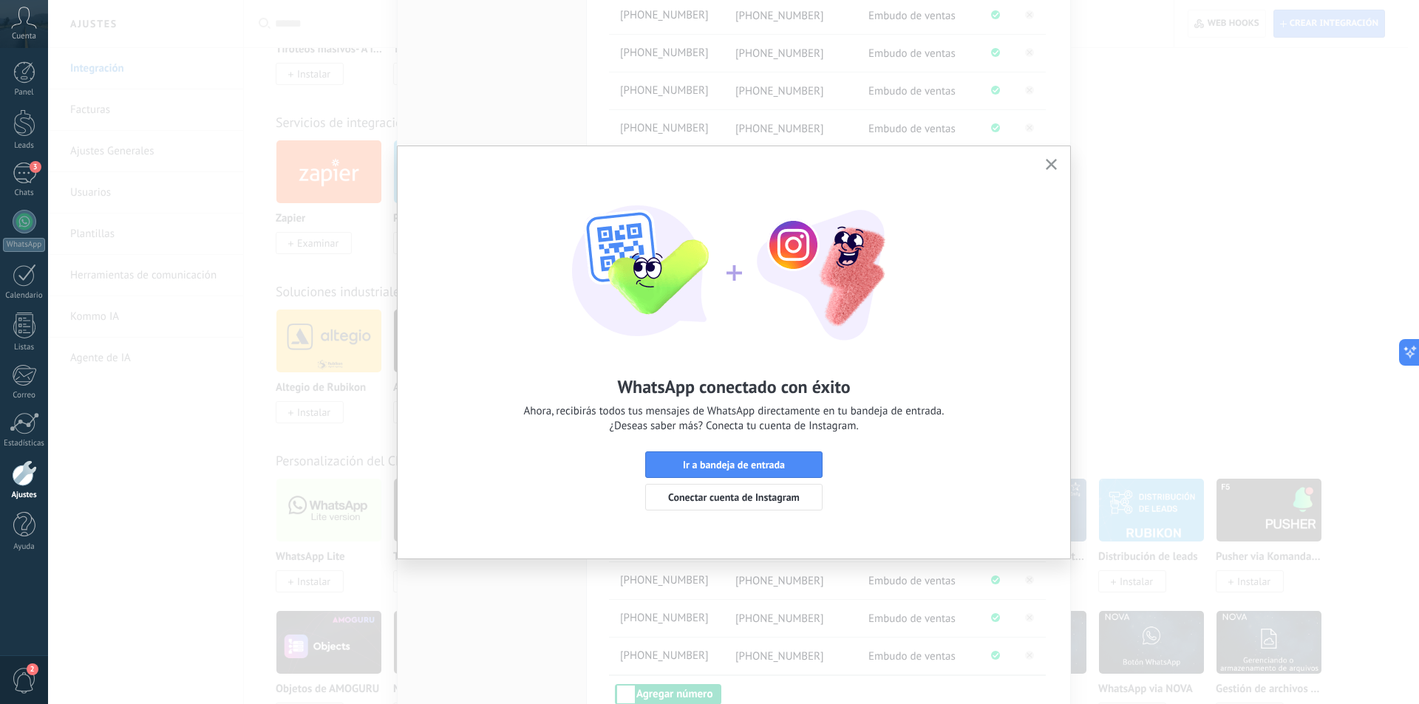
click at [1052, 159] on button "button" at bounding box center [1051, 165] width 18 height 20
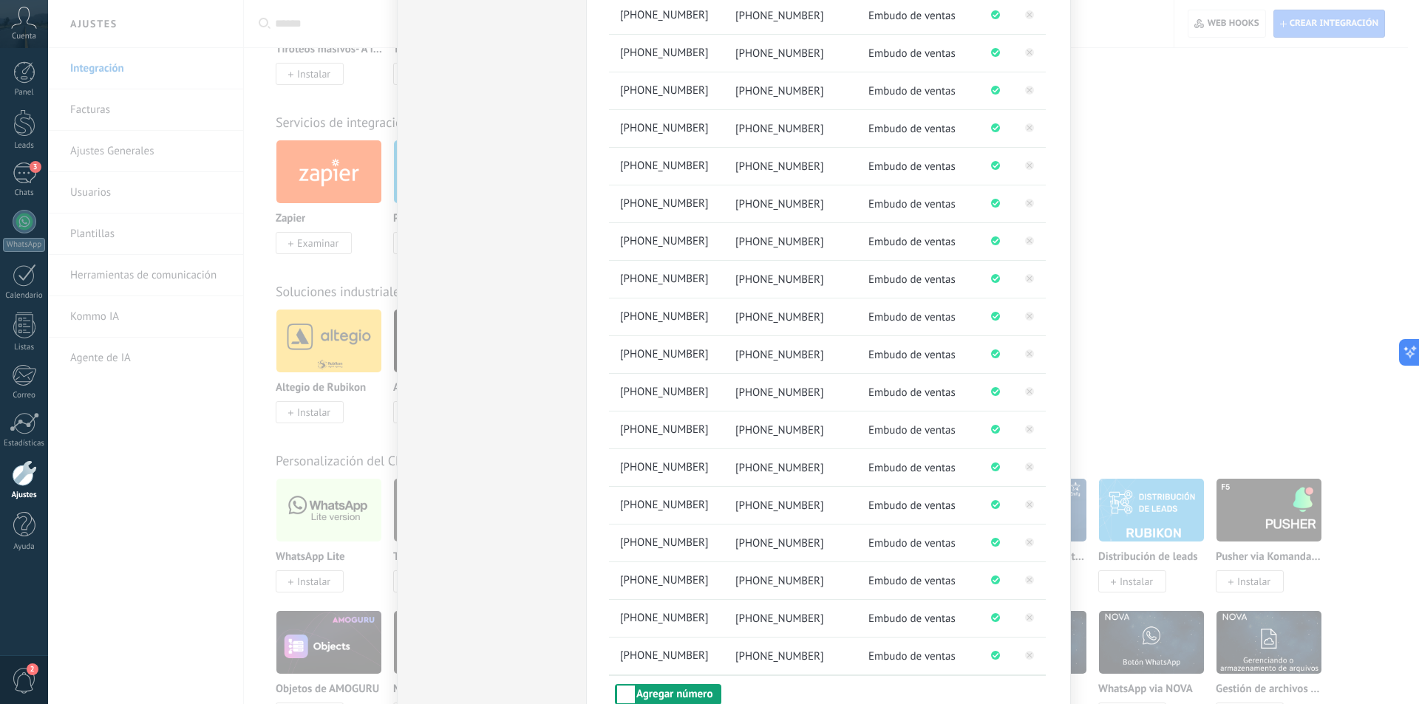
click at [683, 693] on button "Agregar número" at bounding box center [668, 694] width 106 height 21
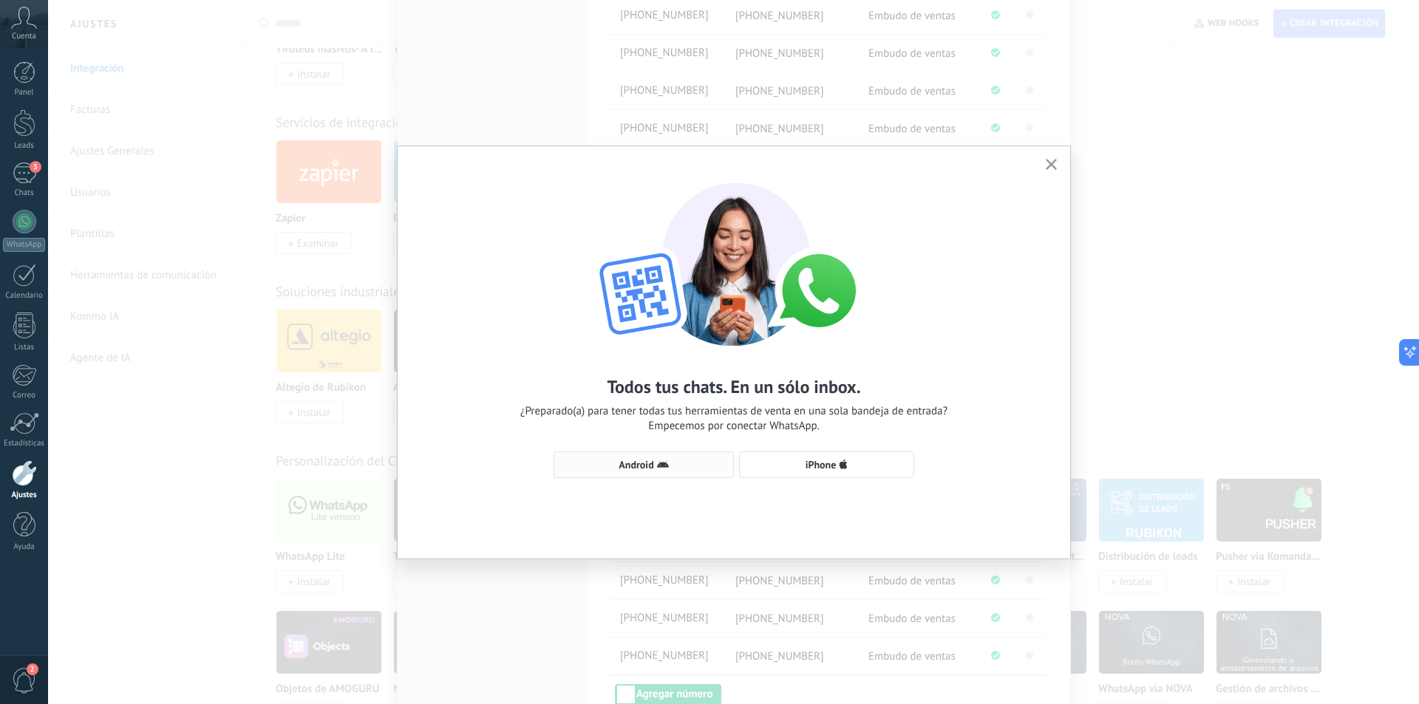
click at [649, 461] on span "Android" at bounding box center [635, 465] width 35 height 10
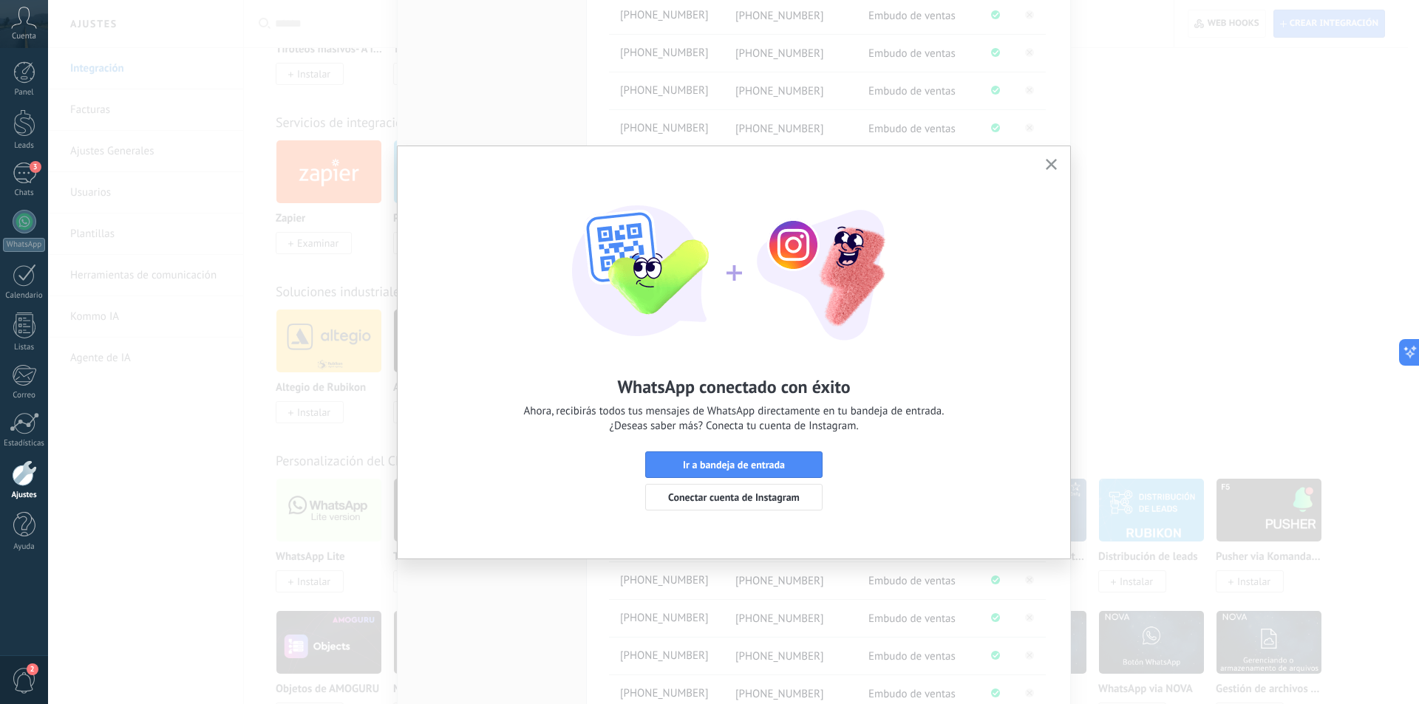
click at [1051, 163] on icon "button" at bounding box center [1050, 164] width 11 height 11
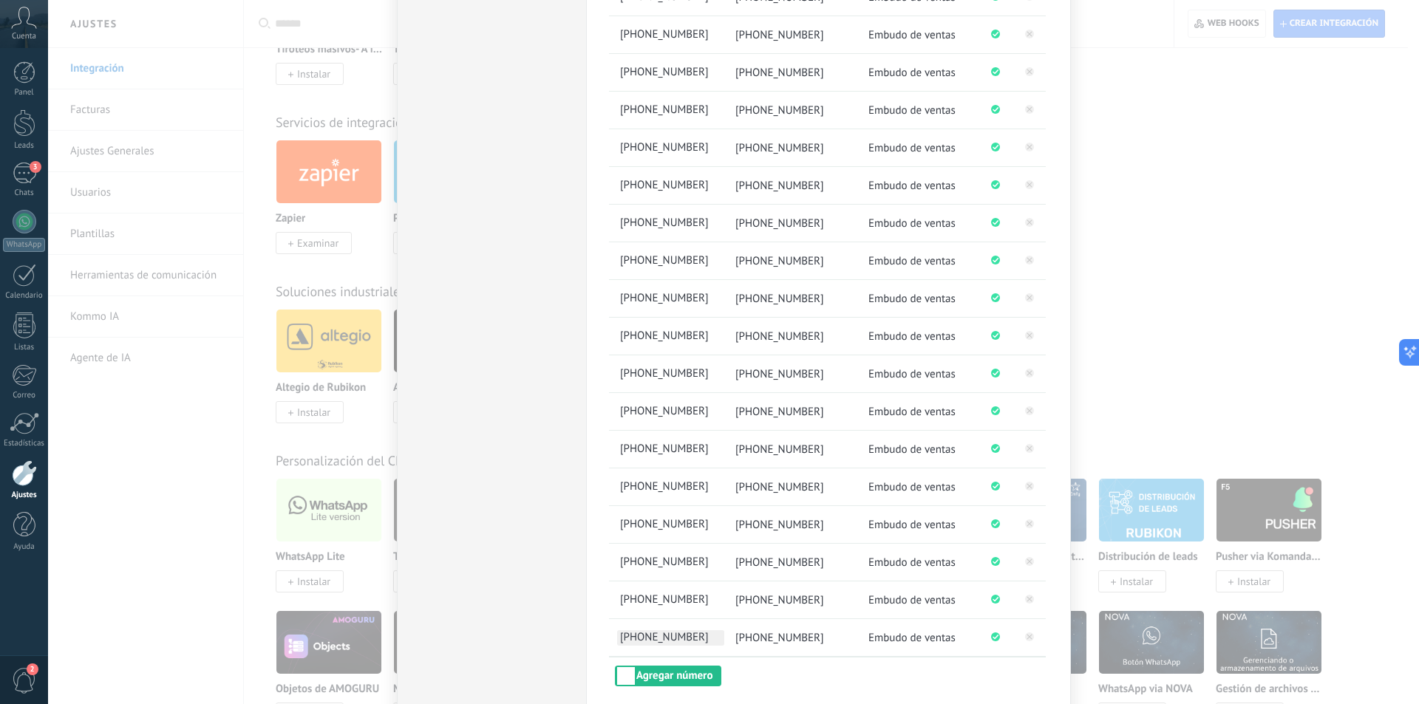
scroll to position [1110, 0]
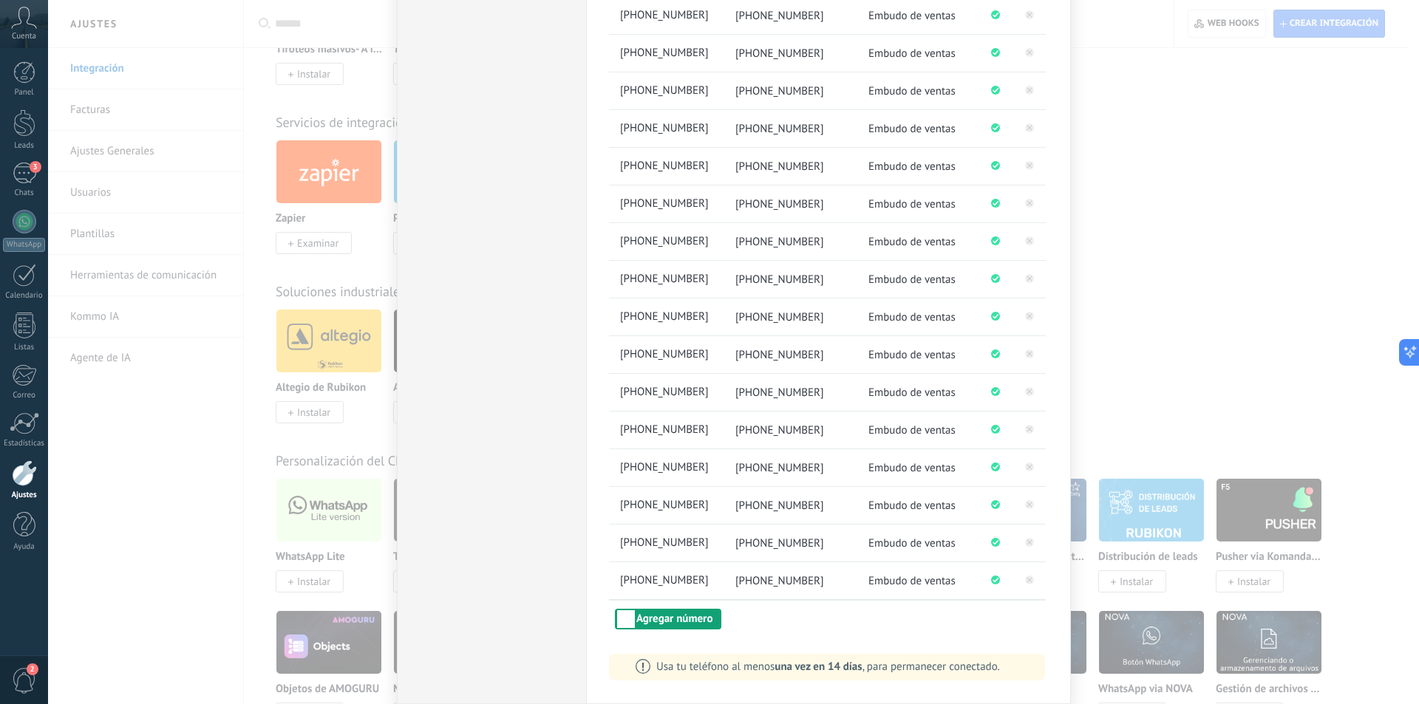
click at [683, 617] on button "Agregar número" at bounding box center [668, 619] width 106 height 21
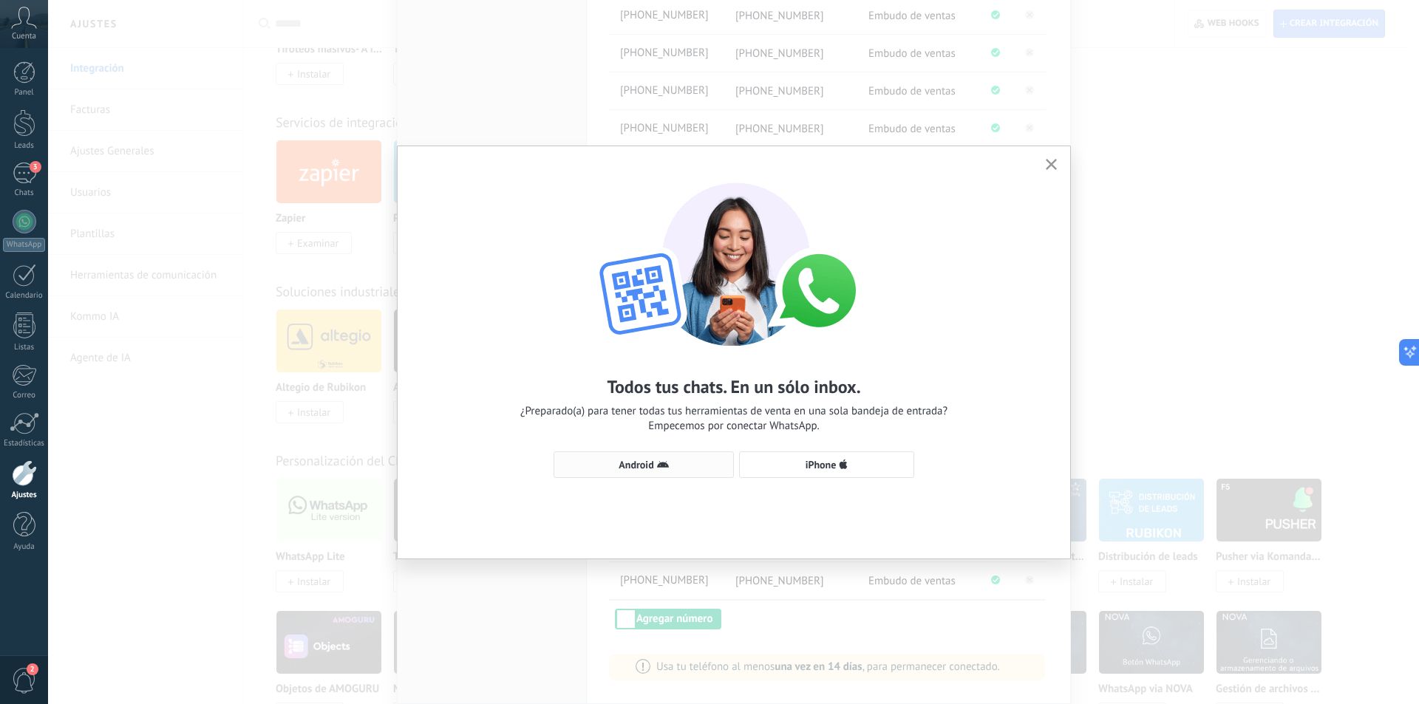
click at [655, 457] on button "Android" at bounding box center [643, 464] width 180 height 27
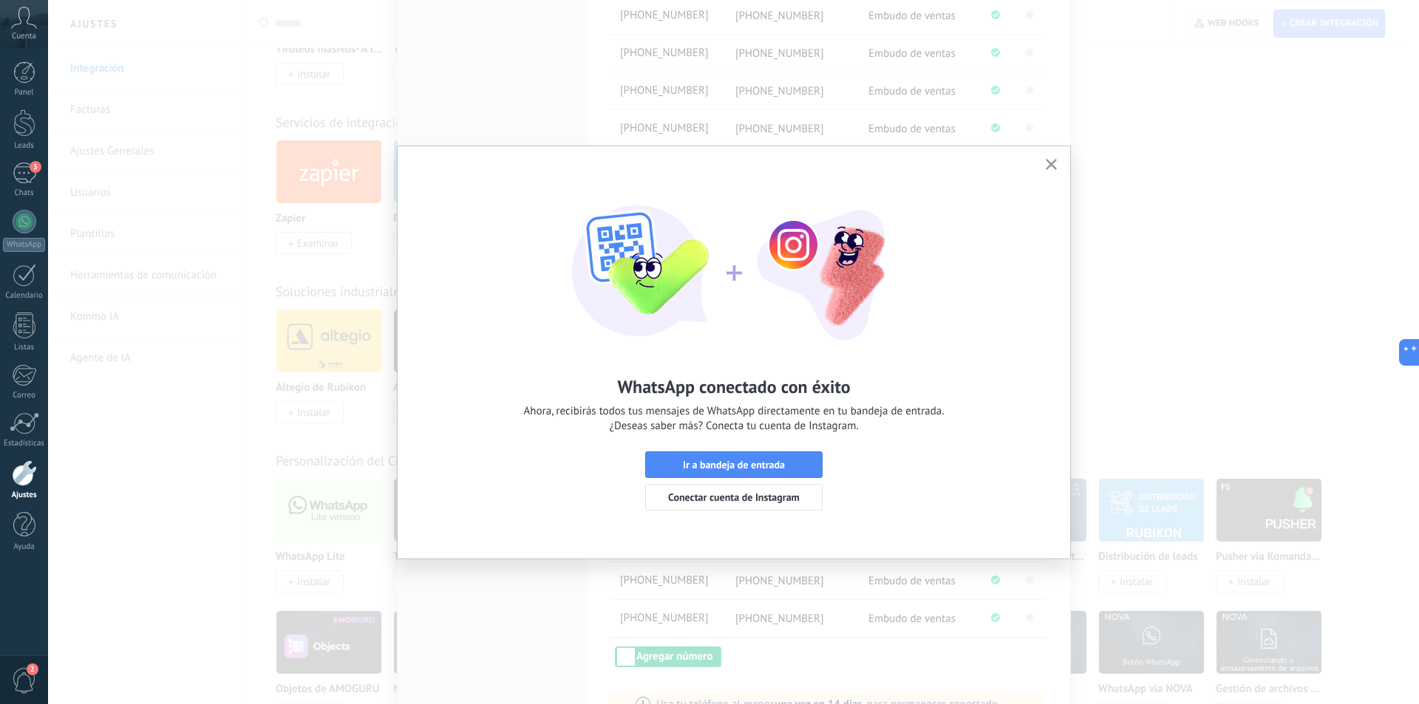
click at [1051, 163] on icon "button" at bounding box center [1050, 164] width 11 height 11
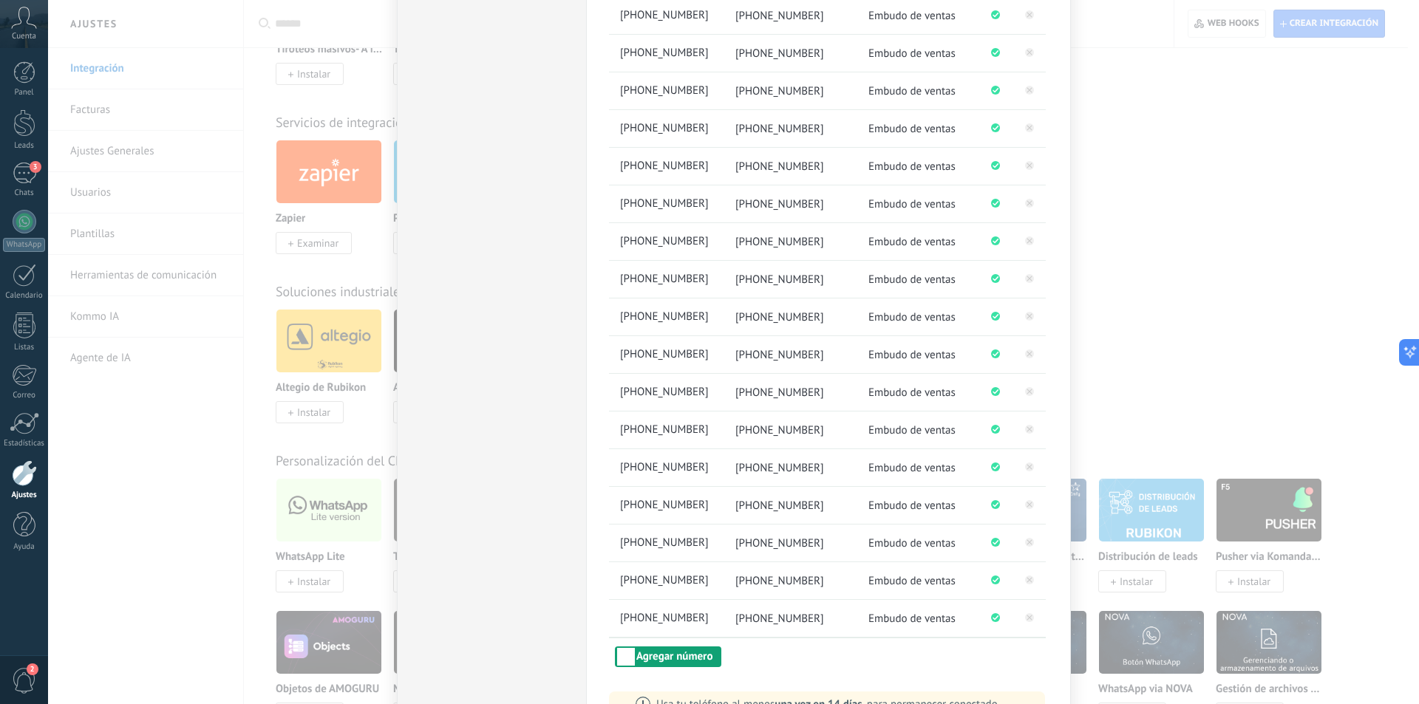
click at [644, 653] on button "Agregar número" at bounding box center [668, 656] width 106 height 21
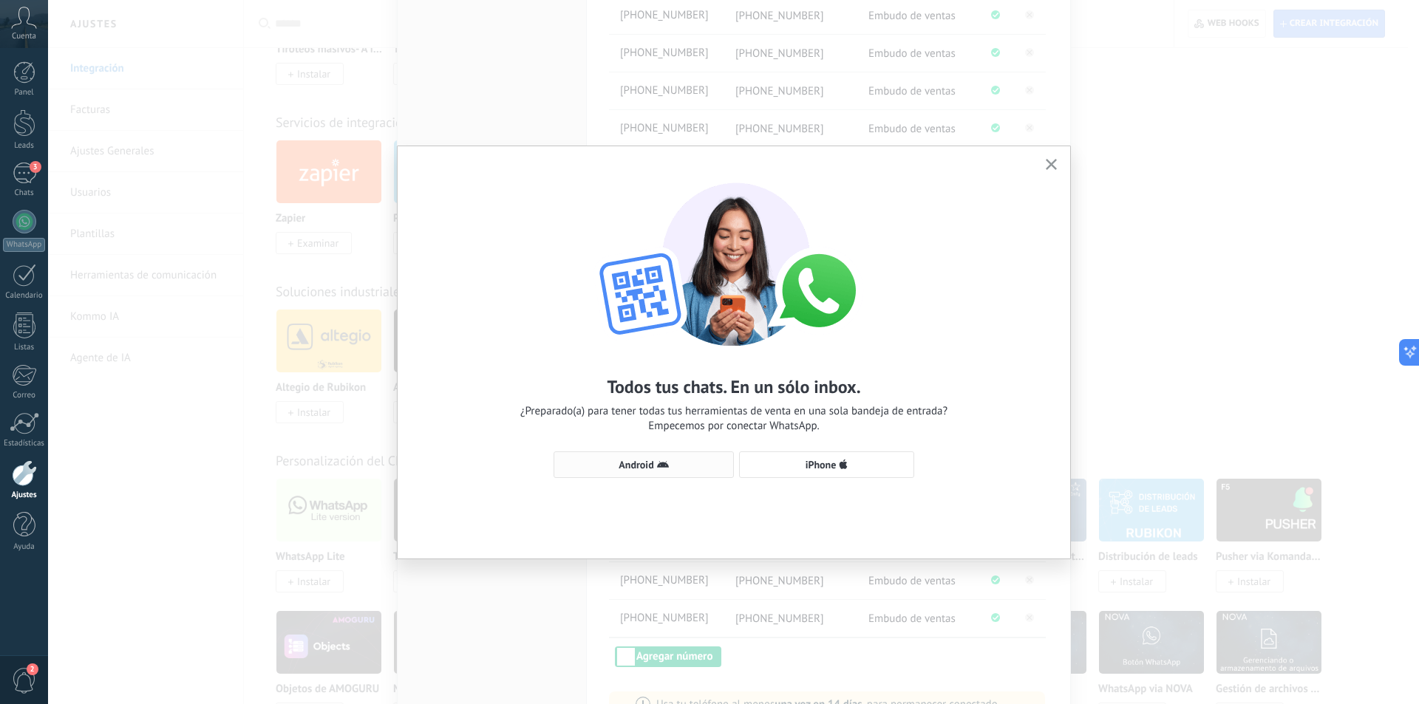
click at [629, 461] on span "Android" at bounding box center [635, 465] width 35 height 10
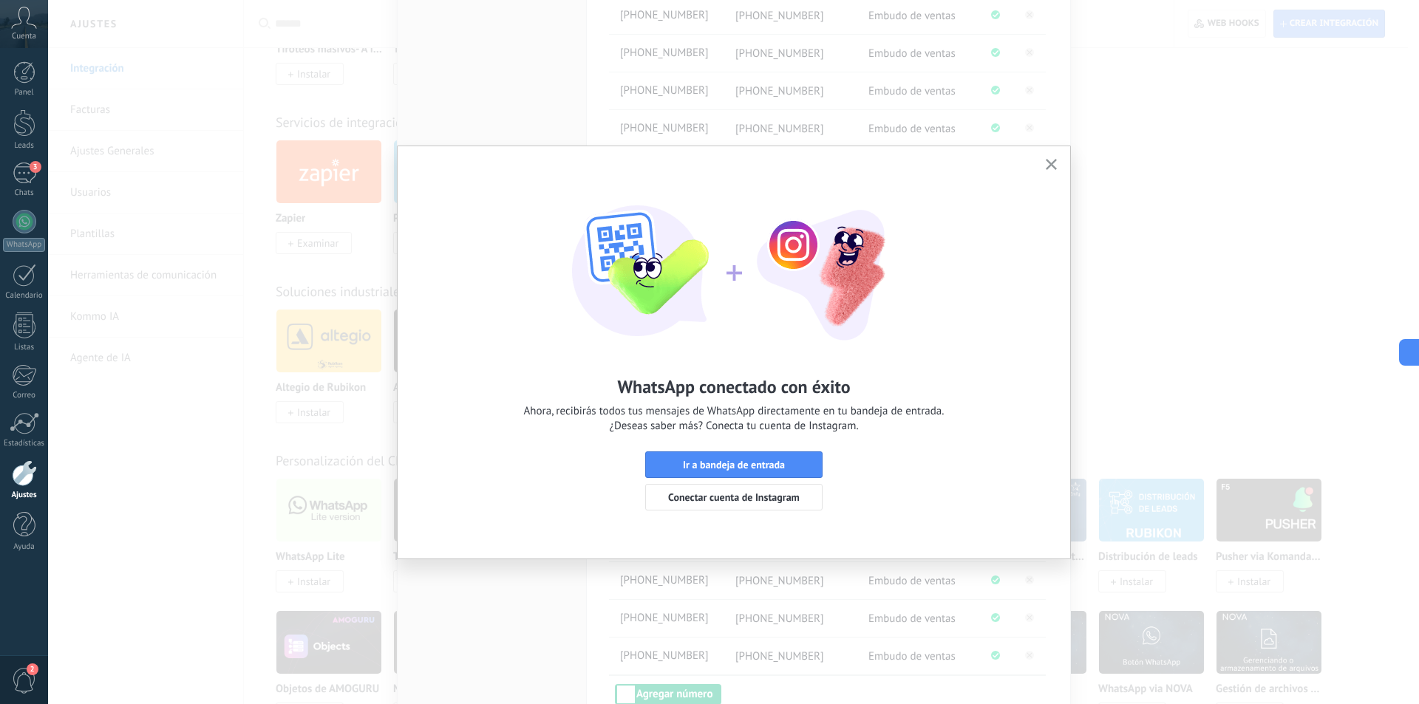
click at [1056, 163] on icon "button" at bounding box center [1050, 164] width 11 height 11
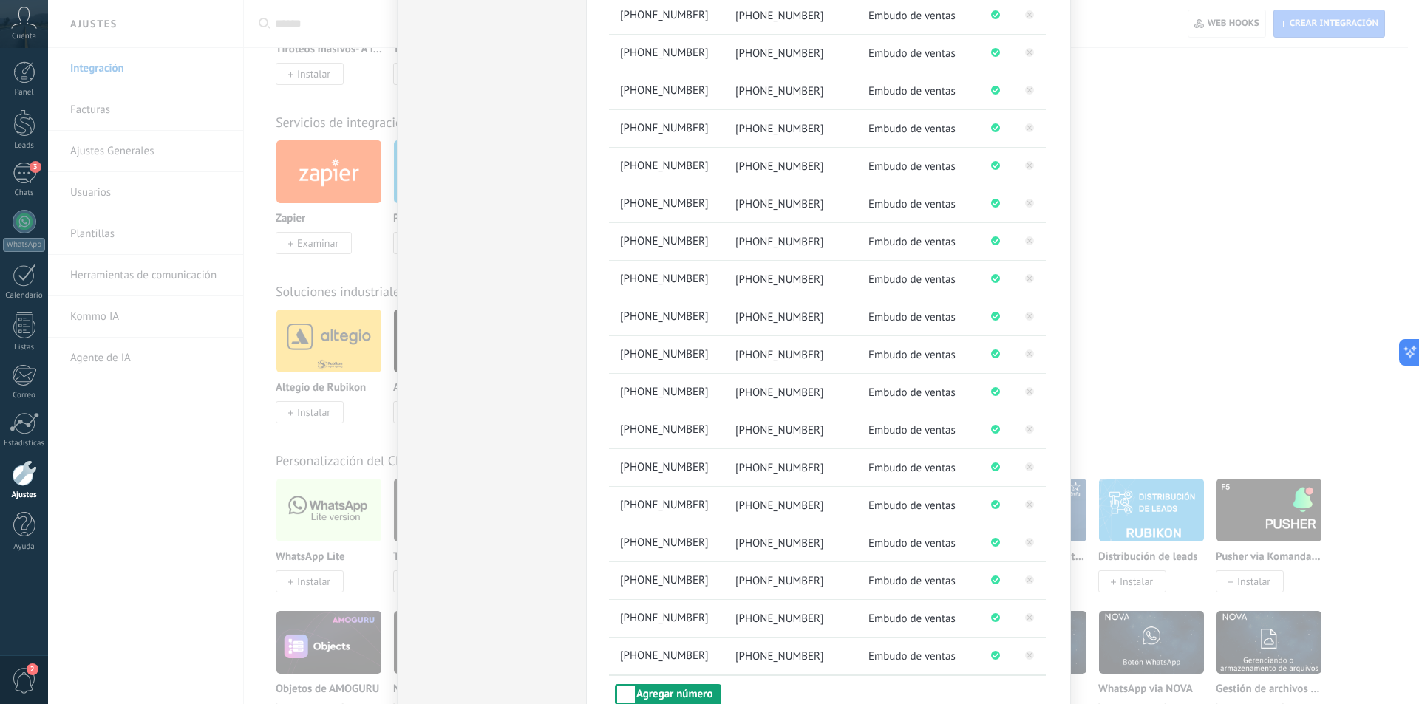
click at [649, 684] on button "Agregar número" at bounding box center [668, 694] width 106 height 21
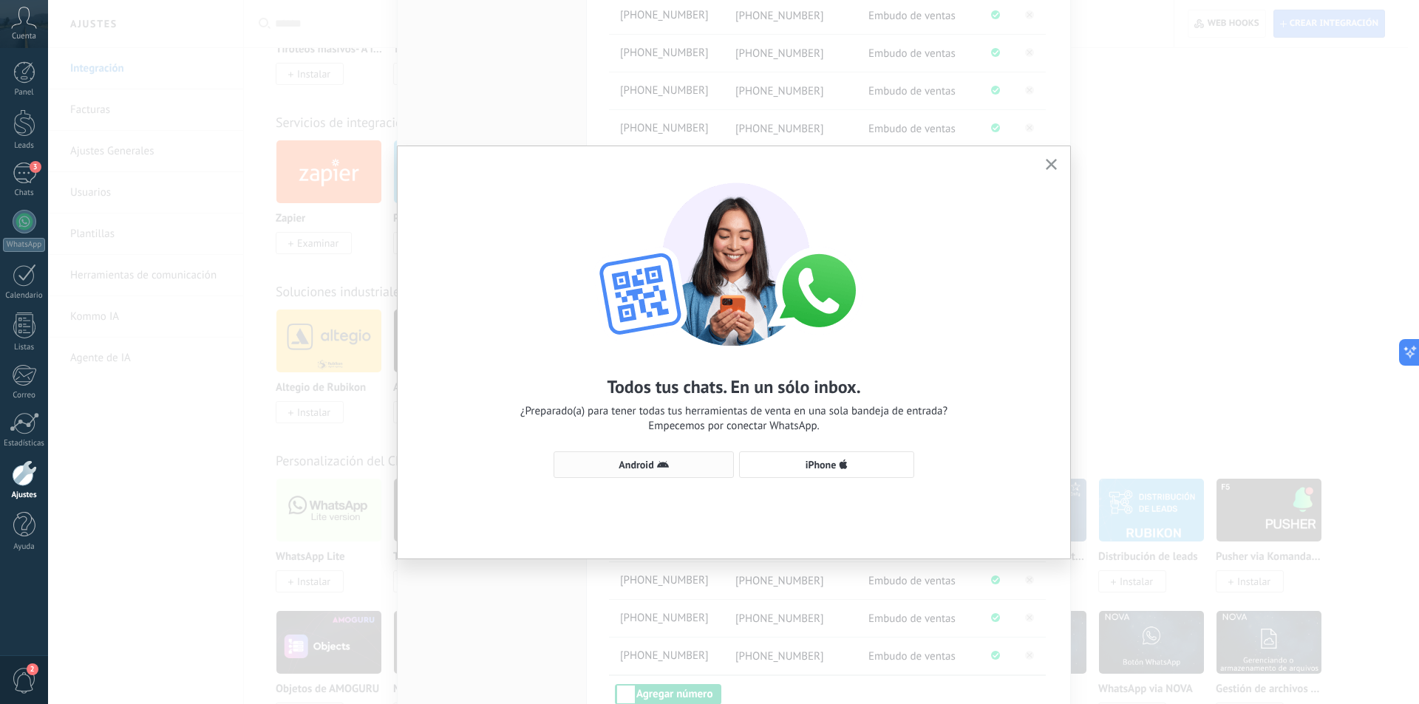
click at [641, 458] on button "Android" at bounding box center [643, 464] width 180 height 27
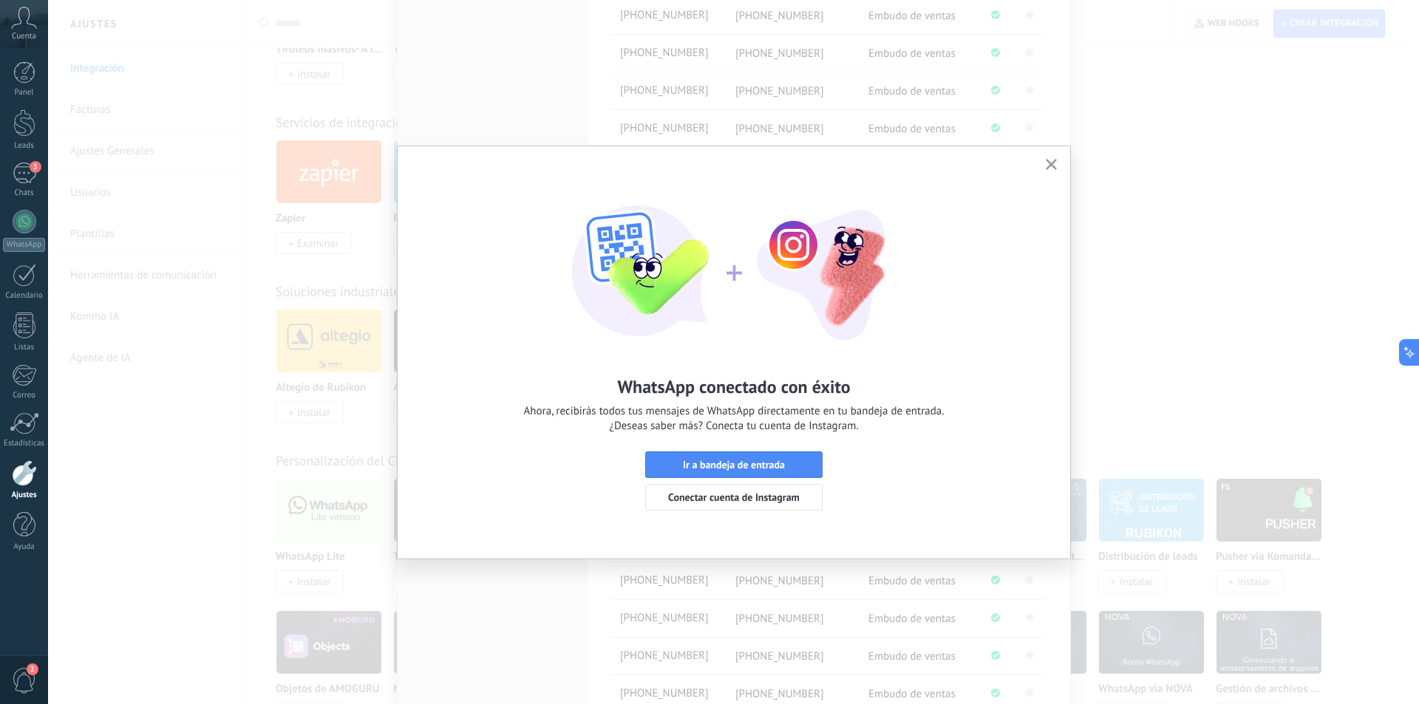
click at [1056, 165] on icon "button" at bounding box center [1050, 164] width 11 height 11
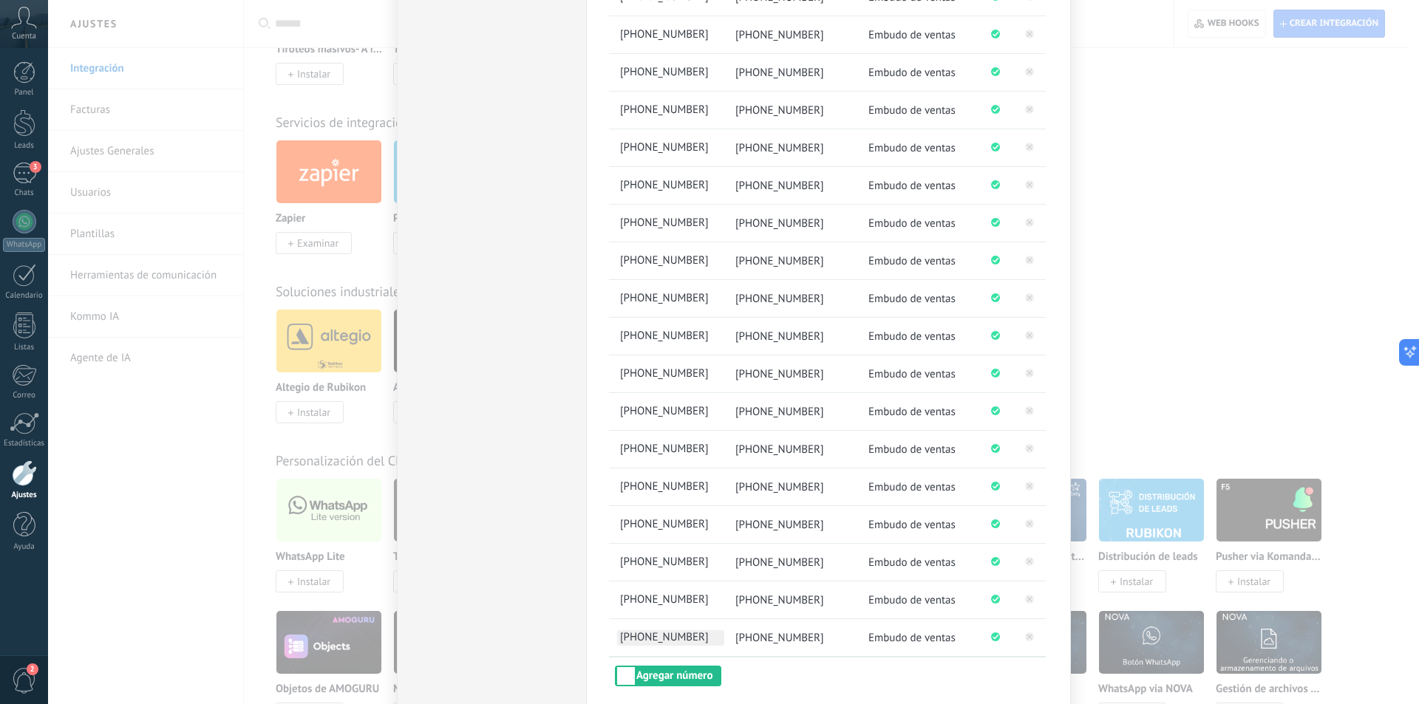
scroll to position [1223, 0]
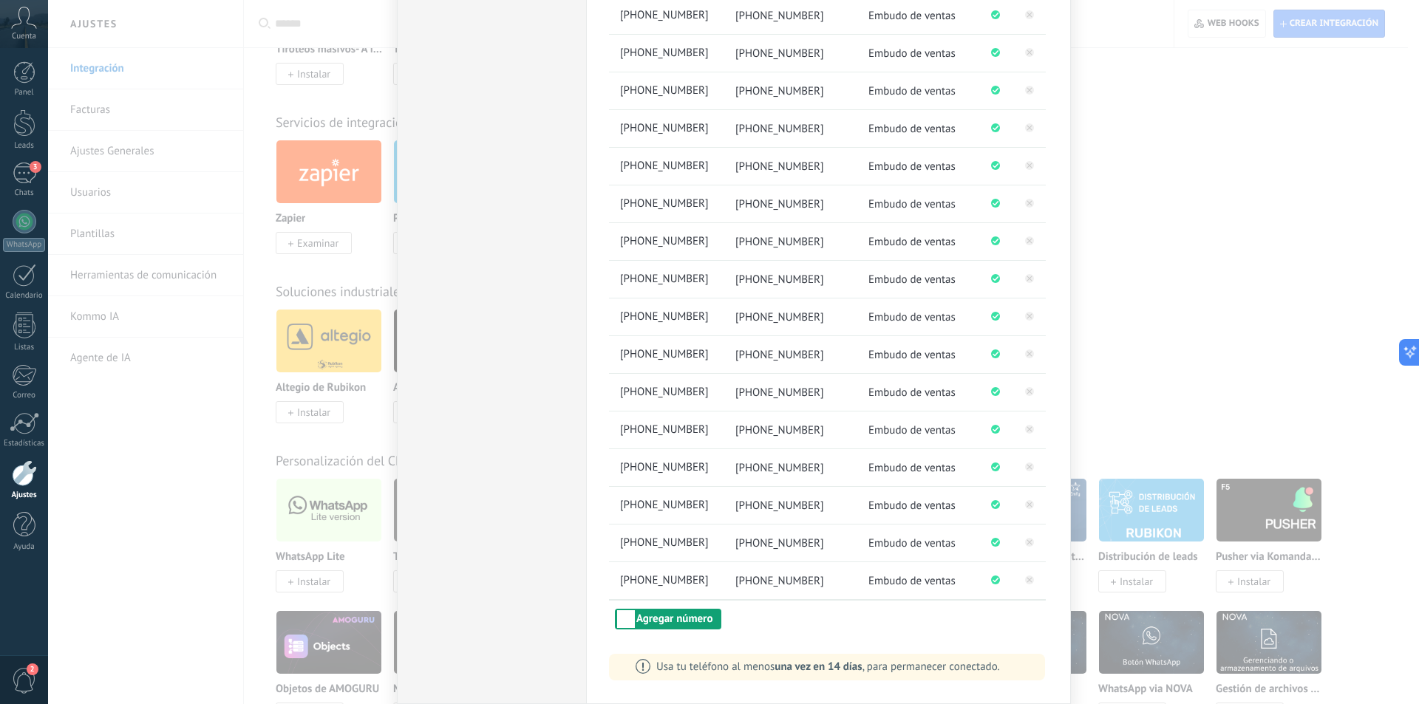
click at [666, 613] on button "Agregar número" at bounding box center [668, 619] width 106 height 21
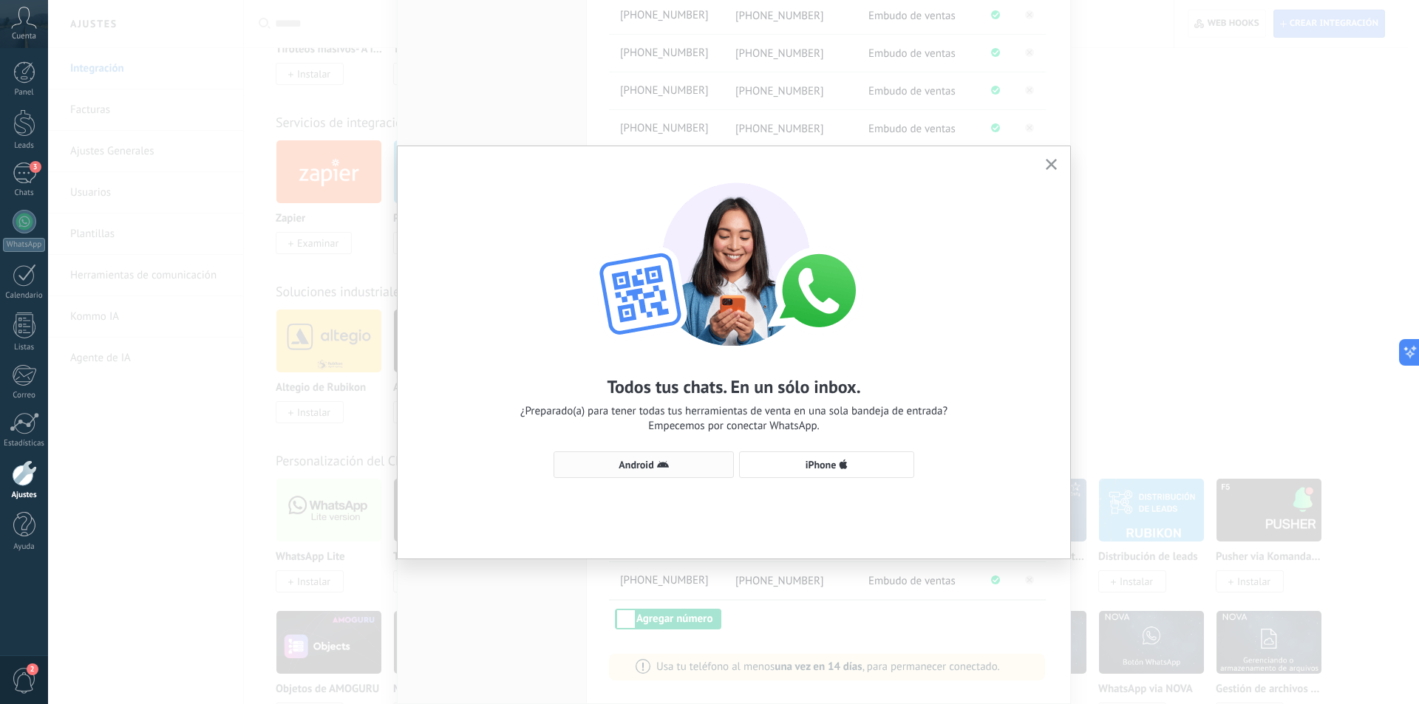
click at [642, 463] on span "Android" at bounding box center [635, 465] width 35 height 10
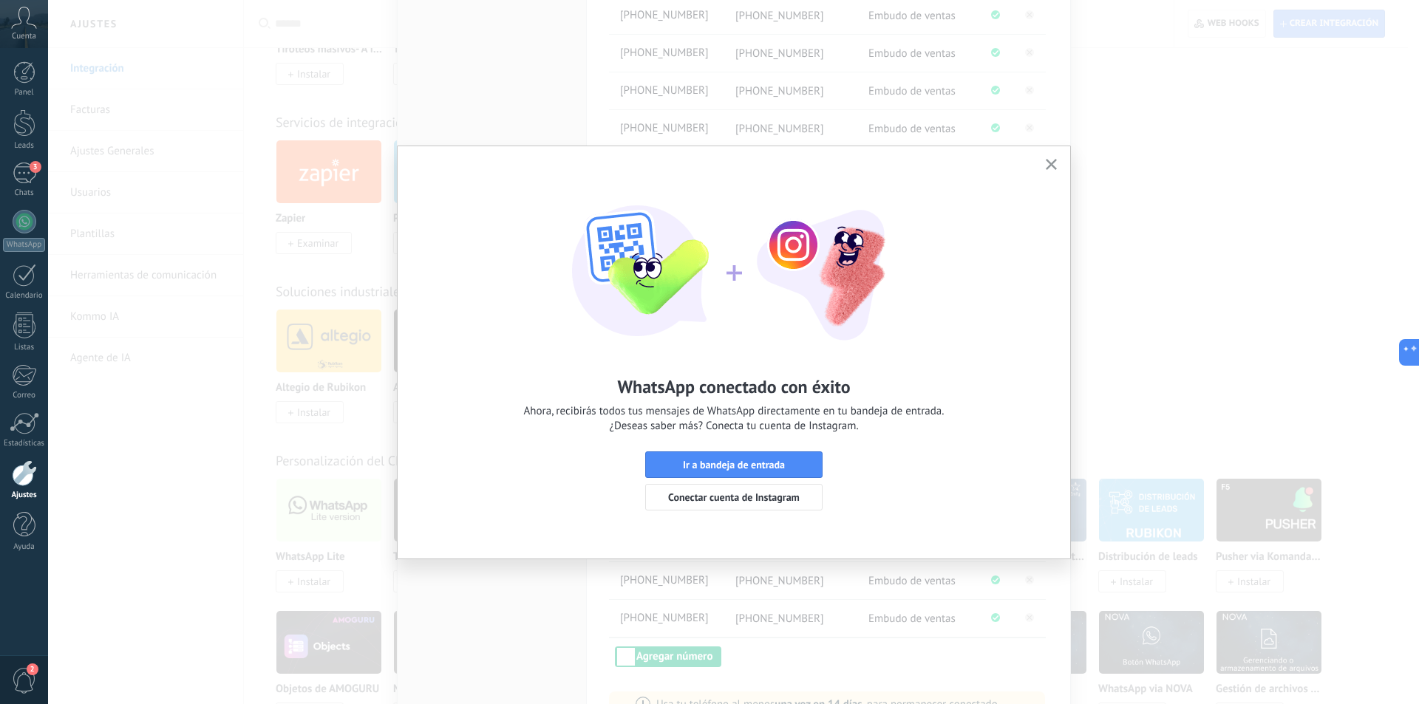
click at [1049, 157] on button "button" at bounding box center [1051, 165] width 18 height 20
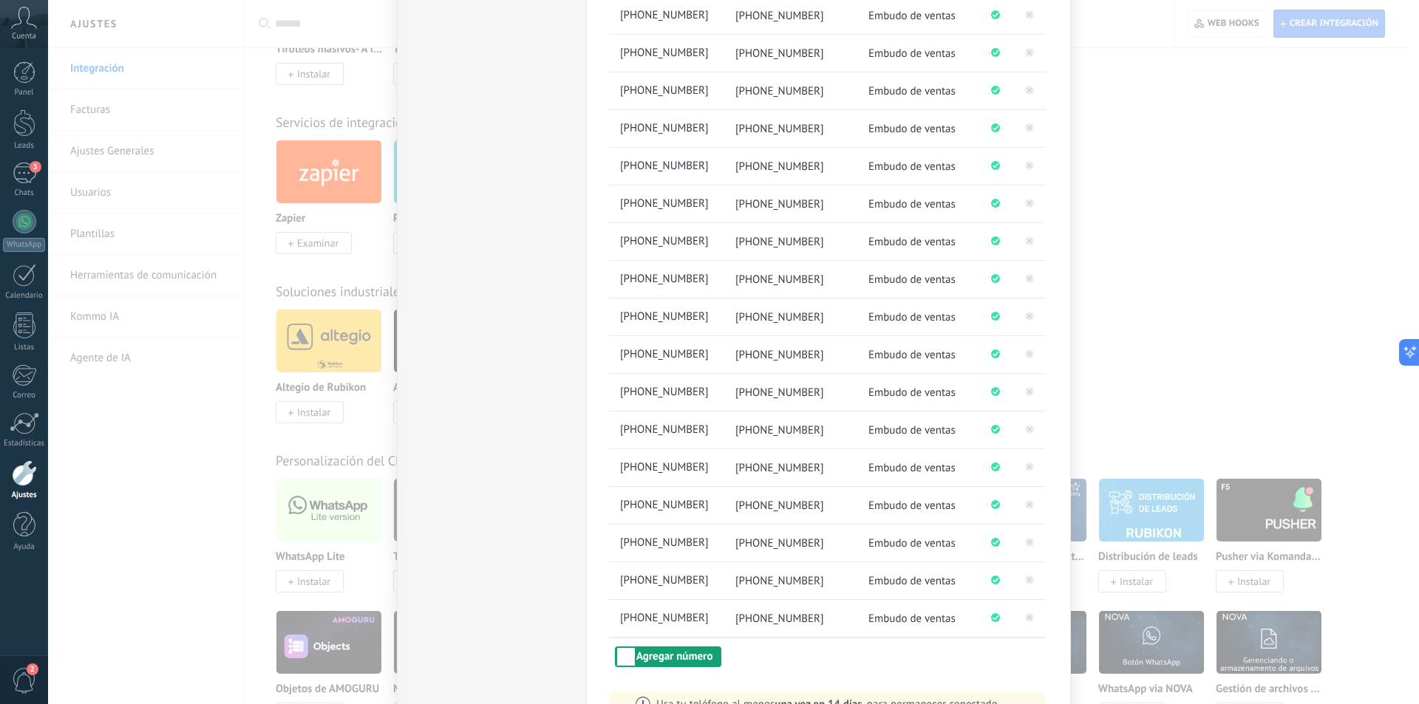
click at [669, 657] on button "Agregar número" at bounding box center [668, 656] width 106 height 21
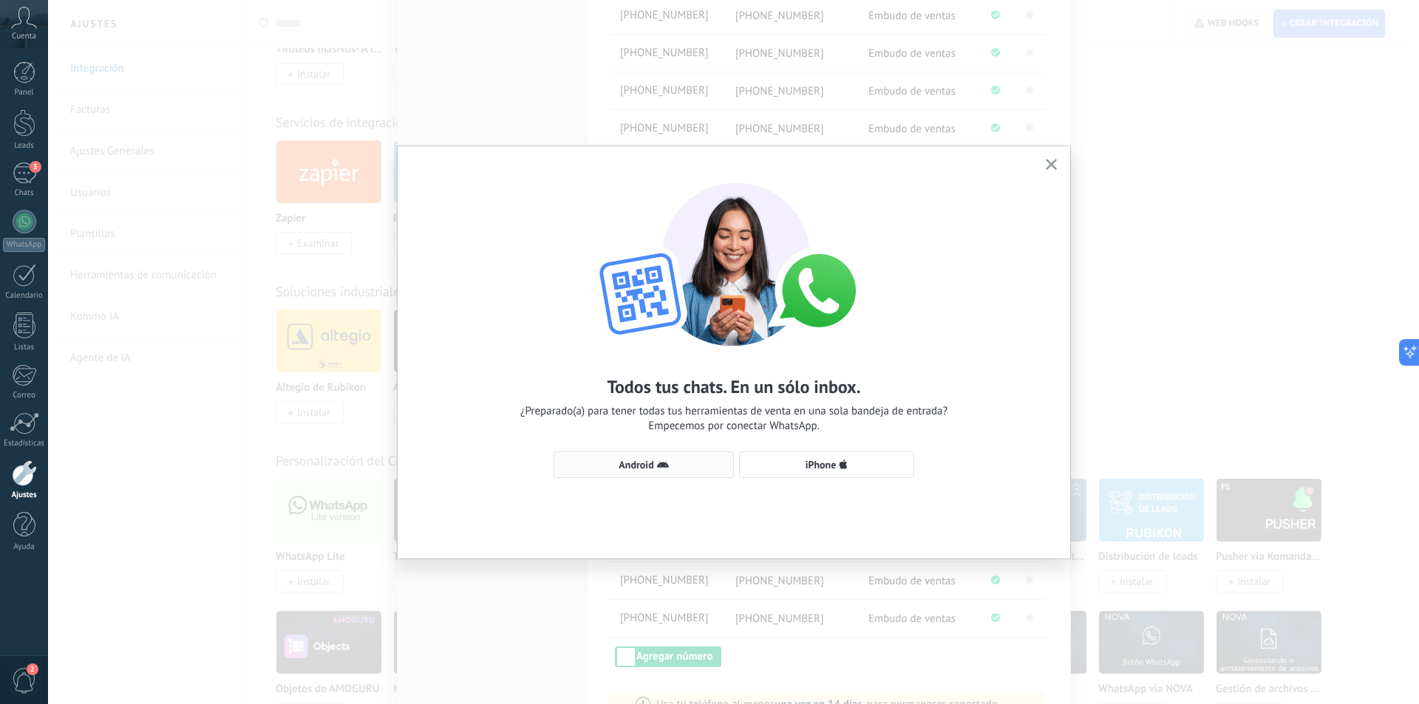
click at [640, 471] on button "Android" at bounding box center [643, 464] width 180 height 27
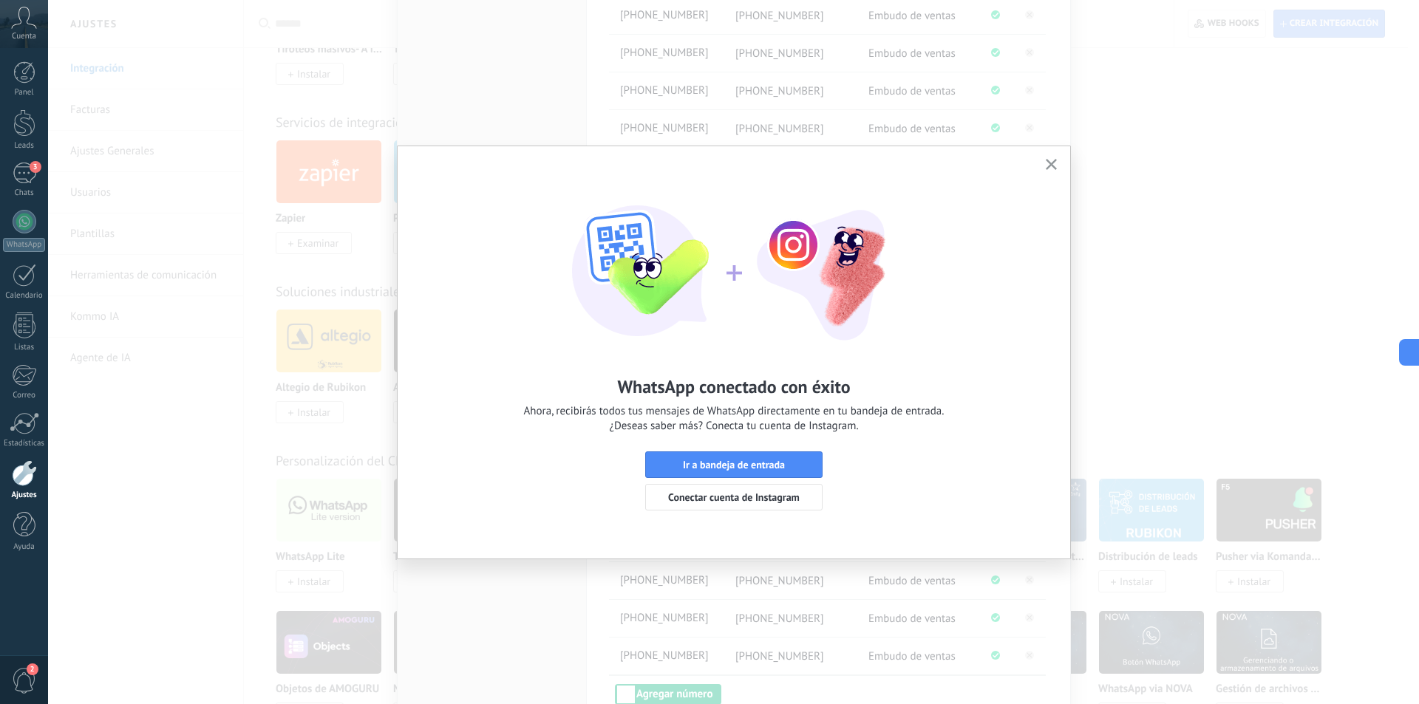
click at [1049, 163] on use "button" at bounding box center [1050, 164] width 11 height 11
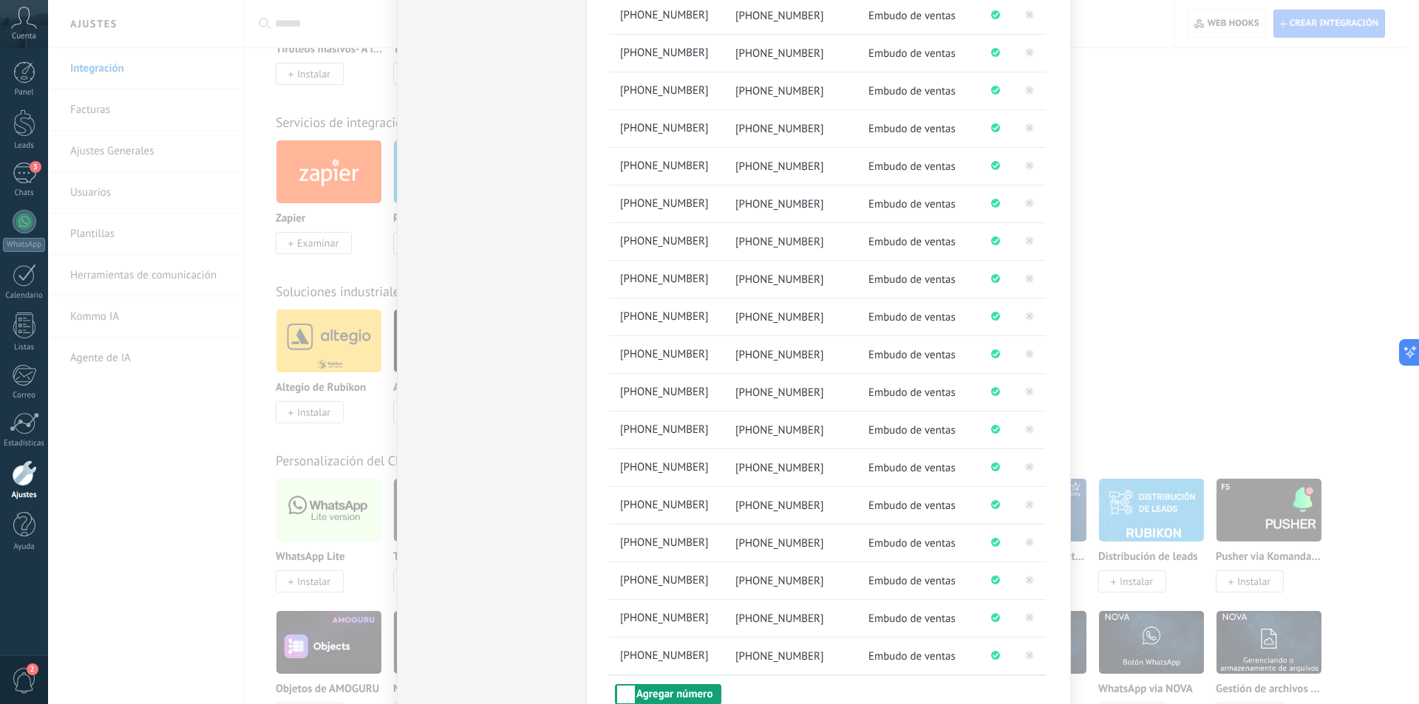
click at [689, 691] on button "Agregar número" at bounding box center [668, 694] width 106 height 21
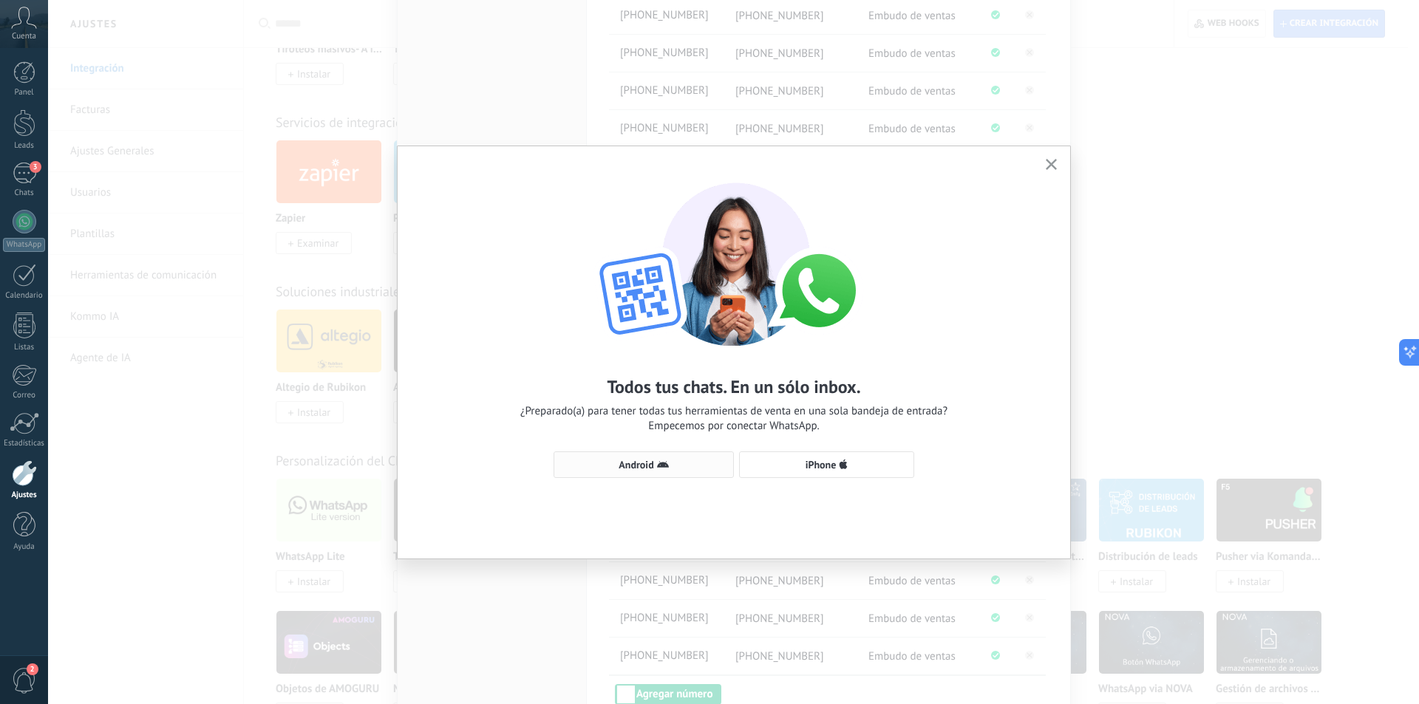
click at [665, 463] on icon "button" at bounding box center [663, 465] width 12 height 12
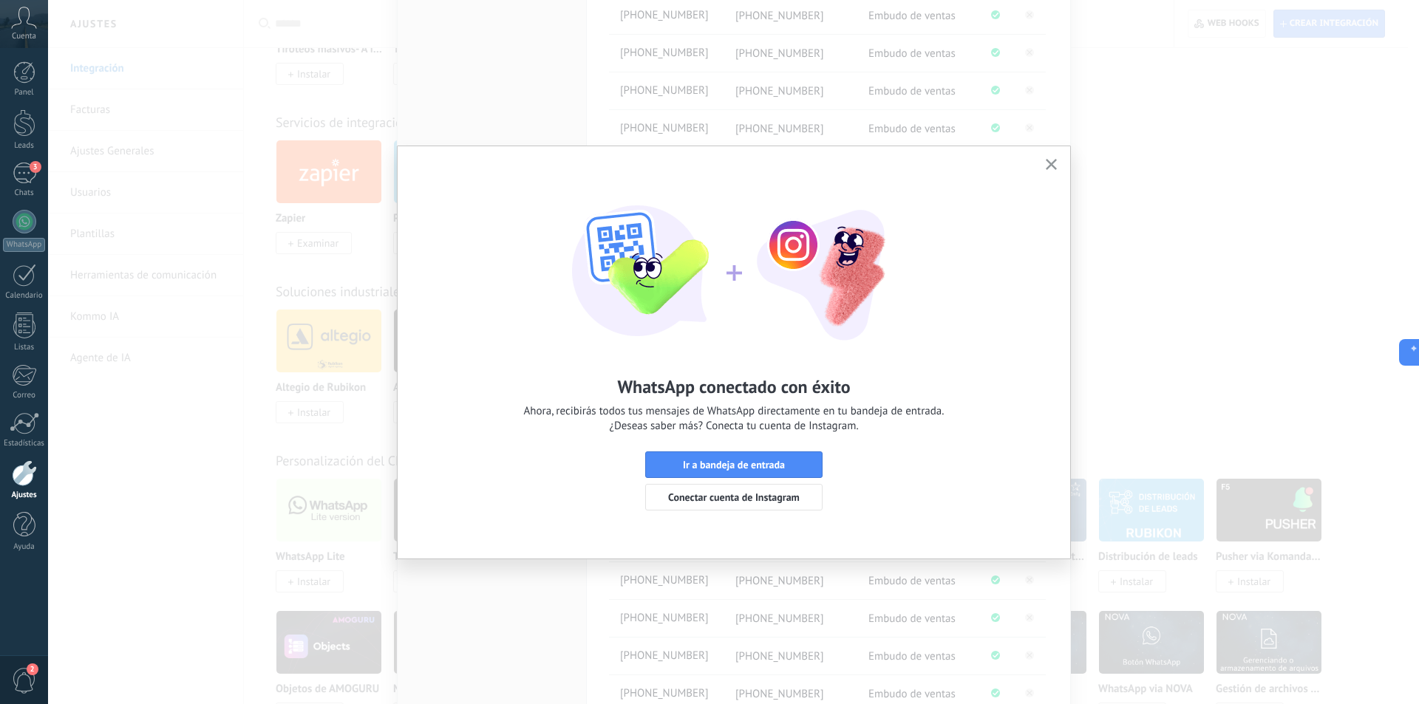
click at [1049, 162] on icon "button" at bounding box center [1050, 164] width 11 height 11
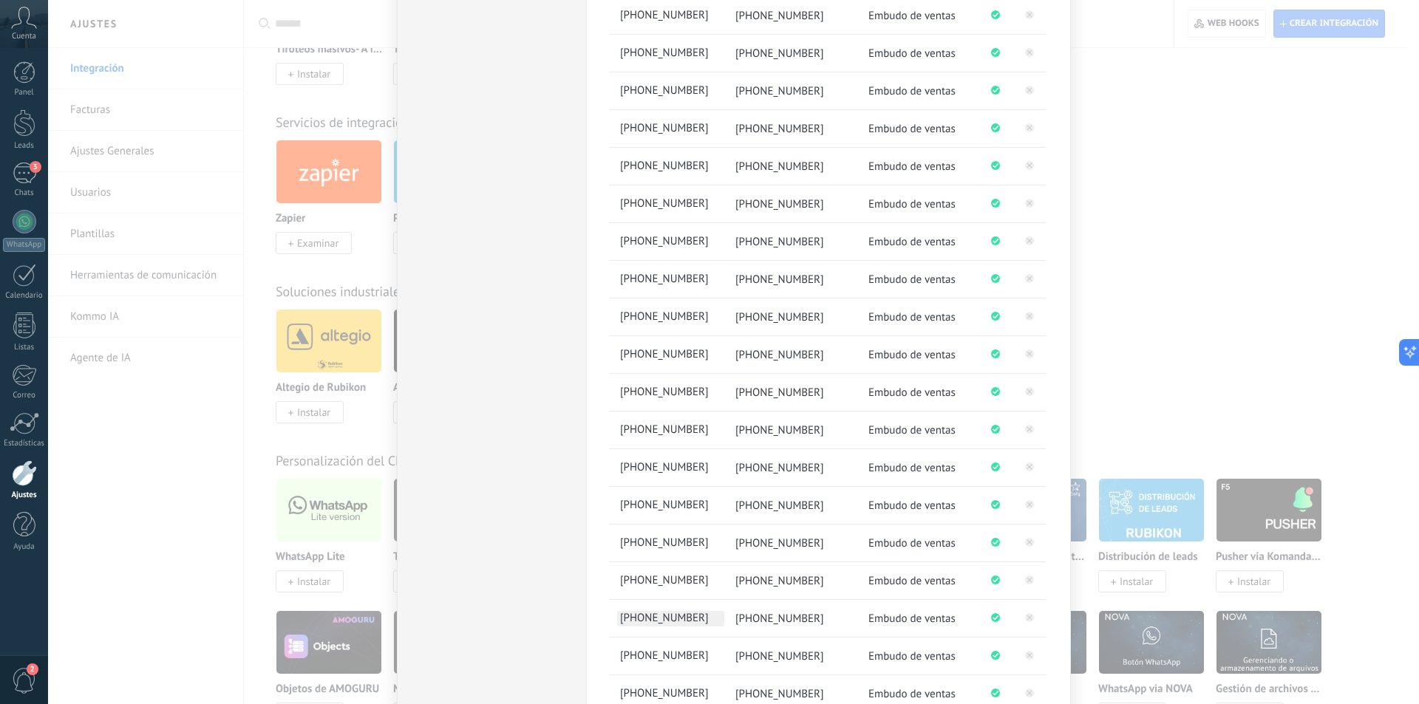
scroll to position [1337, 0]
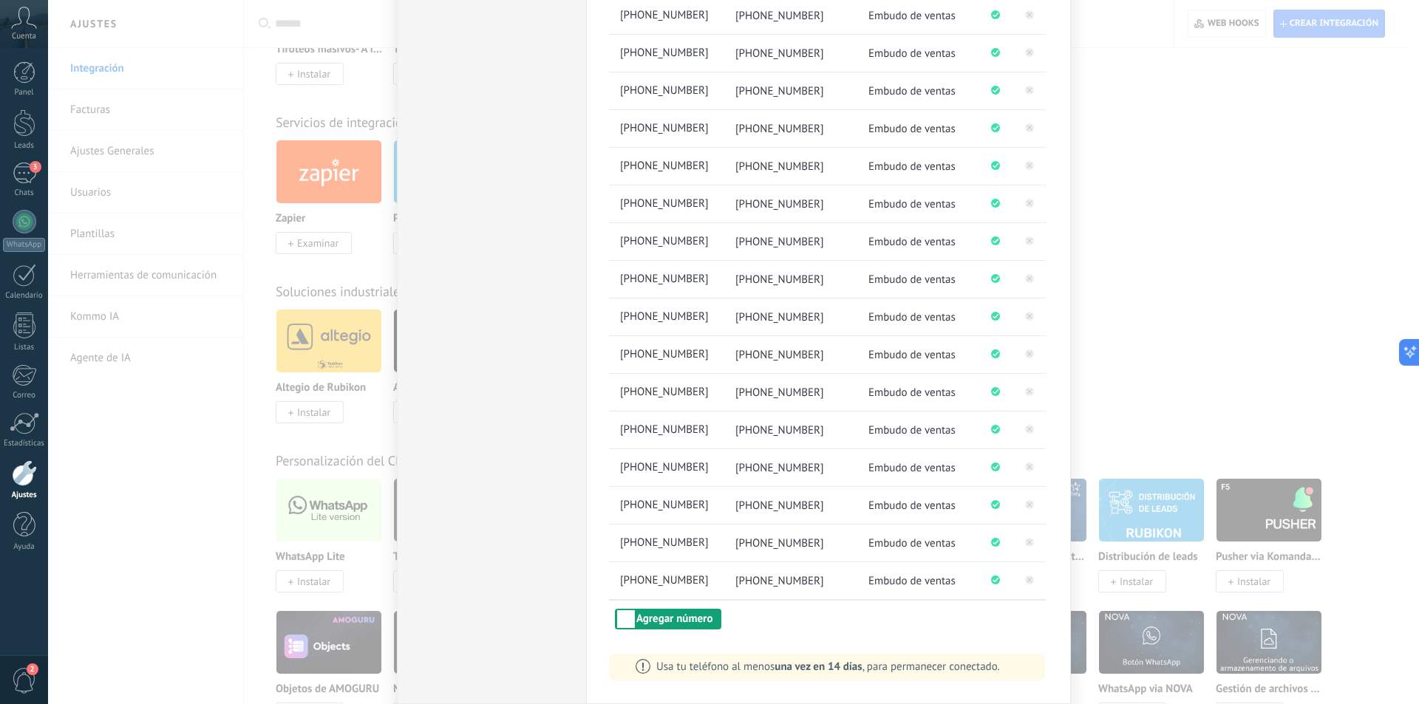
click at [658, 616] on button "Agregar número" at bounding box center [668, 619] width 106 height 21
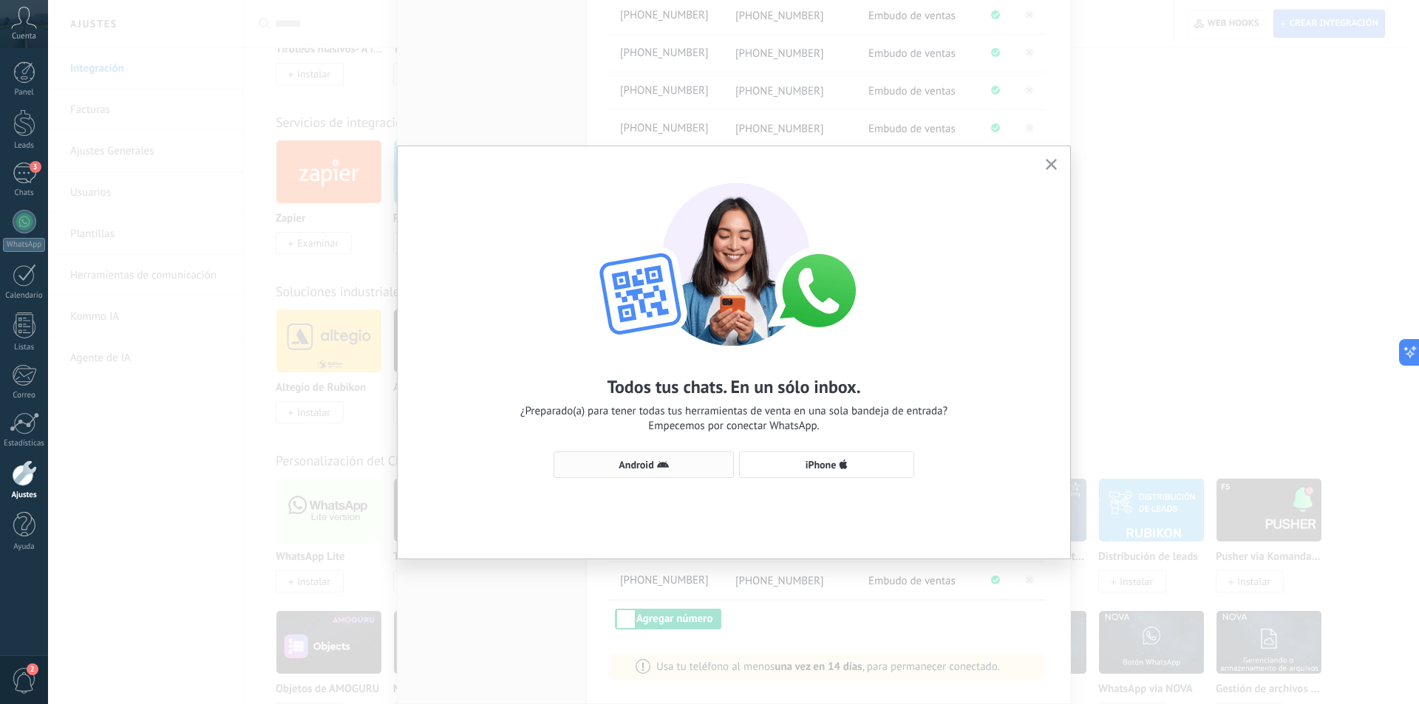
click at [668, 456] on button "Android" at bounding box center [643, 464] width 180 height 27
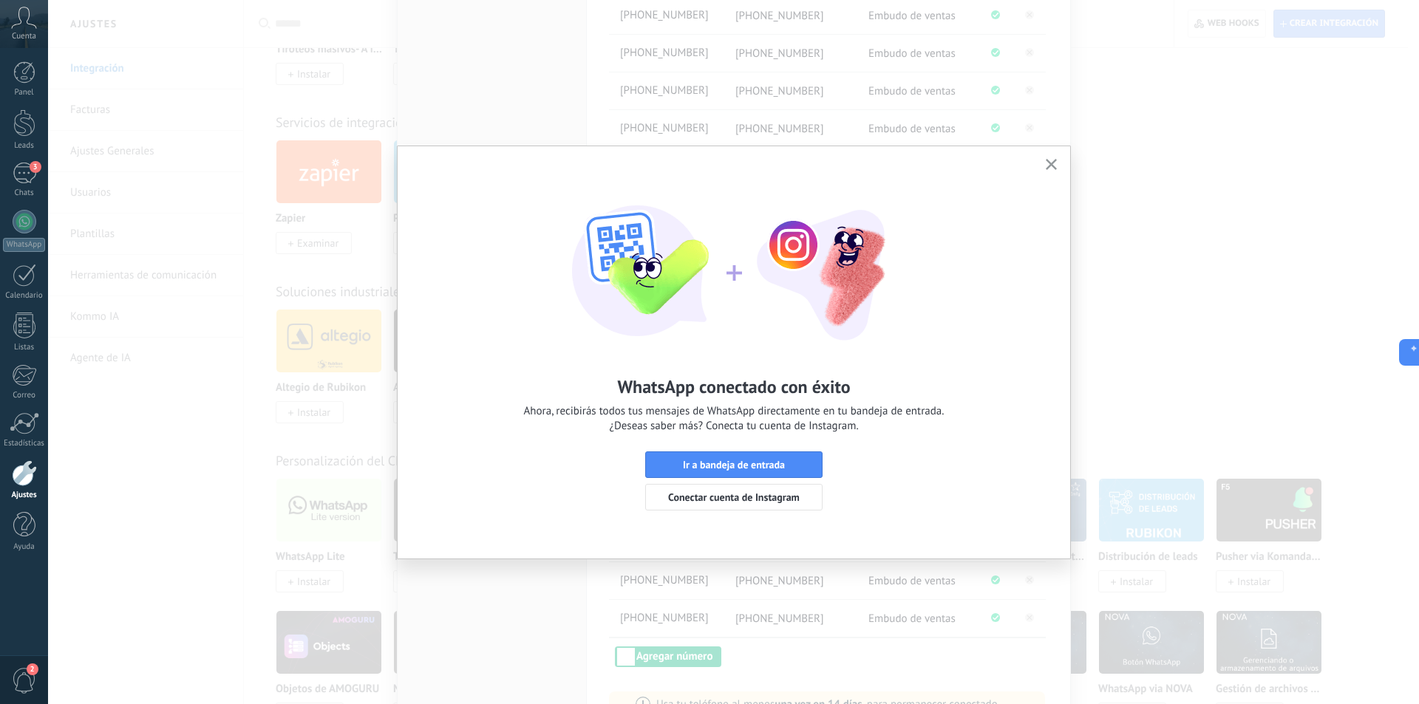
click at [1057, 165] on button "button" at bounding box center [1051, 165] width 18 height 20
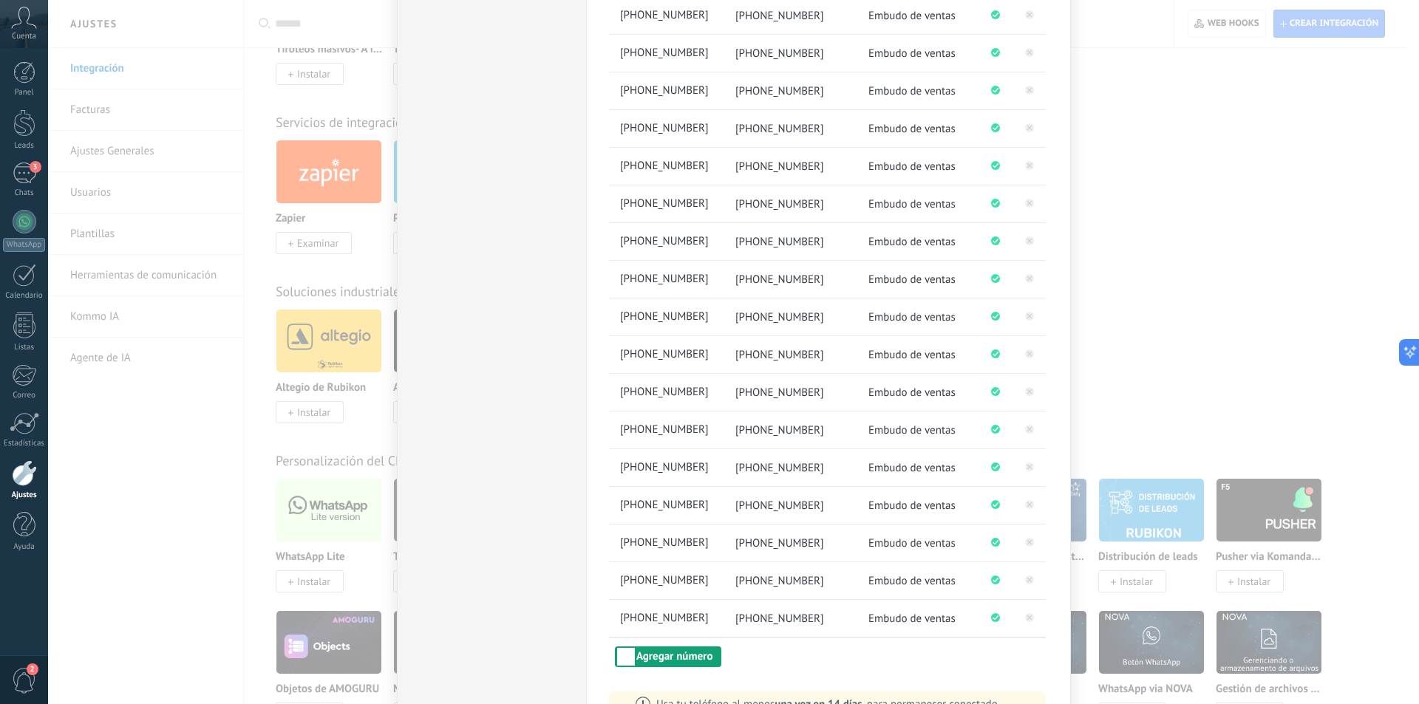
click at [653, 657] on button "Agregar número" at bounding box center [668, 656] width 106 height 21
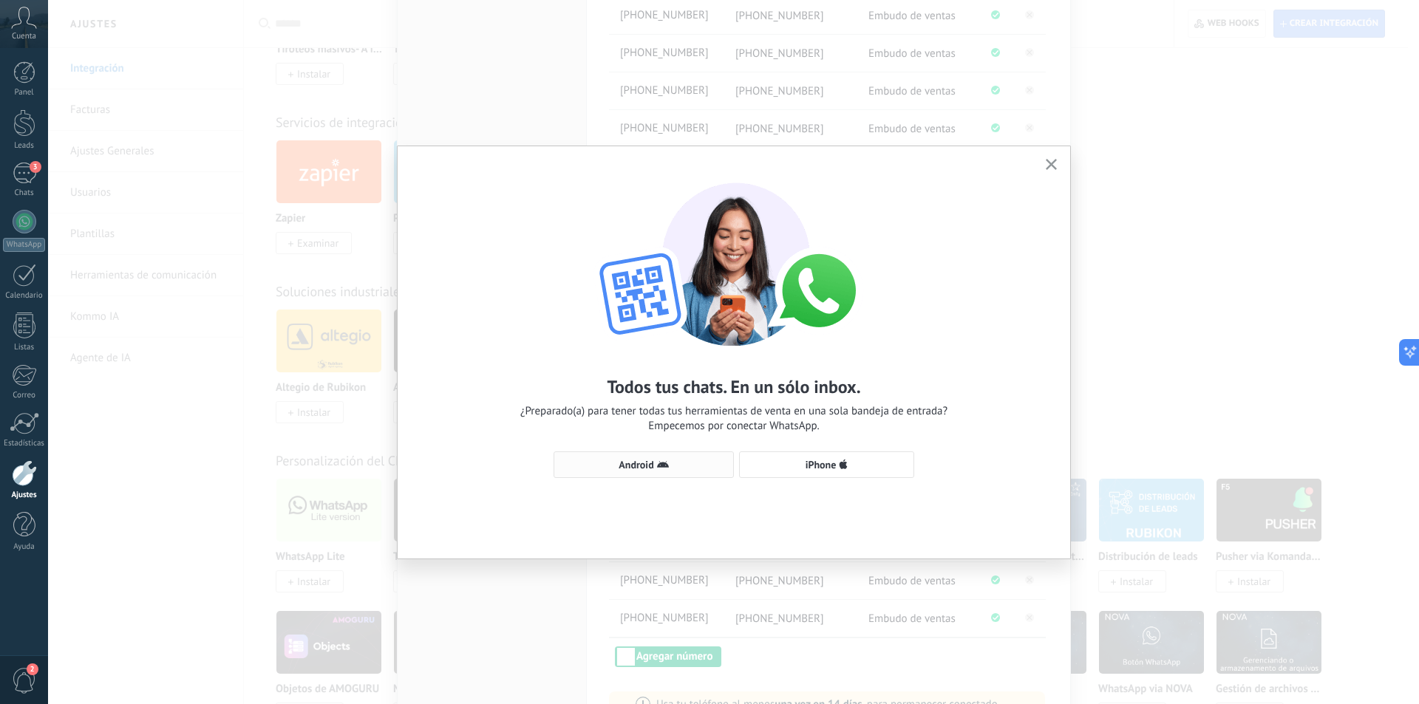
click at [666, 465] on use "button" at bounding box center [663, 464] width 12 height 7
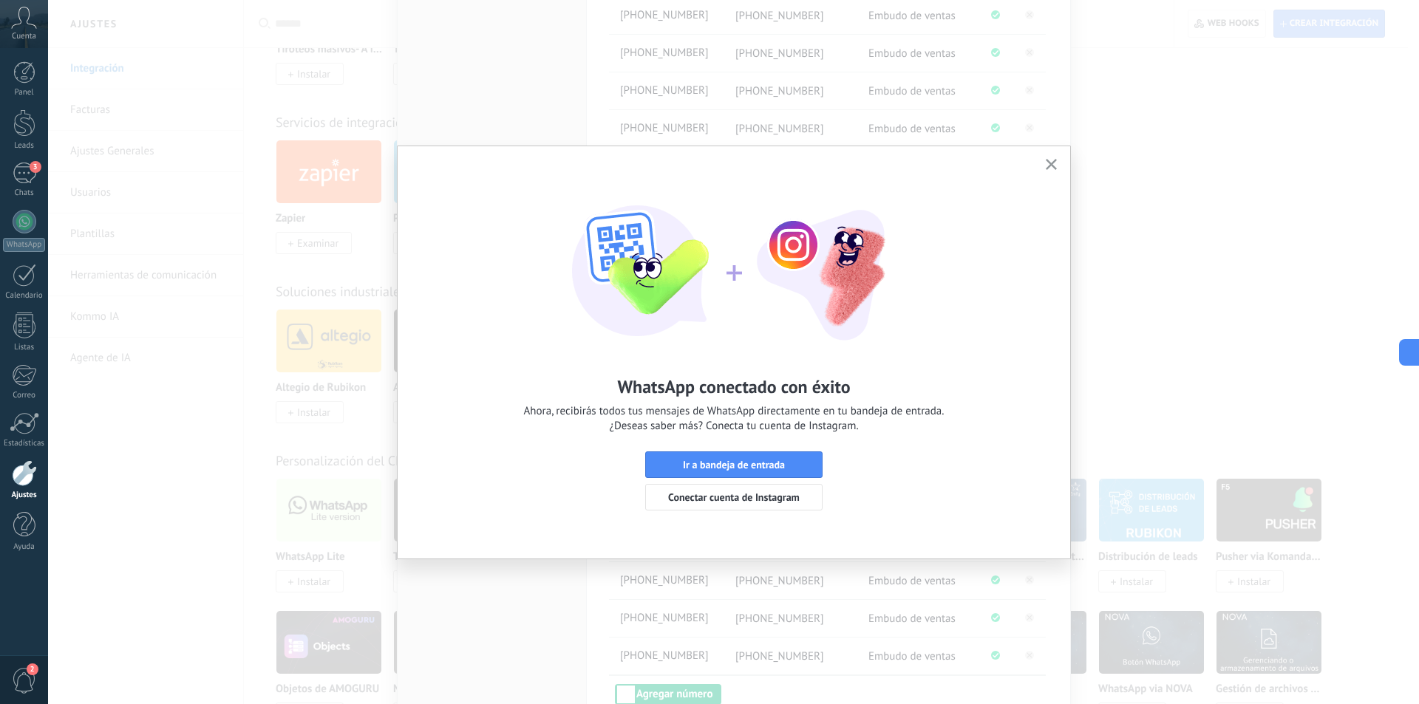
click at [1048, 157] on button "button" at bounding box center [1051, 165] width 18 height 20
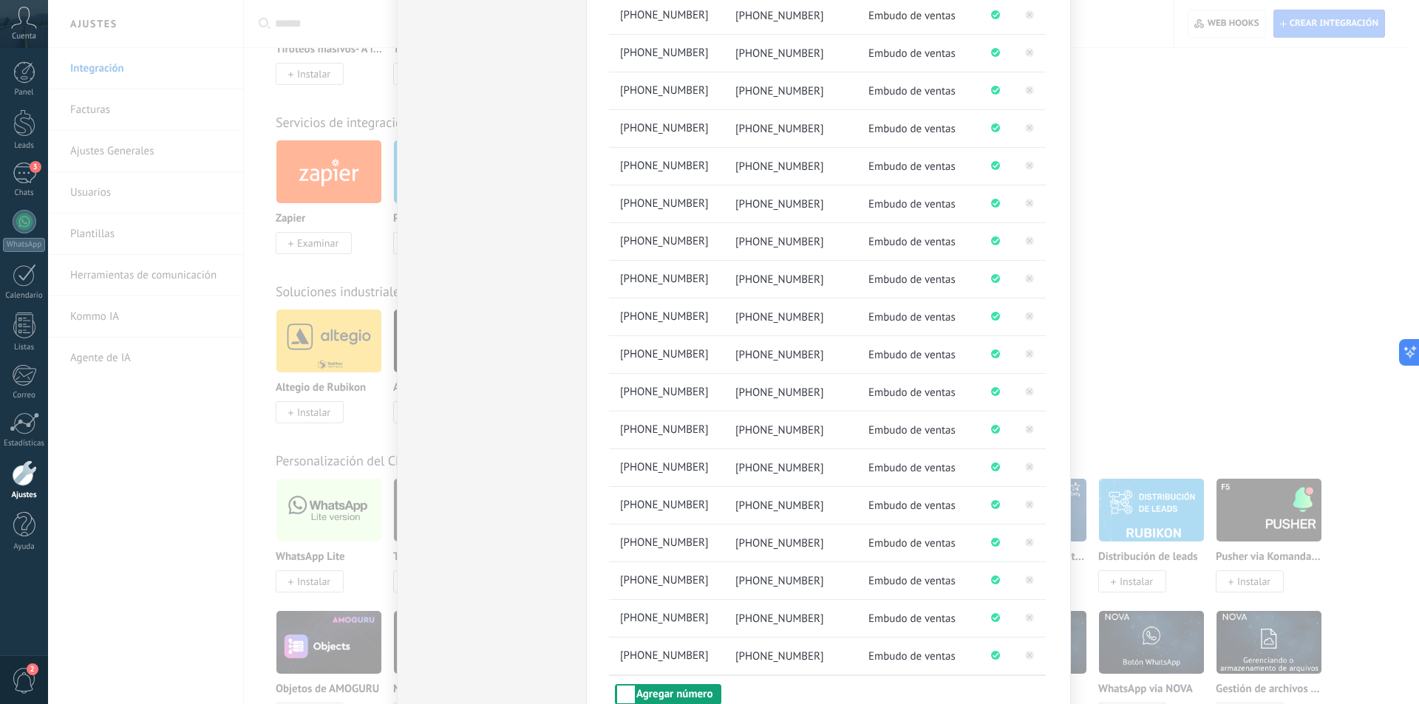
click at [663, 694] on button "Agregar número" at bounding box center [668, 694] width 106 height 21
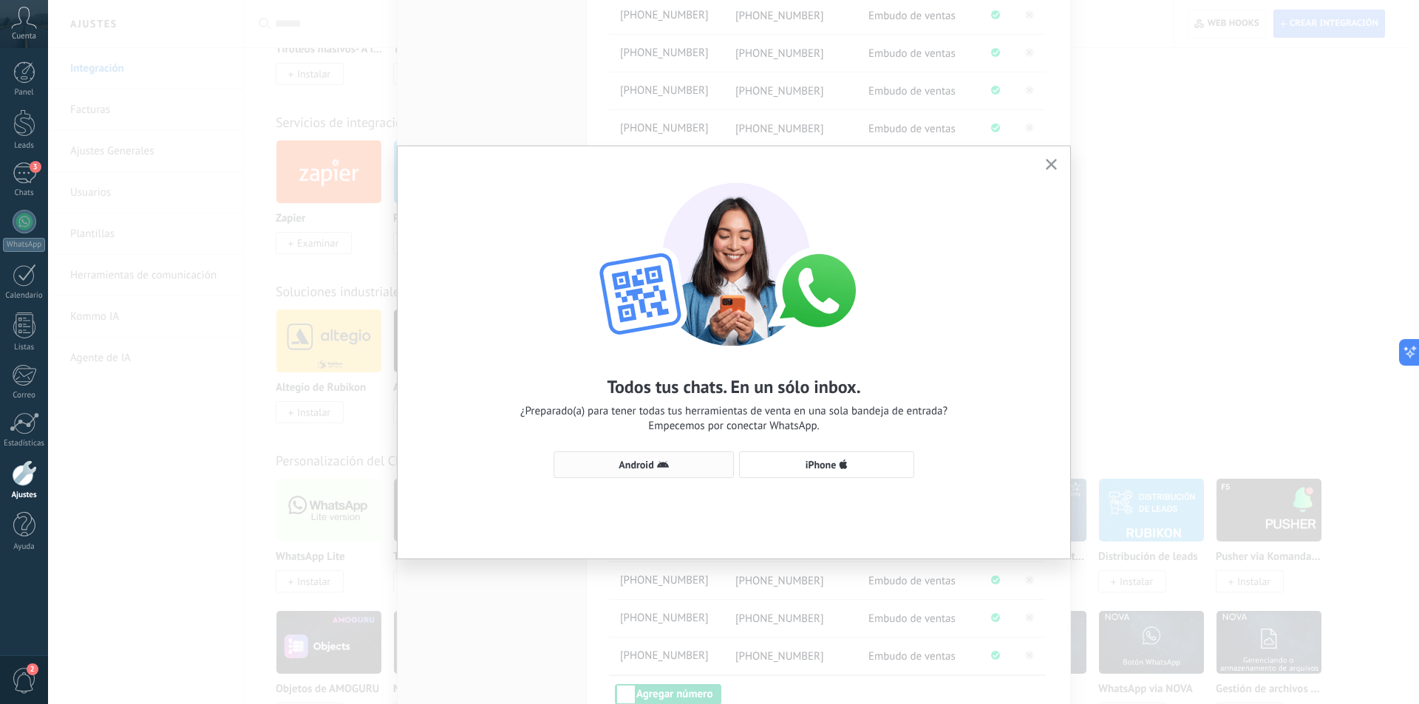
click at [661, 460] on icon "button" at bounding box center [663, 465] width 12 height 12
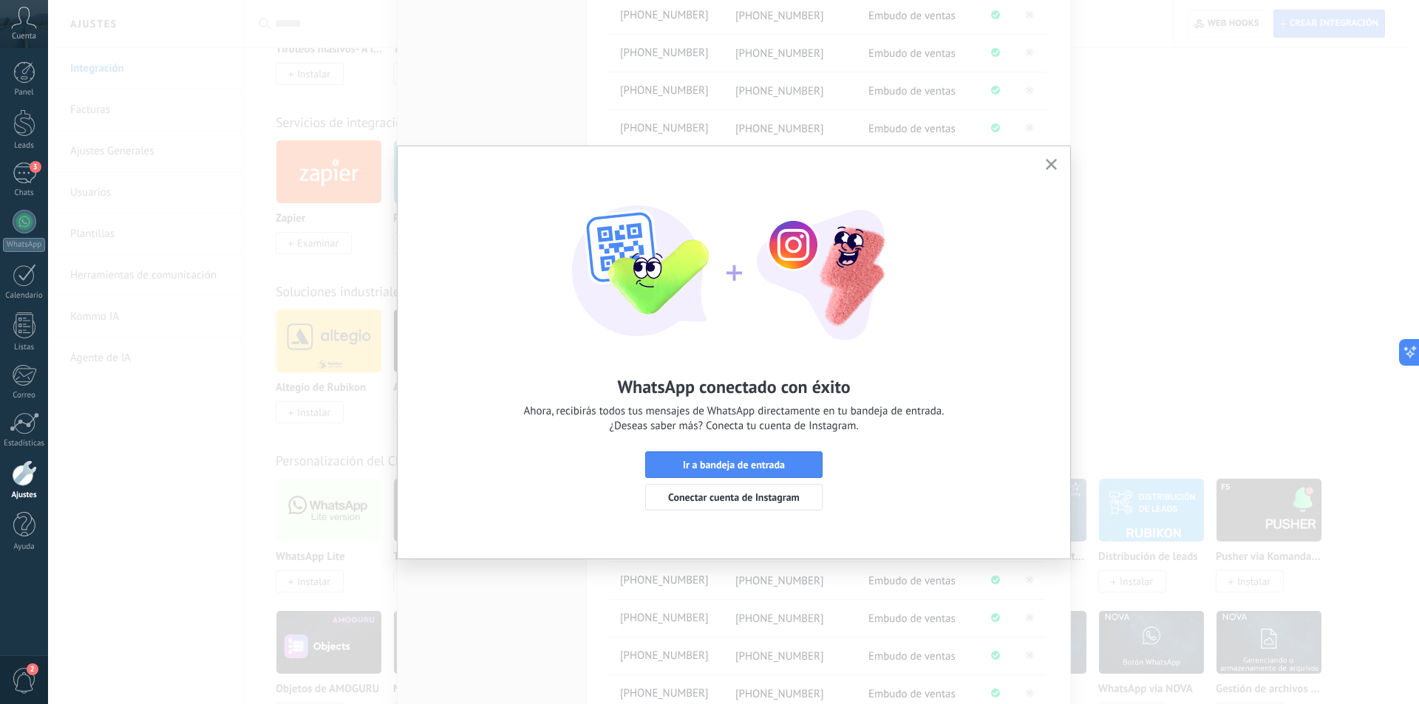
click at [1052, 165] on use "button" at bounding box center [1050, 164] width 11 height 11
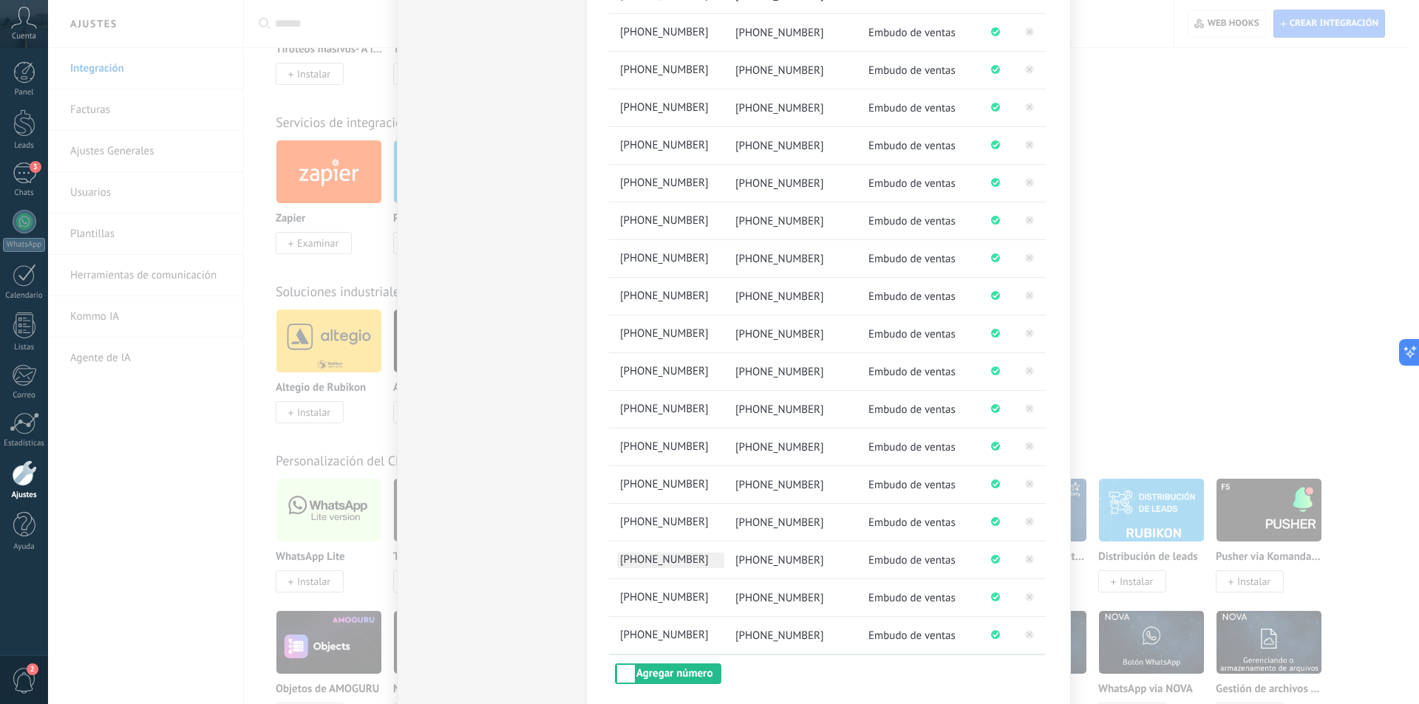
scroll to position [1450, 0]
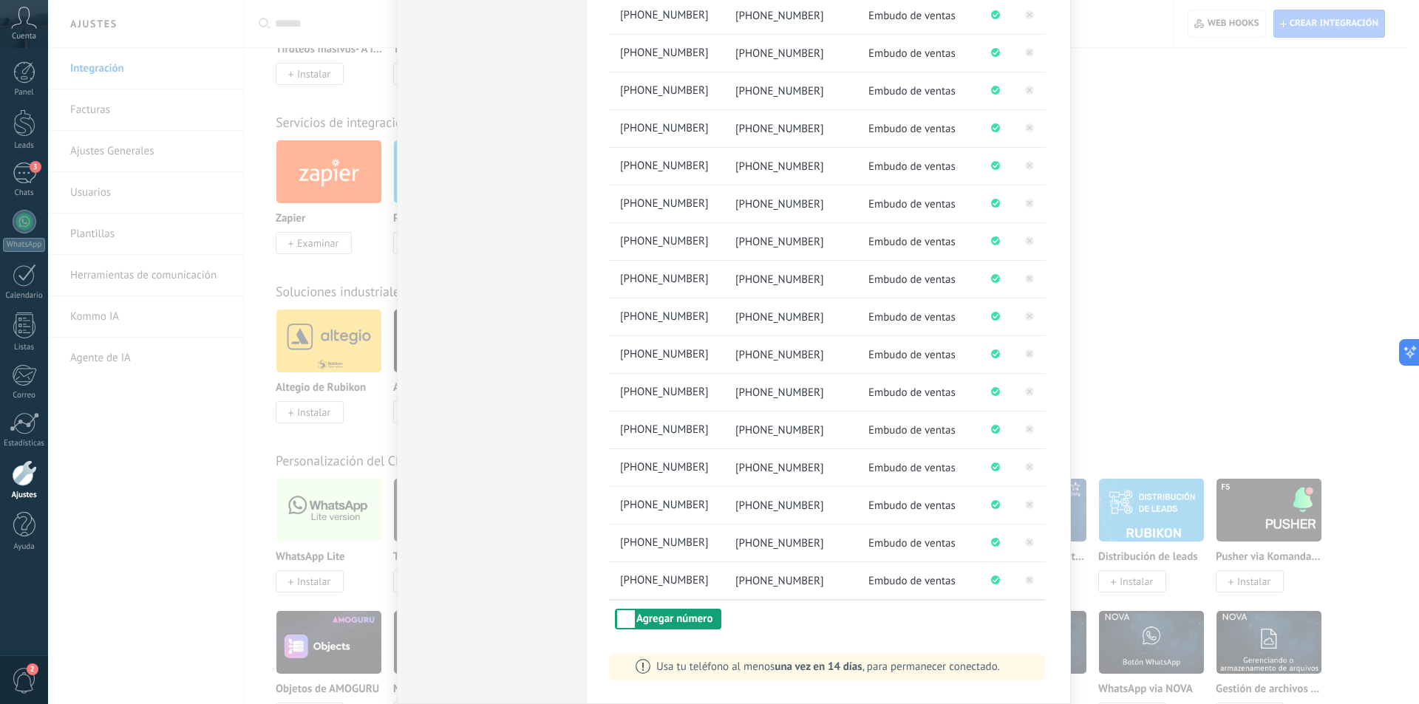
click at [686, 613] on button "Agregar número" at bounding box center [668, 619] width 106 height 21
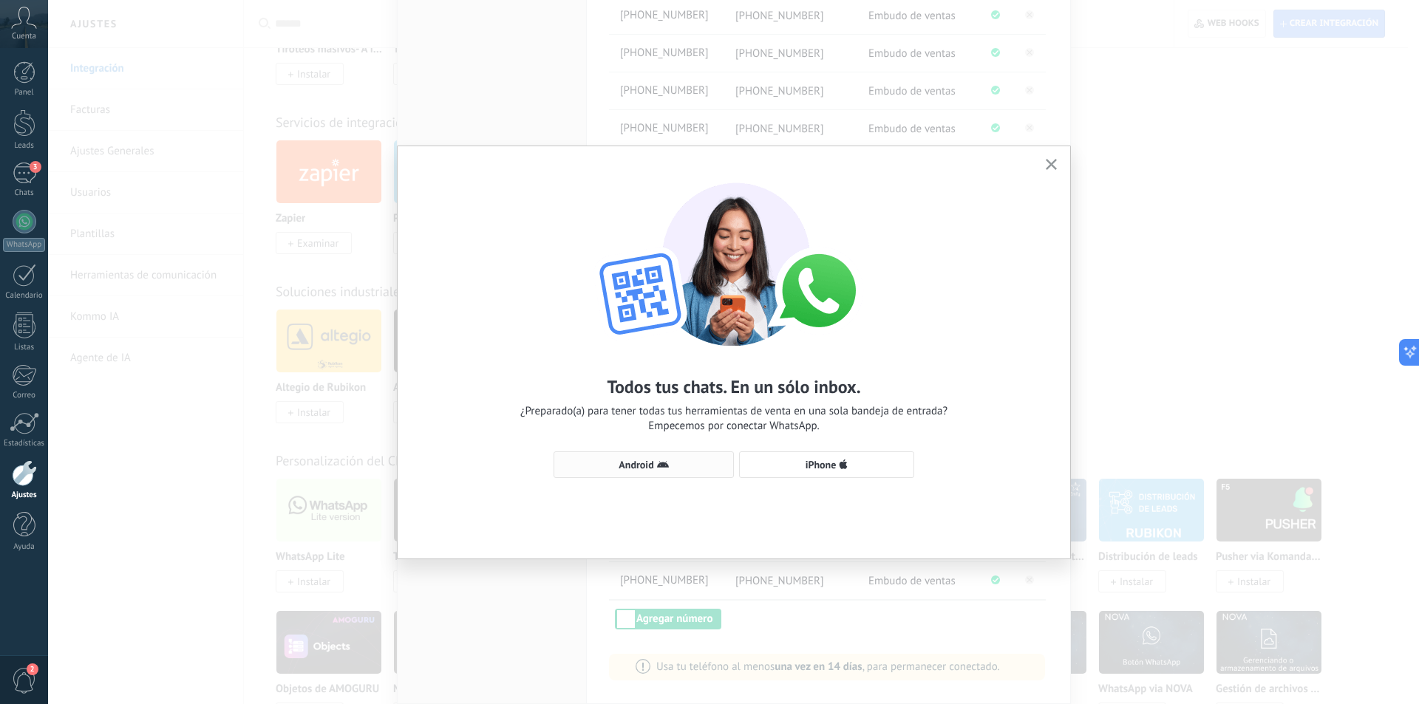
click at [649, 465] on span "Android" at bounding box center [635, 465] width 35 height 10
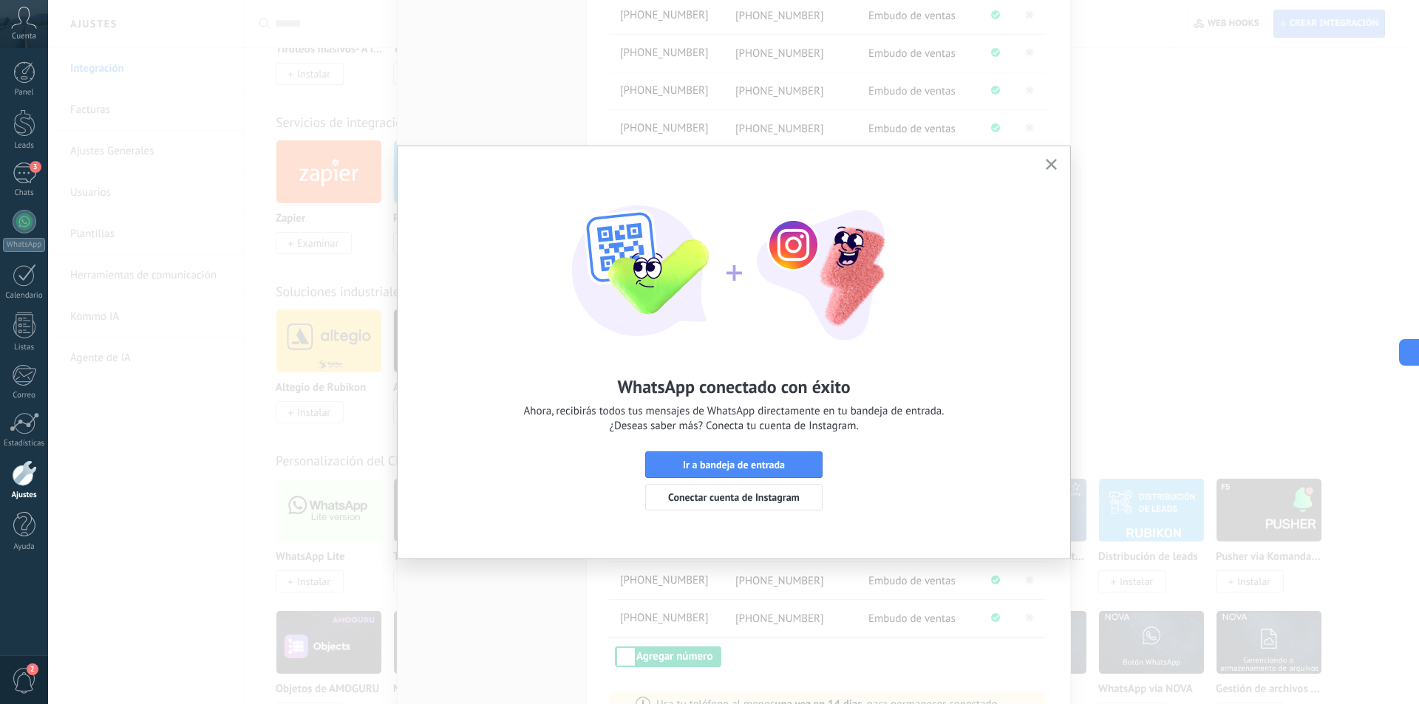
click at [1051, 163] on icon "button" at bounding box center [1050, 164] width 11 height 11
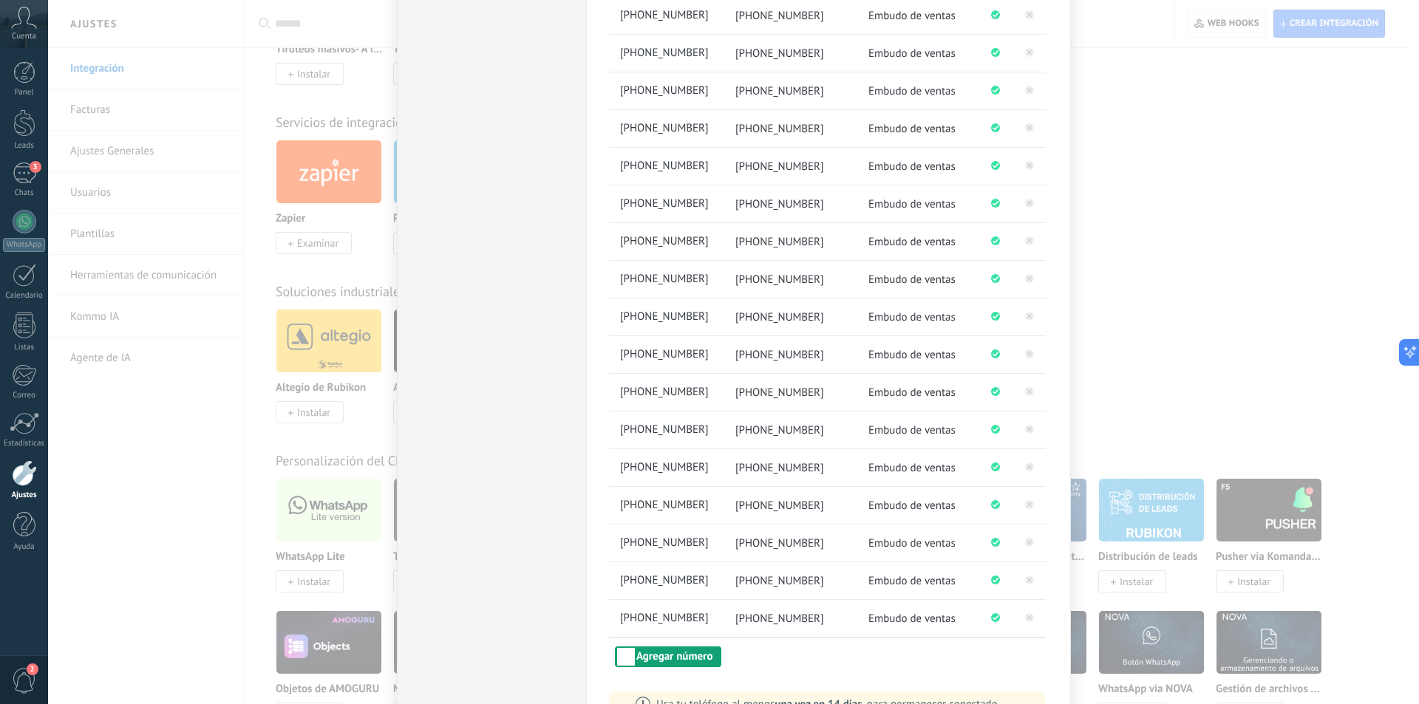
click at [648, 652] on button "Agregar número" at bounding box center [668, 656] width 106 height 21
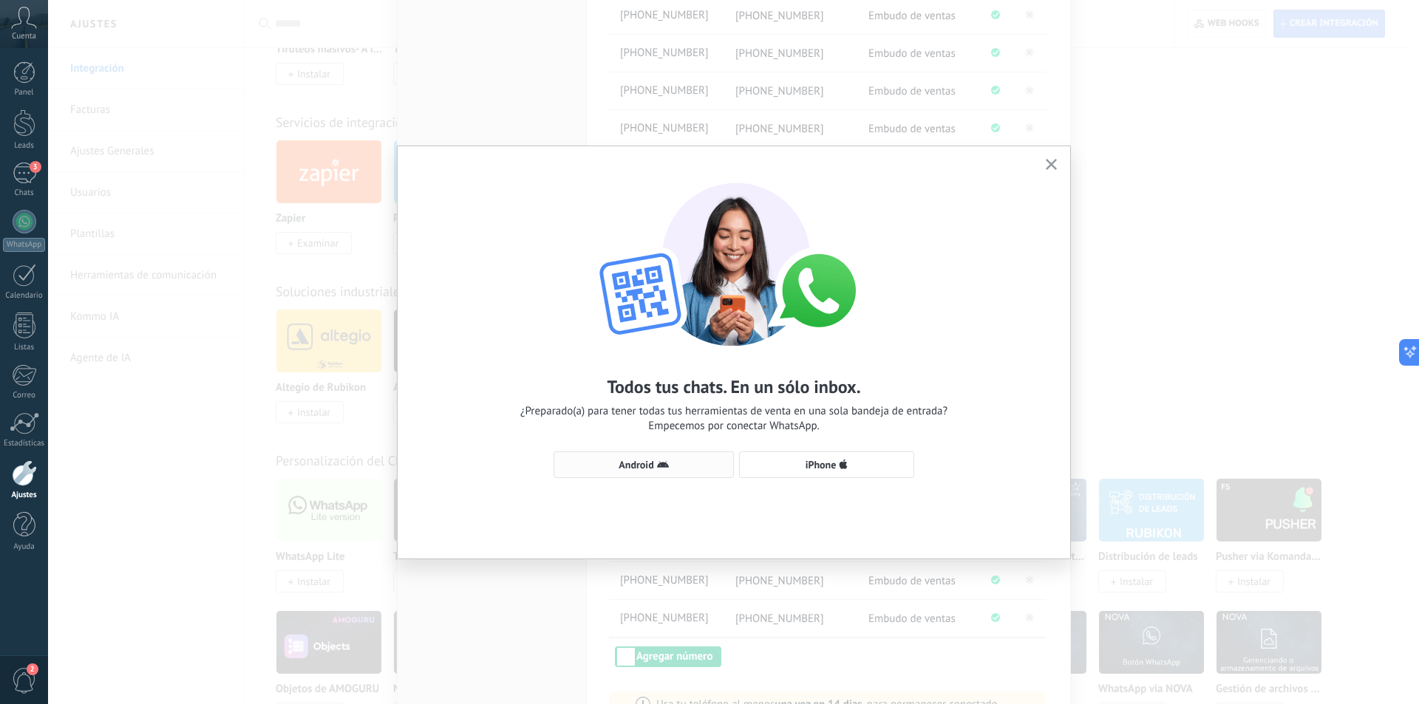
click at [639, 462] on span "Android" at bounding box center [635, 465] width 35 height 10
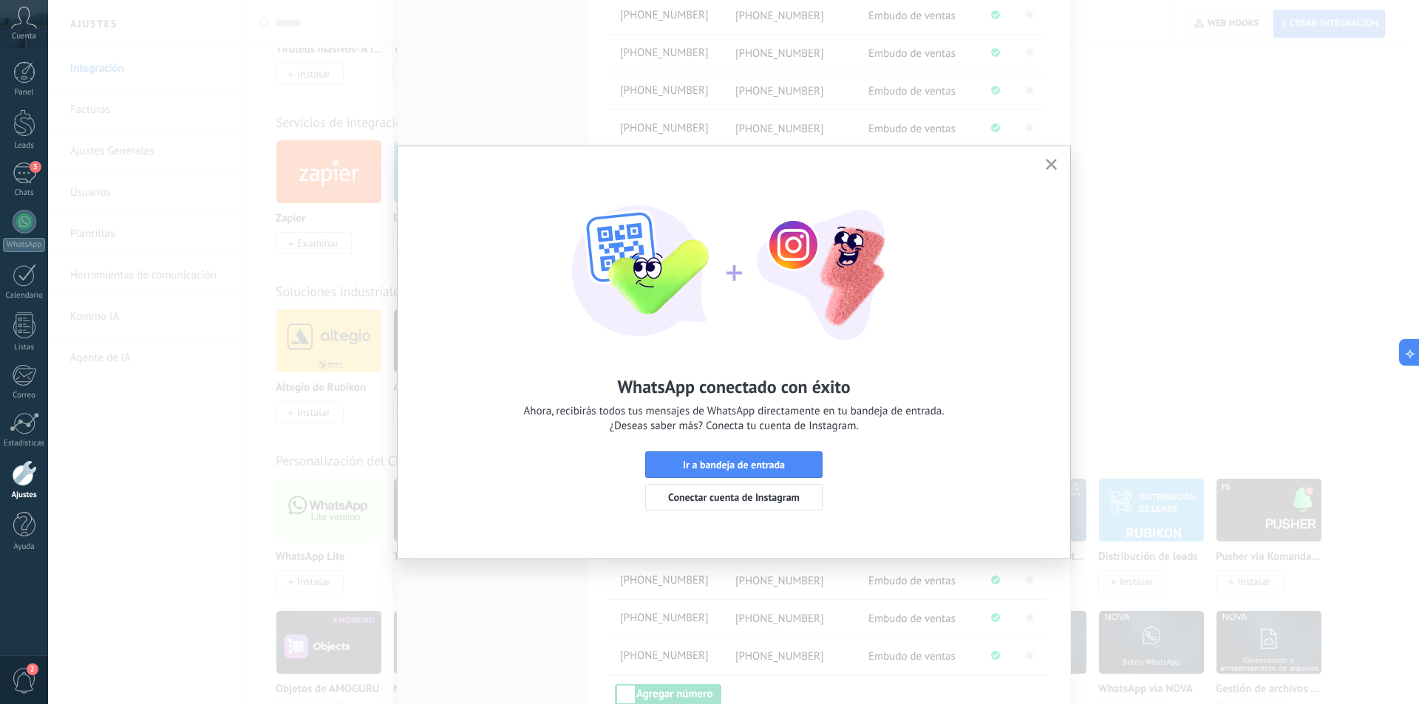
click at [1052, 164] on use "button" at bounding box center [1050, 164] width 11 height 11
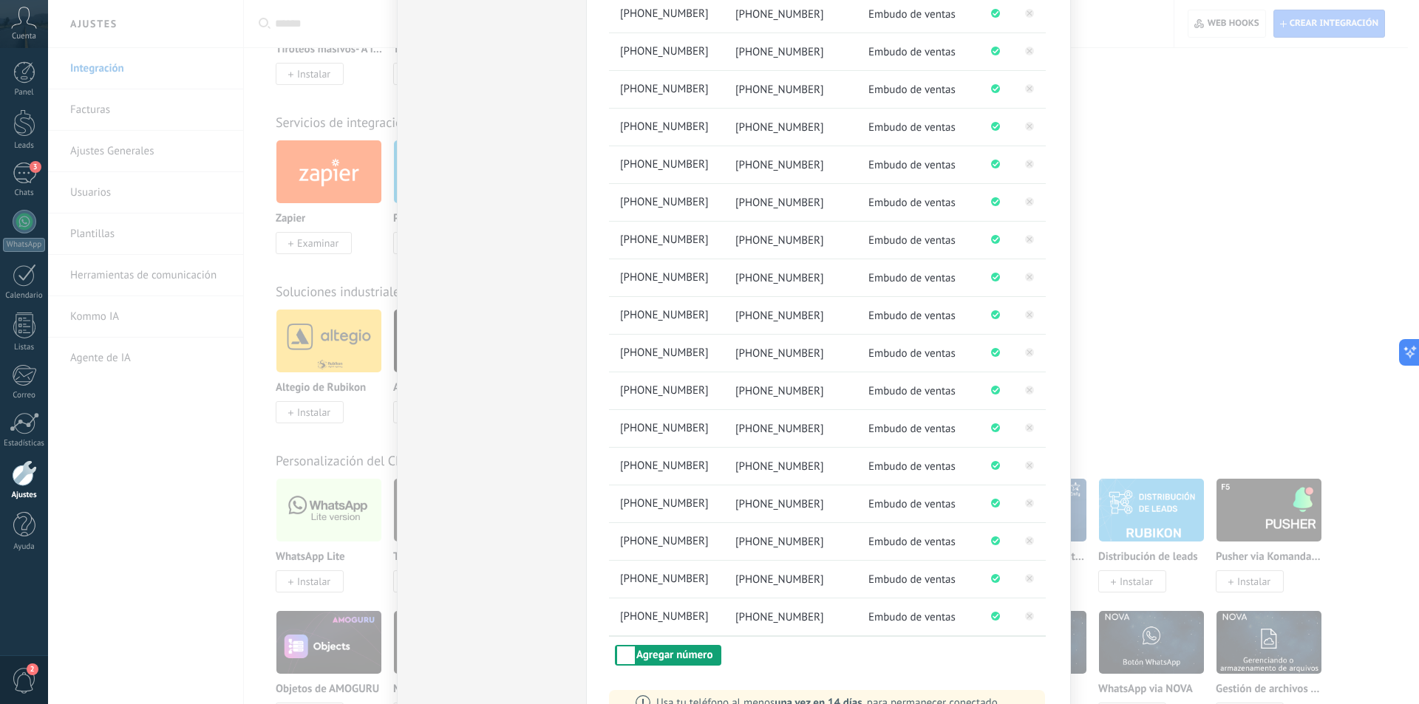
scroll to position [1525, 0]
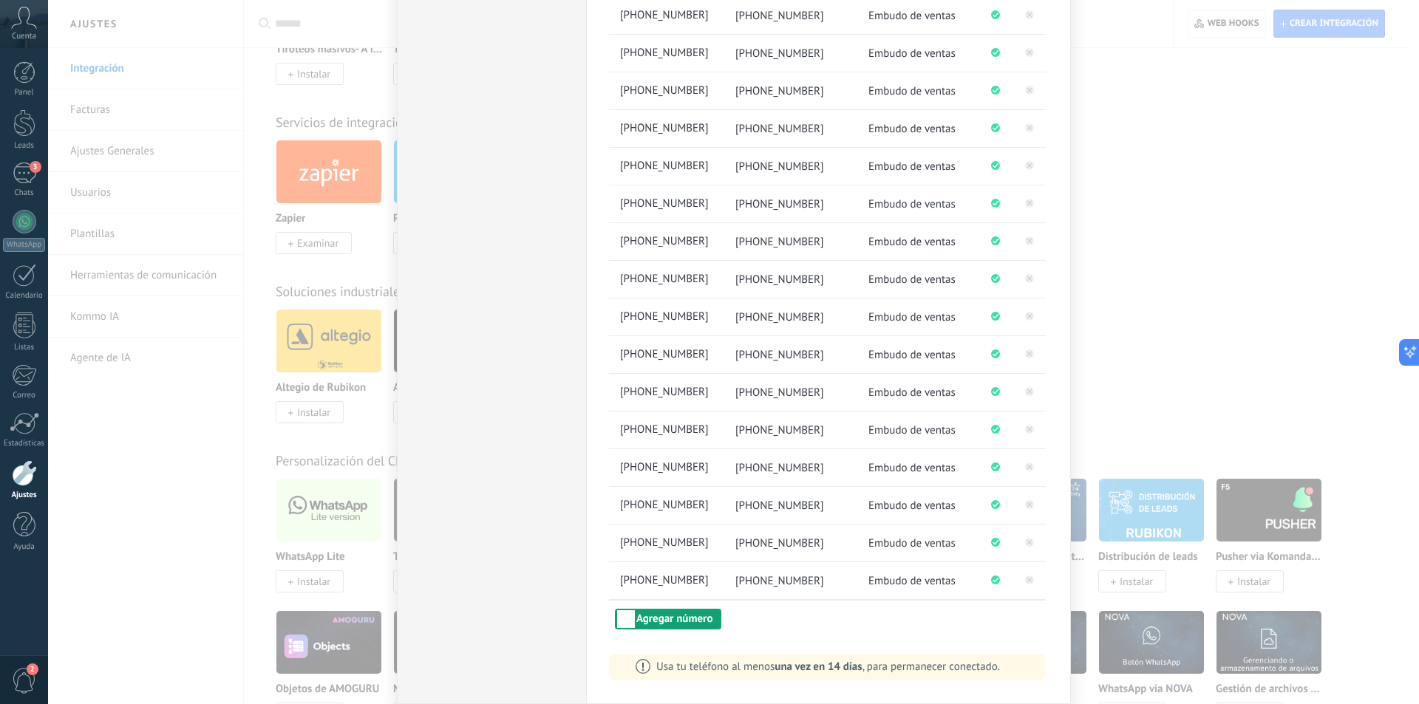
click at [678, 618] on button "Agregar número" at bounding box center [668, 619] width 106 height 21
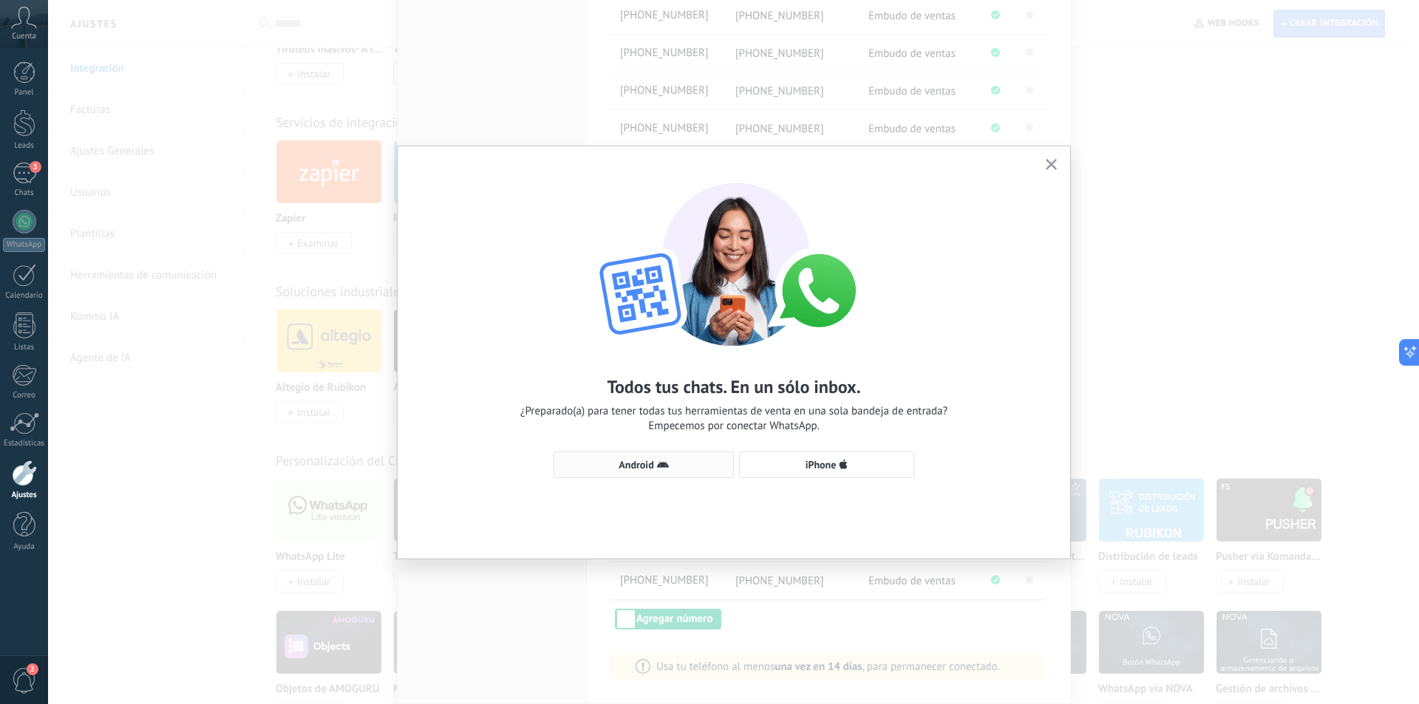
click at [638, 465] on span "Android" at bounding box center [635, 465] width 35 height 10
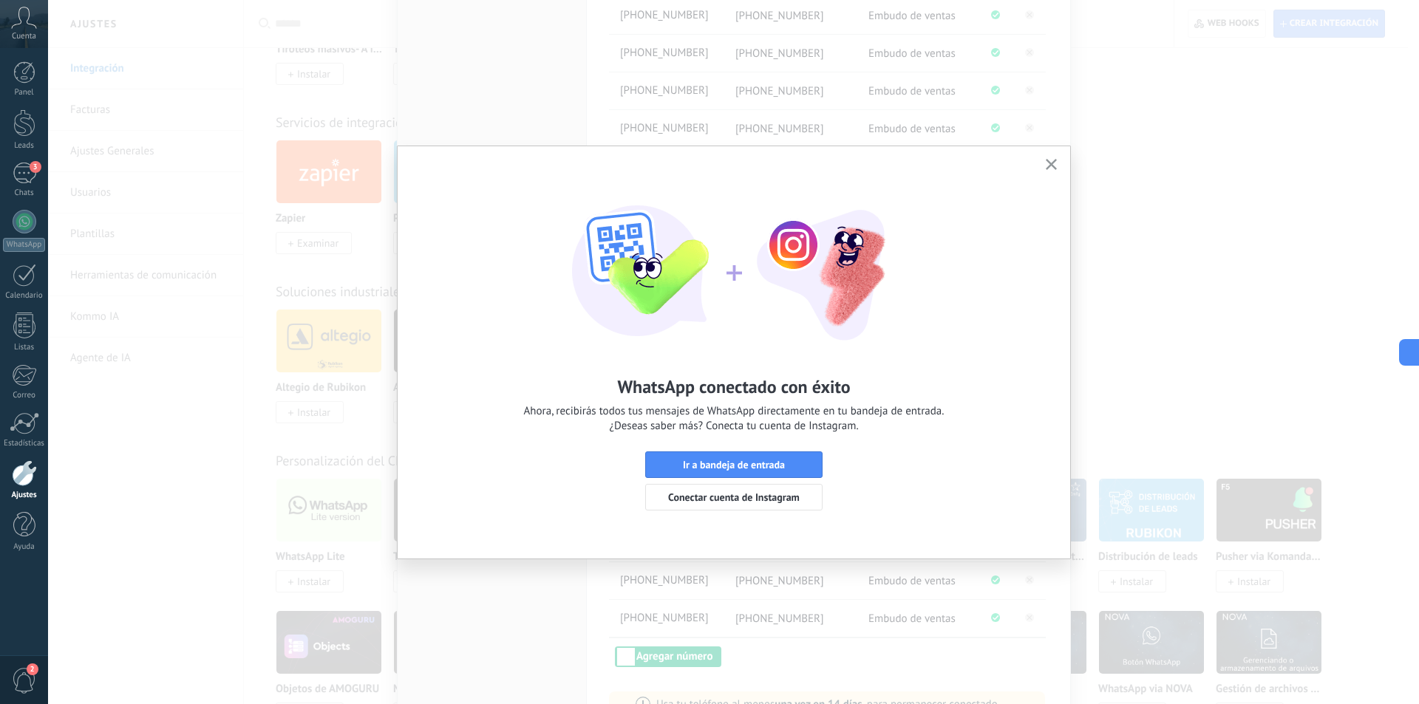
click at [1050, 163] on use "button" at bounding box center [1050, 164] width 11 height 11
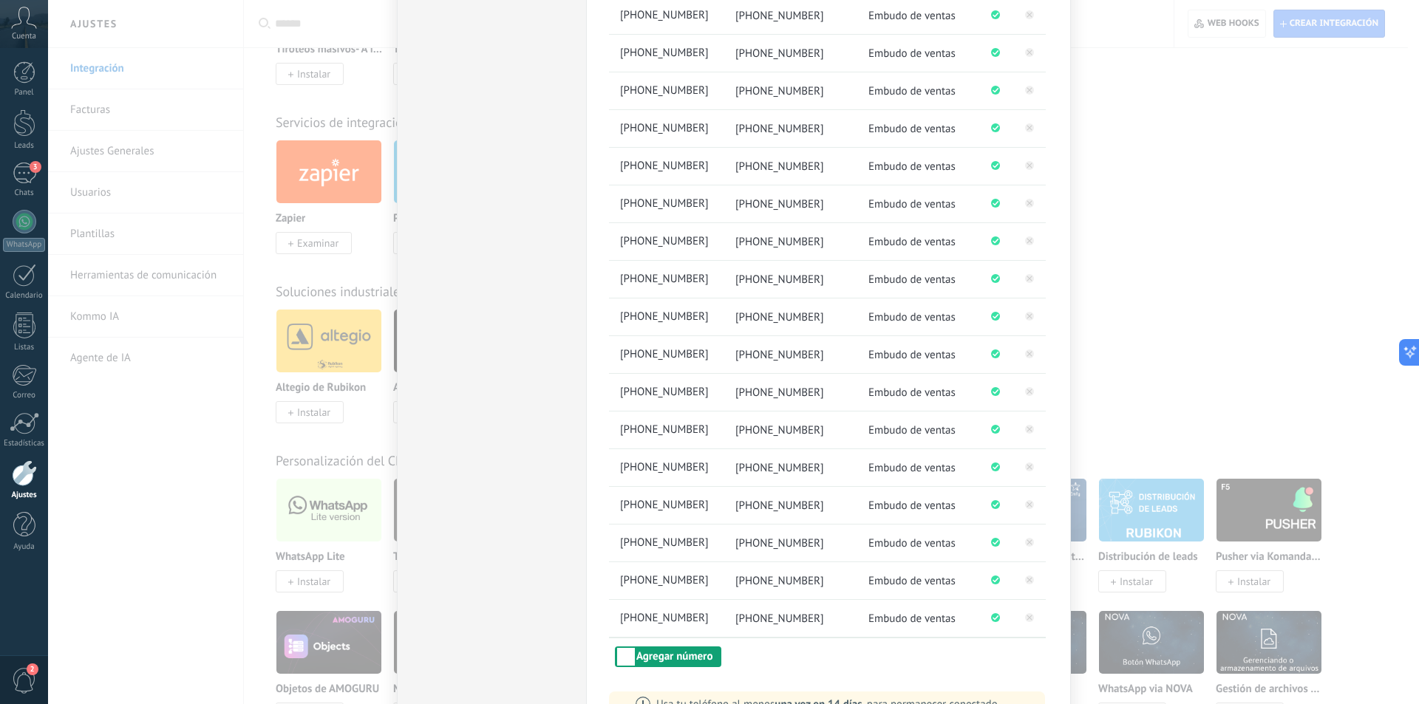
click at [672, 655] on button "Agregar número" at bounding box center [668, 656] width 106 height 21
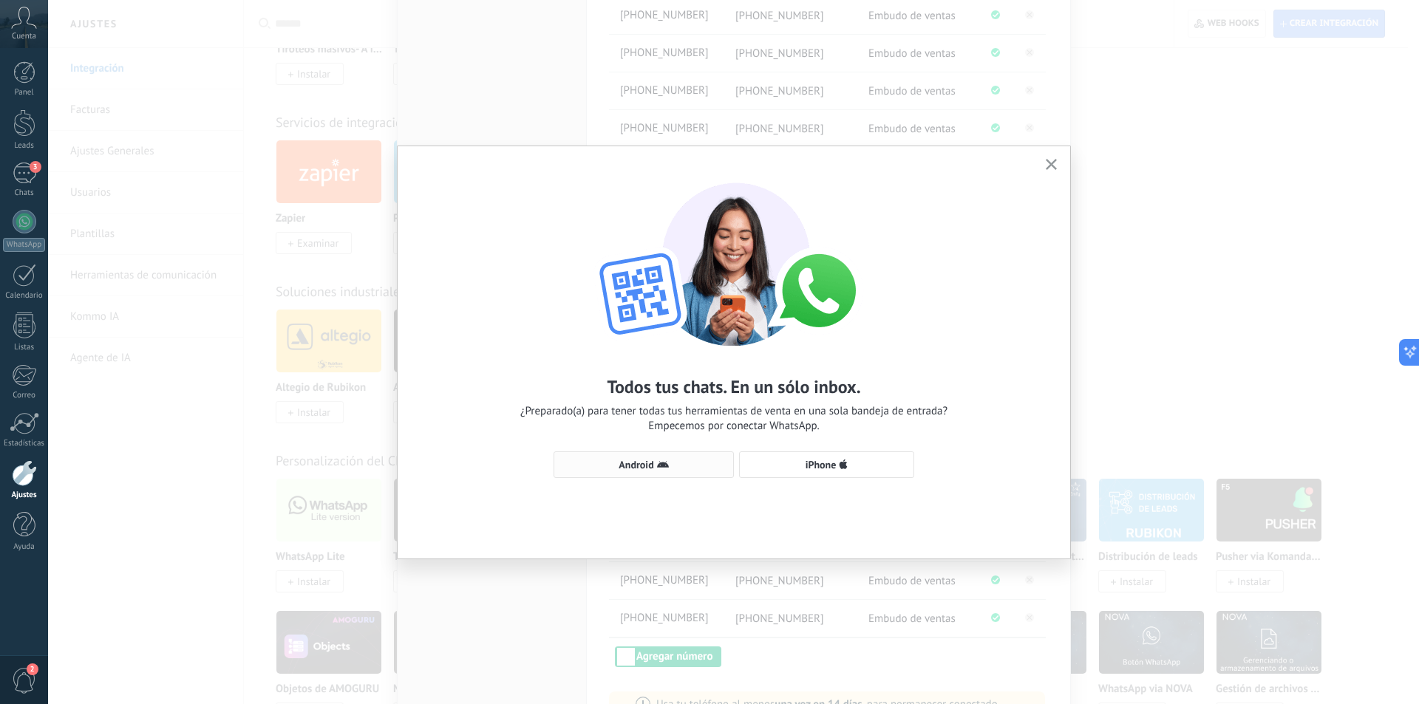
click at [657, 457] on button "Android" at bounding box center [643, 464] width 180 height 27
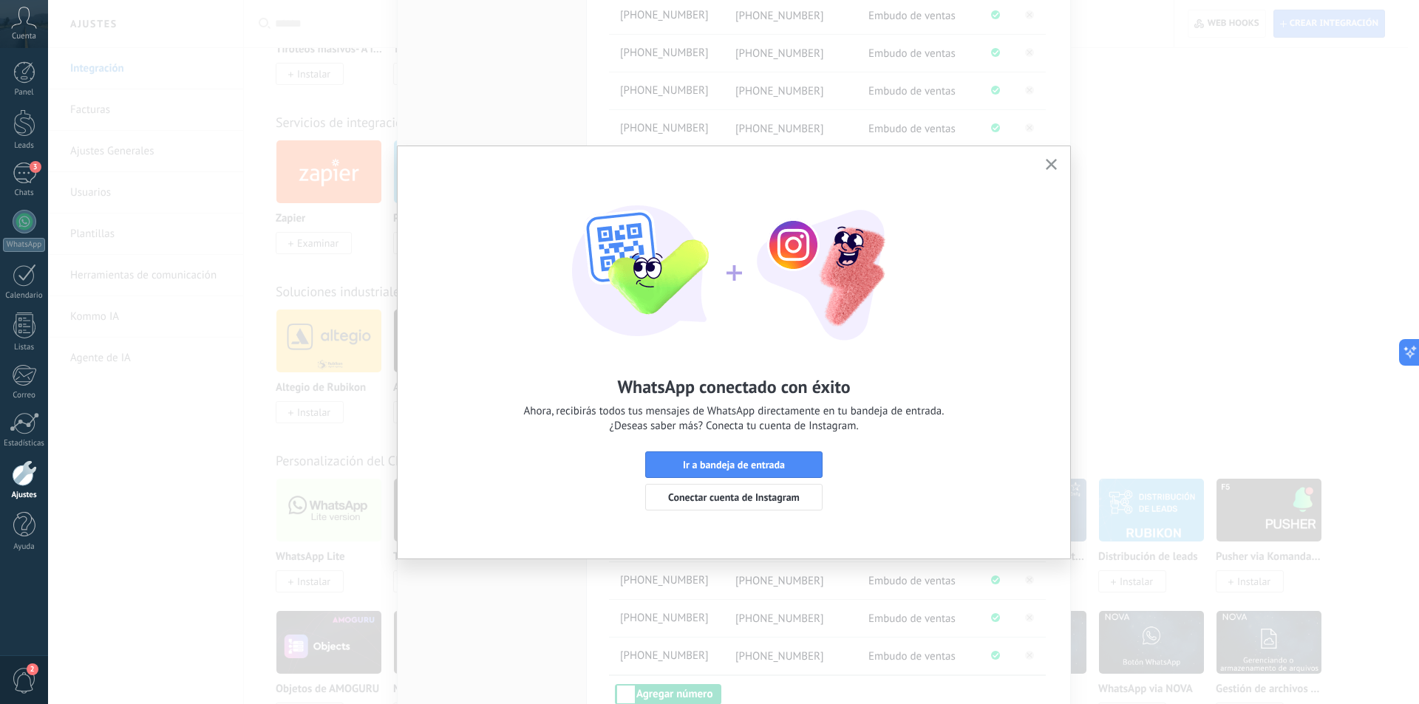
click at [1047, 163] on icon "button" at bounding box center [1050, 164] width 11 height 11
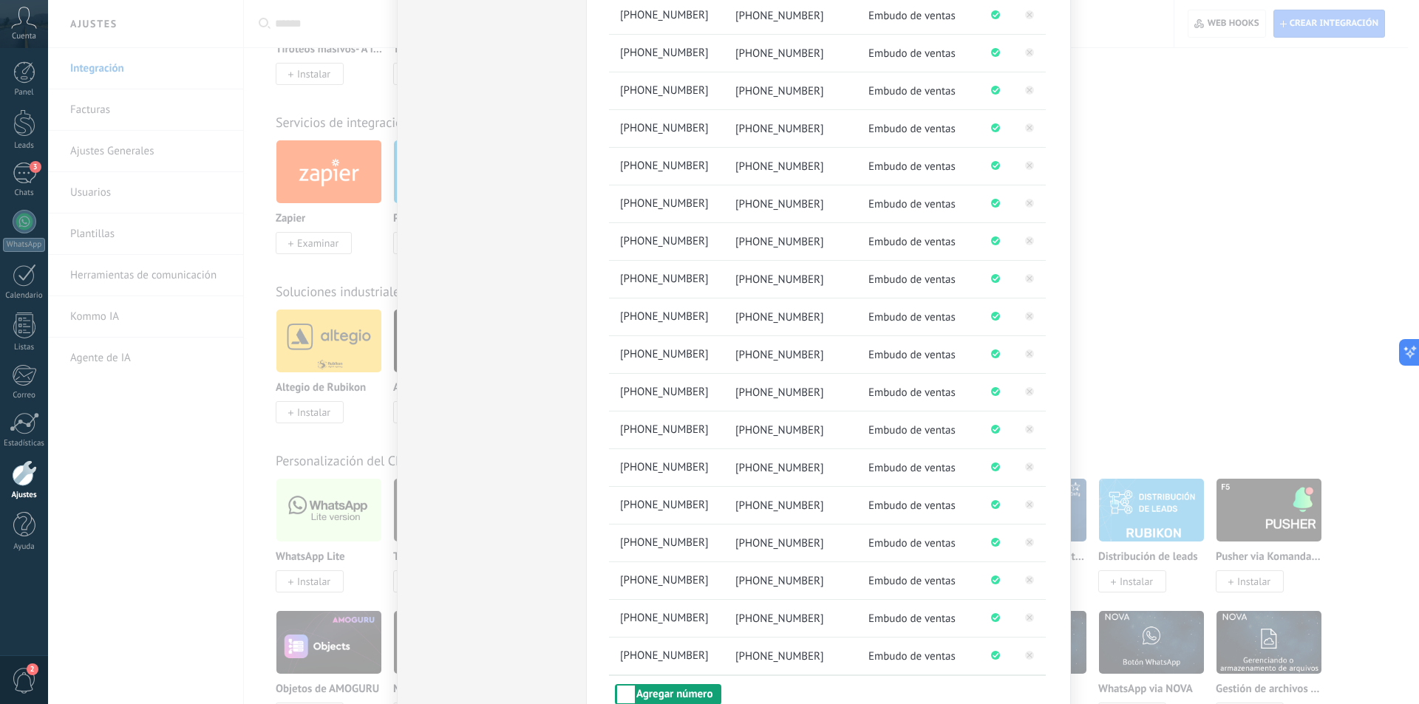
click at [683, 694] on button "Agregar número" at bounding box center [668, 694] width 106 height 21
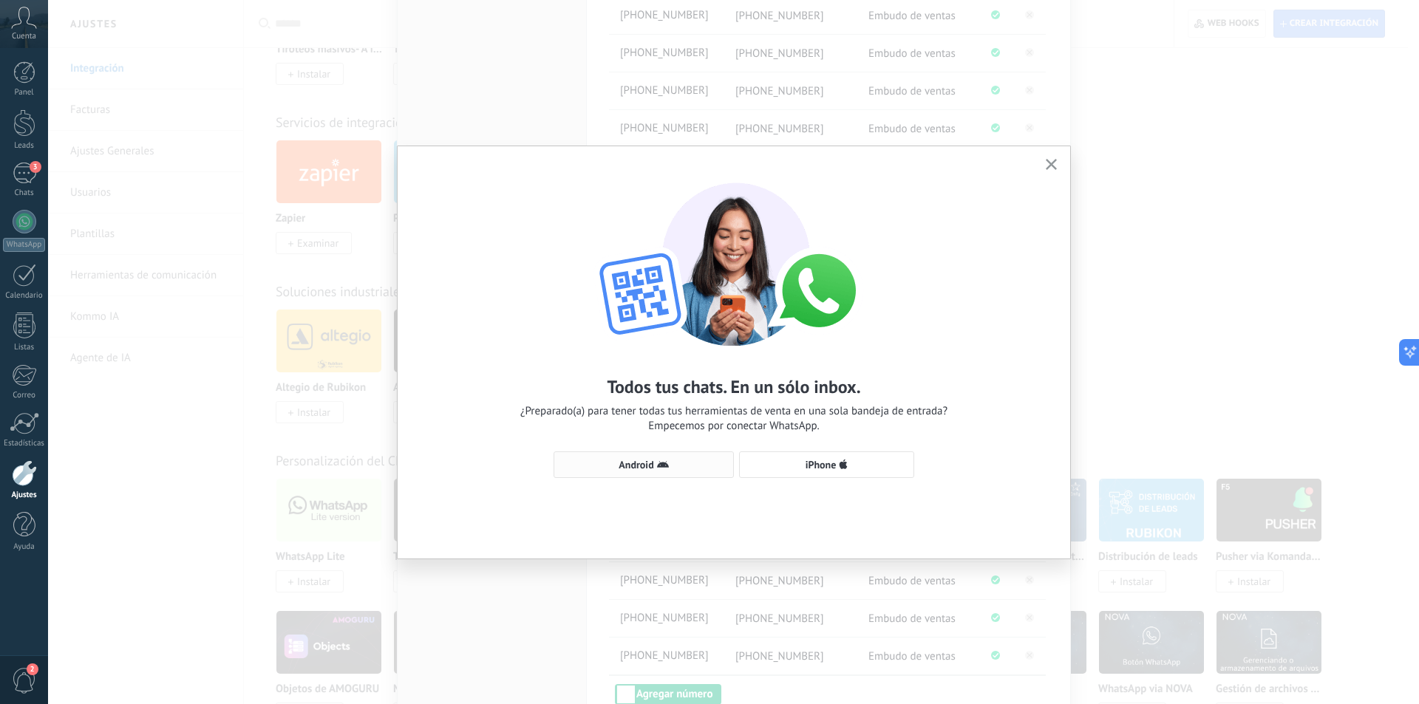
click at [652, 461] on span "Android" at bounding box center [635, 465] width 35 height 10
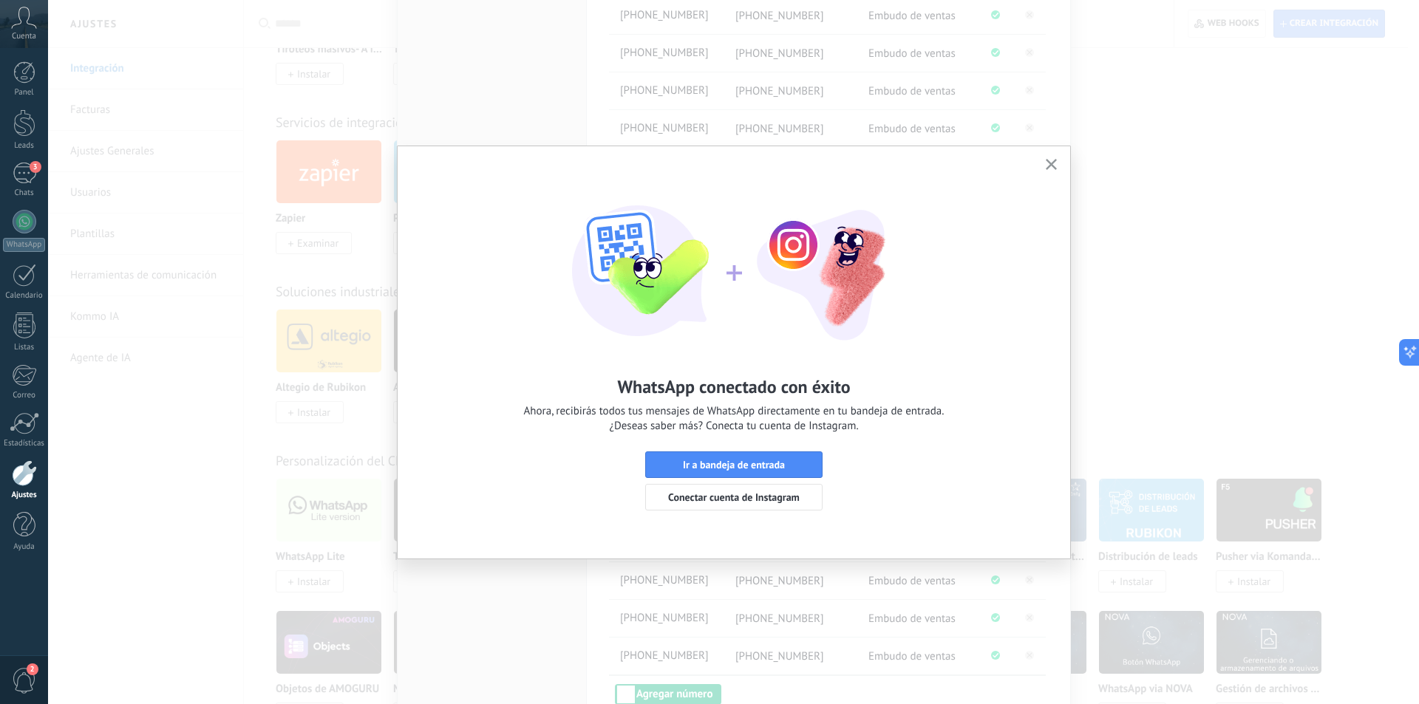
click at [1052, 159] on button "button" at bounding box center [1051, 165] width 18 height 20
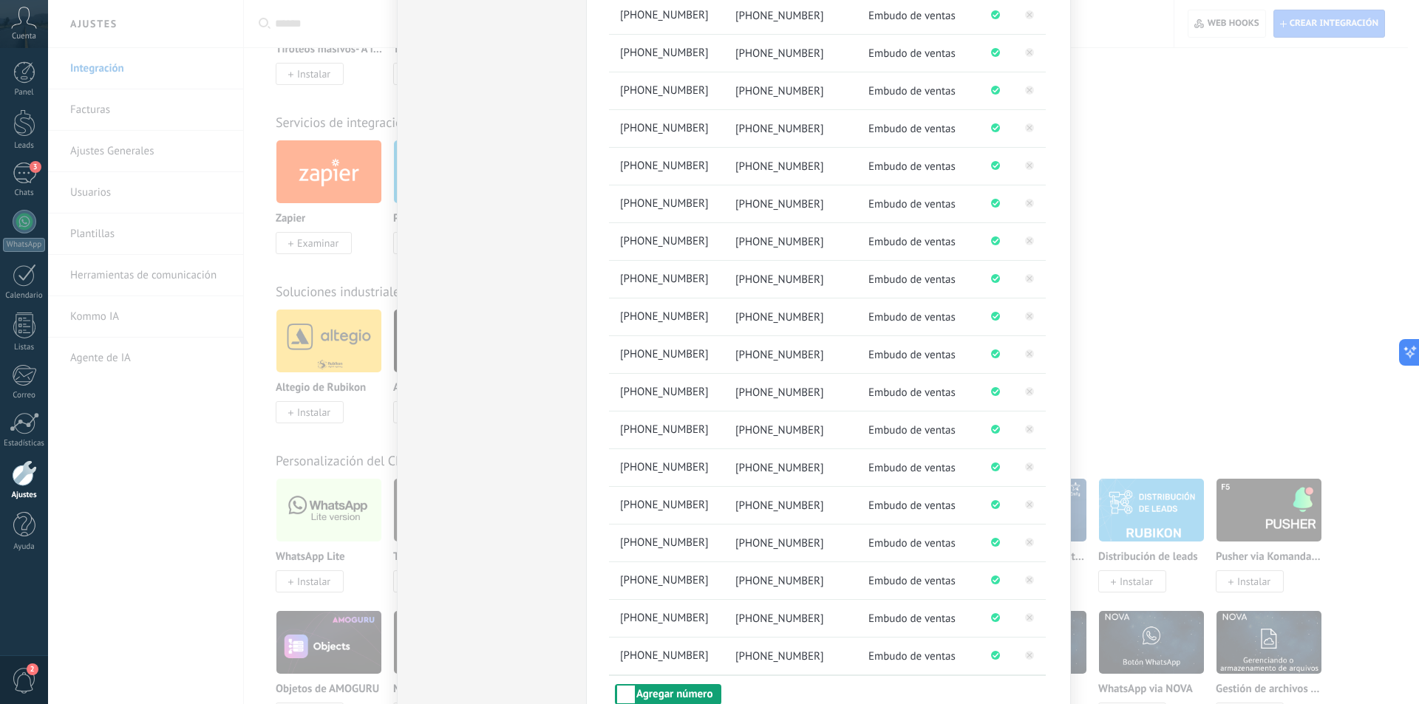
click at [645, 689] on button "Agregar número" at bounding box center [668, 694] width 106 height 21
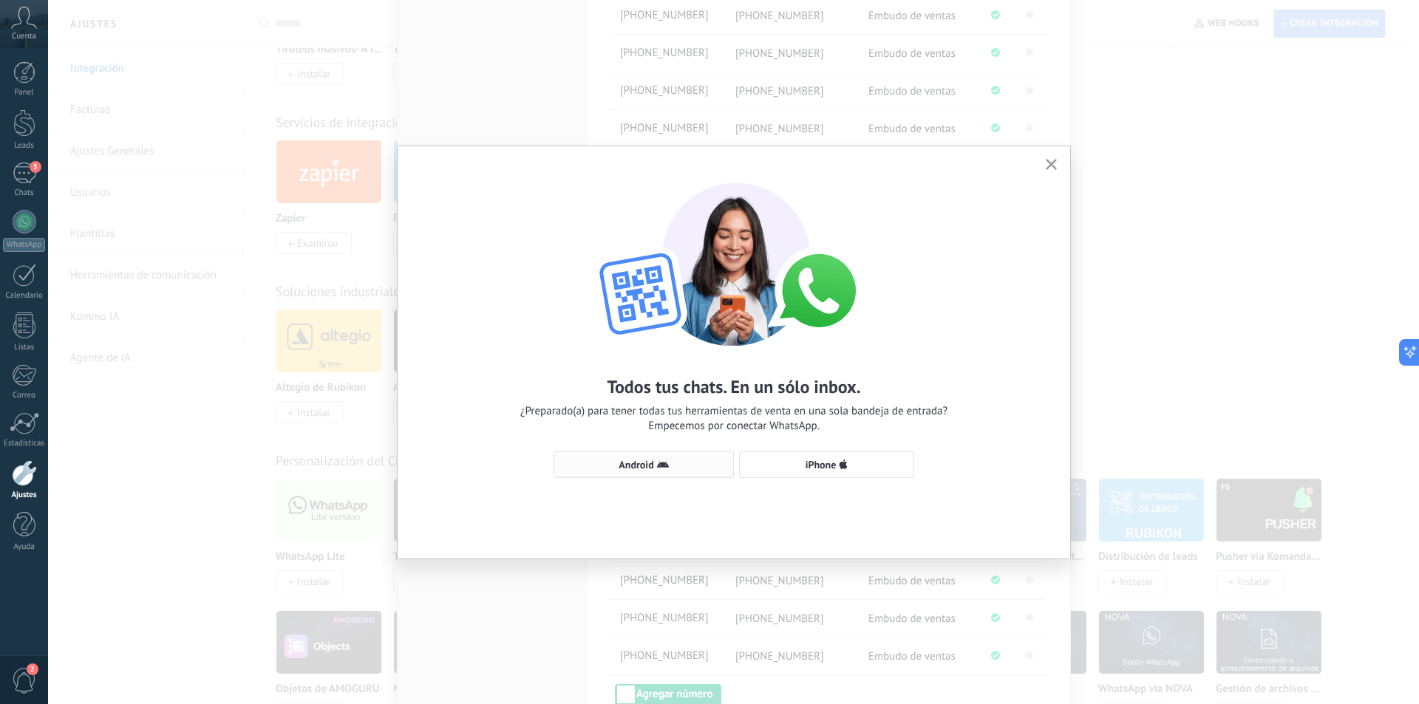
click at [661, 461] on icon "button" at bounding box center [663, 465] width 12 height 12
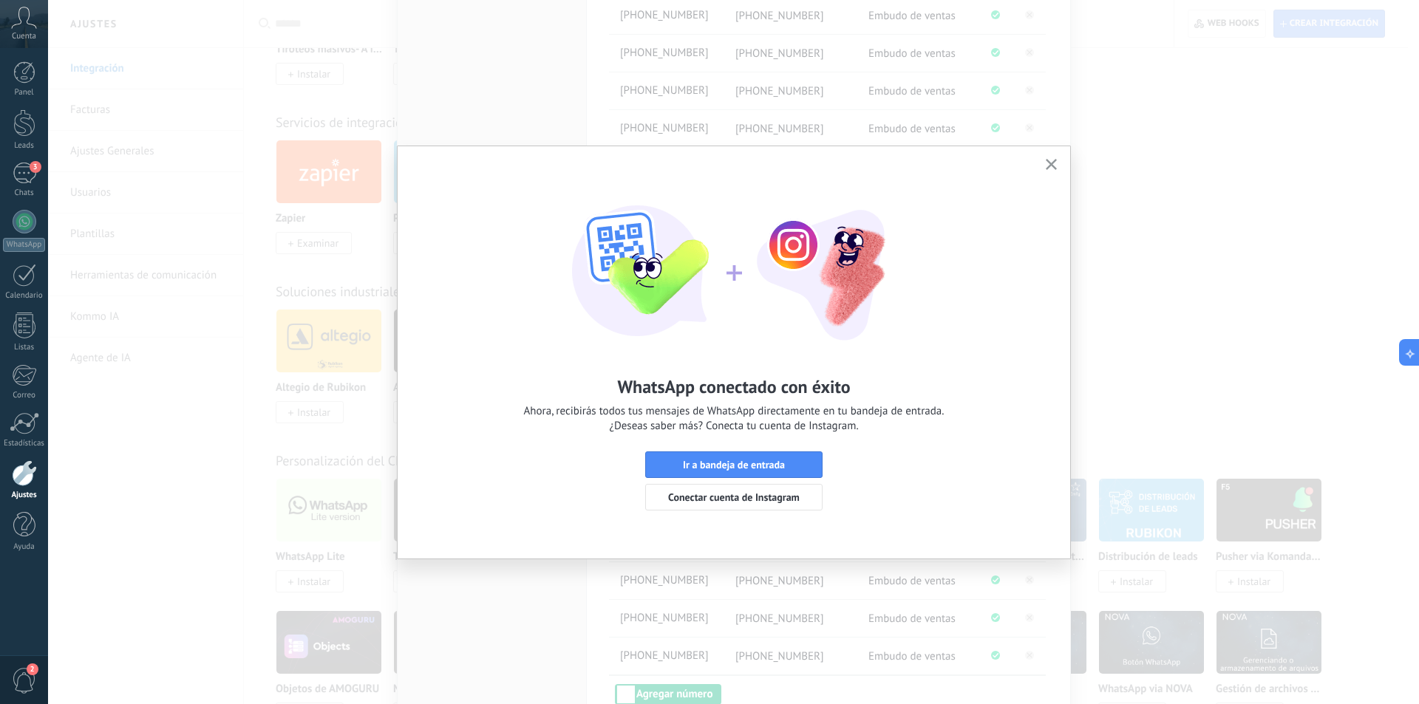
click at [1055, 159] on button "button" at bounding box center [1051, 165] width 18 height 20
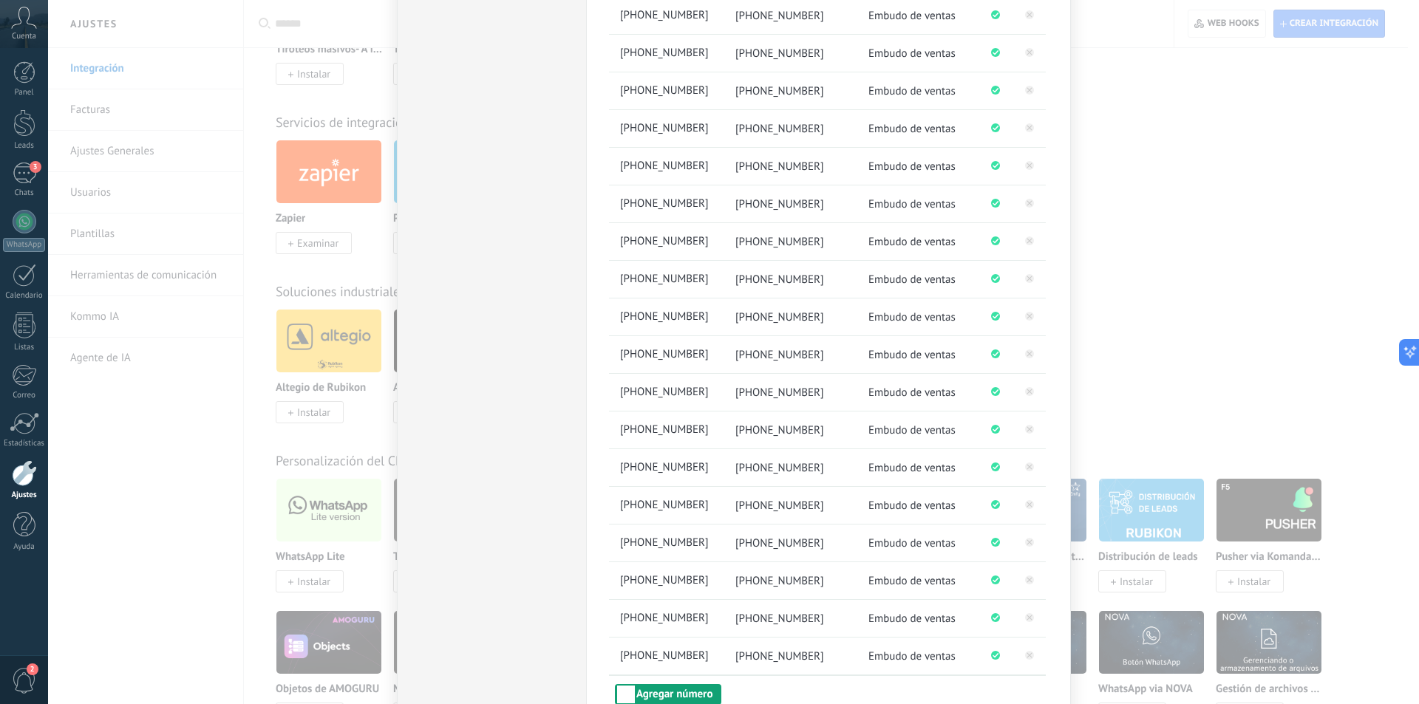
click at [674, 697] on button "Agregar número" at bounding box center [668, 694] width 106 height 21
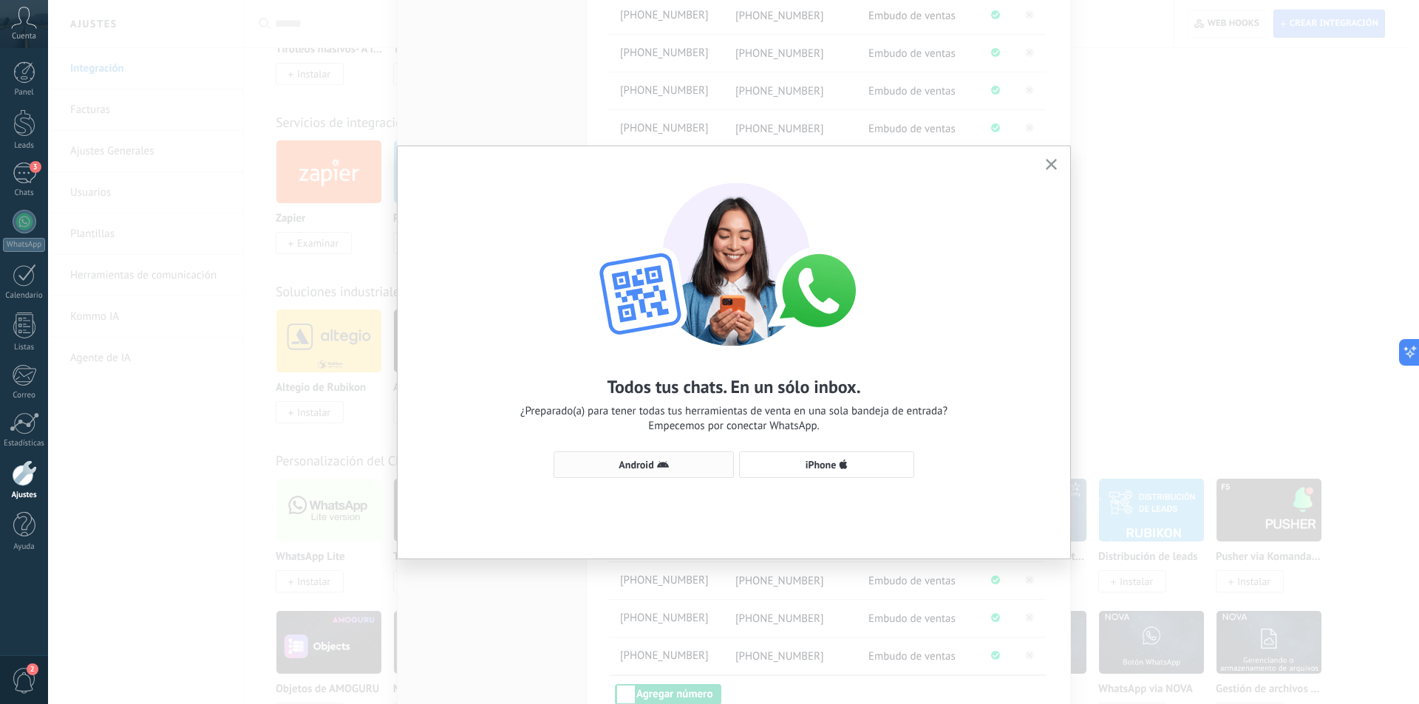
click at [651, 463] on span "Android" at bounding box center [635, 465] width 35 height 10
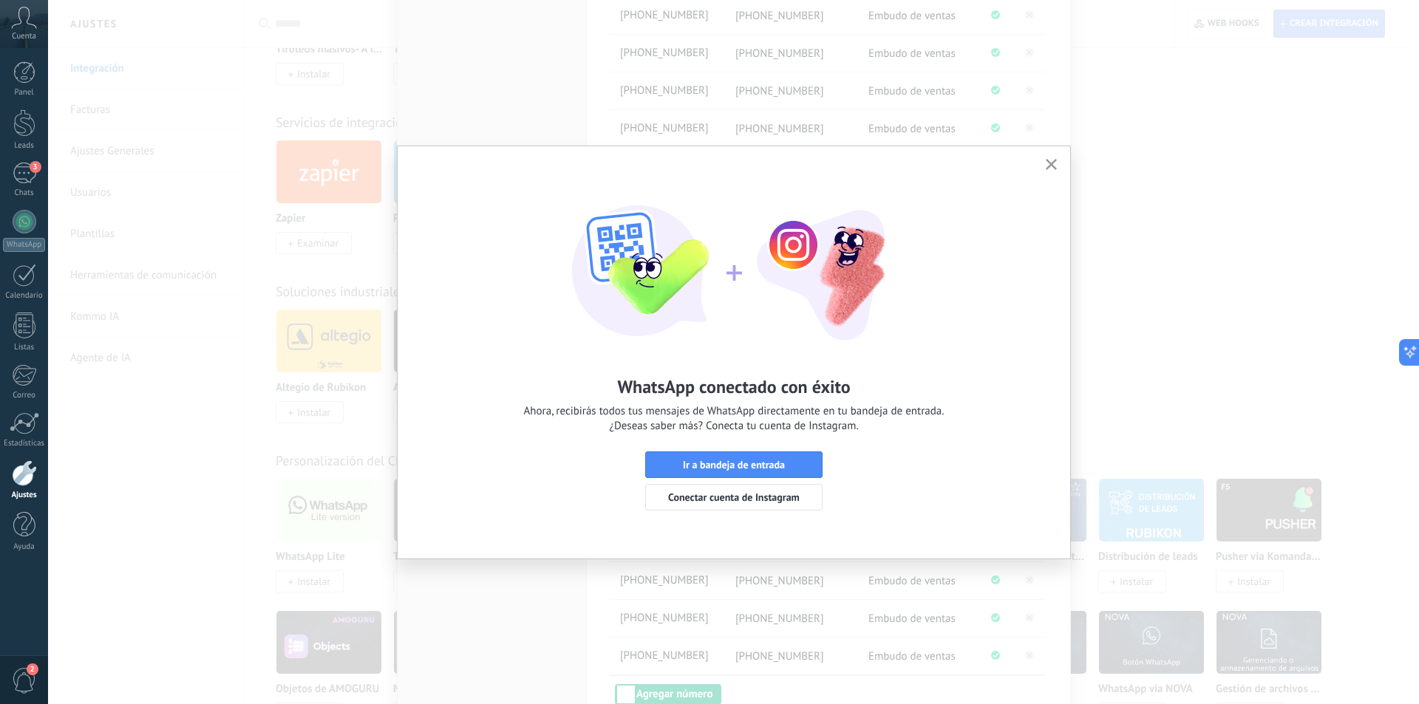
click at [1054, 160] on icon "button" at bounding box center [1050, 164] width 11 height 11
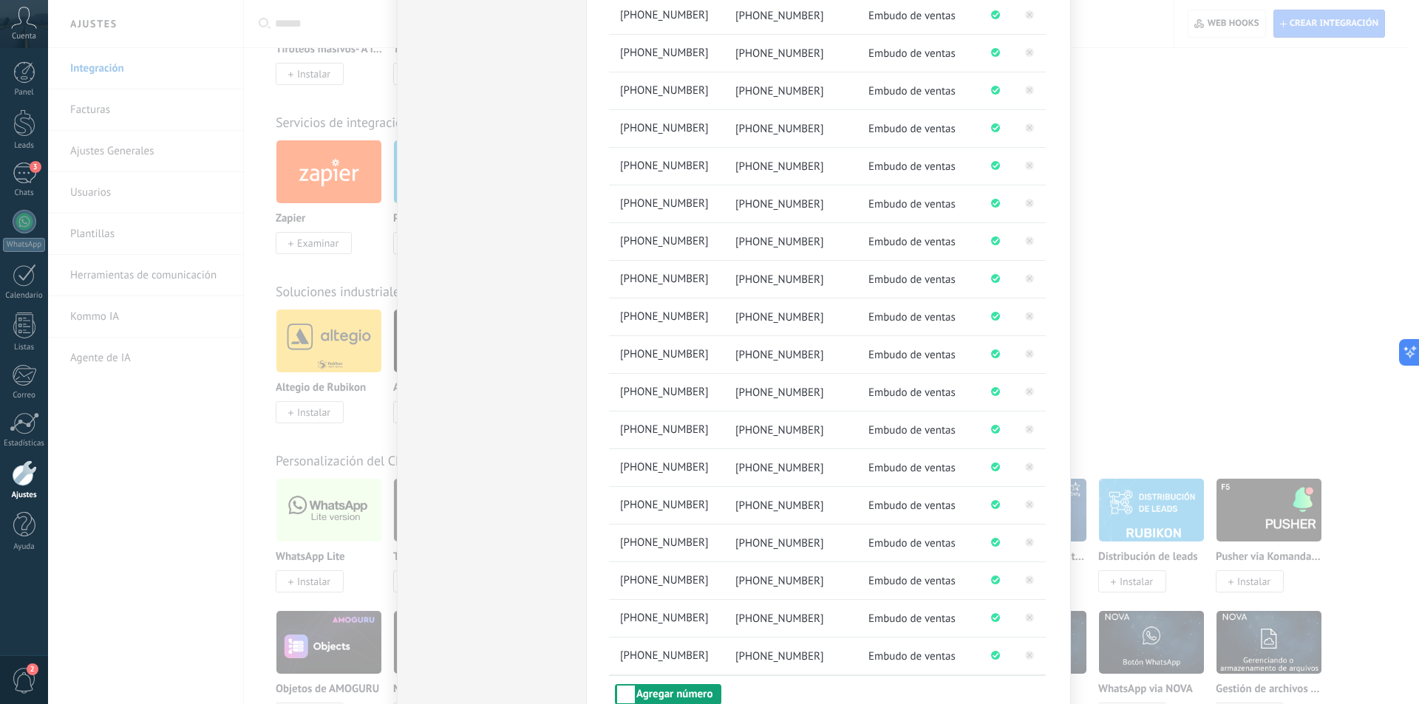
click at [688, 692] on button "Agregar número" at bounding box center [668, 694] width 106 height 21
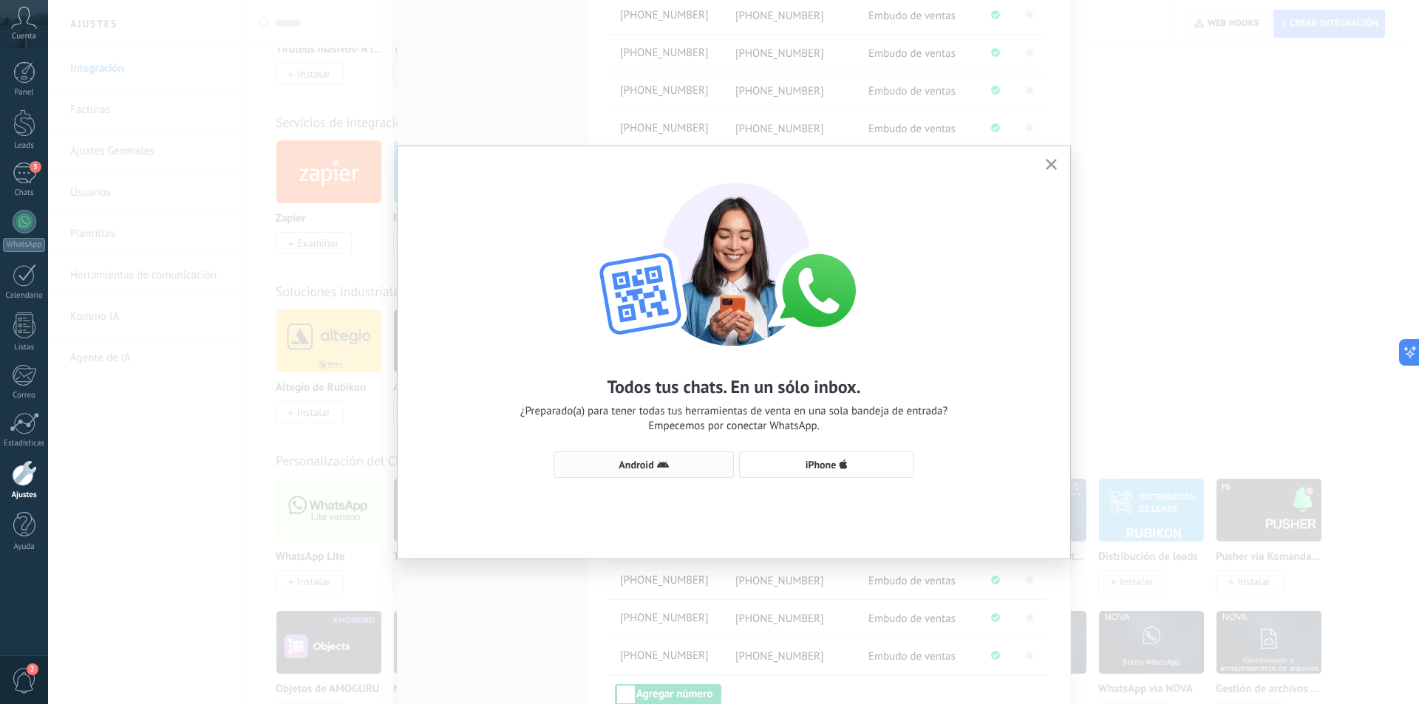
click at [664, 461] on icon "button" at bounding box center [663, 465] width 12 height 12
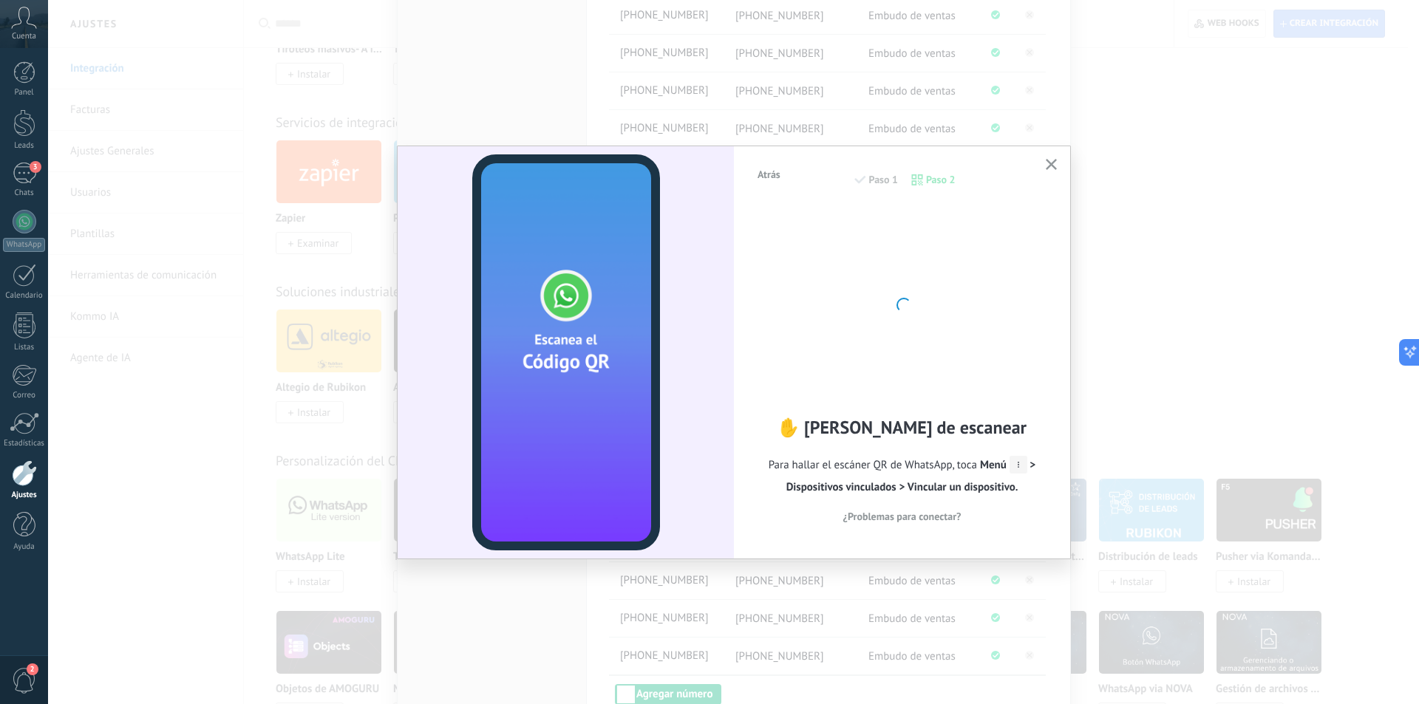
click at [1049, 164] on icon "button" at bounding box center [1050, 164] width 11 height 11
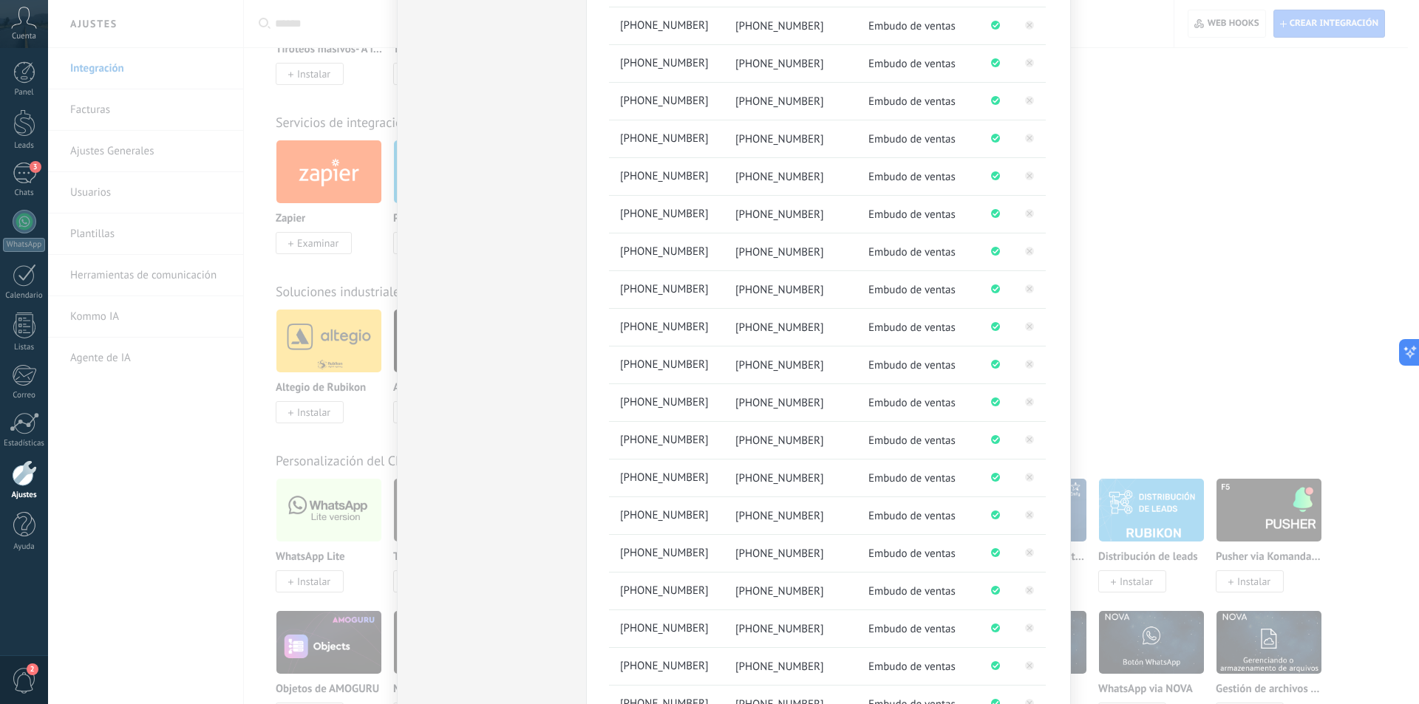
scroll to position [1600, 0]
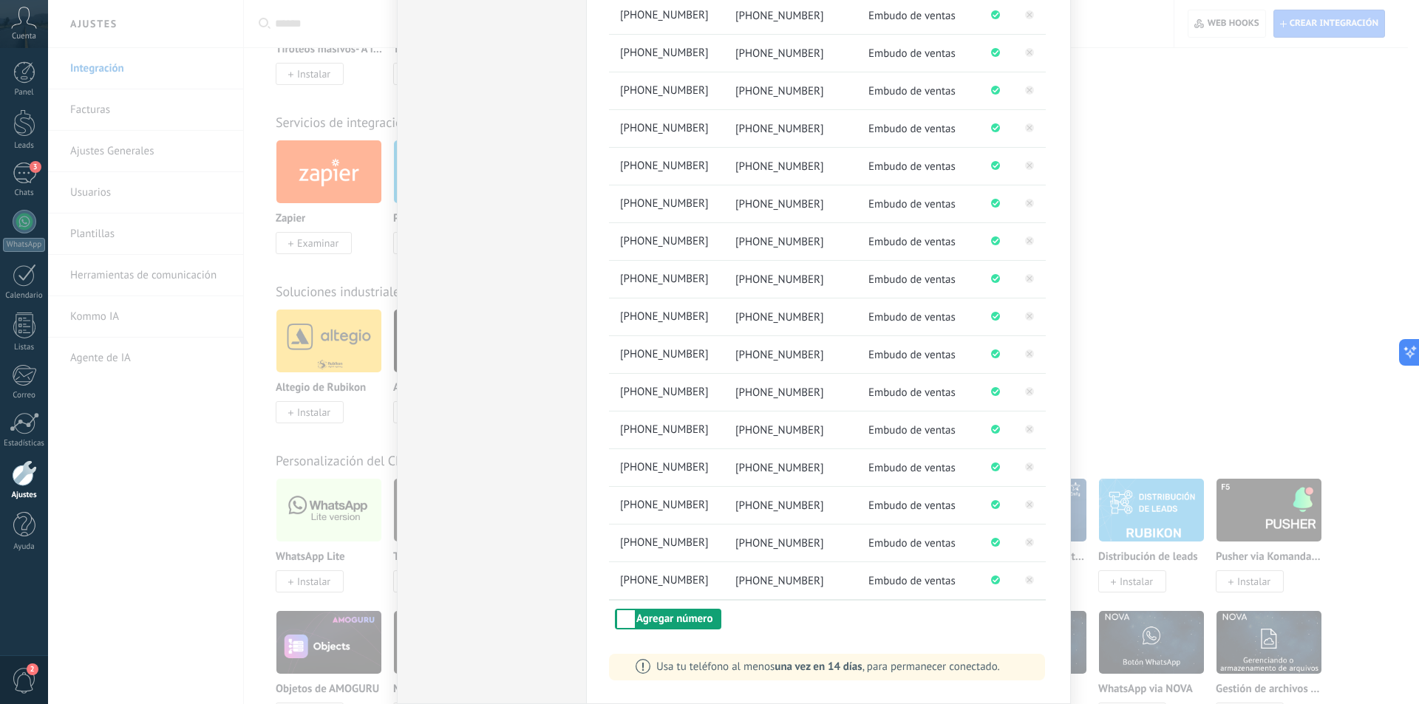
click at [653, 618] on button "Agregar número" at bounding box center [668, 619] width 106 height 21
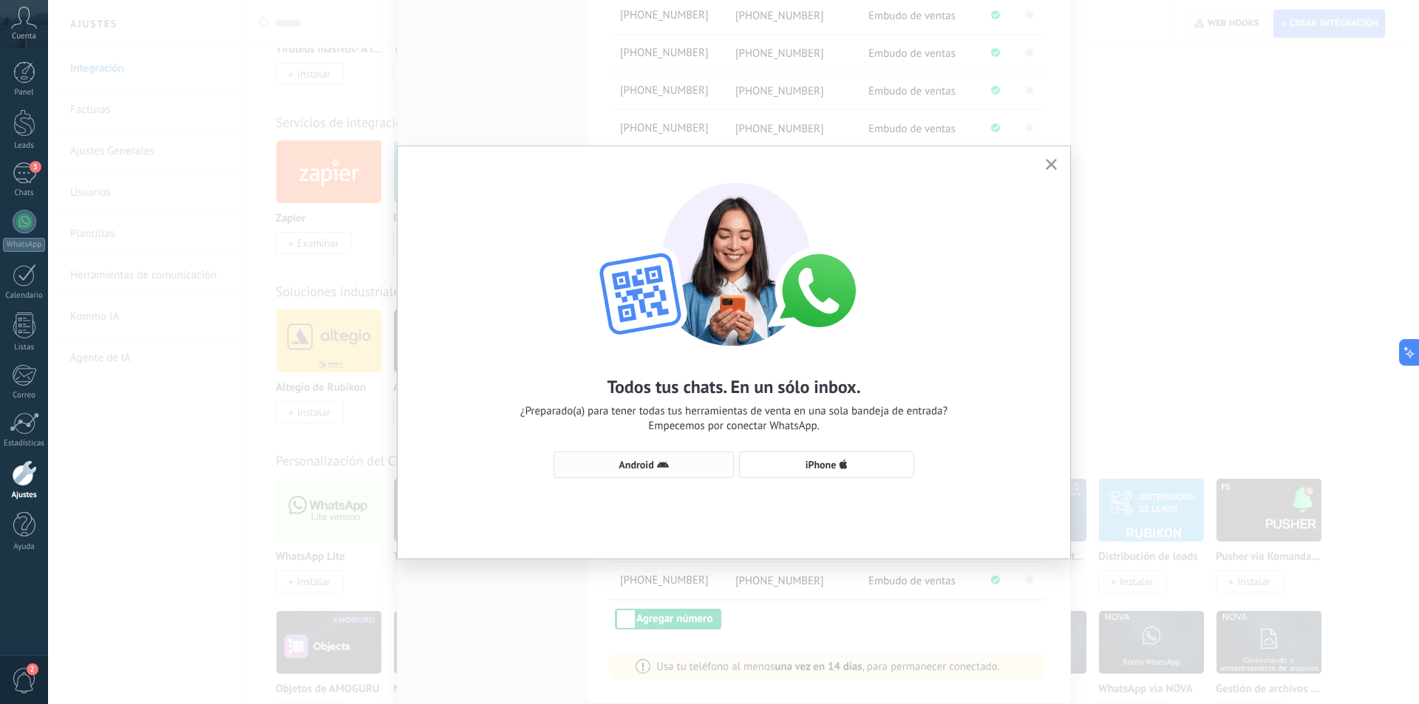
click at [647, 463] on span "Android" at bounding box center [635, 465] width 35 height 10
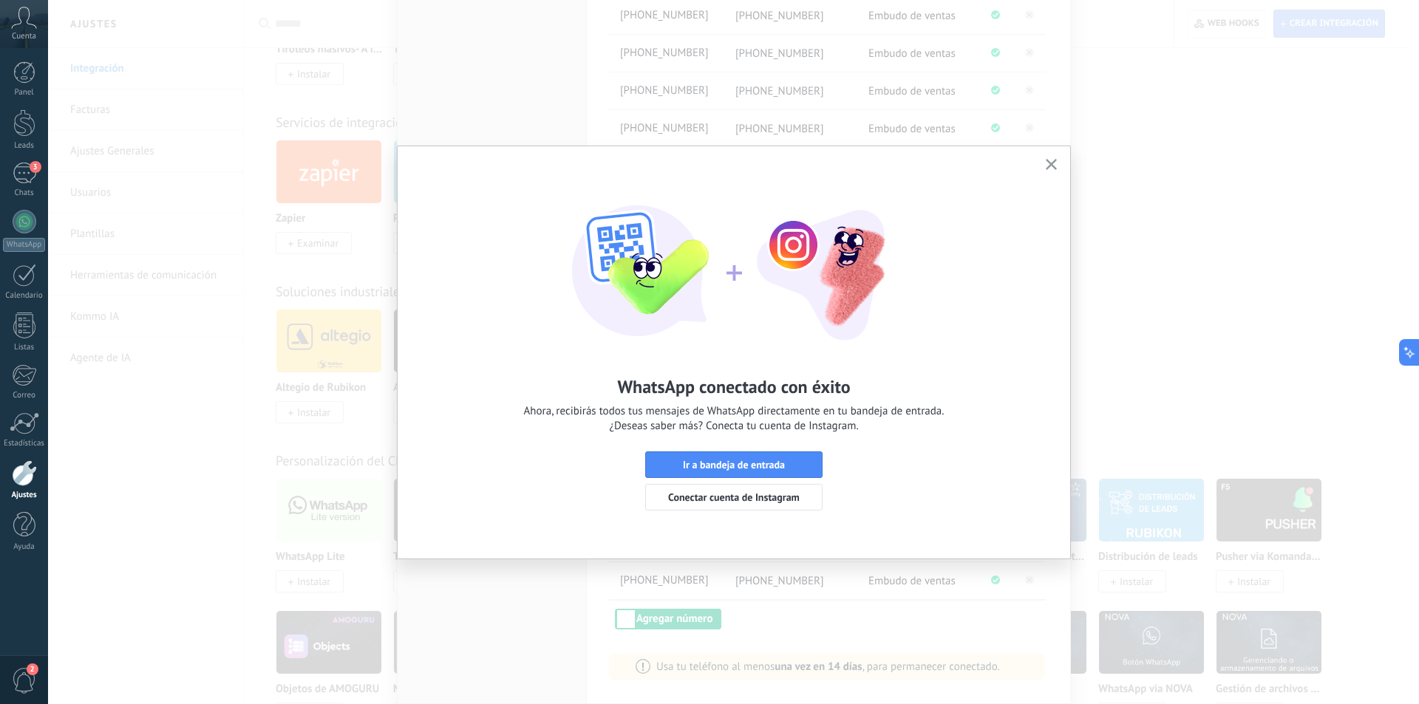
click at [1054, 163] on icon "button" at bounding box center [1050, 164] width 11 height 11
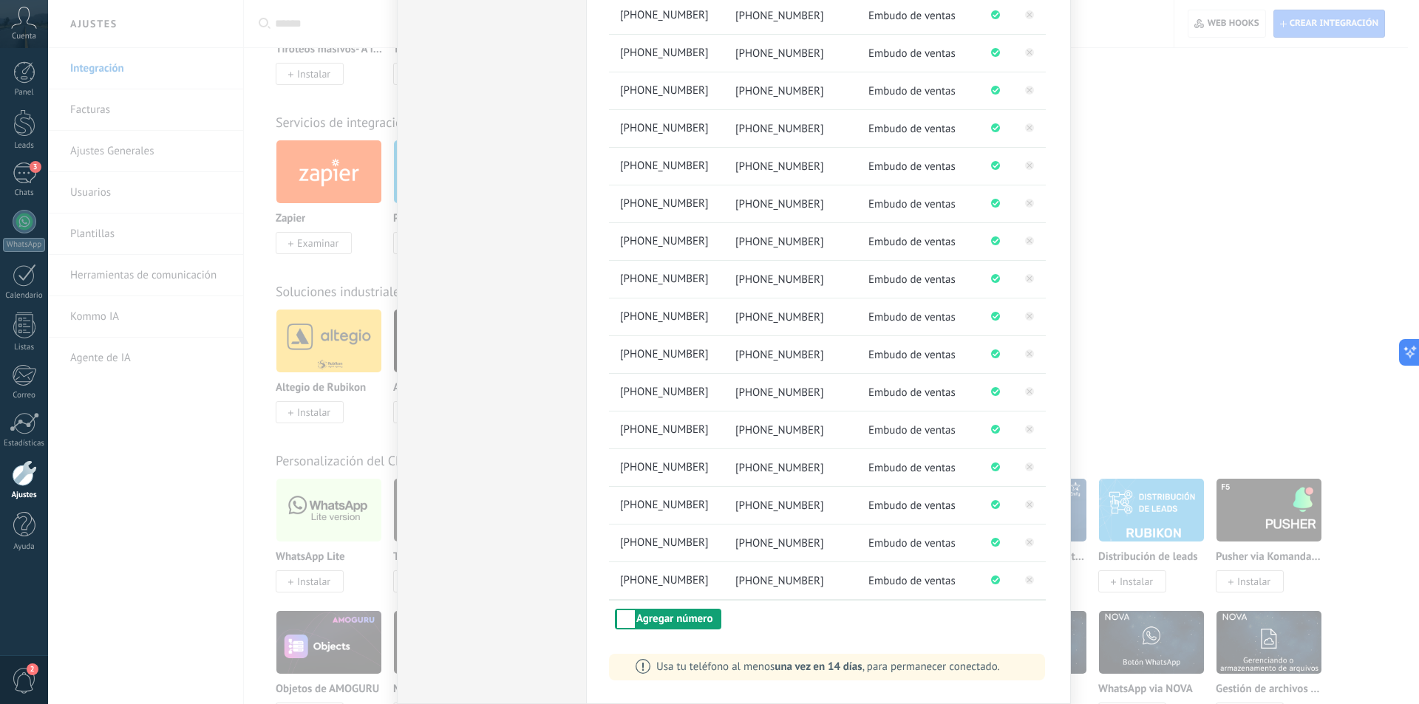
click at [636, 618] on button "Agregar número" at bounding box center [668, 619] width 106 height 21
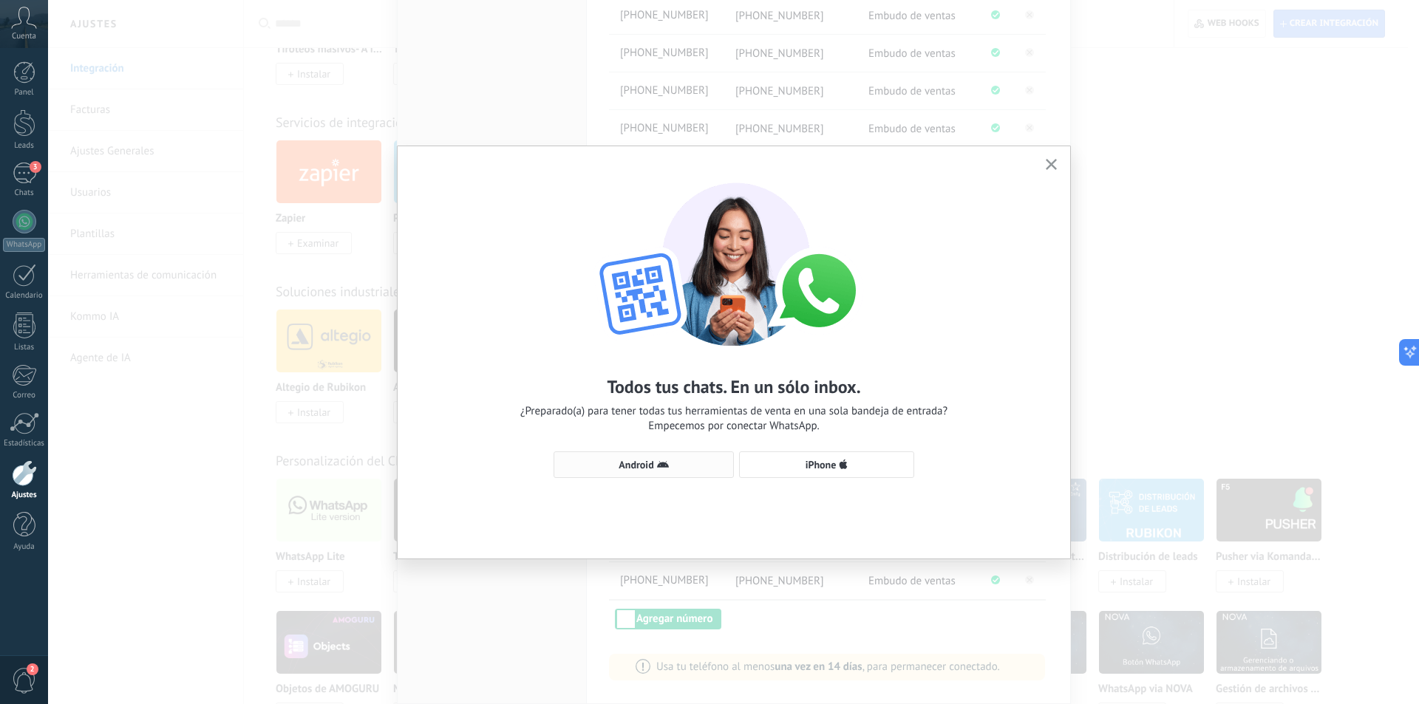
click at [667, 462] on icon "button" at bounding box center [663, 465] width 12 height 12
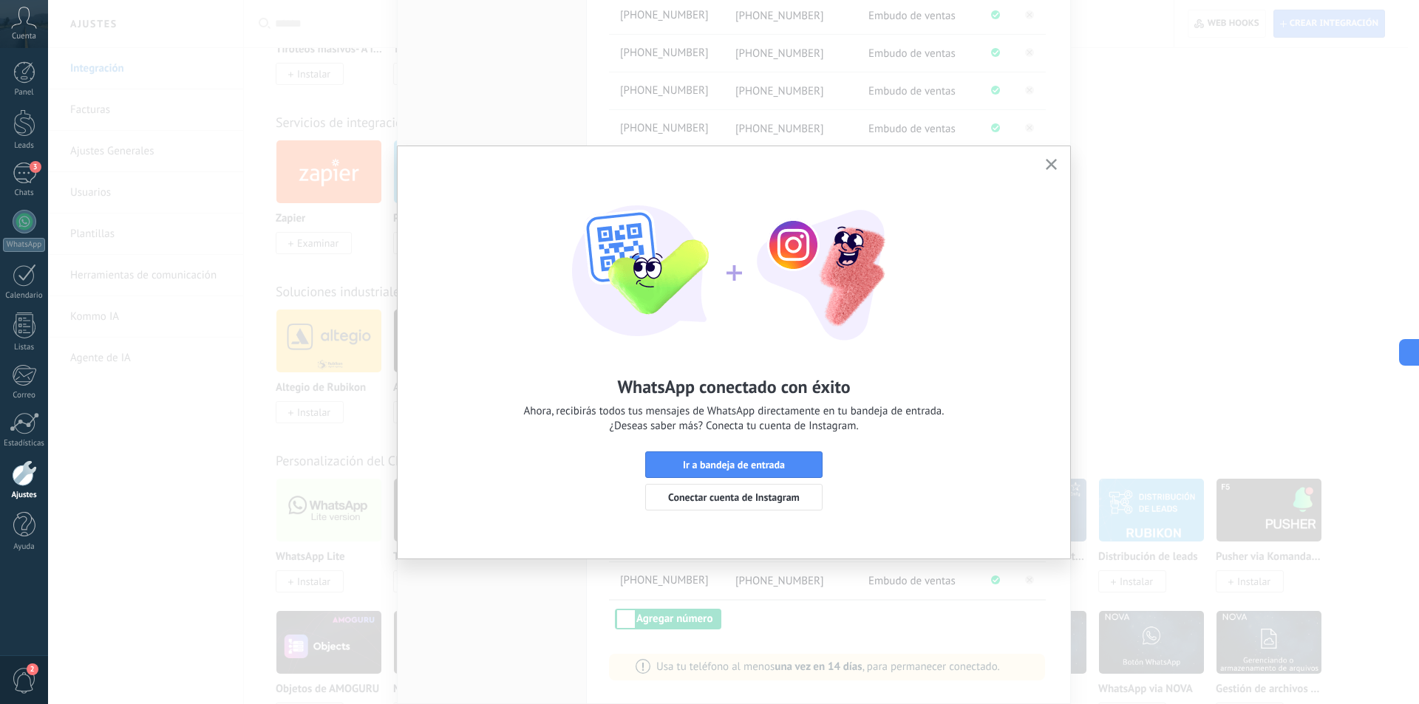
click at [1054, 160] on icon "button" at bounding box center [1050, 164] width 11 height 11
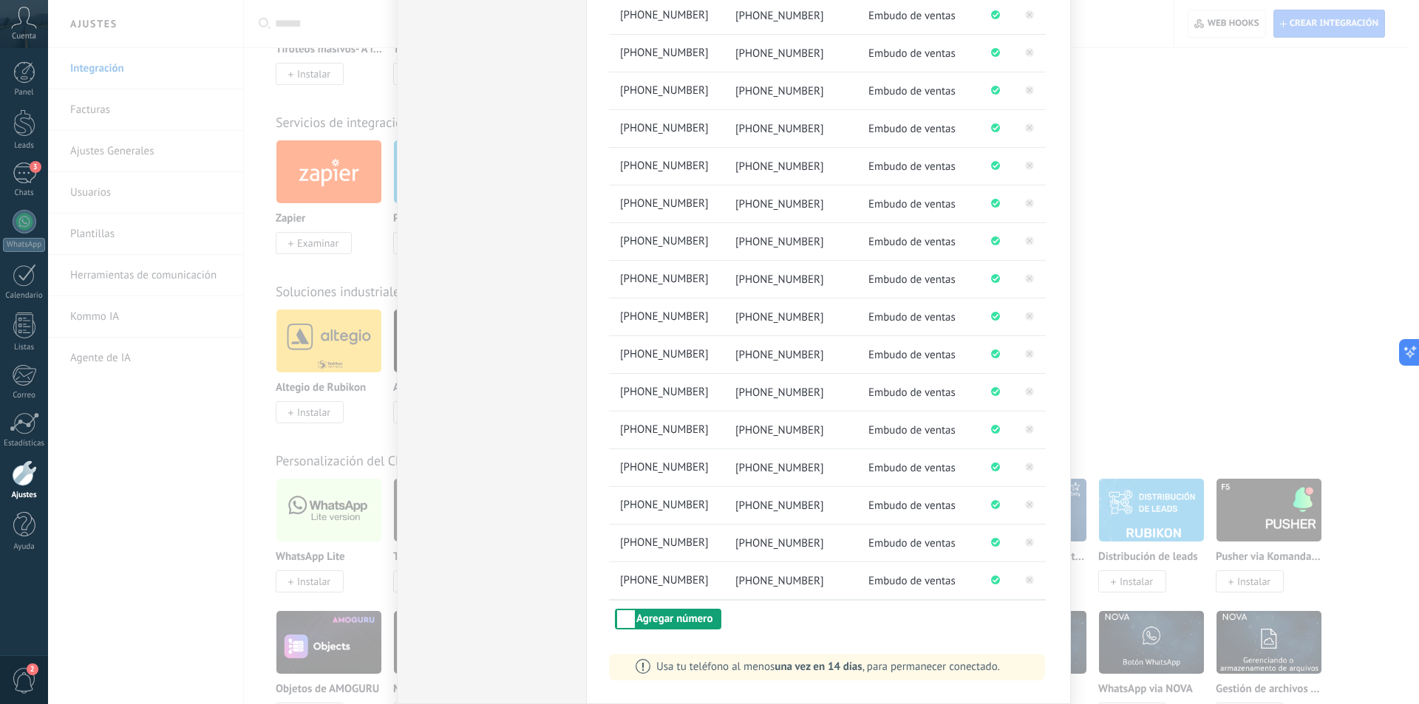
click at [649, 621] on button "Agregar número" at bounding box center [668, 619] width 106 height 21
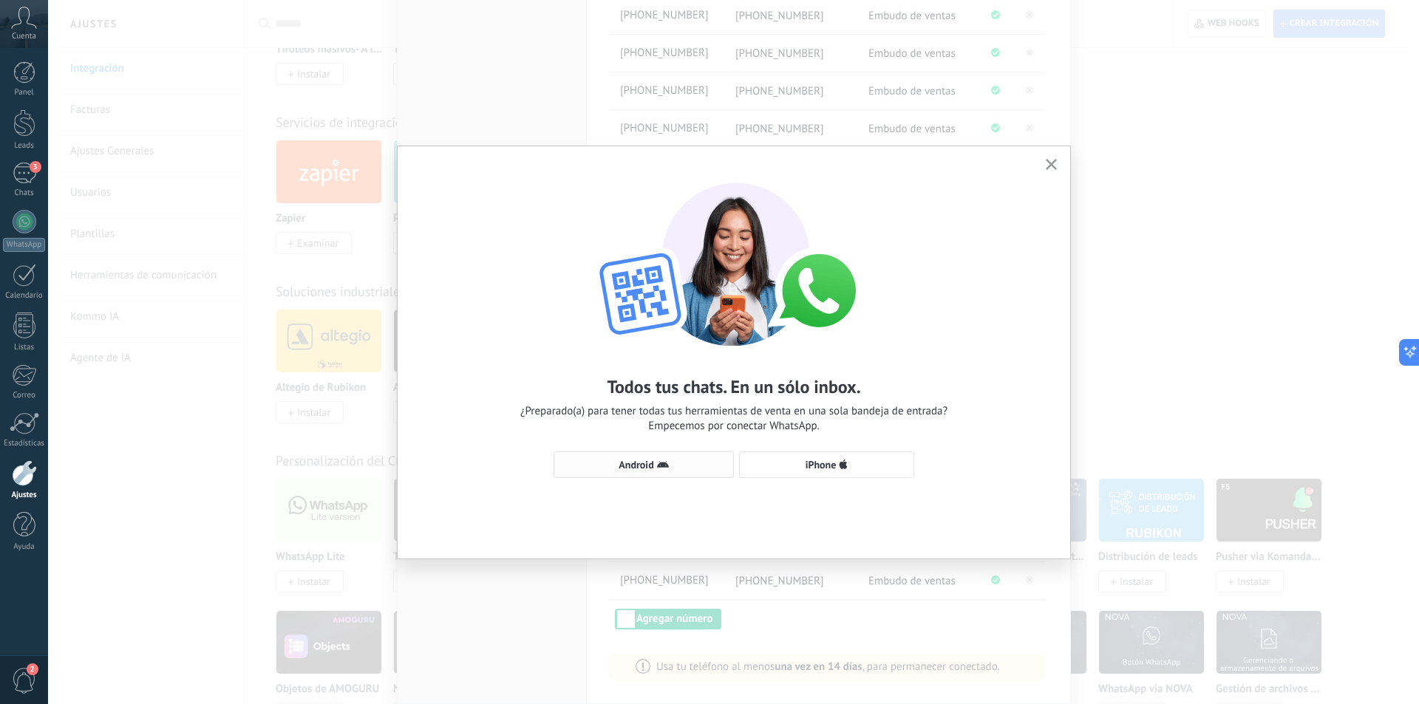
click at [633, 469] on span "Android" at bounding box center [635, 465] width 35 height 10
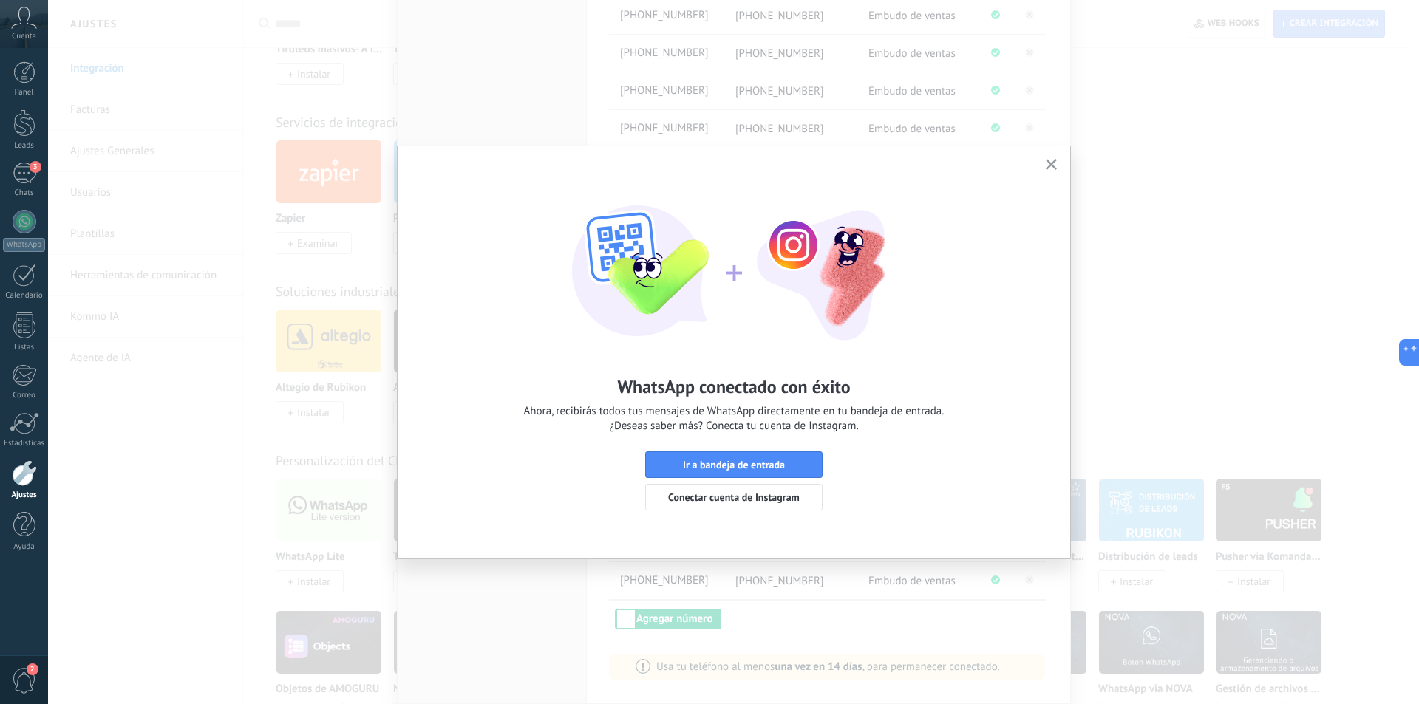
click at [1052, 155] on div "WhatsApp conectado con éxito Ahora, recibirás todos tus mensajes de WhatsApp di…" at bounding box center [733, 352] width 672 height 412
click at [1055, 160] on use "button" at bounding box center [1050, 164] width 11 height 11
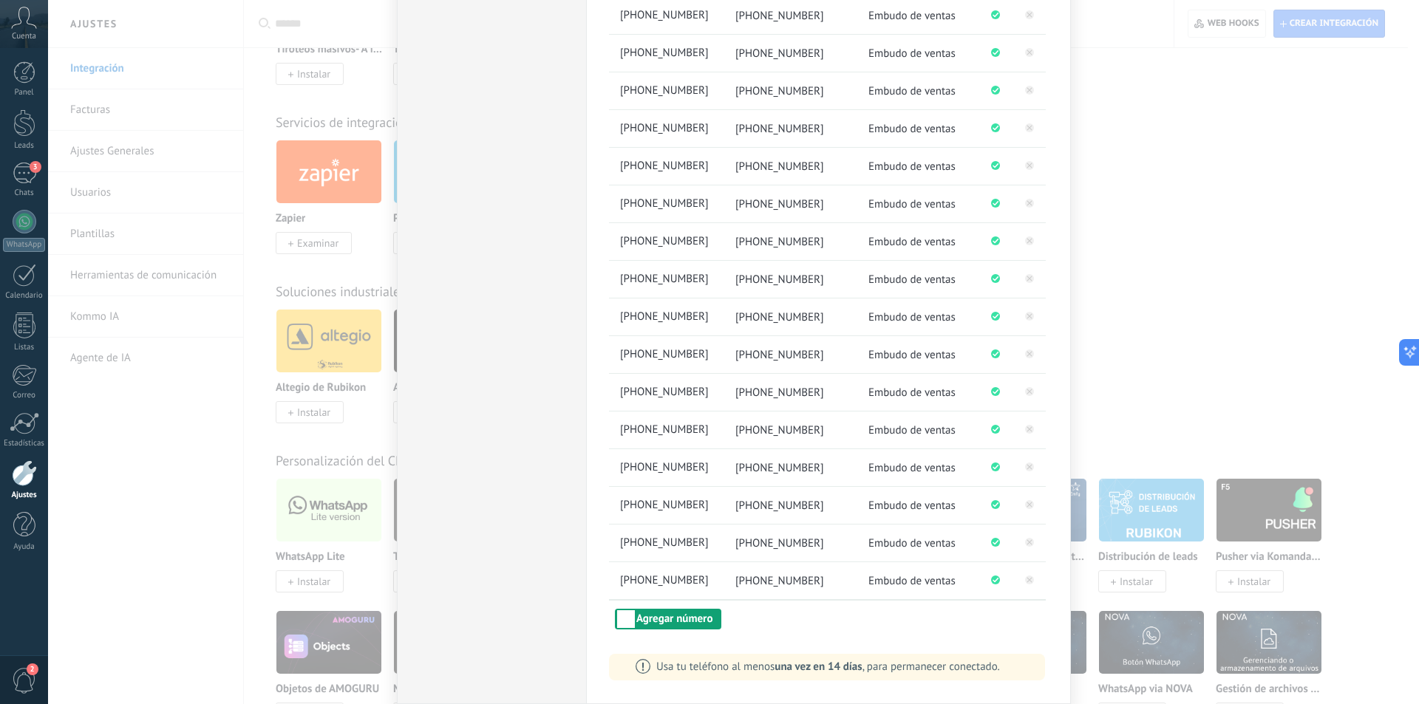
click at [683, 618] on button "Agregar número" at bounding box center [668, 619] width 106 height 21
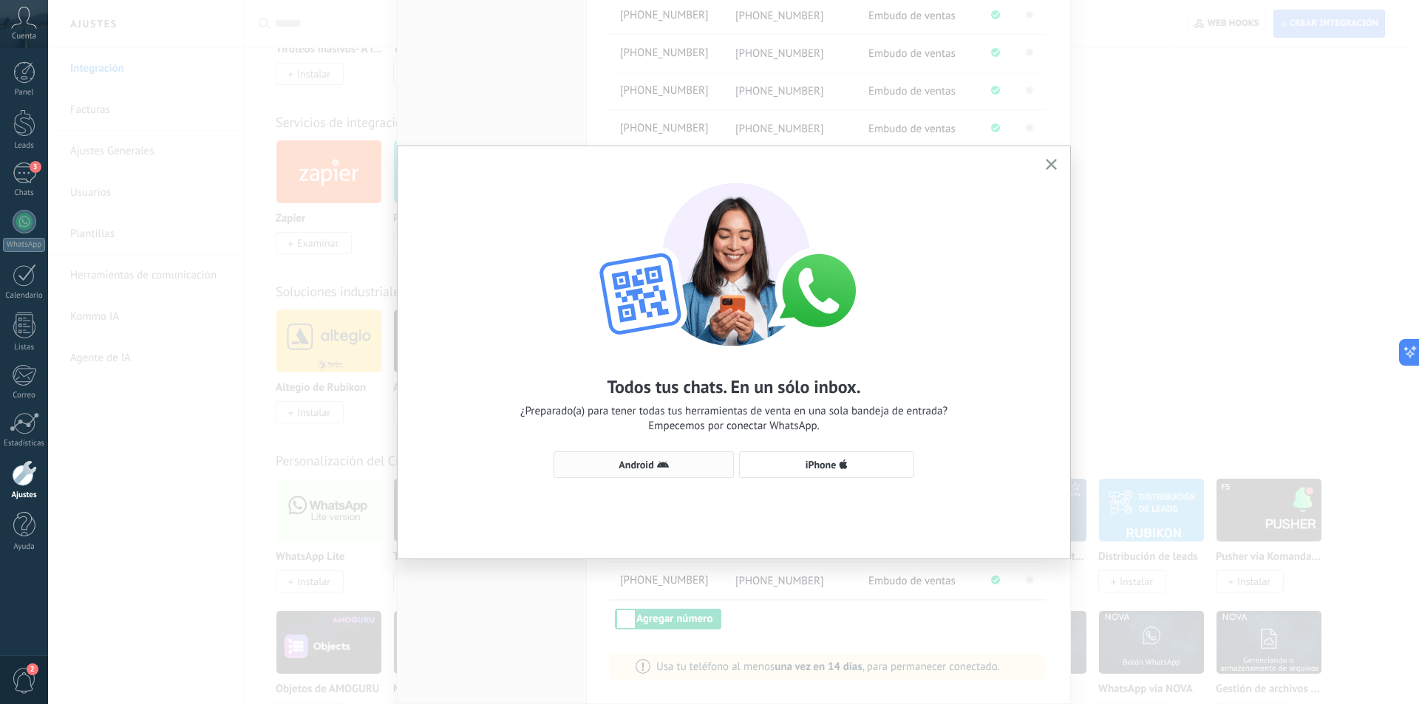
click at [652, 462] on span "Android" at bounding box center [635, 465] width 35 height 10
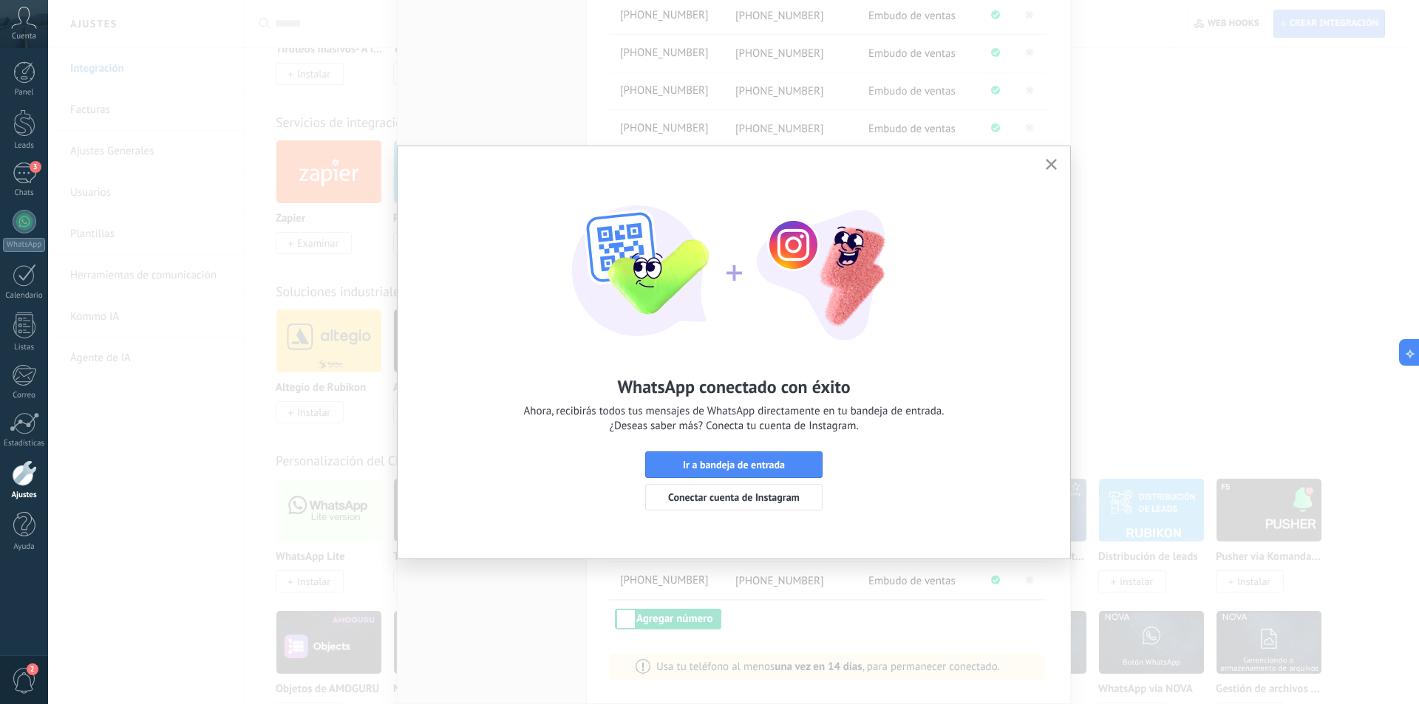
click at [1056, 168] on icon "button" at bounding box center [1050, 164] width 11 height 11
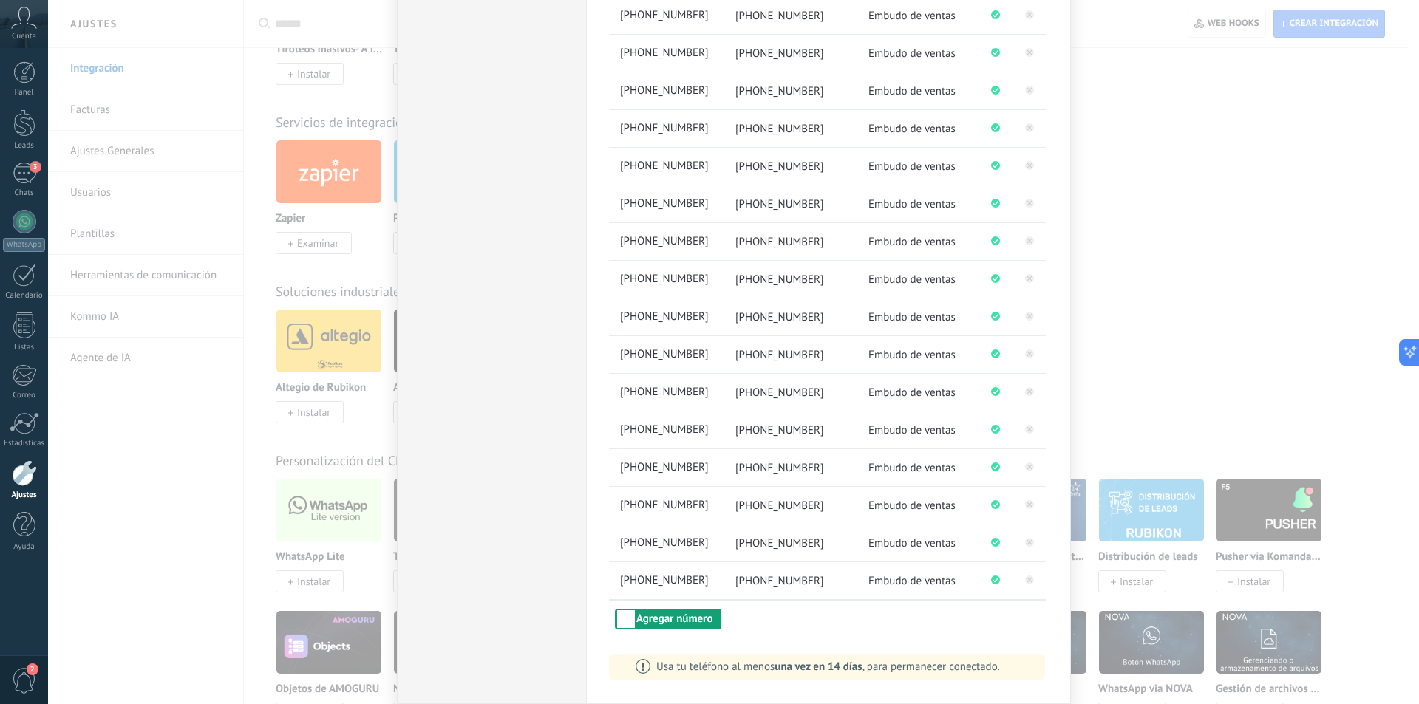
click at [689, 616] on button "Agregar número" at bounding box center [668, 619] width 106 height 21
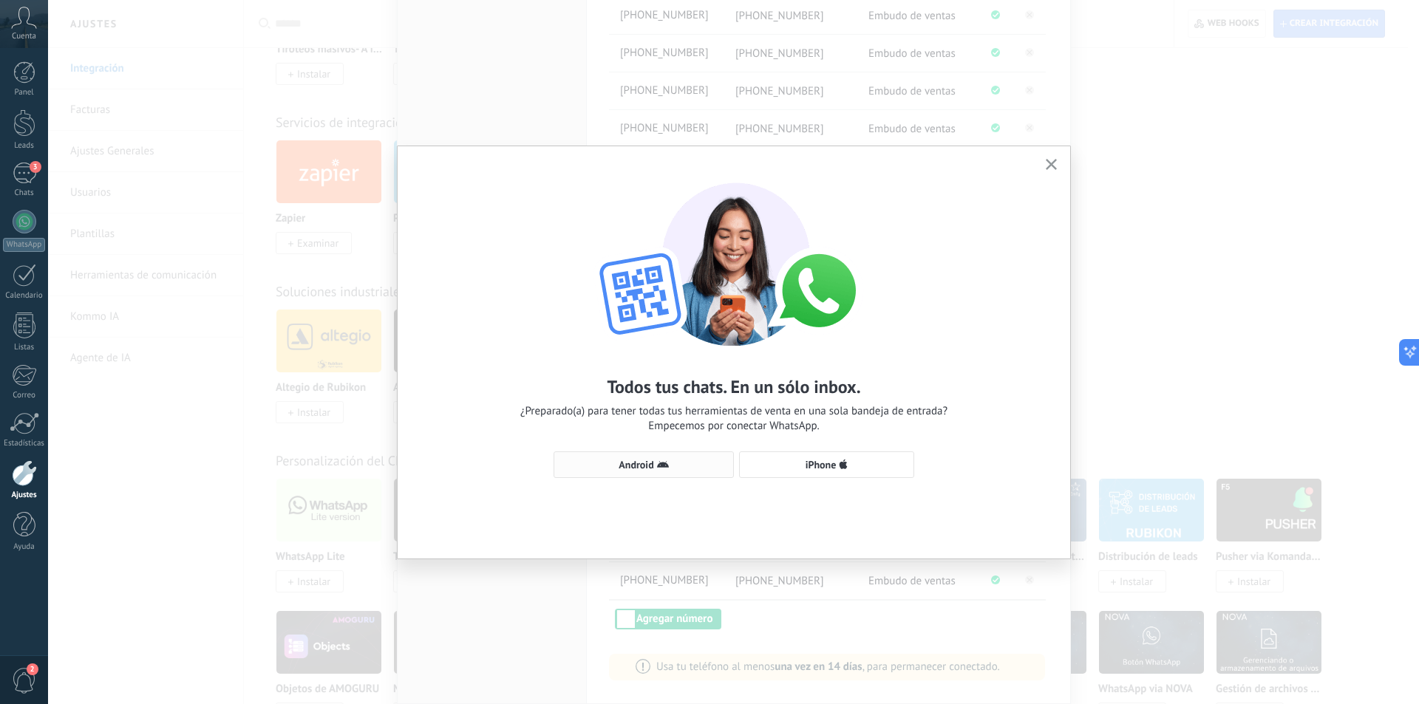
click at [643, 470] on span "Android" at bounding box center [635, 465] width 35 height 10
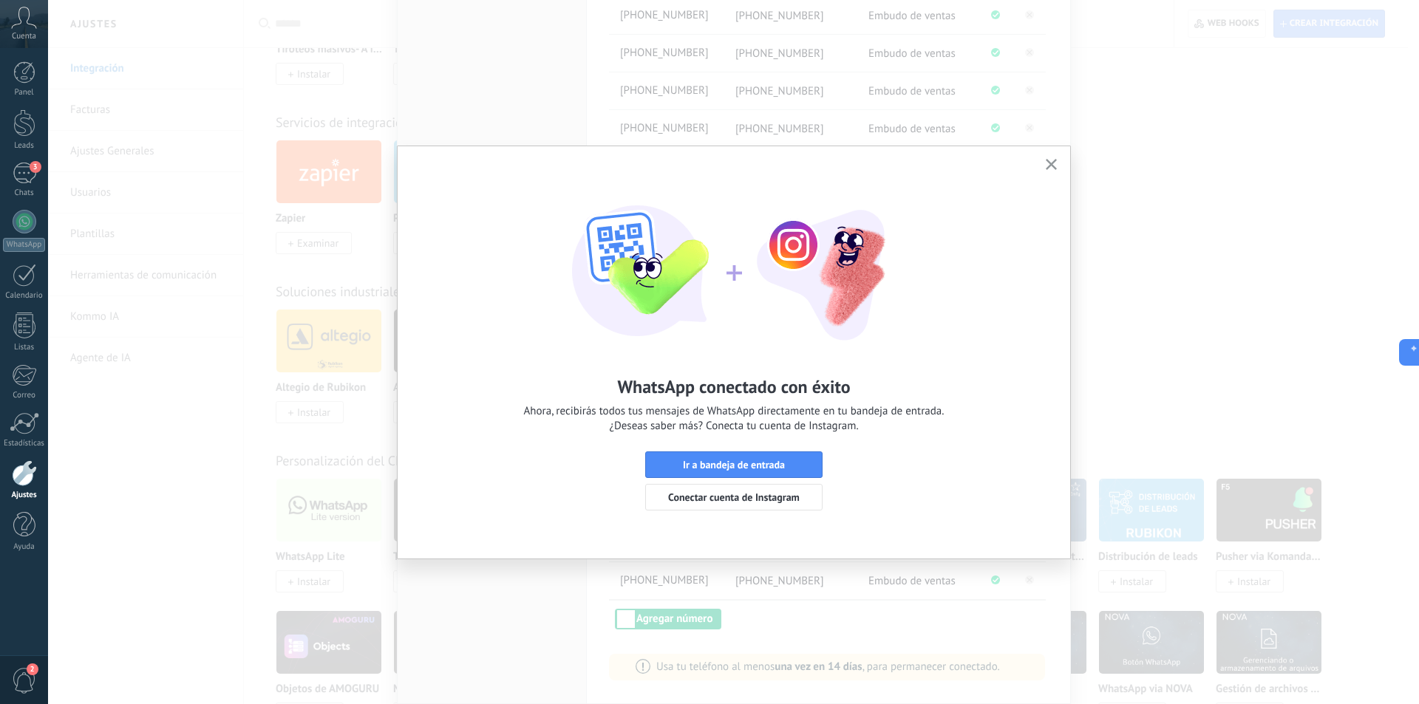
click at [1056, 163] on icon "button" at bounding box center [1050, 164] width 11 height 11
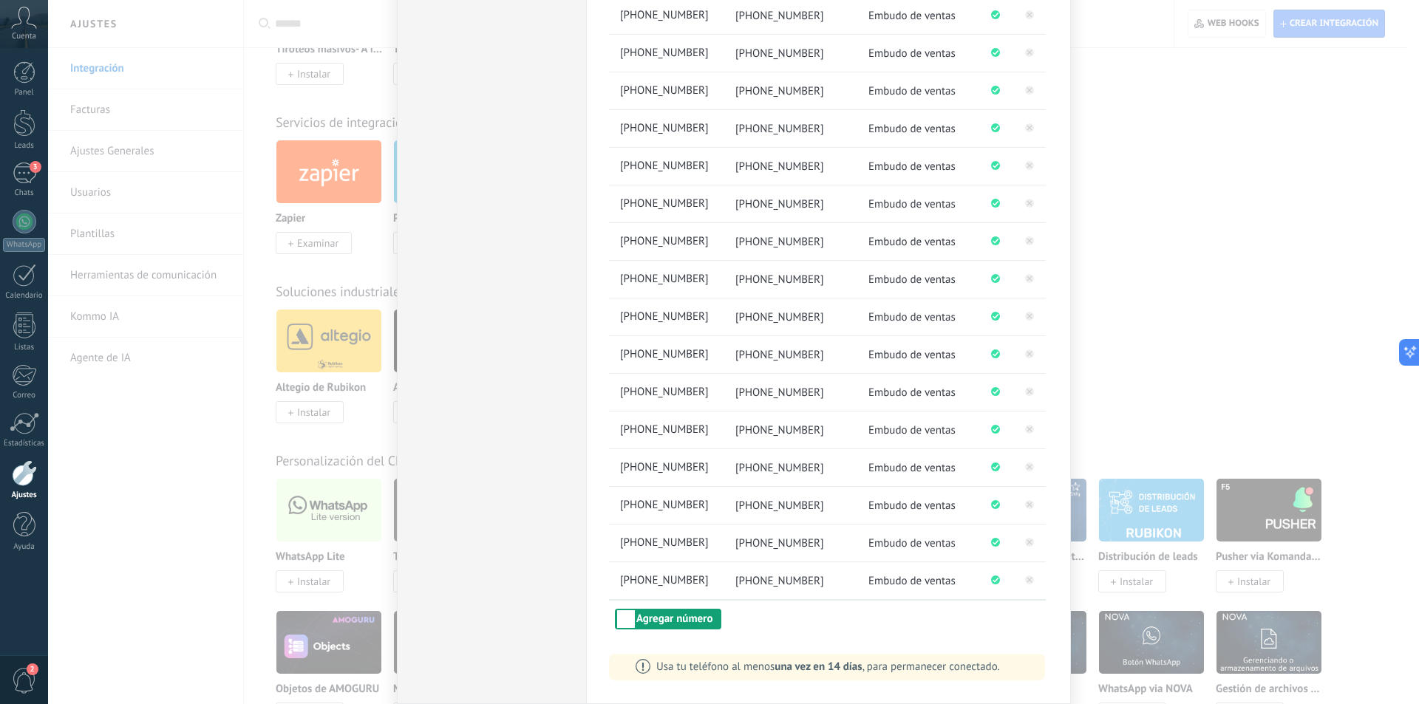
click at [652, 624] on button "Agregar número" at bounding box center [668, 619] width 106 height 21
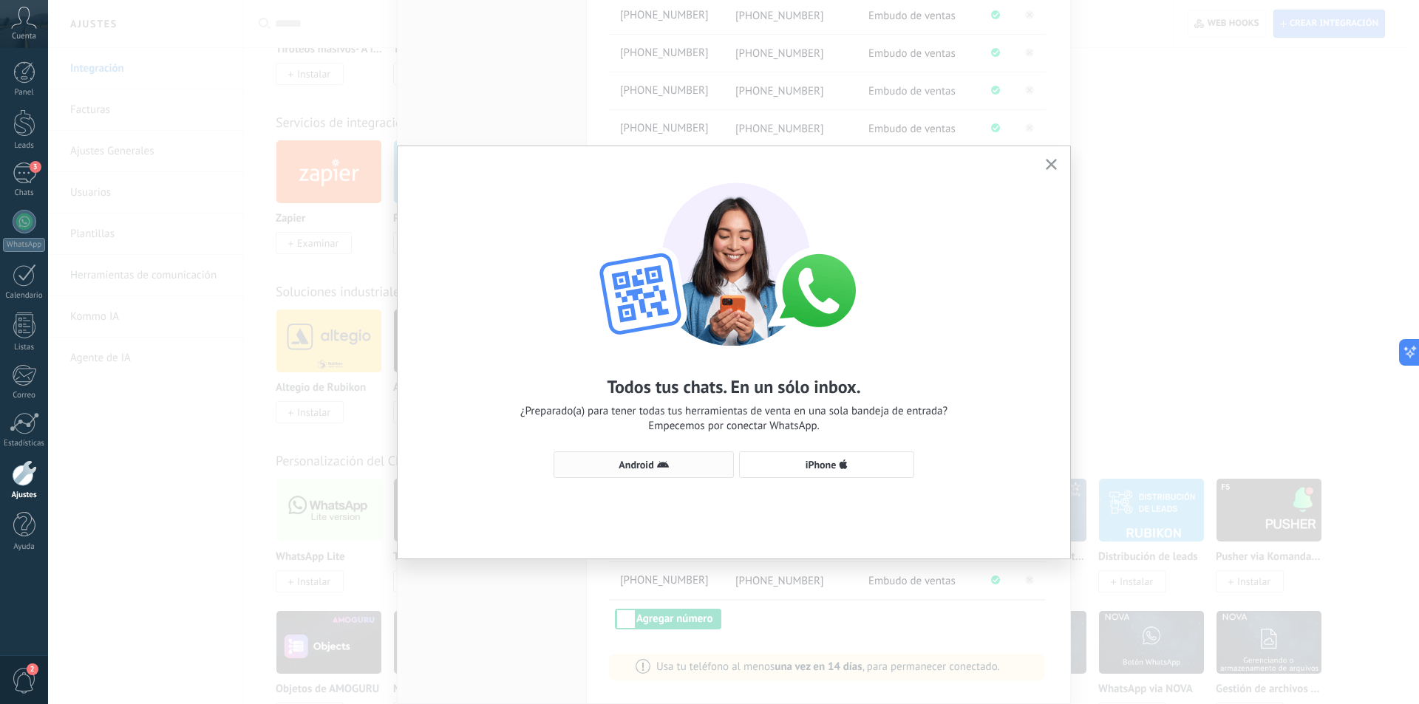
click at [631, 469] on span "Android" at bounding box center [635, 465] width 35 height 10
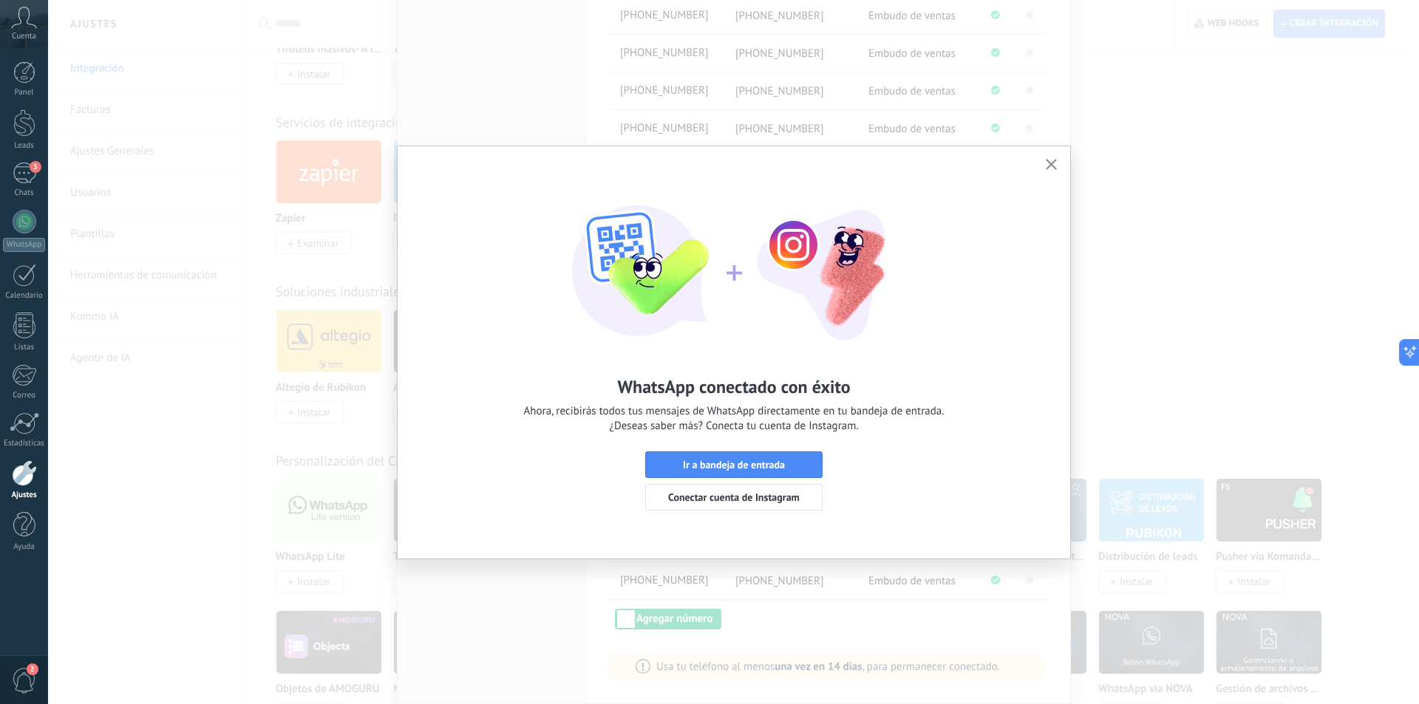
click at [1048, 162] on icon "button" at bounding box center [1050, 164] width 11 height 11
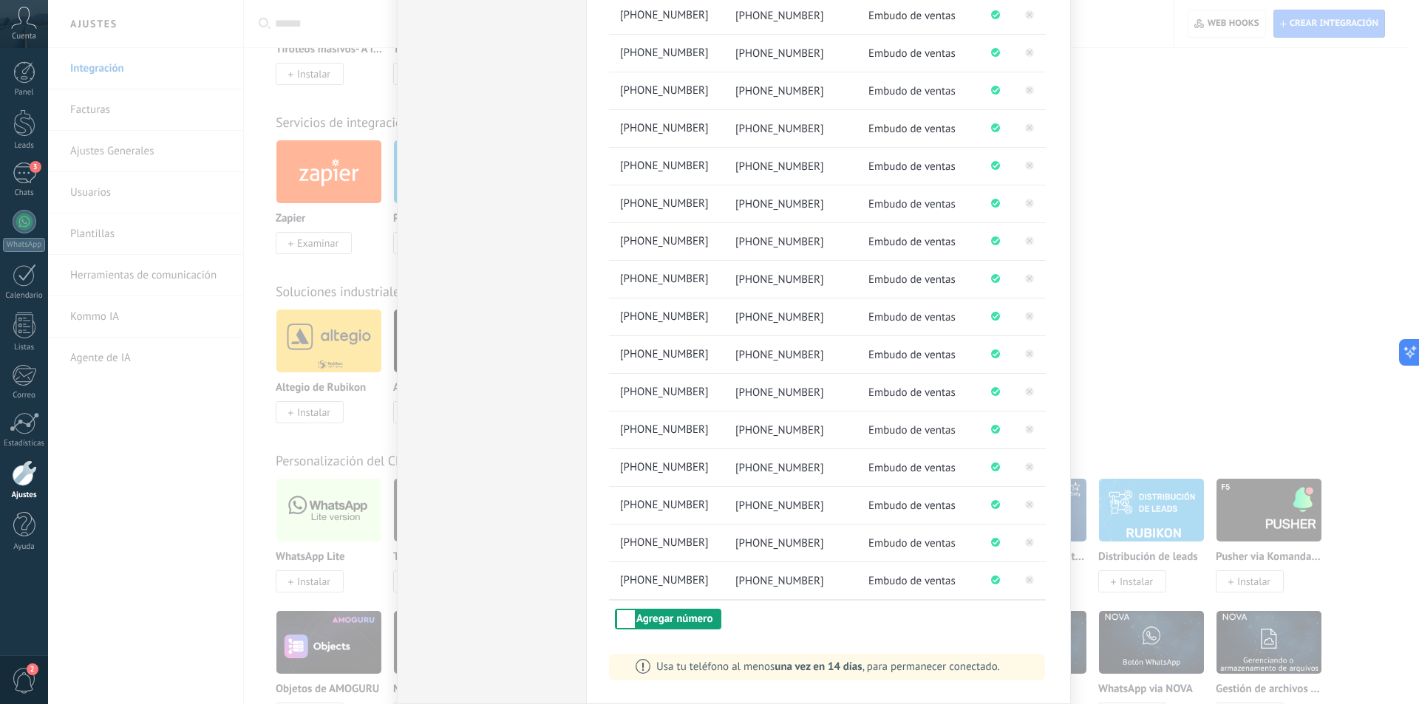
click at [662, 621] on button "Agregar número" at bounding box center [668, 619] width 106 height 21
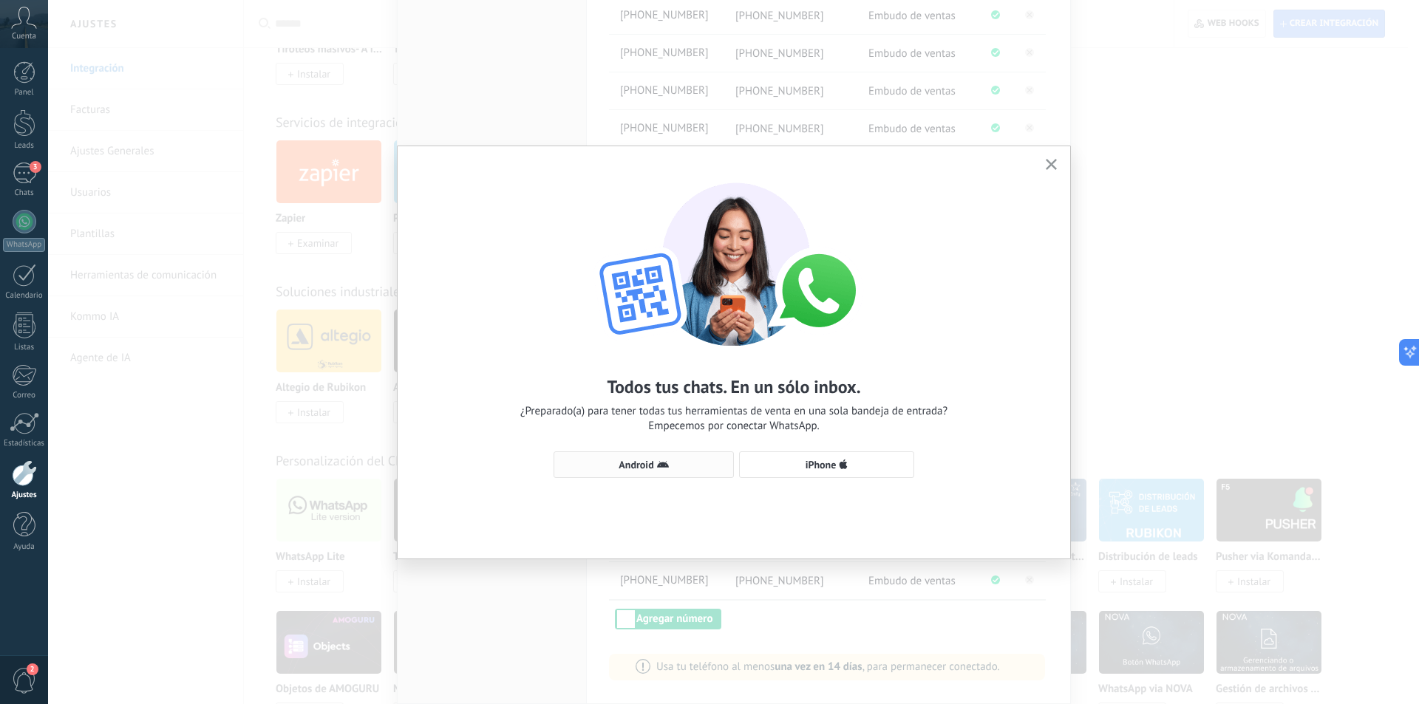
click at [643, 465] on span "Android" at bounding box center [635, 465] width 35 height 10
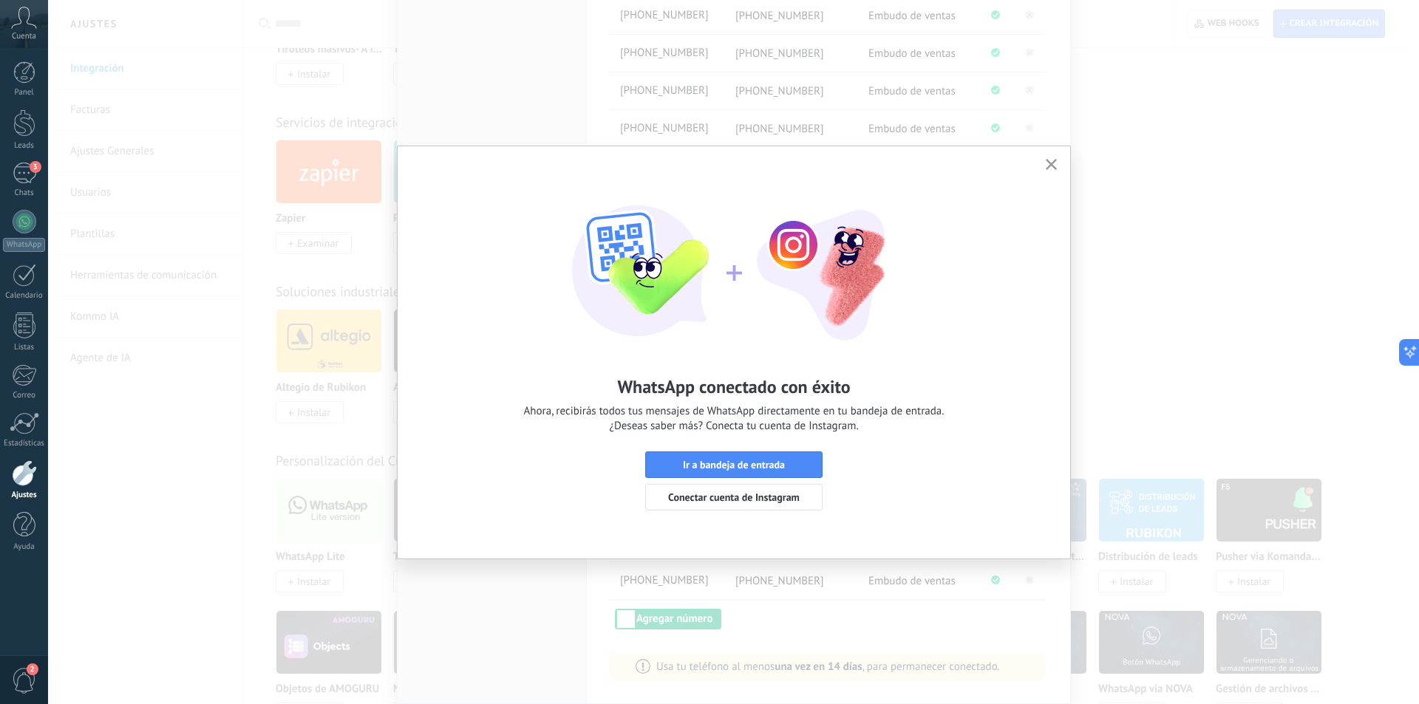
click at [1057, 161] on button "button" at bounding box center [1051, 165] width 18 height 20
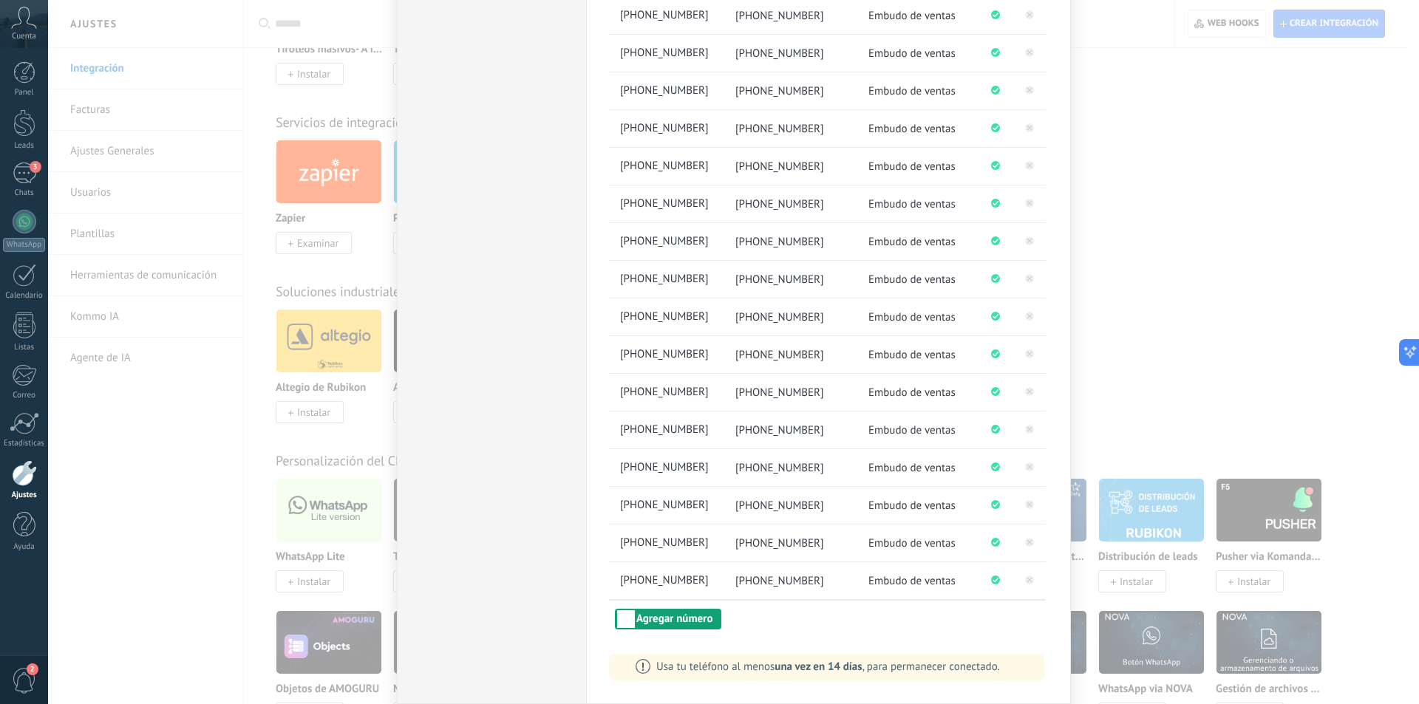
click at [642, 621] on button "Agregar número" at bounding box center [668, 619] width 106 height 21
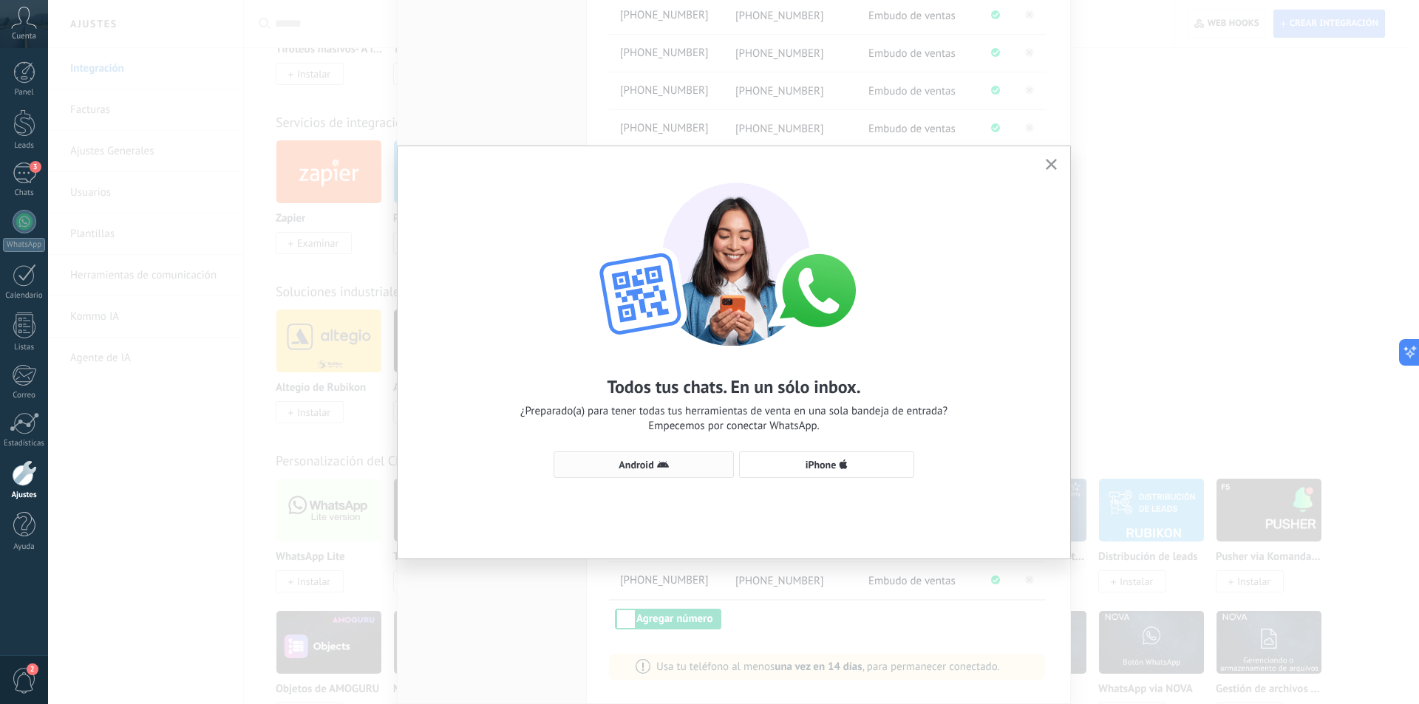
click at [646, 463] on span "Android" at bounding box center [635, 465] width 35 height 10
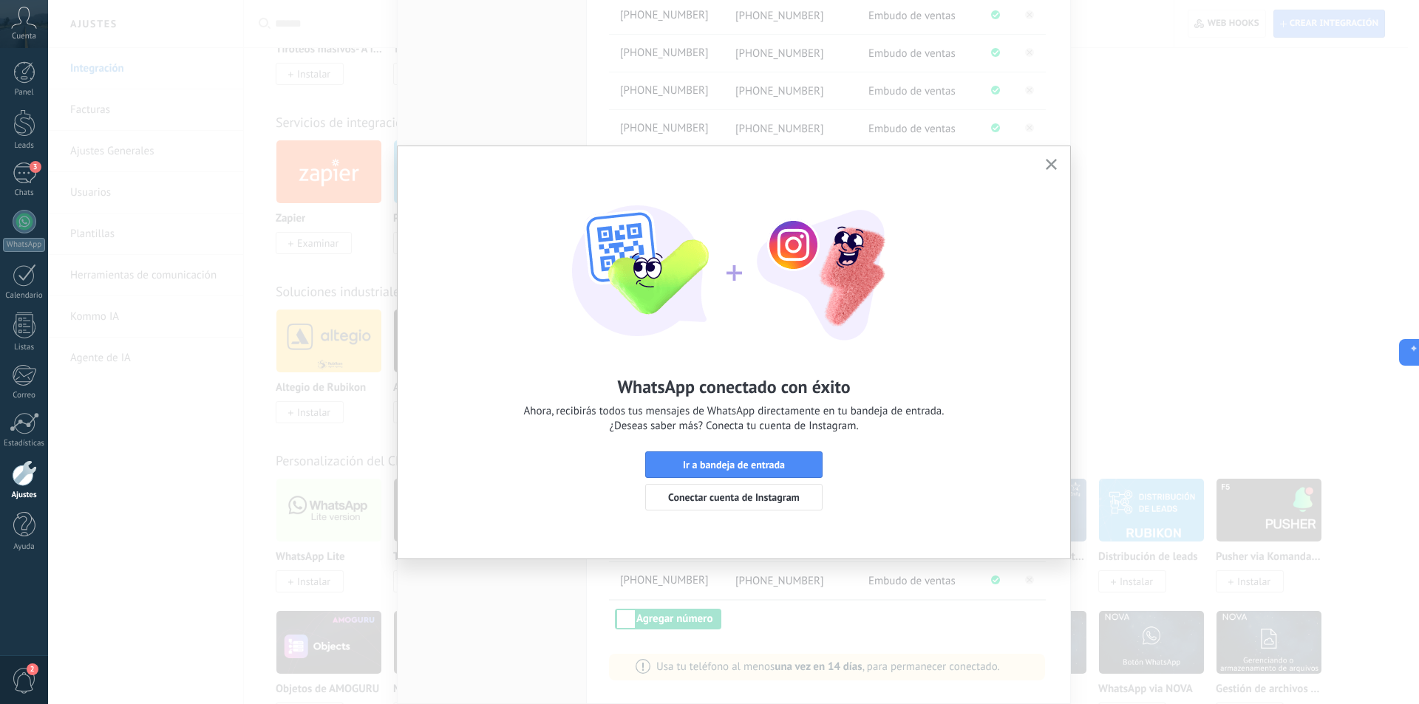
click at [1051, 165] on use "button" at bounding box center [1050, 164] width 11 height 11
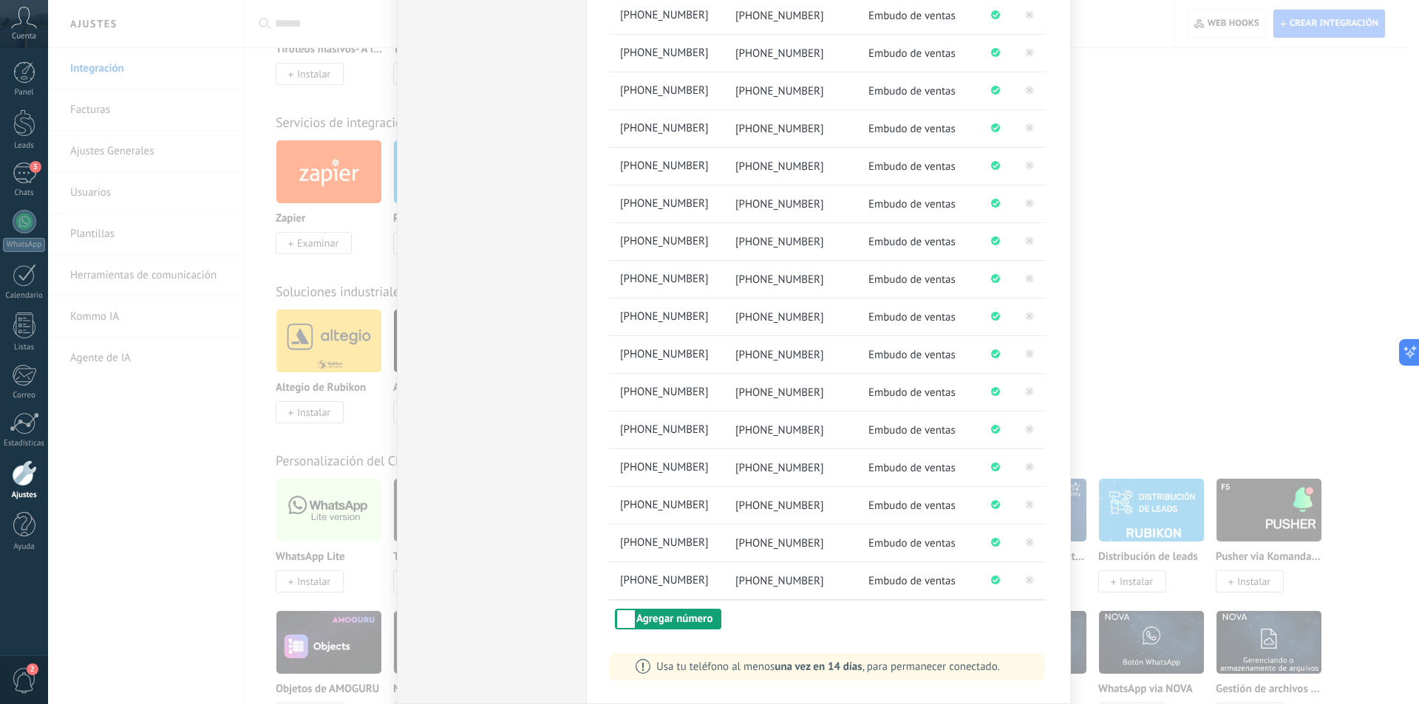
click at [663, 616] on button "Agregar número" at bounding box center [668, 619] width 106 height 21
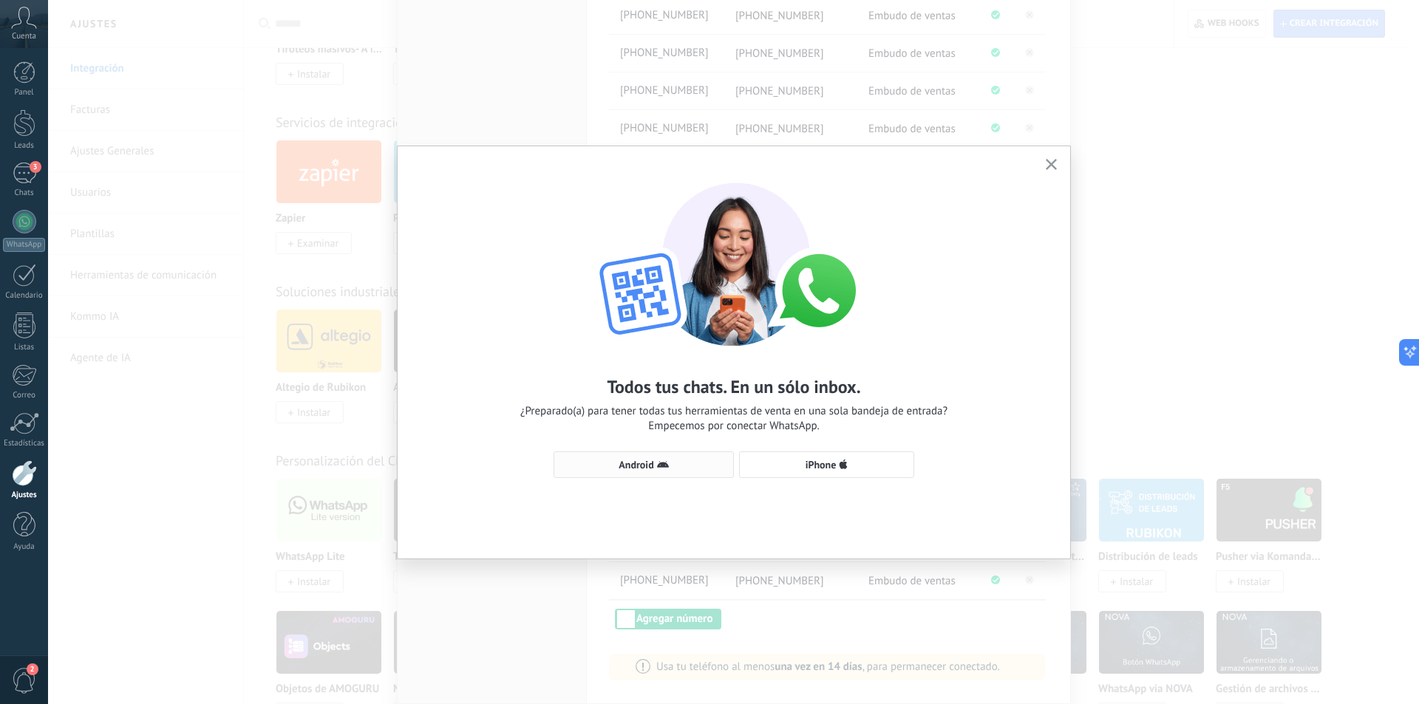
click at [635, 463] on span "Android" at bounding box center [635, 465] width 35 height 10
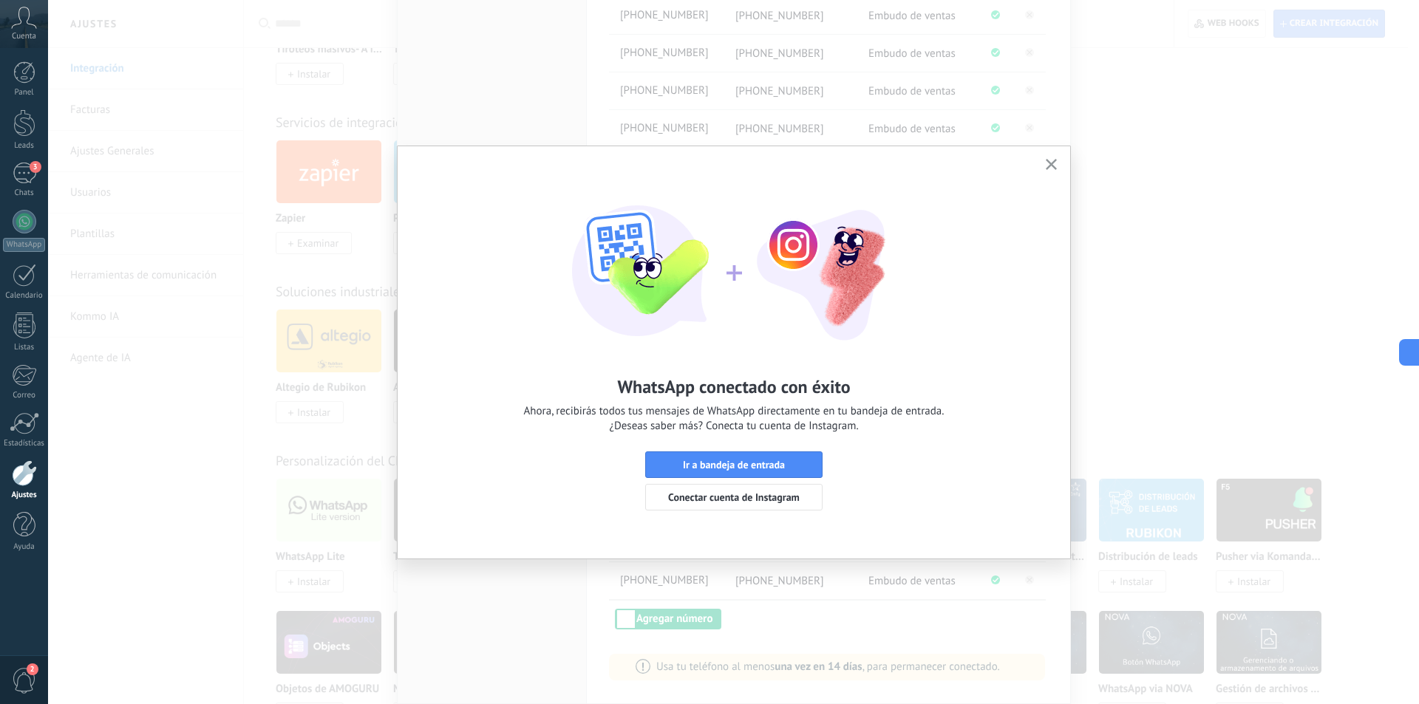
click at [1051, 161] on icon "button" at bounding box center [1050, 164] width 11 height 11
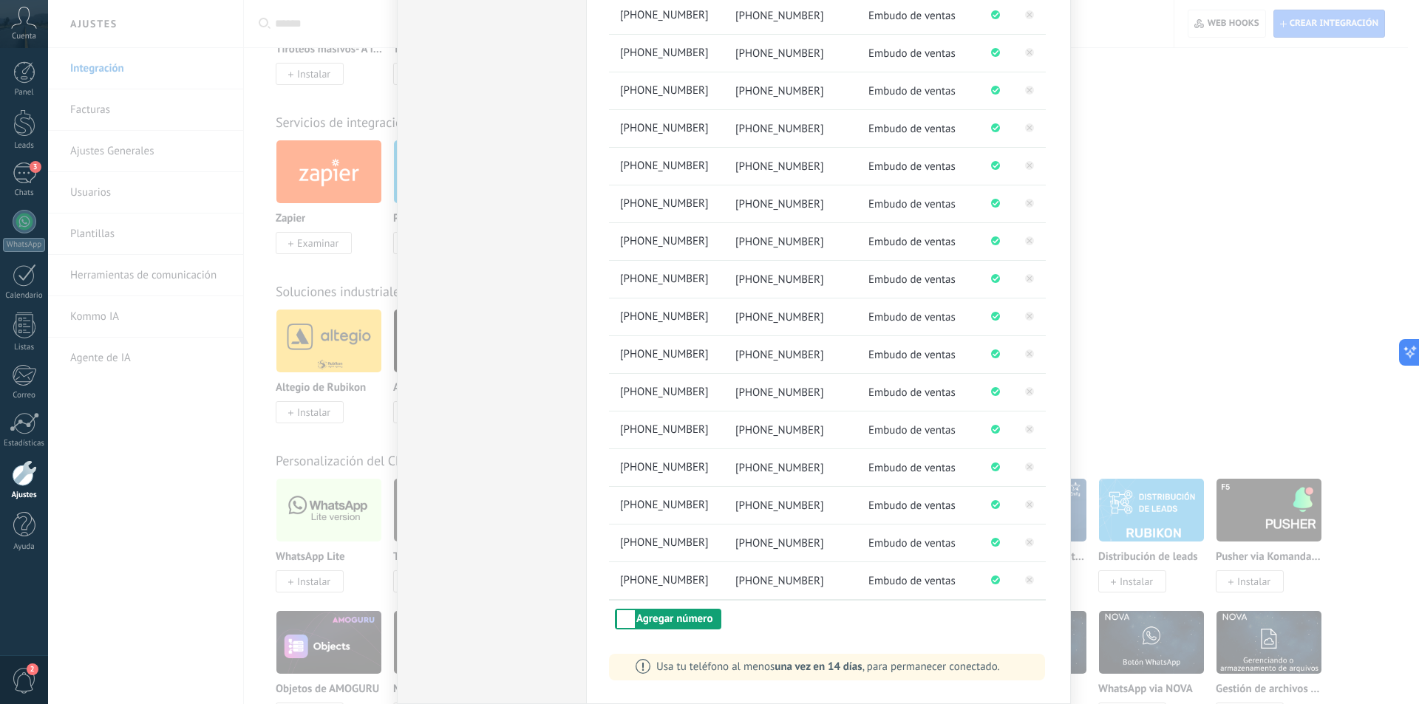
click at [669, 619] on button "Agregar número" at bounding box center [668, 619] width 106 height 21
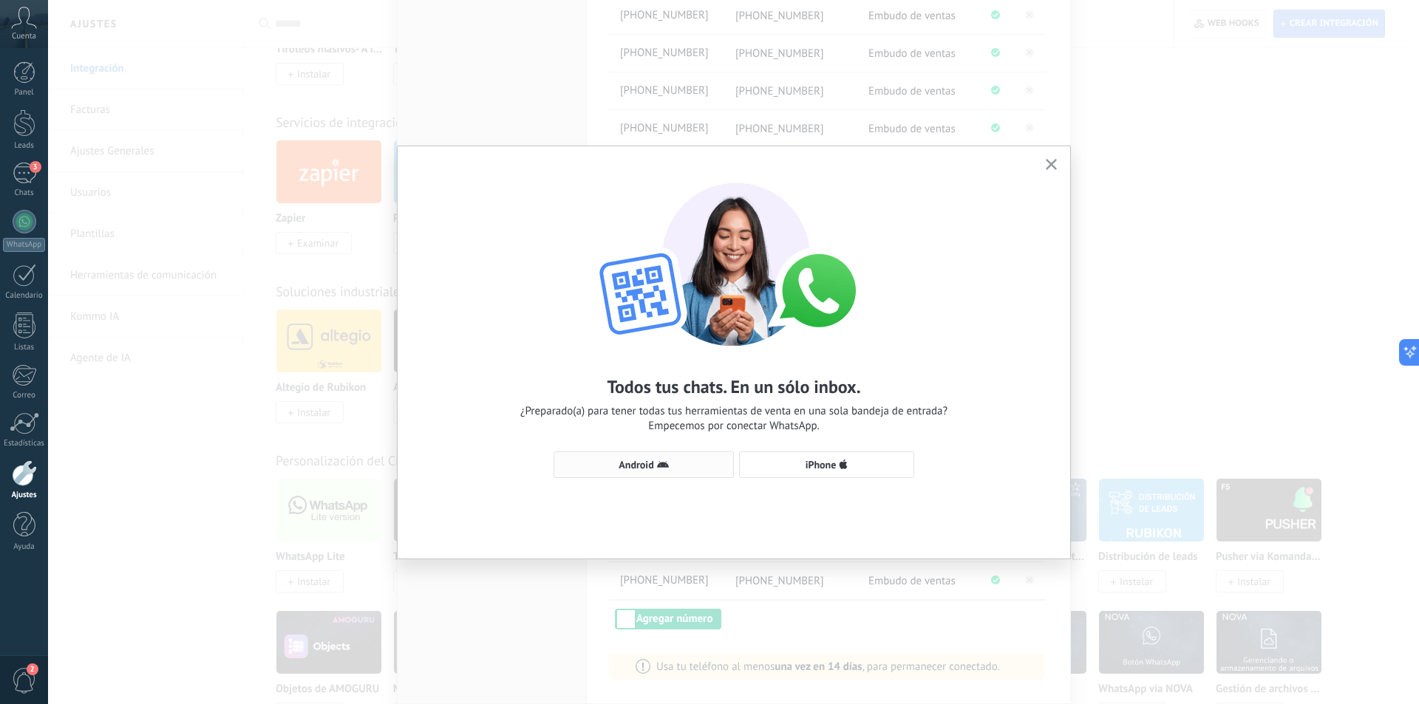
click at [635, 464] on span "Android" at bounding box center [635, 465] width 35 height 10
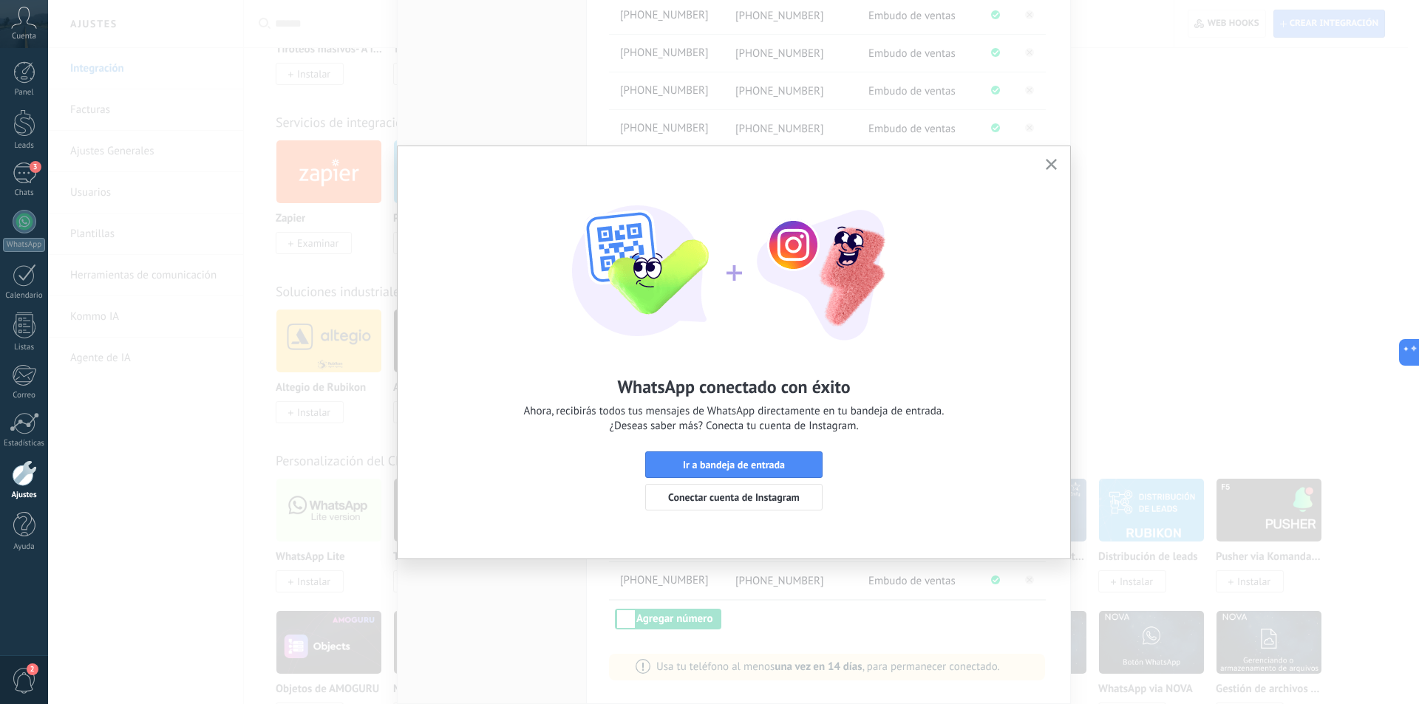
click at [1053, 165] on icon "button" at bounding box center [1050, 164] width 11 height 11
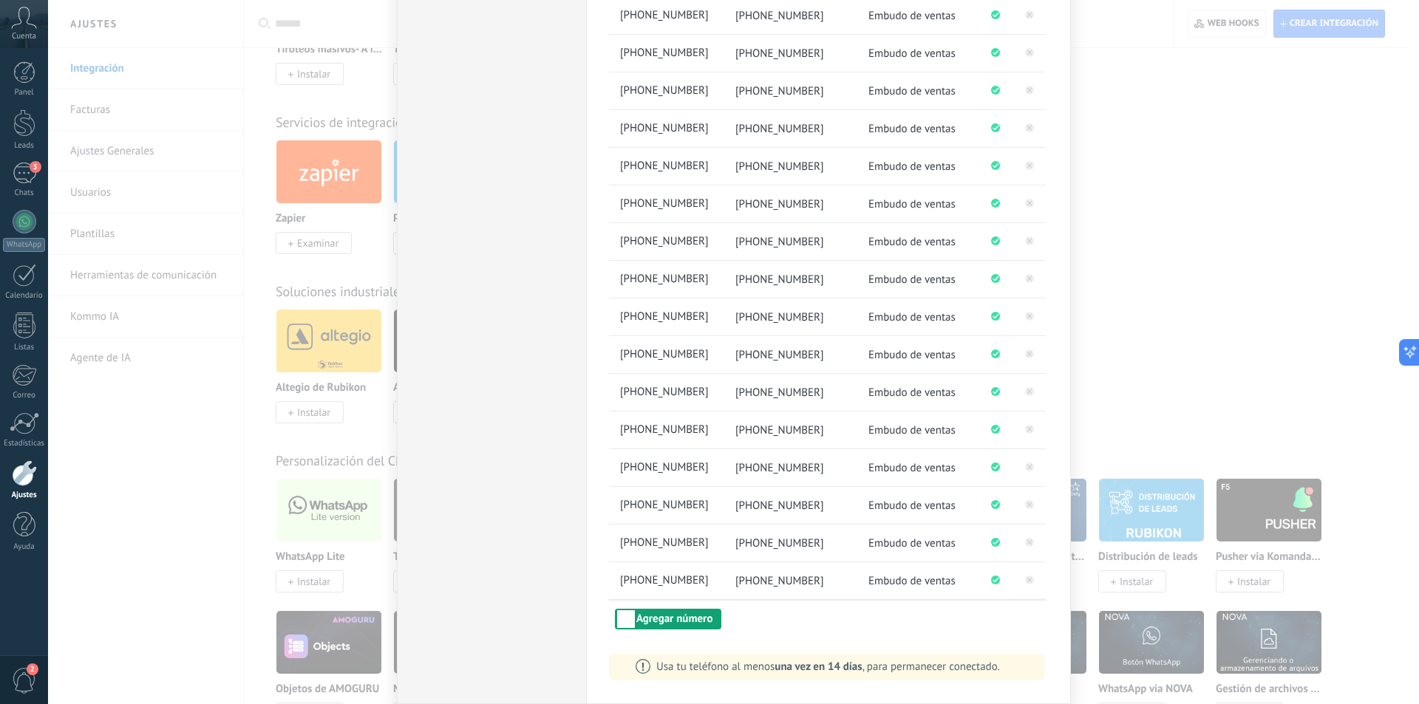
click at [650, 618] on button "Agregar número" at bounding box center [668, 619] width 106 height 21
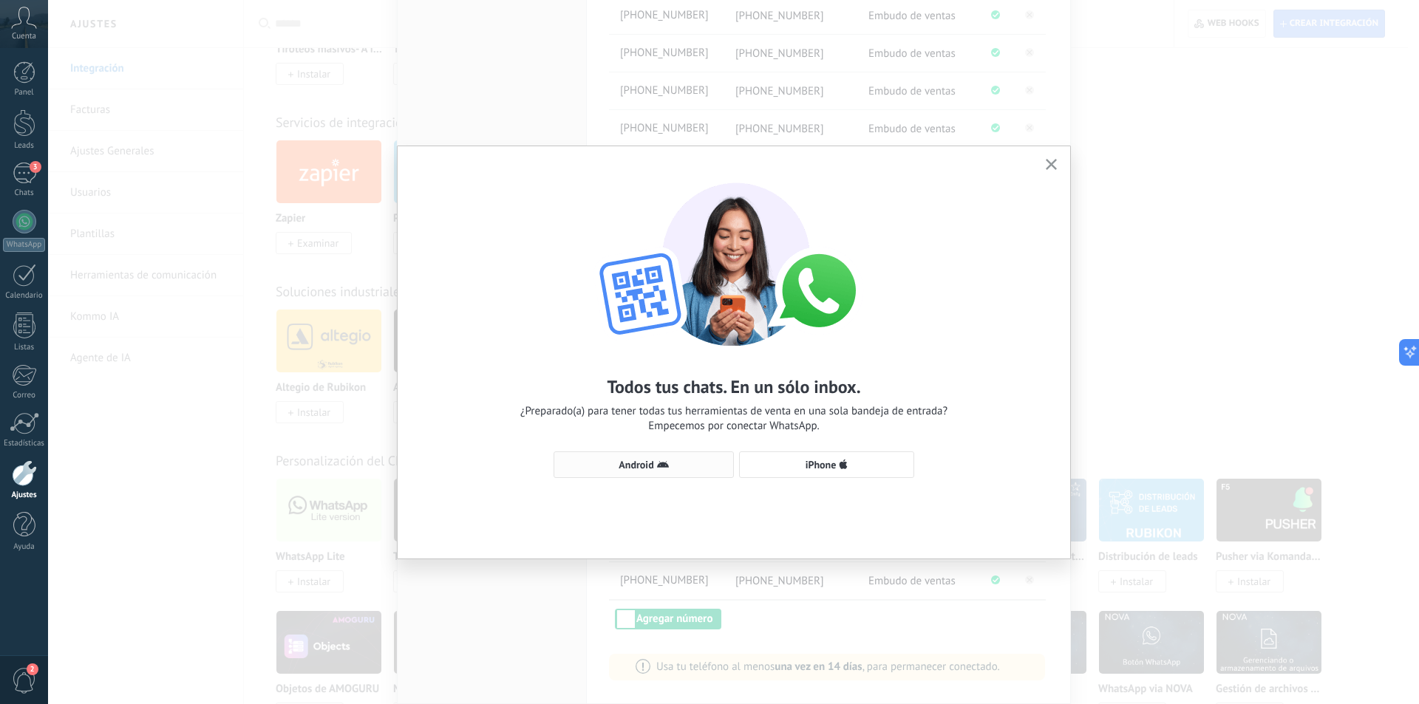
click at [650, 458] on button "Android" at bounding box center [643, 464] width 180 height 27
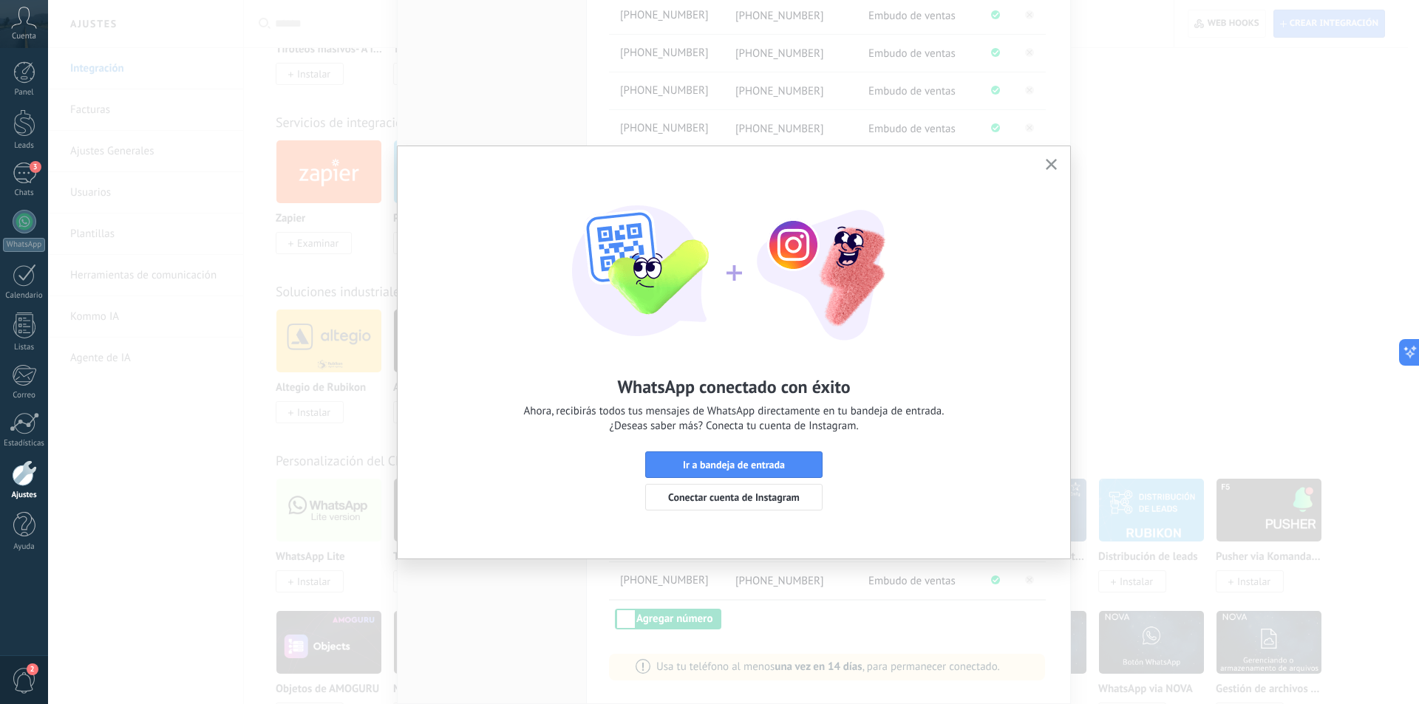
click at [1054, 160] on icon "button" at bounding box center [1050, 164] width 11 height 11
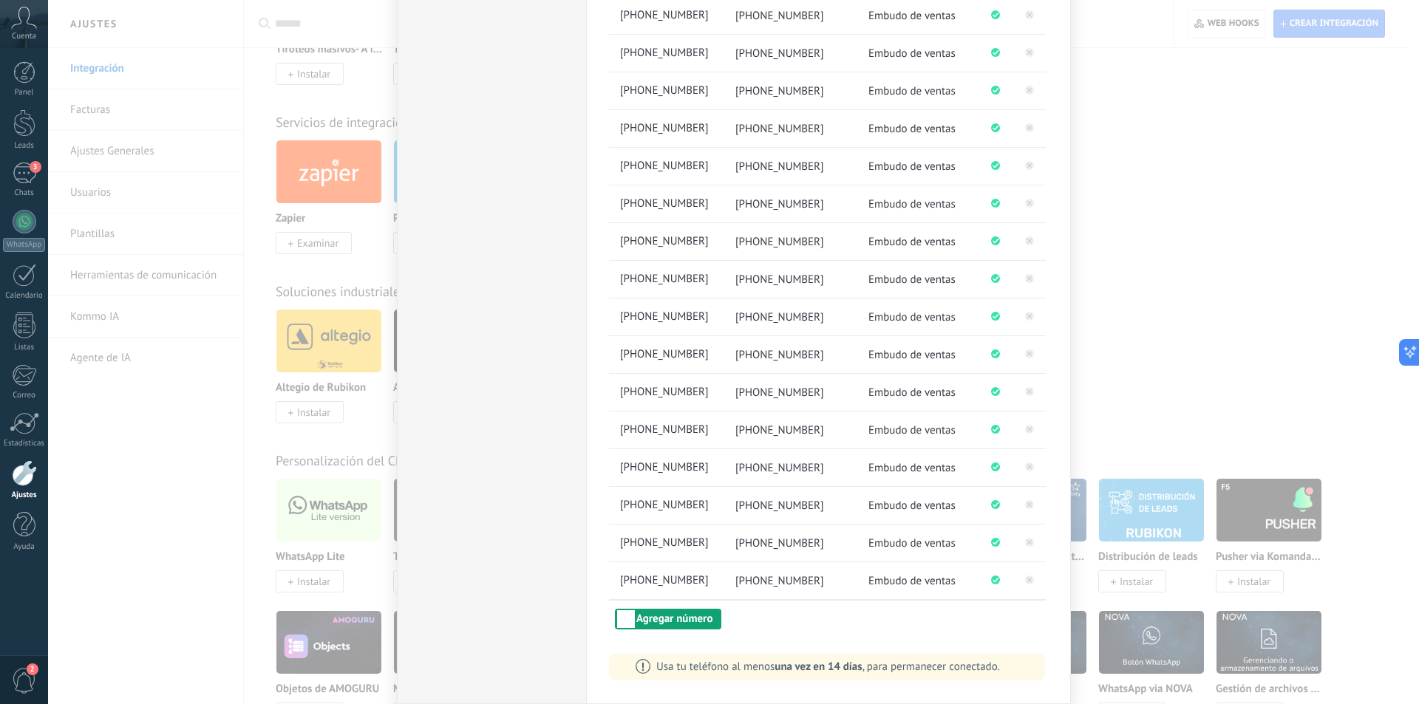
click at [652, 615] on button "Agregar número" at bounding box center [668, 619] width 106 height 21
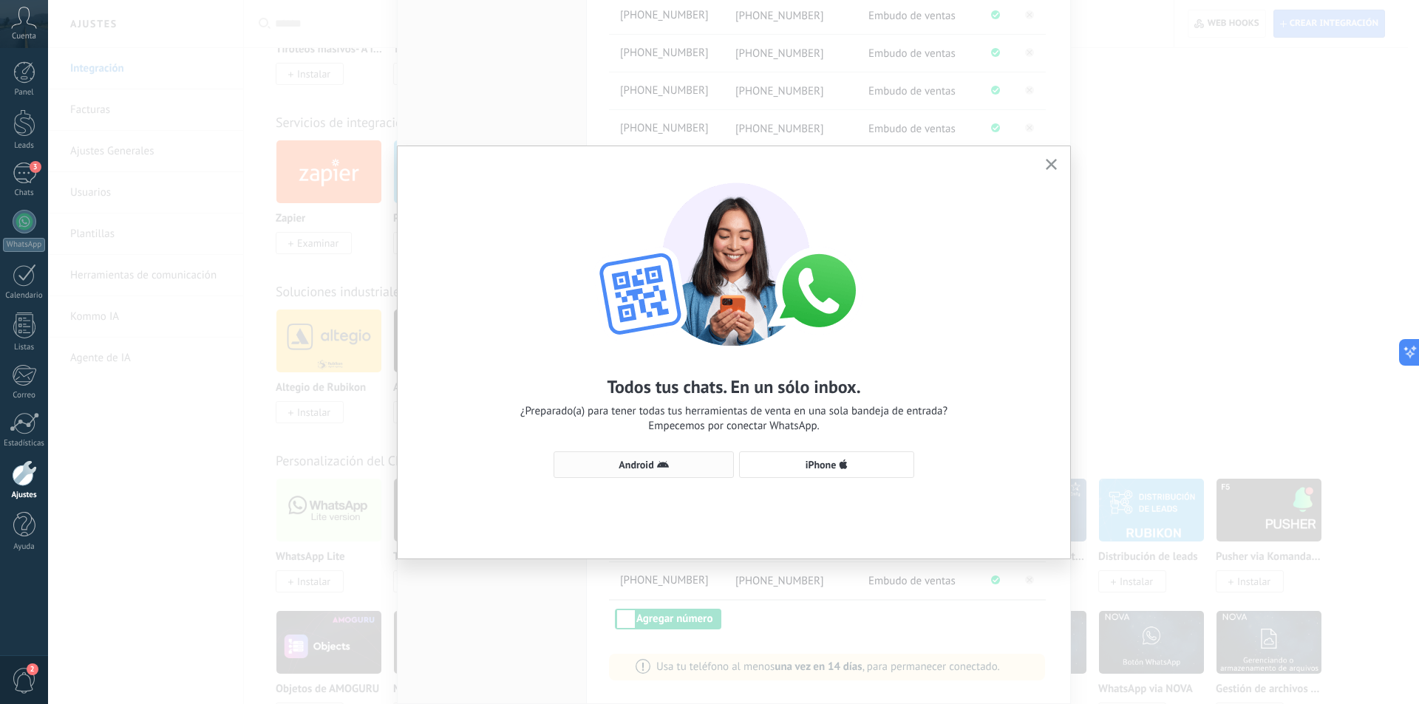
click at [657, 460] on icon "button" at bounding box center [663, 465] width 12 height 12
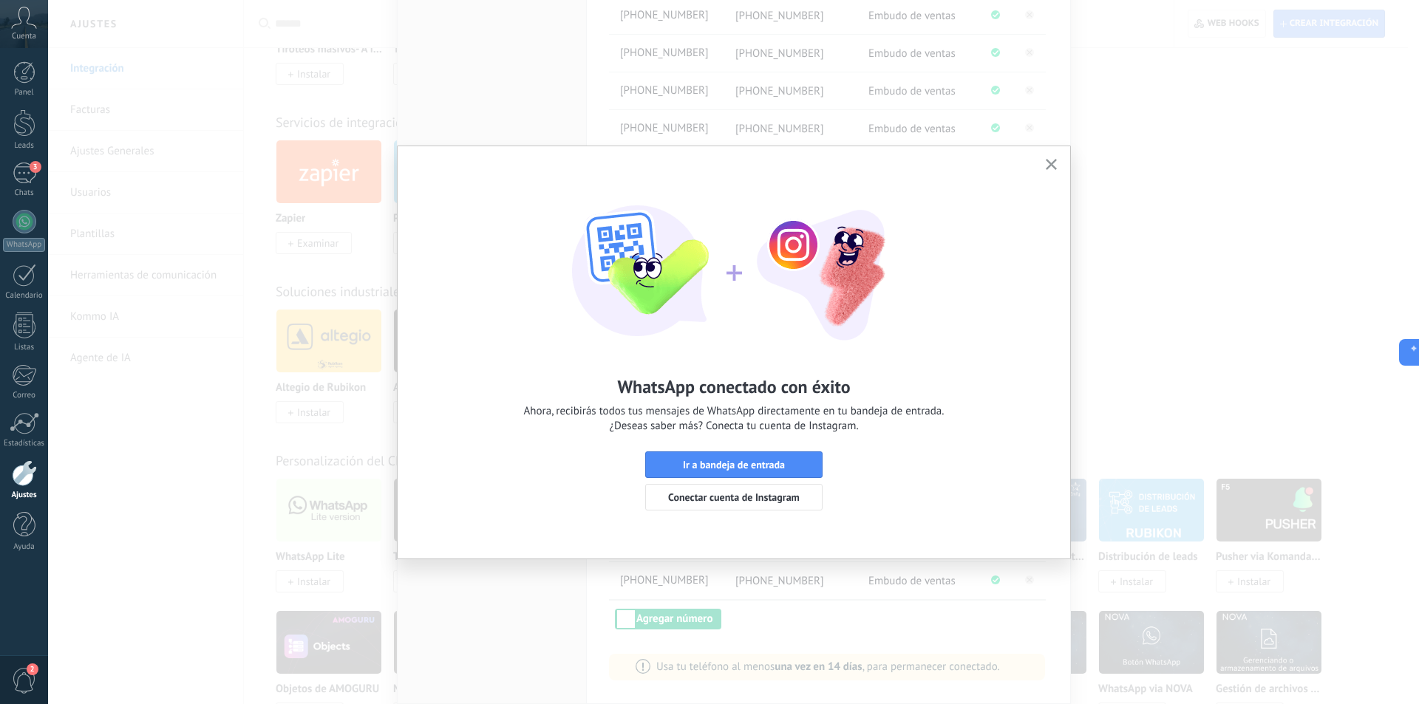
click at [1053, 157] on button "button" at bounding box center [1051, 165] width 18 height 20
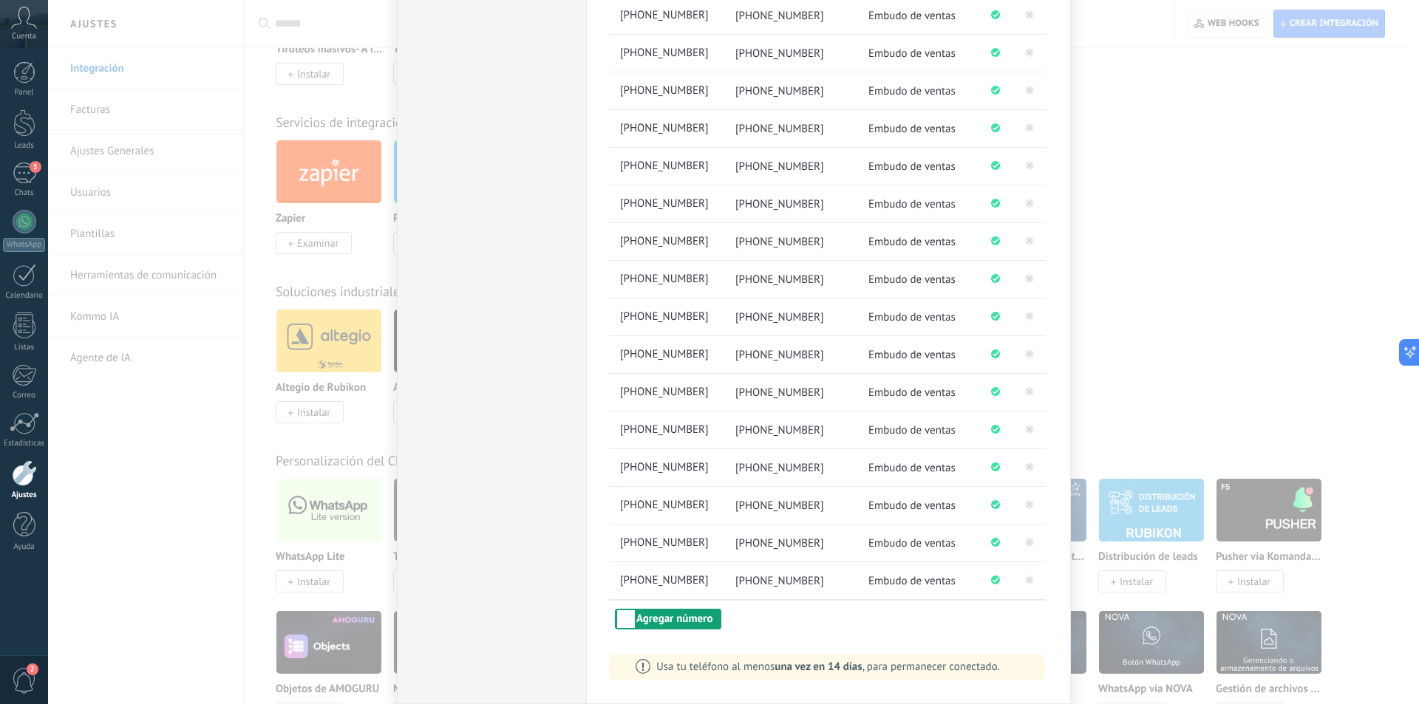
click at [659, 615] on button "Agregar número" at bounding box center [668, 619] width 106 height 21
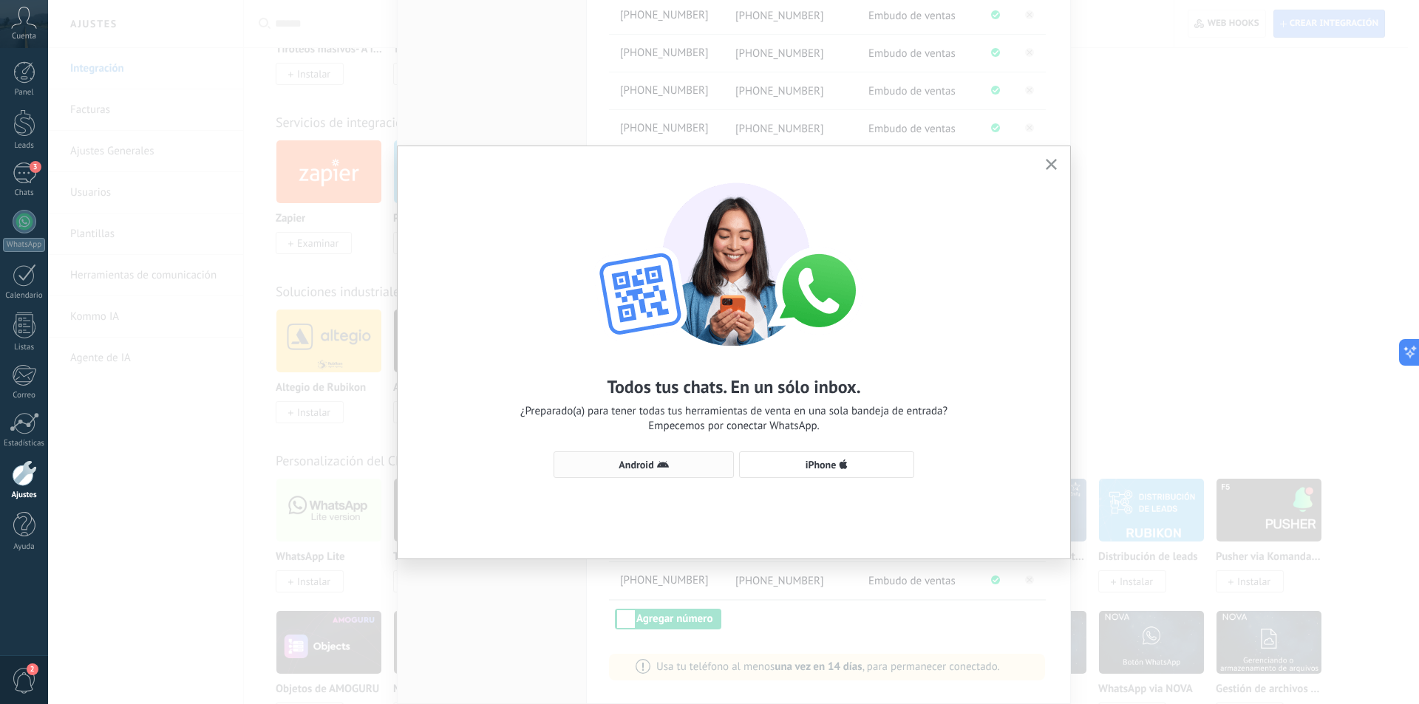
click at [646, 463] on span "Android" at bounding box center [635, 465] width 35 height 10
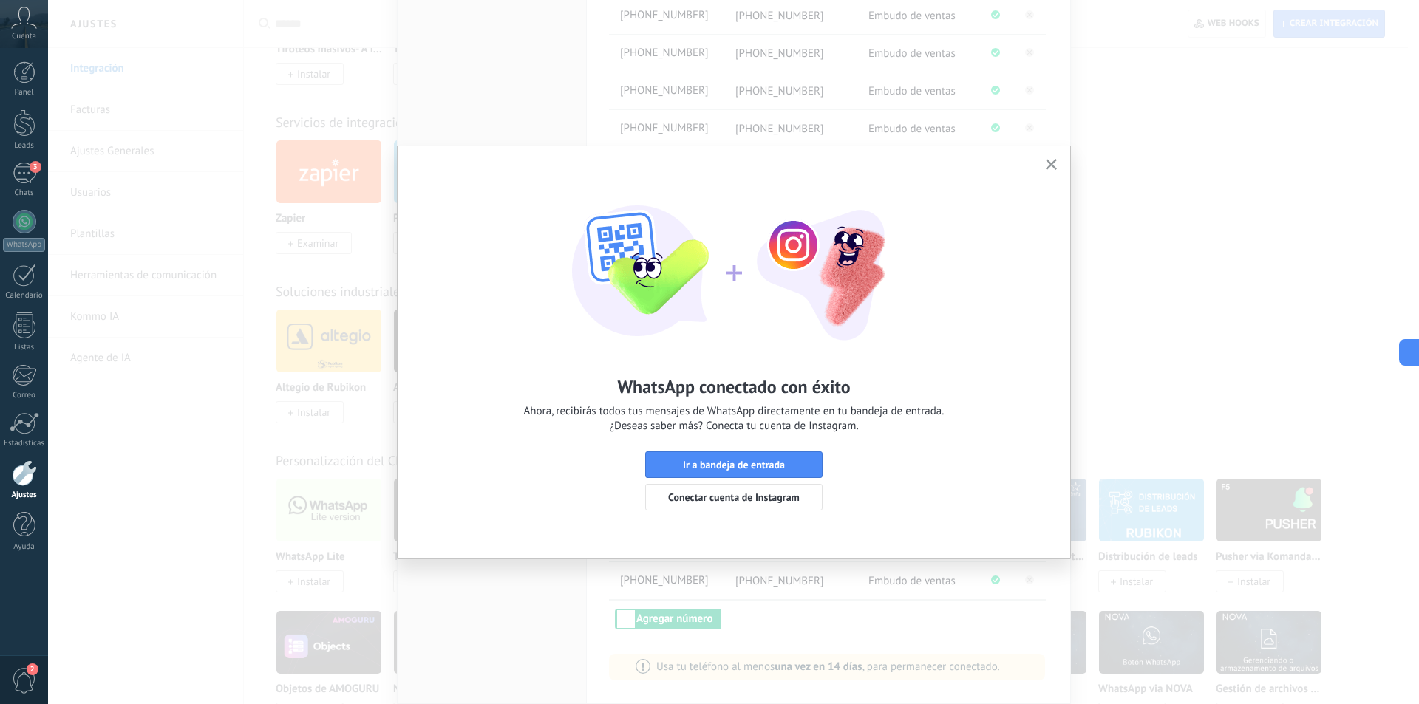
click at [1054, 158] on button "button" at bounding box center [1051, 165] width 18 height 20
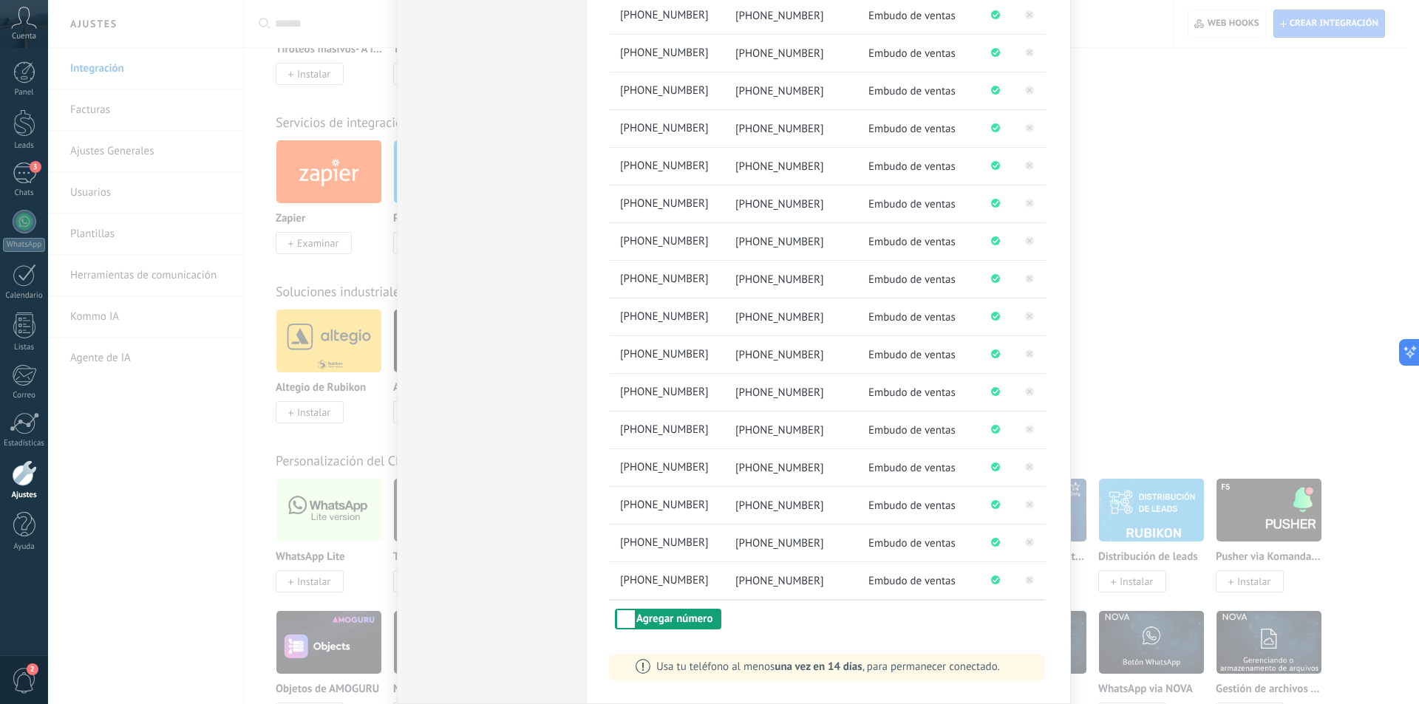
click at [638, 620] on button "Agregar número" at bounding box center [668, 619] width 106 height 21
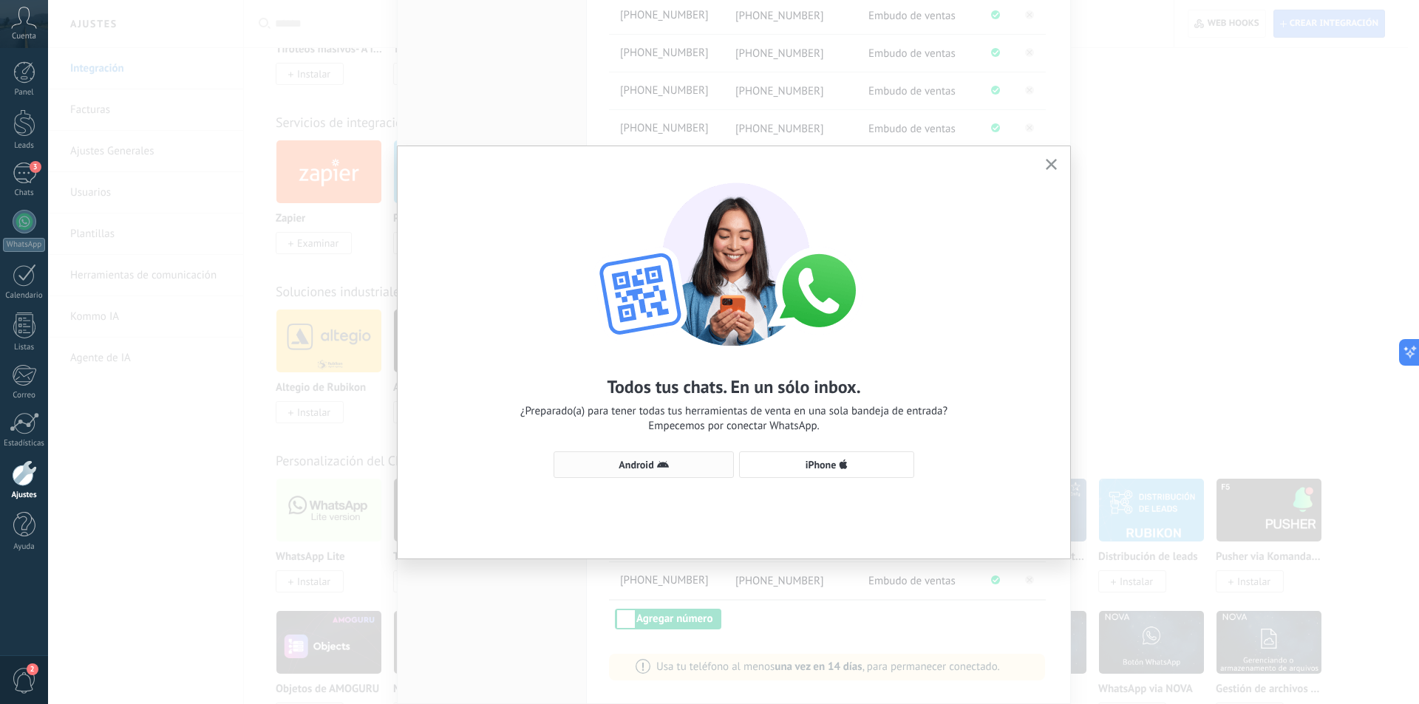
click at [660, 461] on icon "button" at bounding box center [663, 465] width 12 height 12
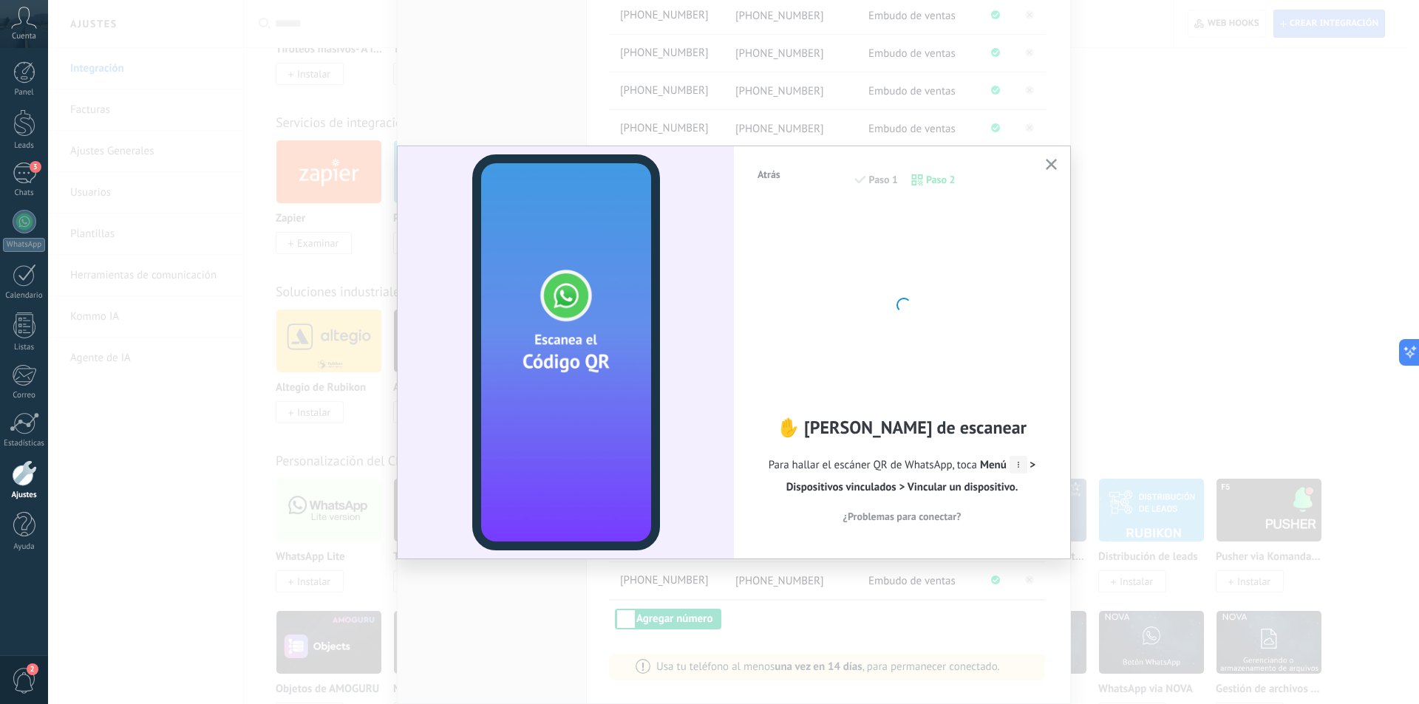
drag, startPoint x: 660, startPoint y: 461, endPoint x: 709, endPoint y: 412, distance: 69.5
click at [709, 412] on div at bounding box center [565, 352] width 336 height 412
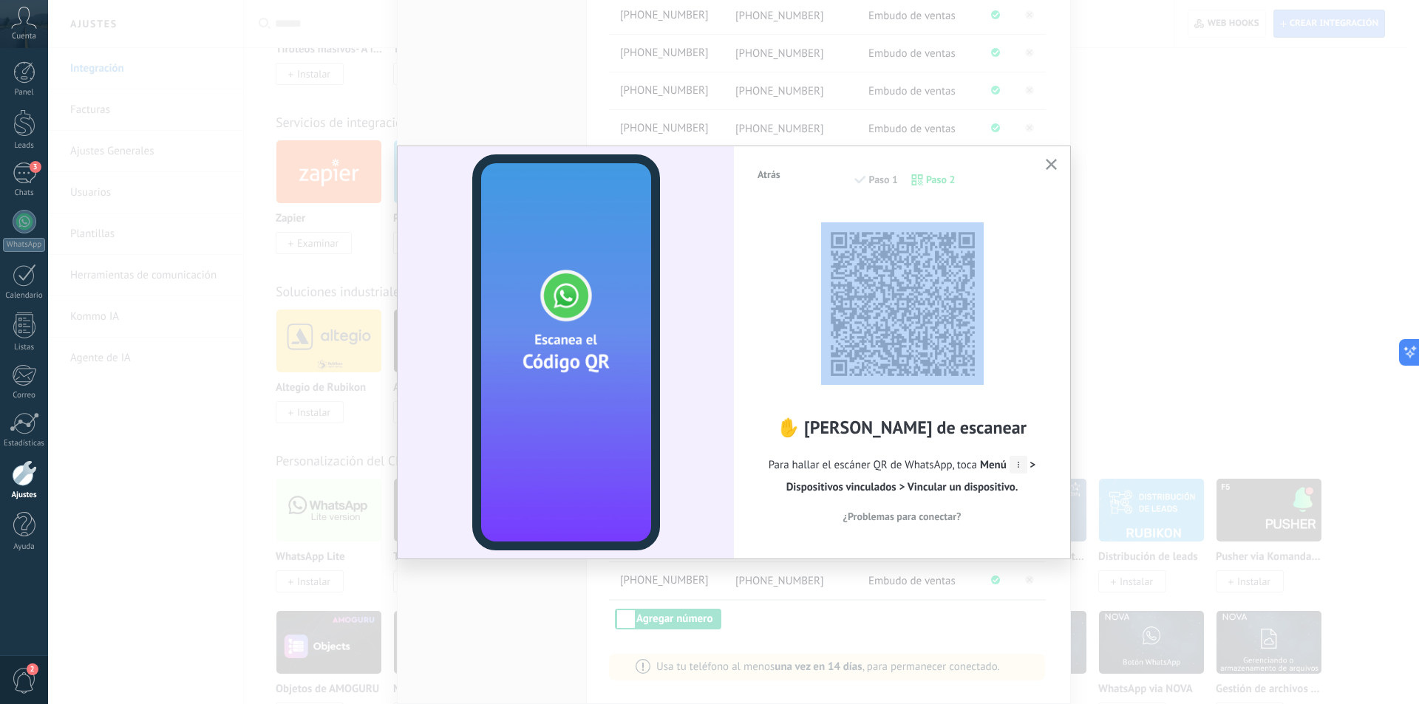
click at [1014, 347] on div "✋ [PERSON_NAME] de escanear Para hallar el escáner QR de WhatsApp, toca Menú > …" at bounding box center [902, 371] width 292 height 330
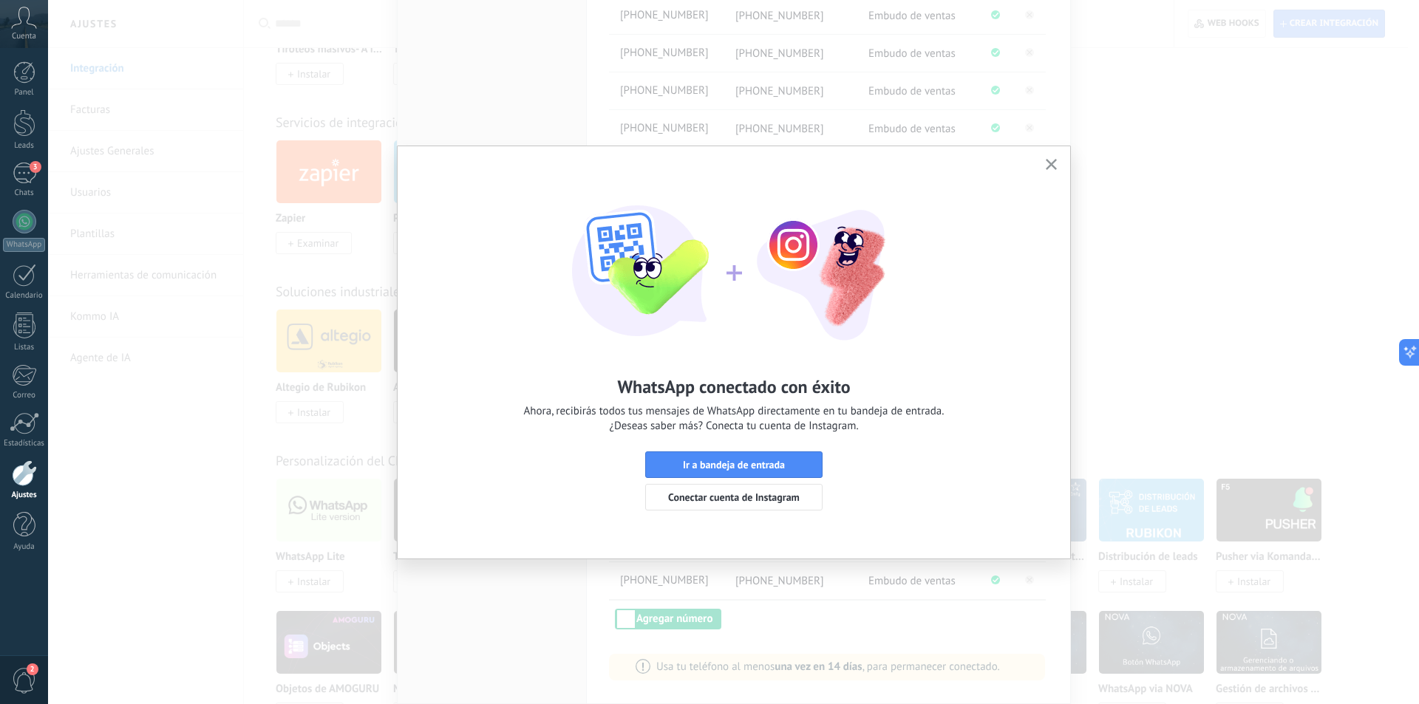
click at [1051, 164] on use "button" at bounding box center [1050, 164] width 11 height 11
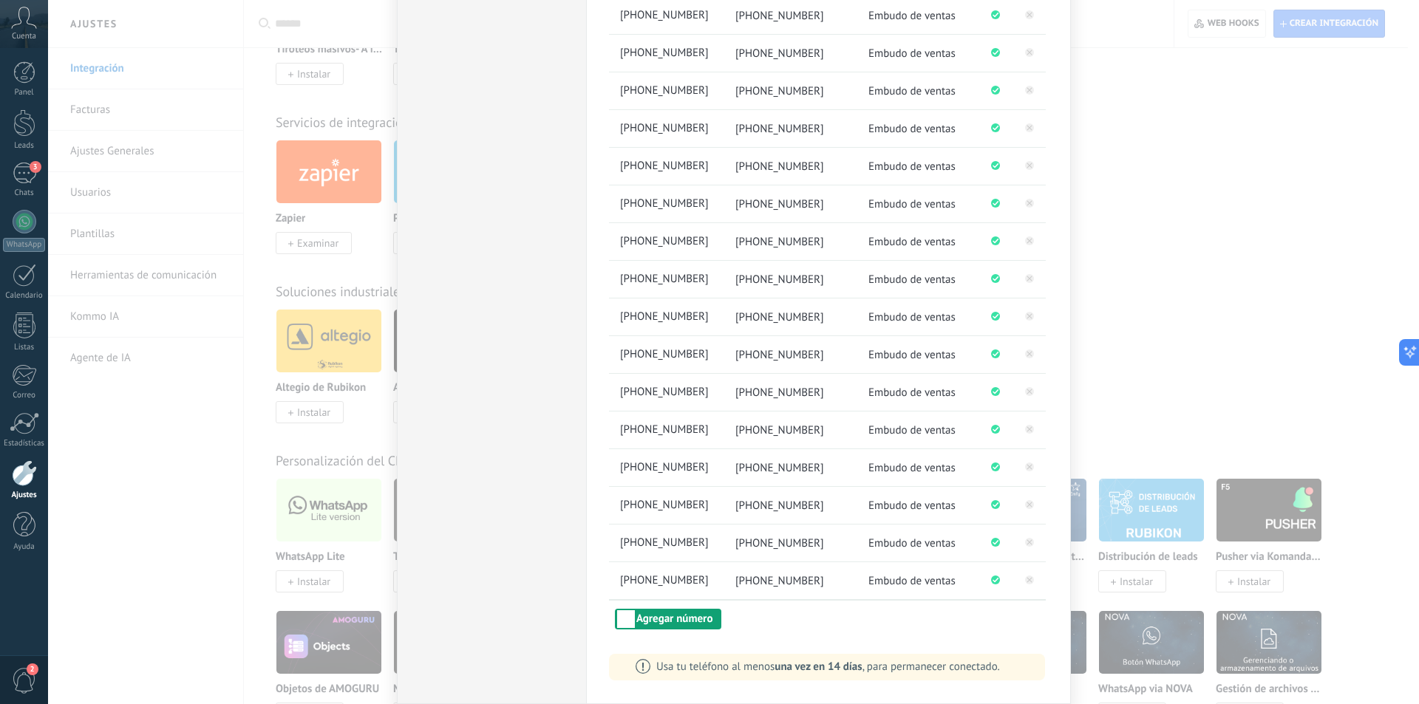
click at [675, 614] on button "Agregar número" at bounding box center [668, 619] width 106 height 21
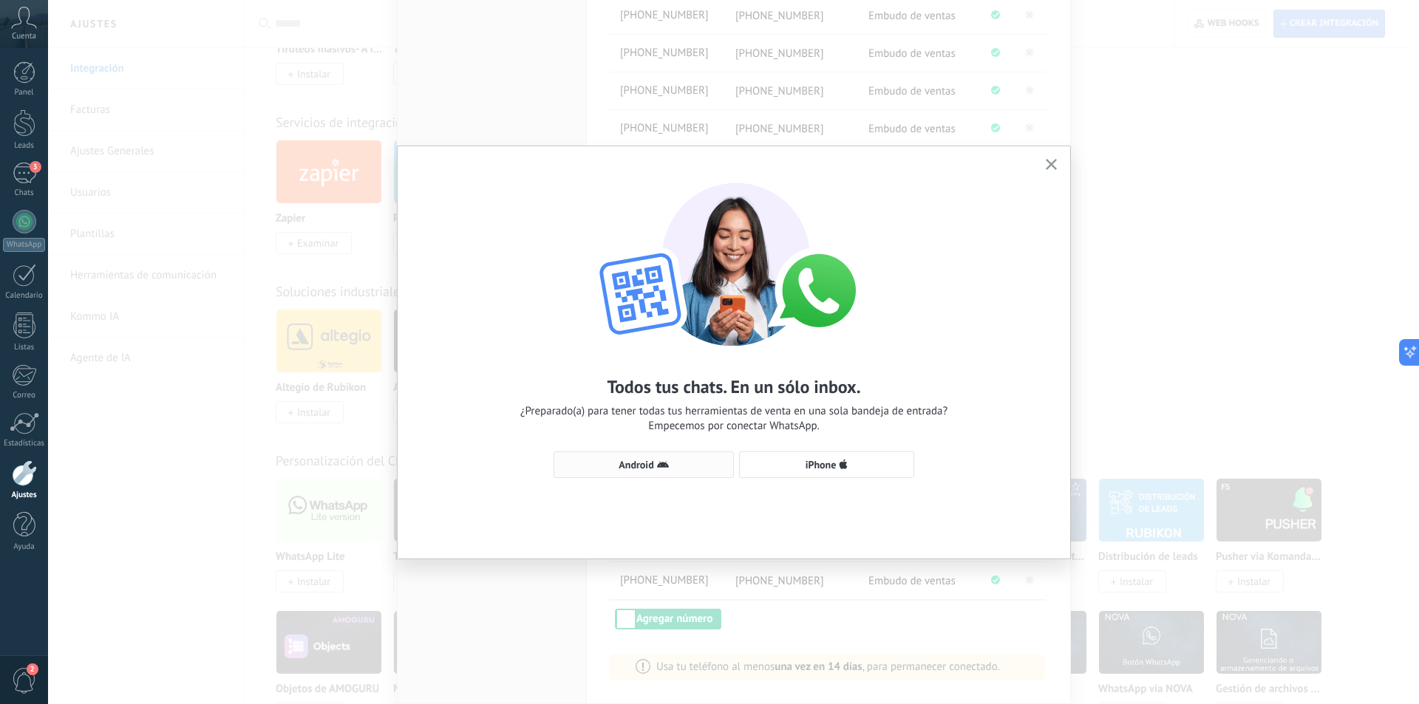
click at [652, 468] on span "Android" at bounding box center [635, 465] width 35 height 10
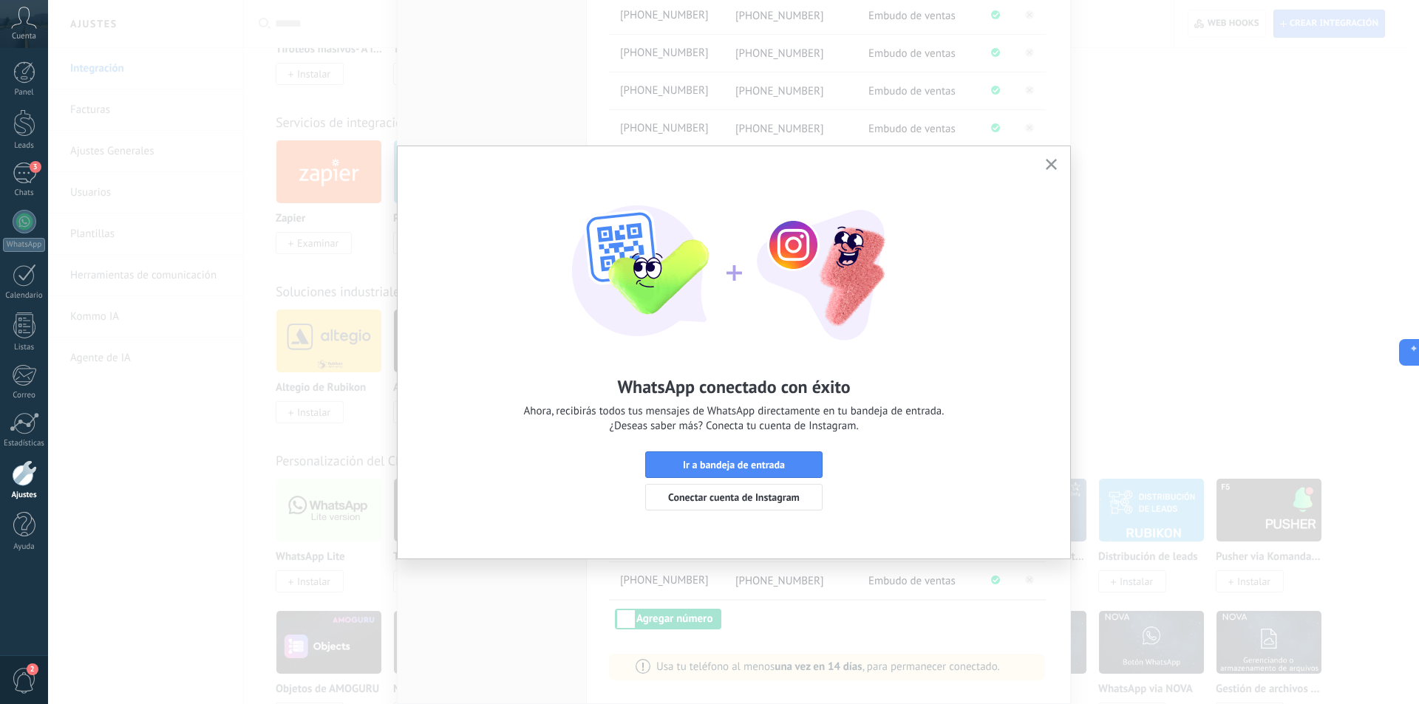
click at [1054, 163] on icon "button" at bounding box center [1050, 164] width 11 height 11
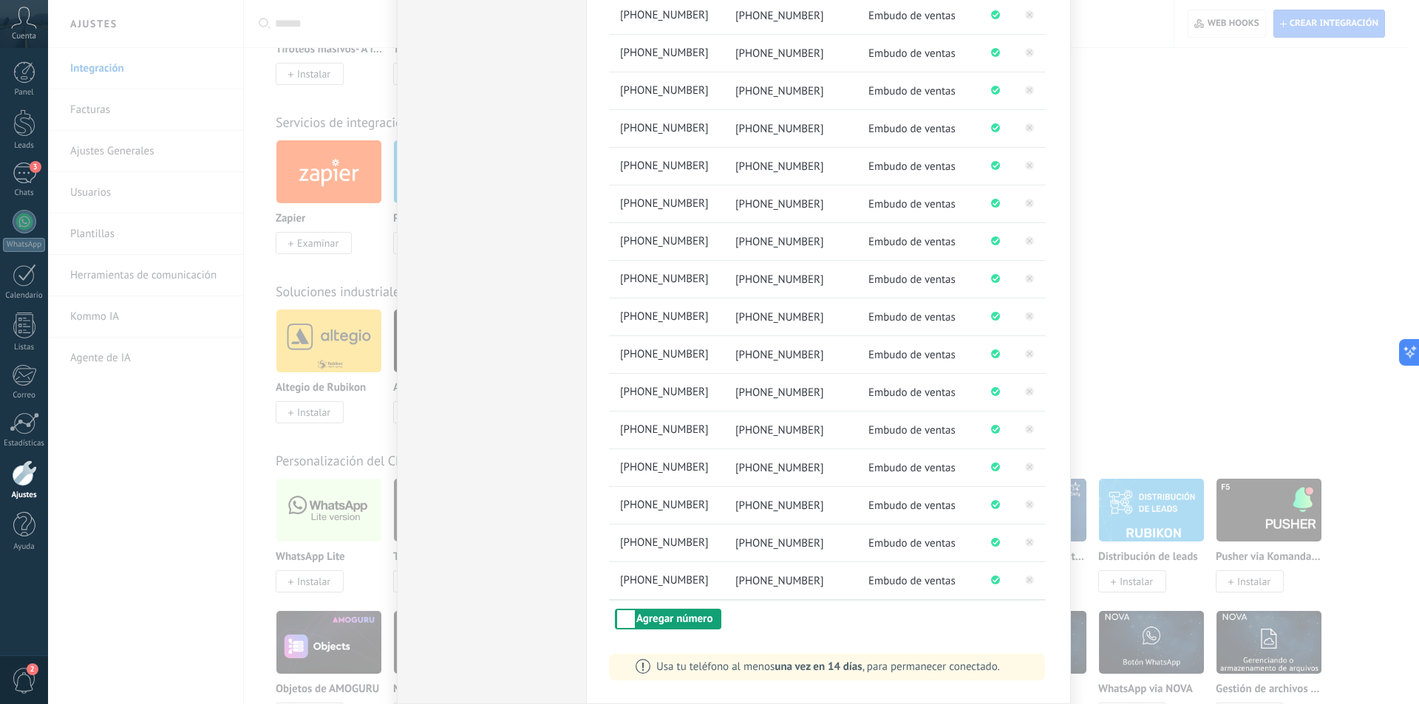
click at [662, 624] on button "Agregar número" at bounding box center [668, 619] width 106 height 21
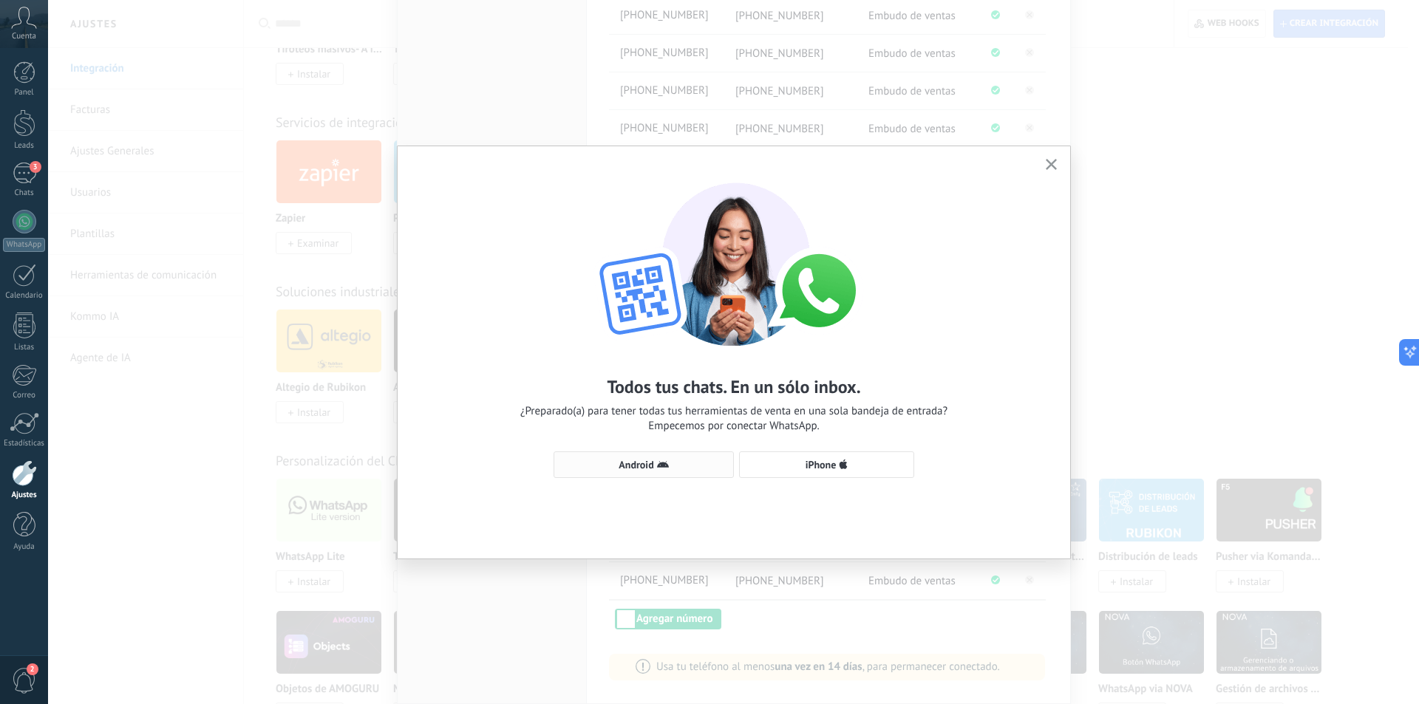
click at [635, 467] on span "Android" at bounding box center [635, 465] width 35 height 10
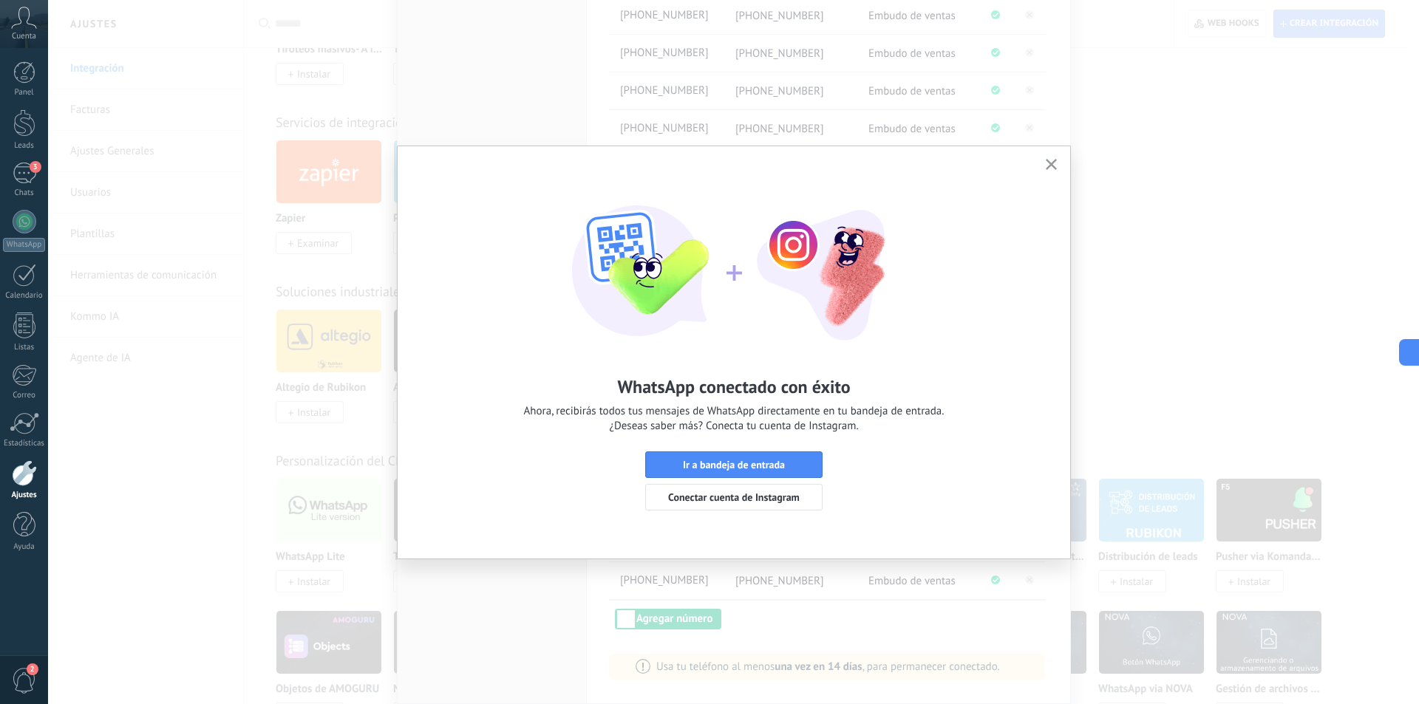
click at [1048, 165] on icon "button" at bounding box center [1050, 164] width 11 height 11
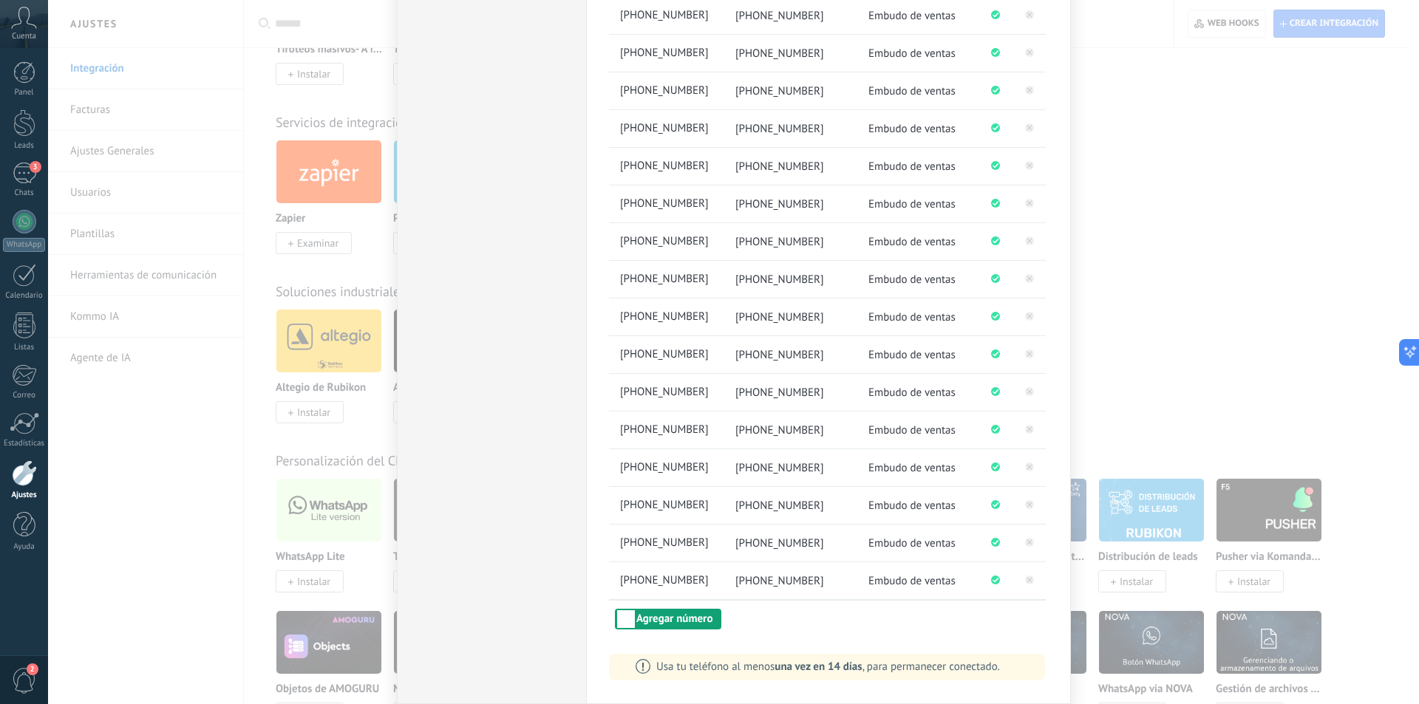
click at [639, 615] on button "Agregar número" at bounding box center [668, 619] width 106 height 21
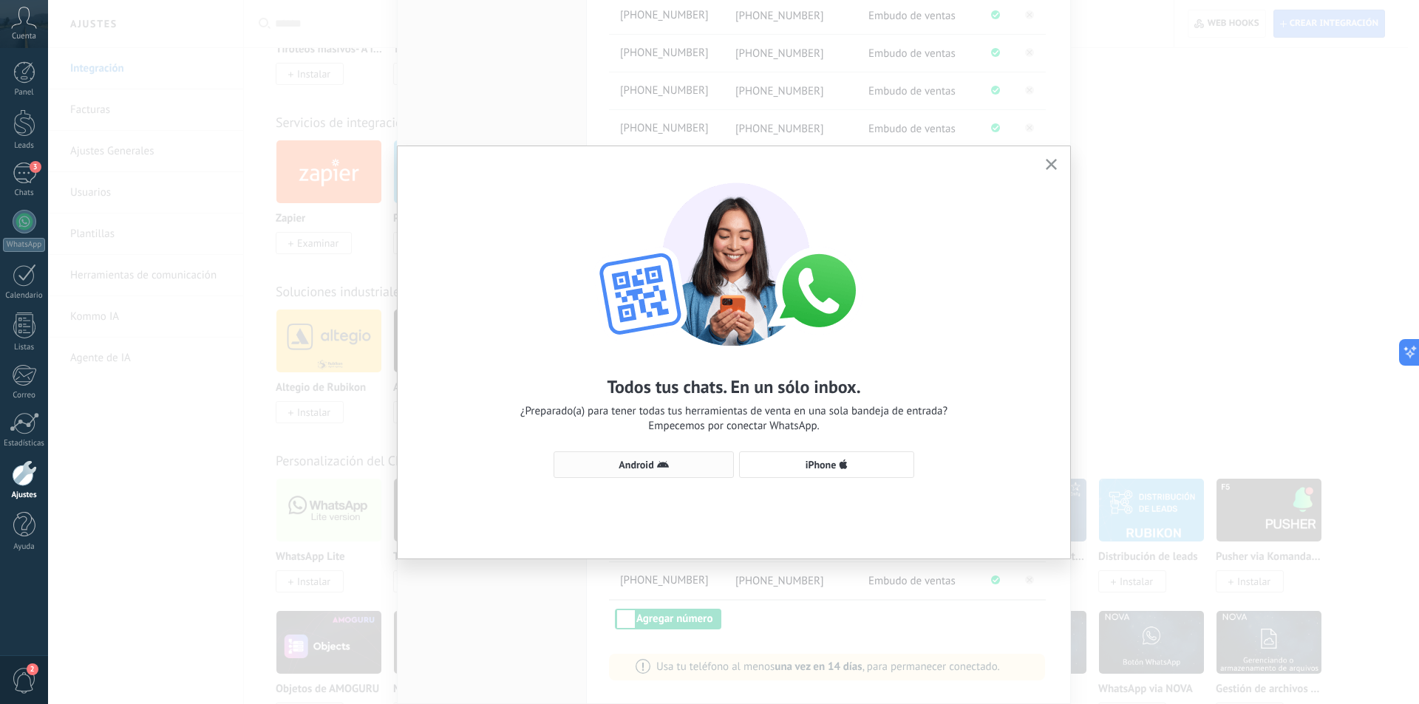
click at [625, 464] on span "Android" at bounding box center [635, 465] width 35 height 10
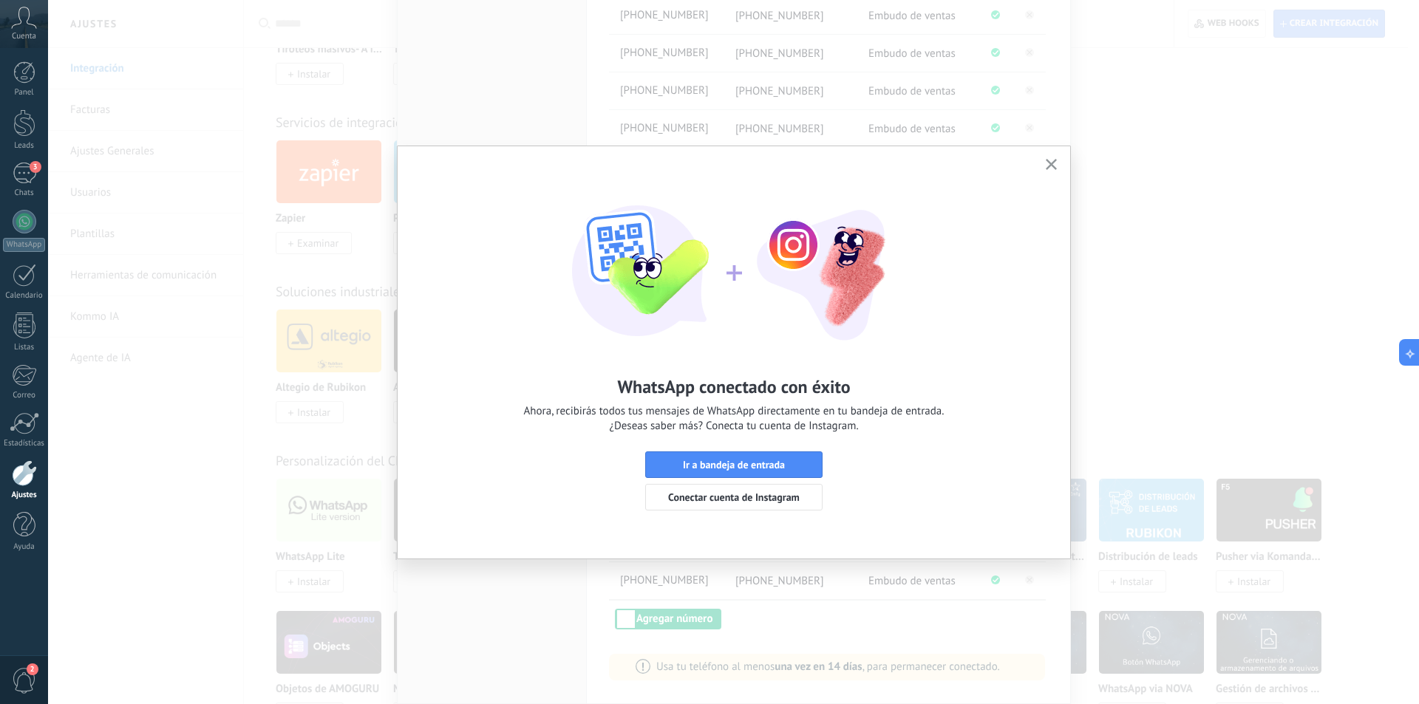
click at [1048, 164] on icon "button" at bounding box center [1050, 164] width 11 height 11
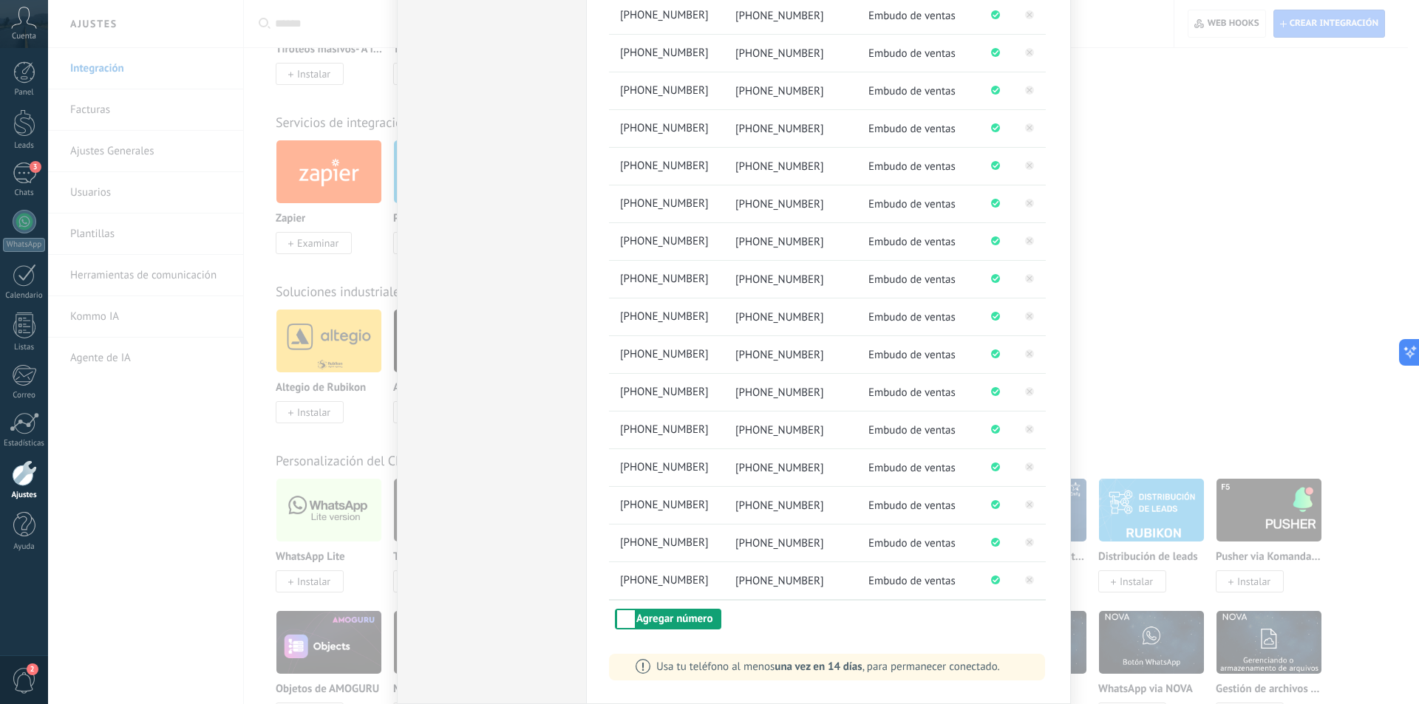
click at [689, 616] on button "Agregar número" at bounding box center [668, 619] width 106 height 21
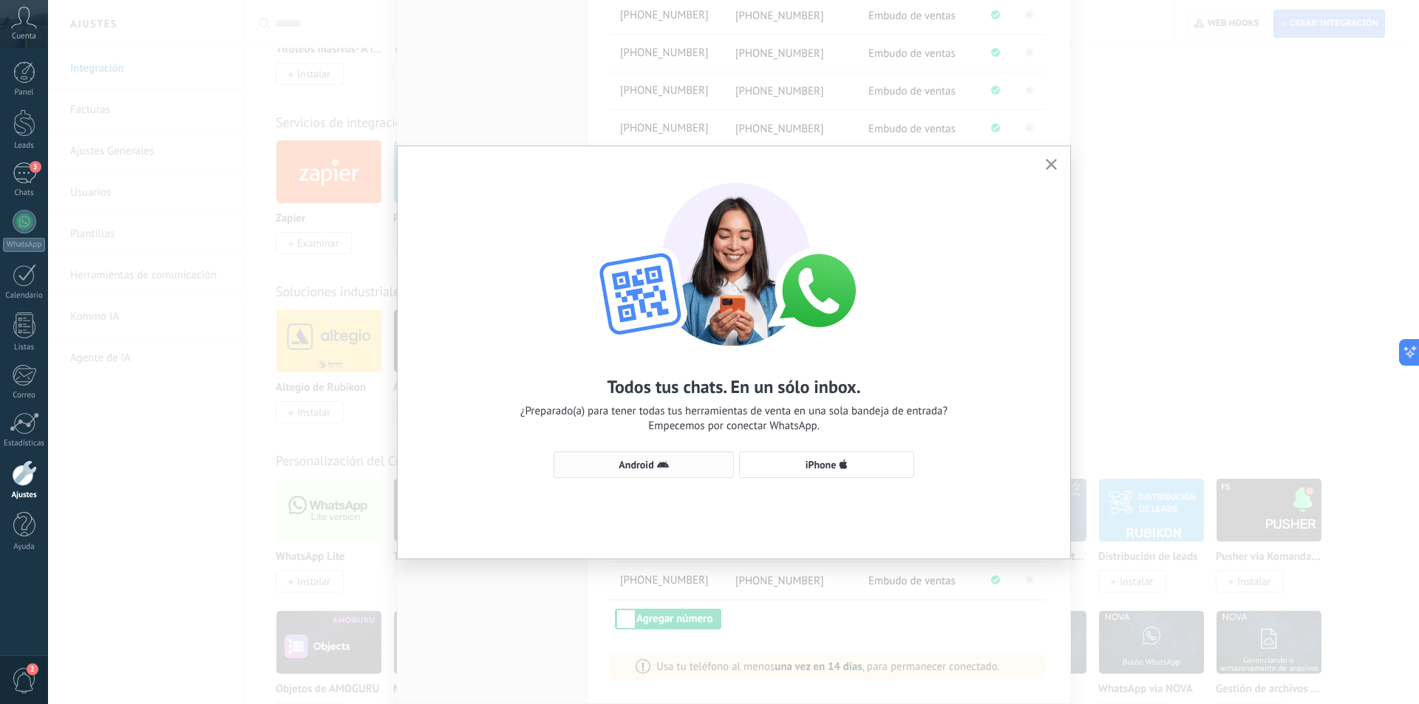
click at [652, 462] on span "Android" at bounding box center [635, 465] width 35 height 10
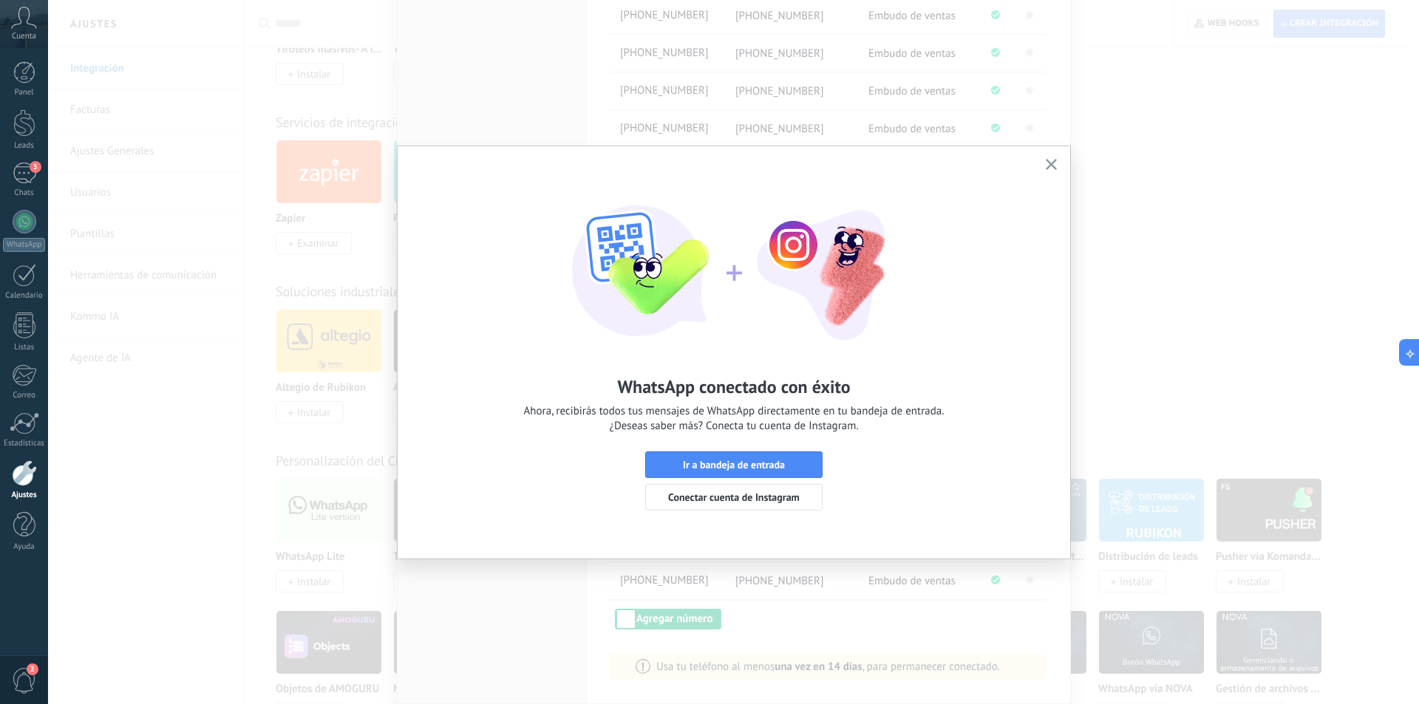
click at [1054, 160] on icon "button" at bounding box center [1050, 164] width 11 height 11
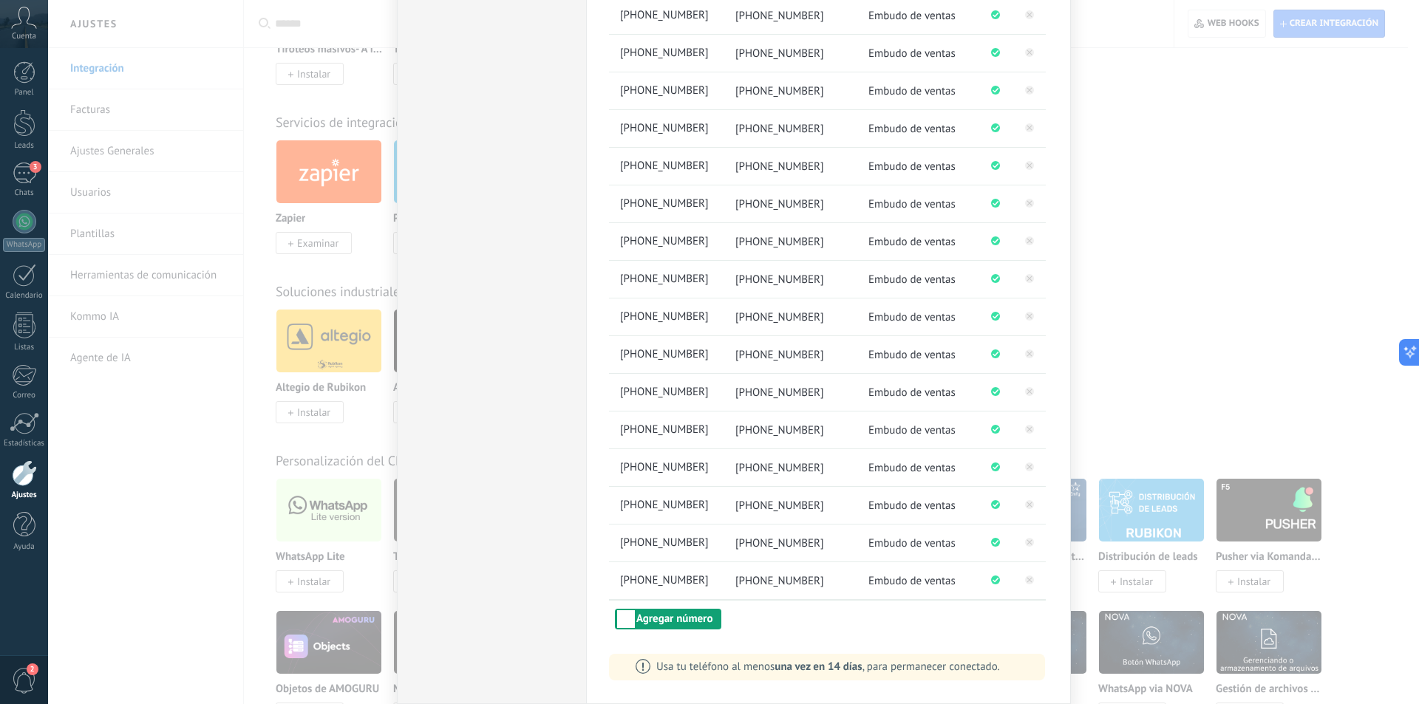
click at [671, 622] on button "Agregar número" at bounding box center [668, 619] width 106 height 21
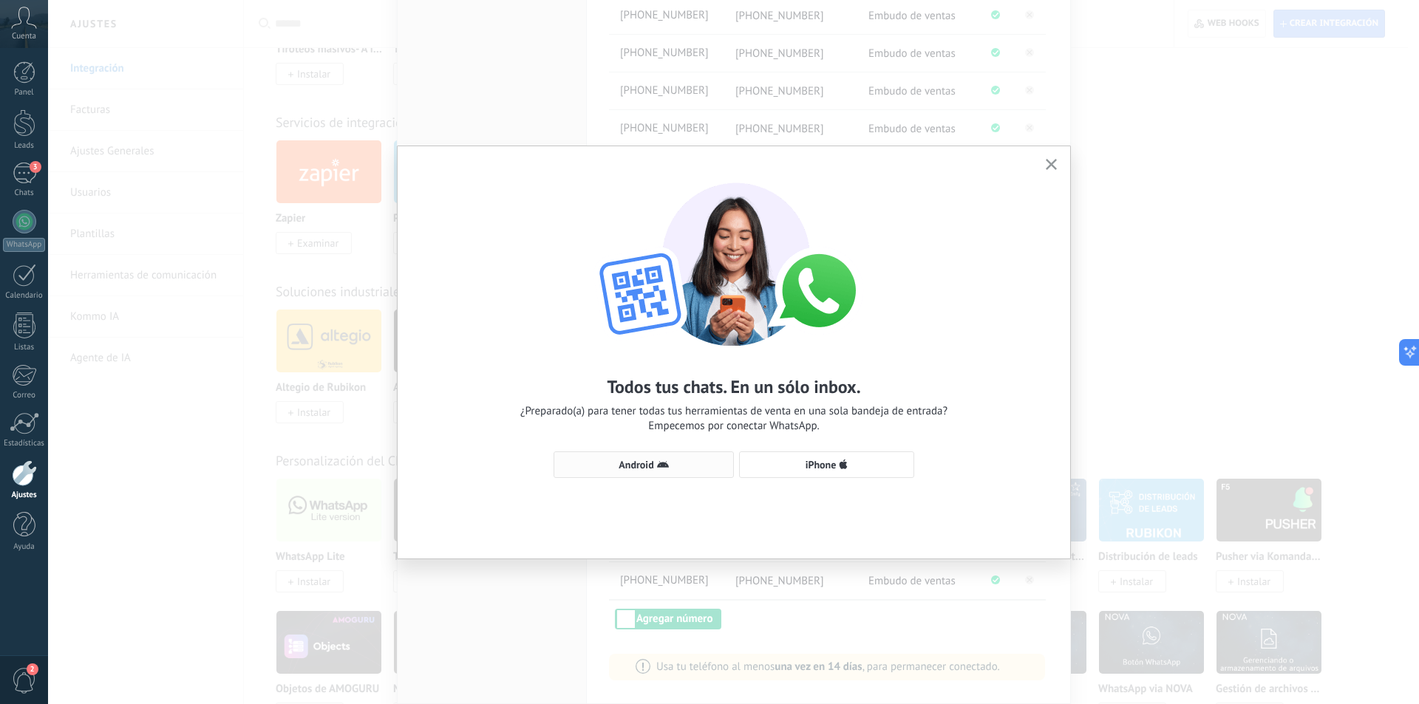
click at [651, 470] on span "Android" at bounding box center [635, 465] width 35 height 10
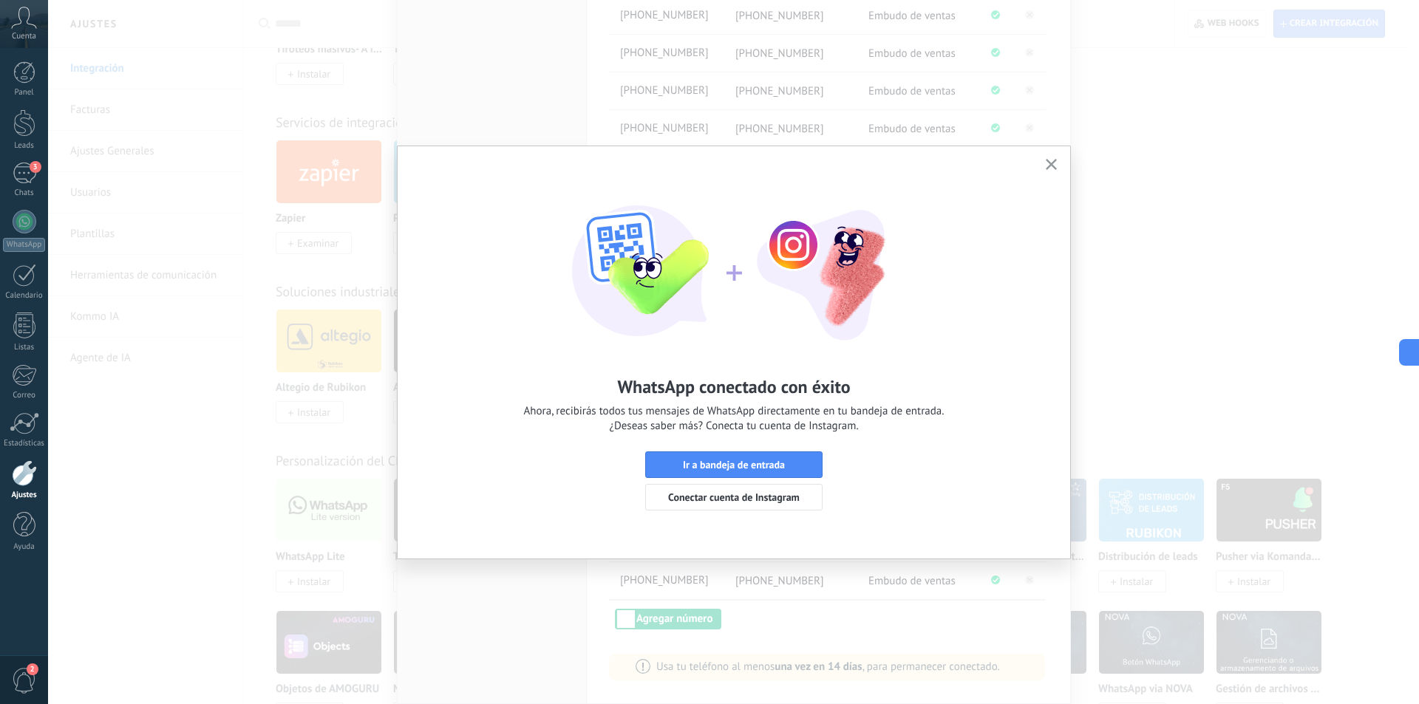
click at [1051, 163] on icon "button" at bounding box center [1050, 164] width 11 height 11
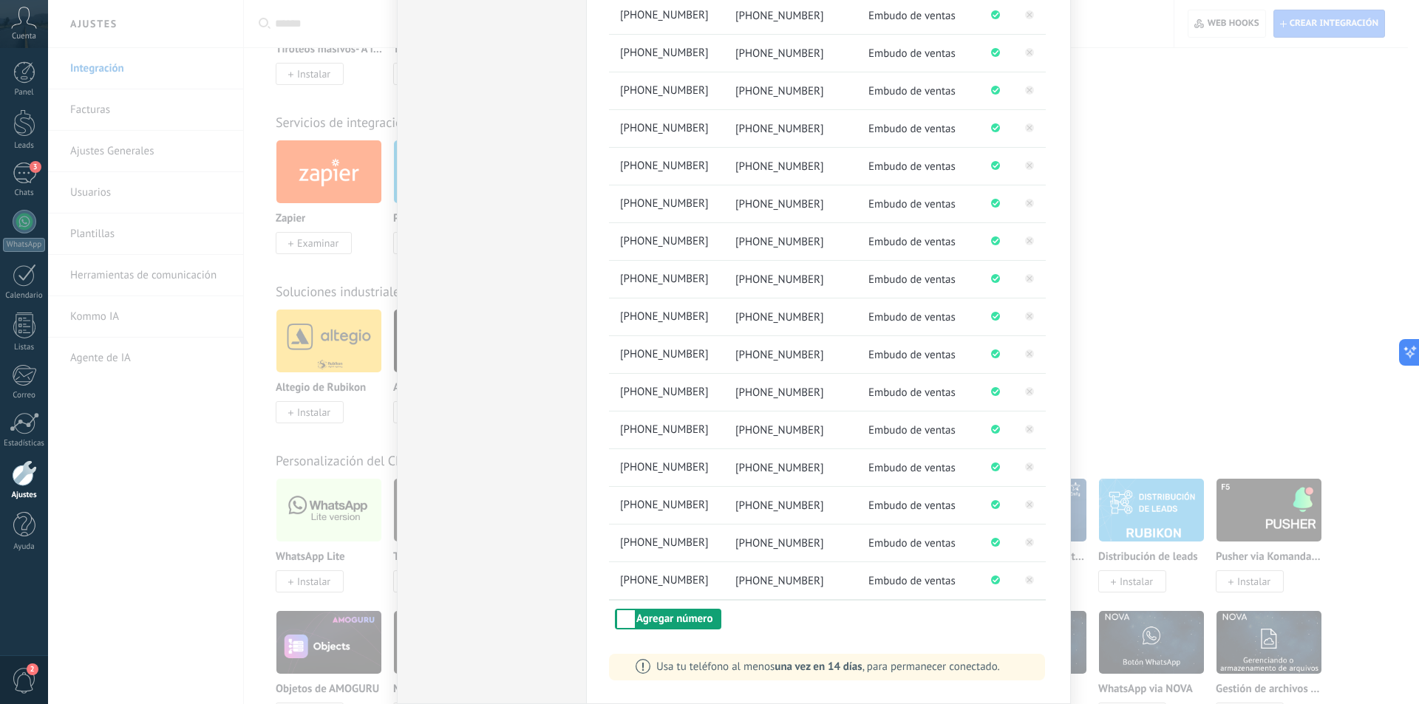
click at [649, 622] on button "Agregar número" at bounding box center [668, 619] width 106 height 21
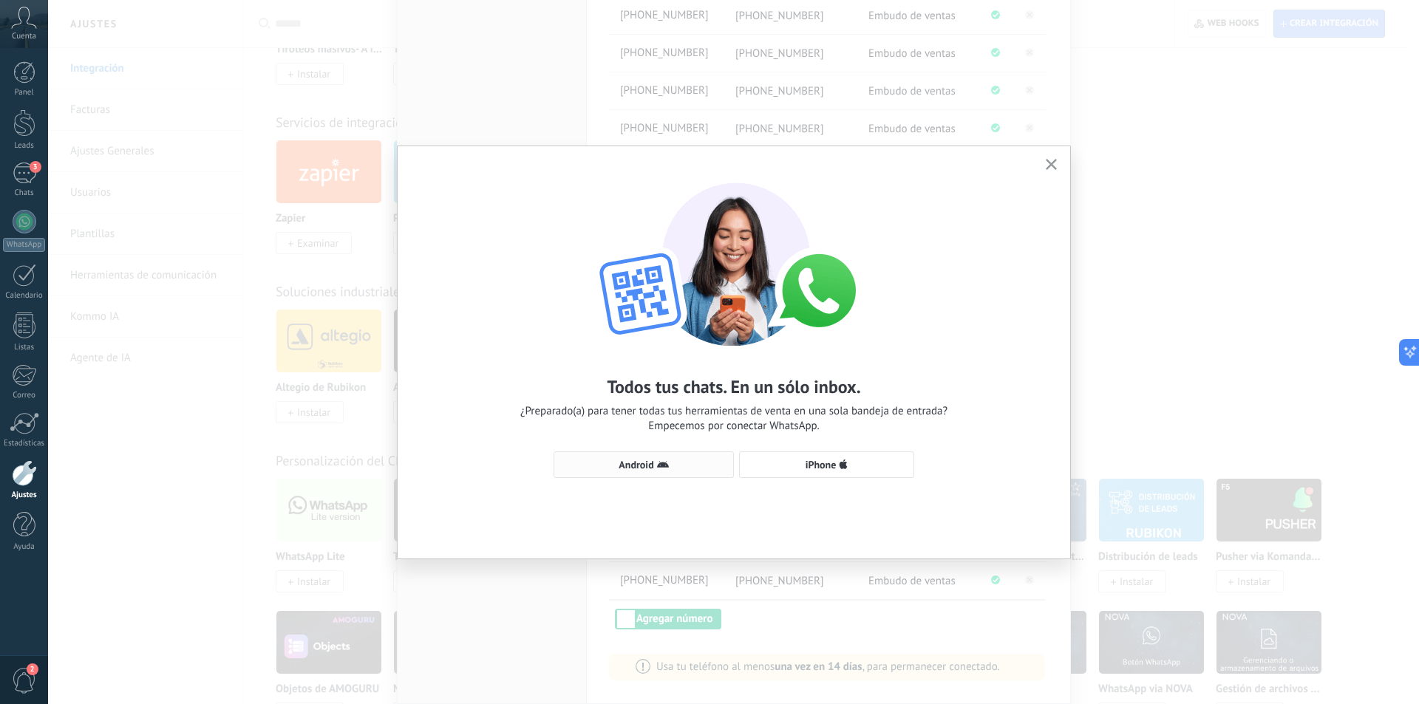
click at [644, 465] on span "Android" at bounding box center [635, 465] width 35 height 10
